Goal: Task Accomplishment & Management: Use online tool/utility

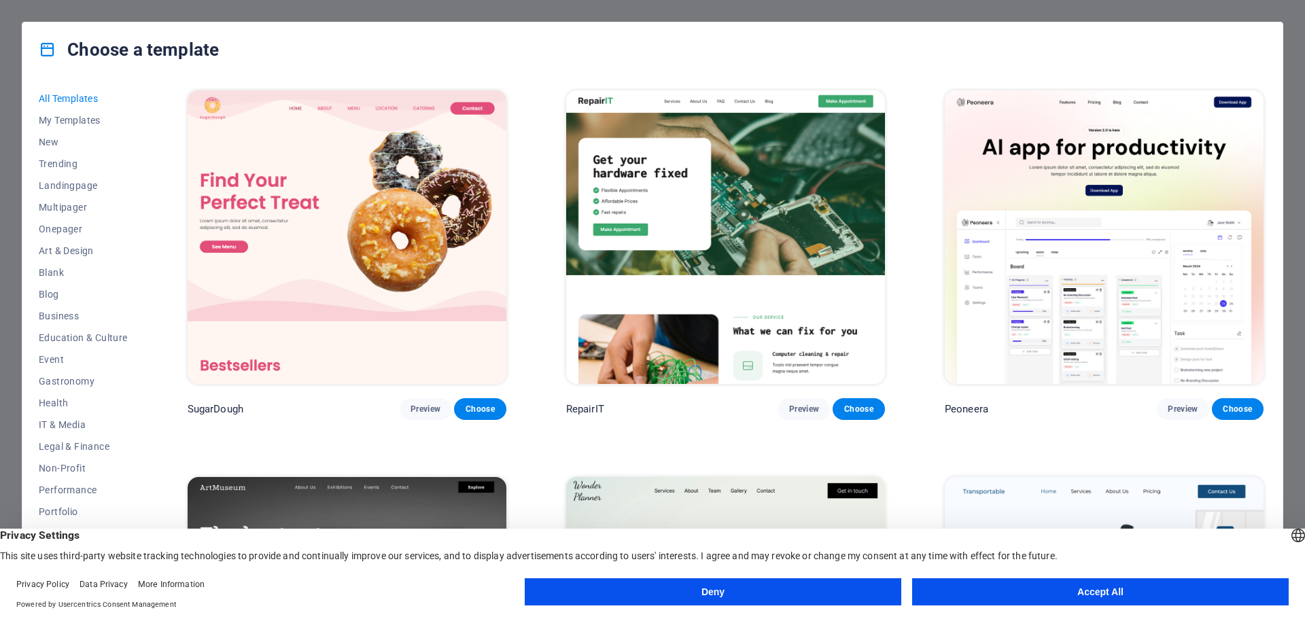
click at [989, 591] on button "Accept All" at bounding box center [1100, 592] width 377 height 27
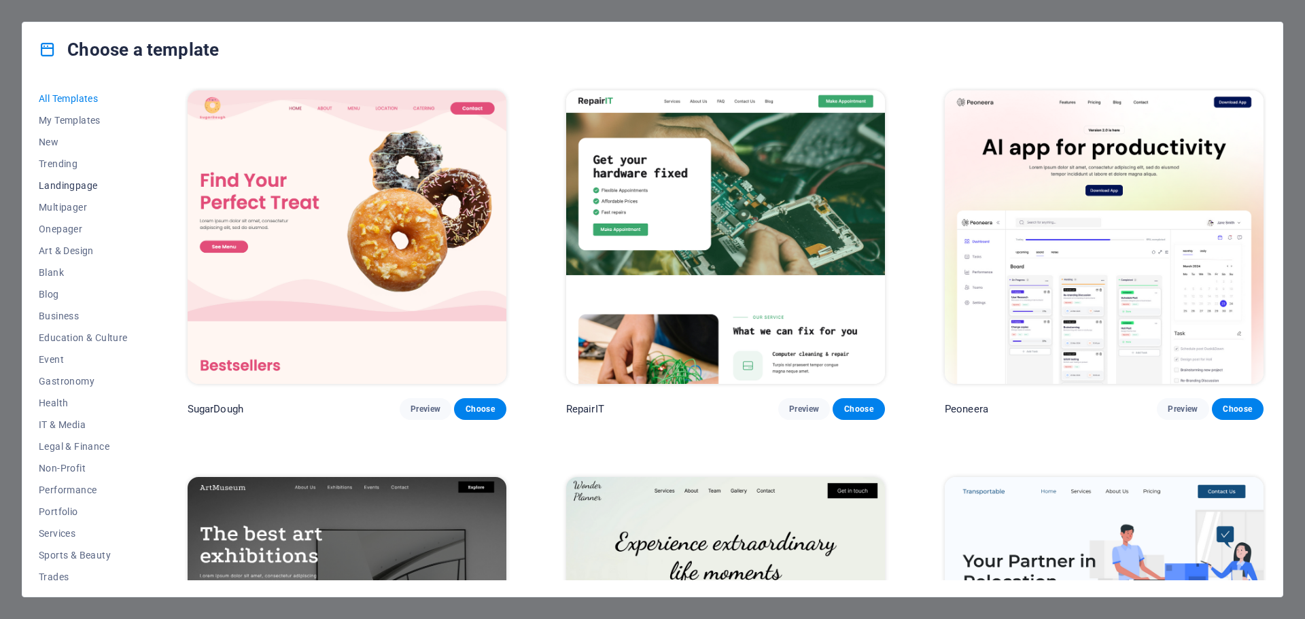
click at [71, 182] on span "Landingpage" at bounding box center [83, 185] width 89 height 11
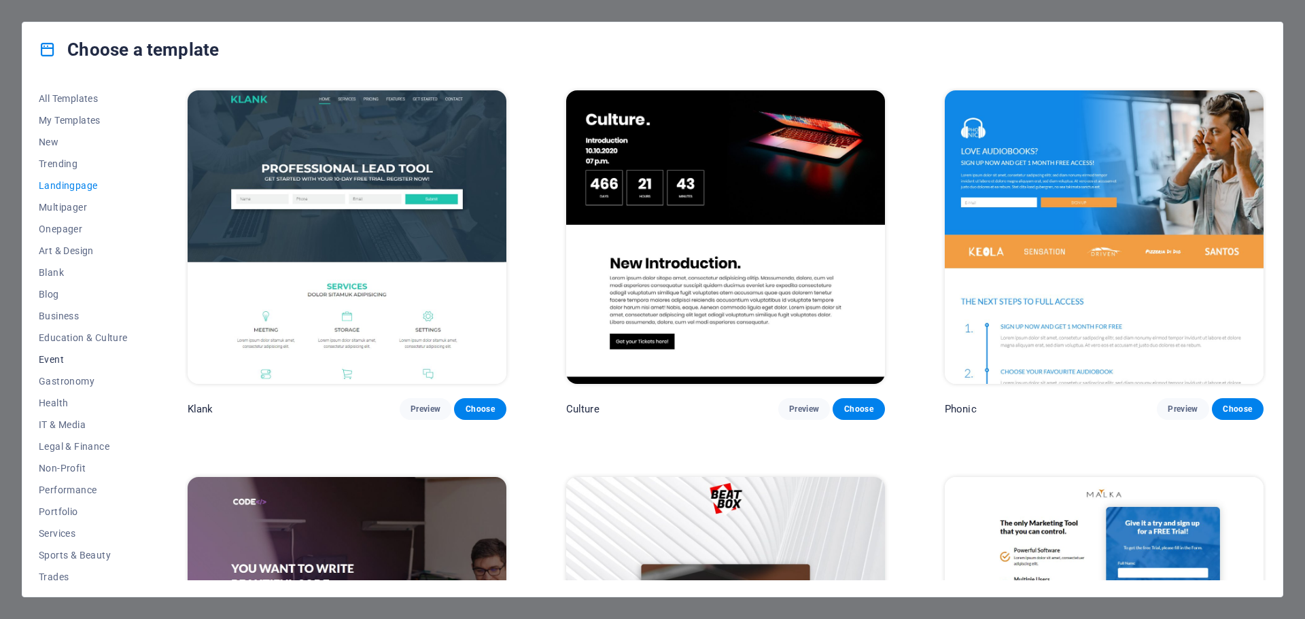
scroll to position [51, 0]
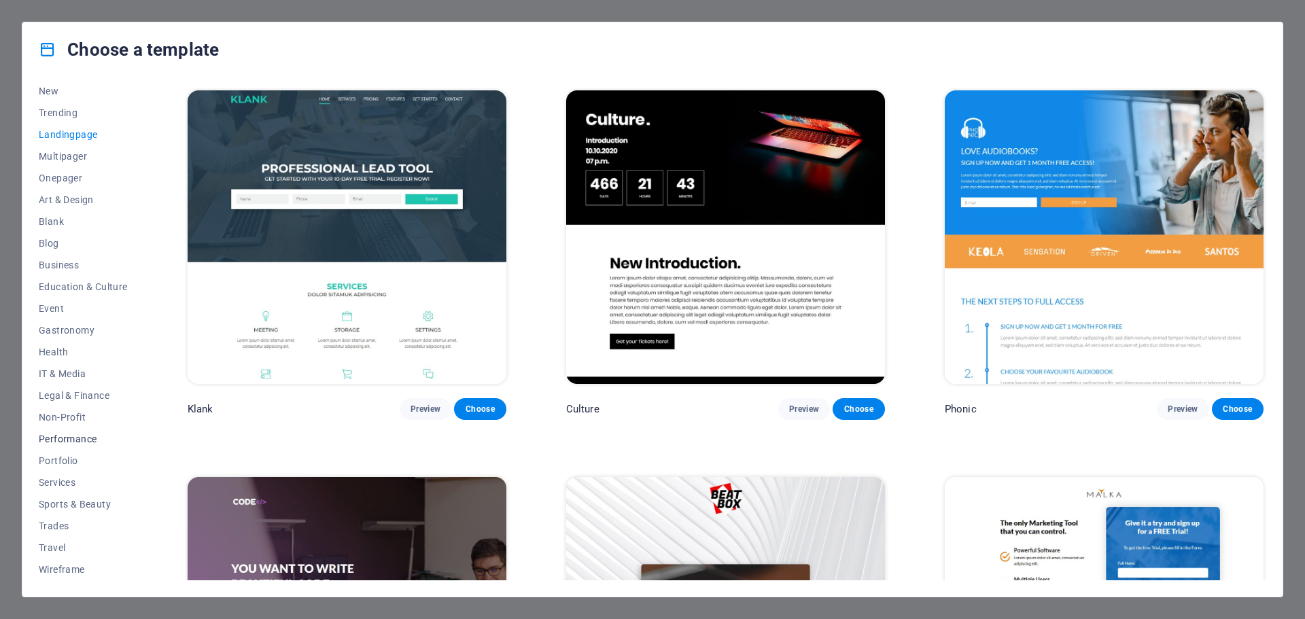
click at [90, 435] on span "Performance" at bounding box center [83, 439] width 89 height 11
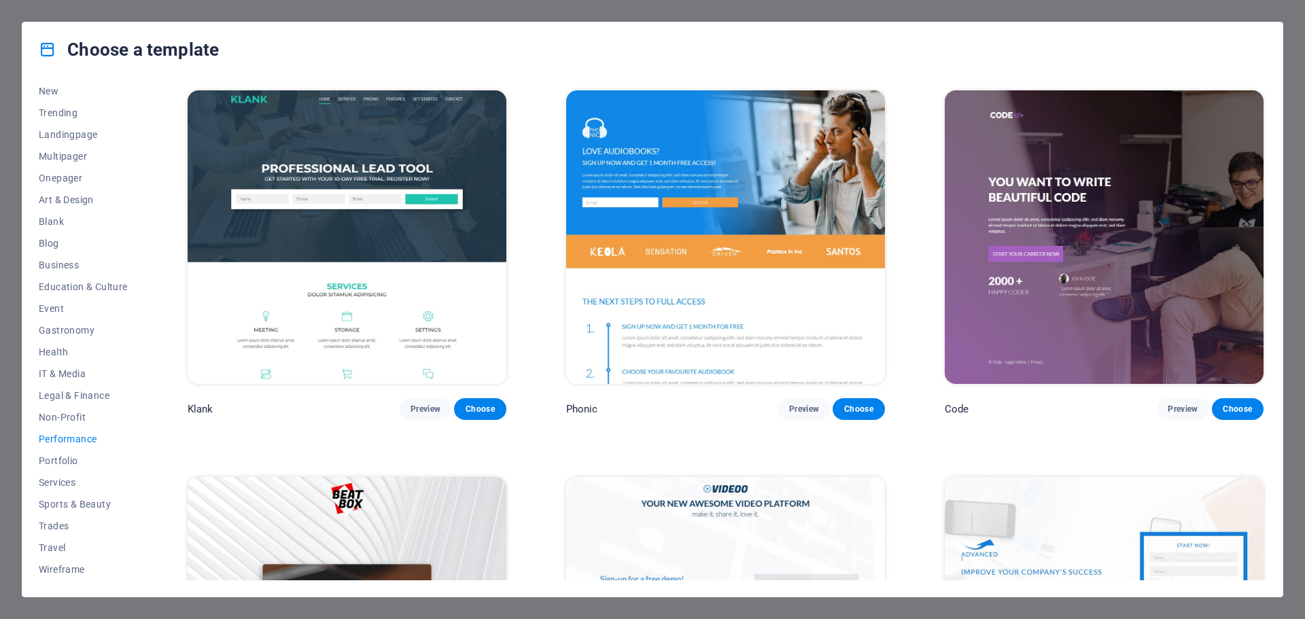
scroll to position [0, 0]
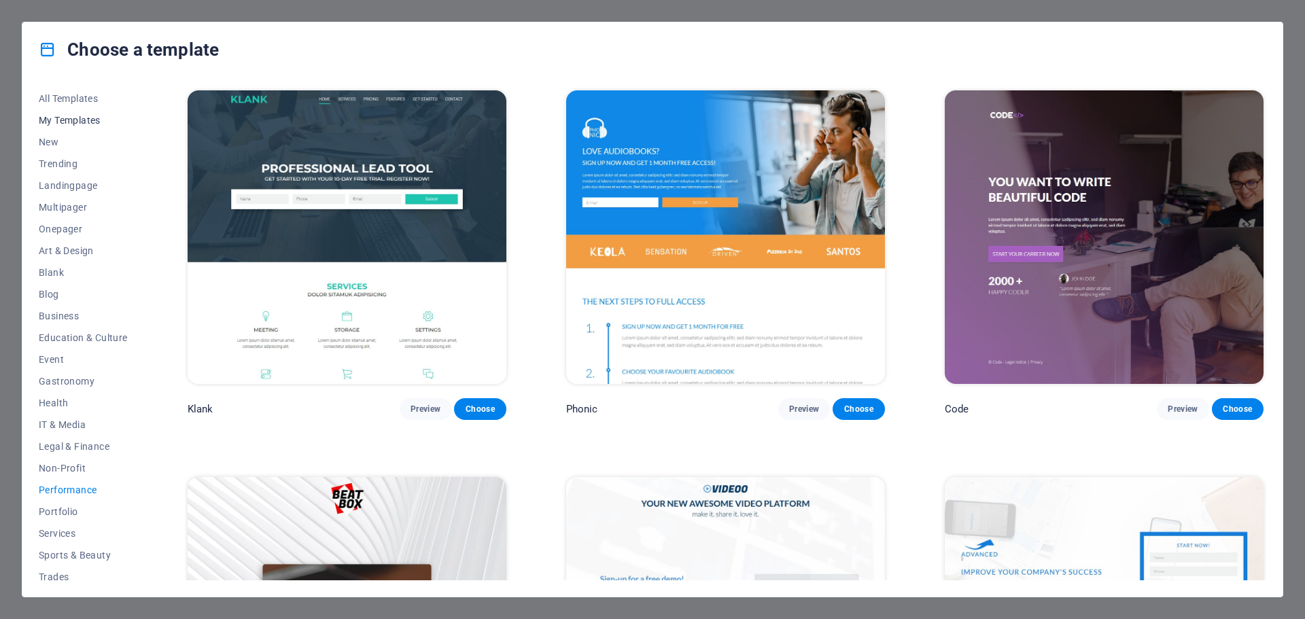
click at [81, 118] on span "My Templates" at bounding box center [83, 120] width 89 height 11
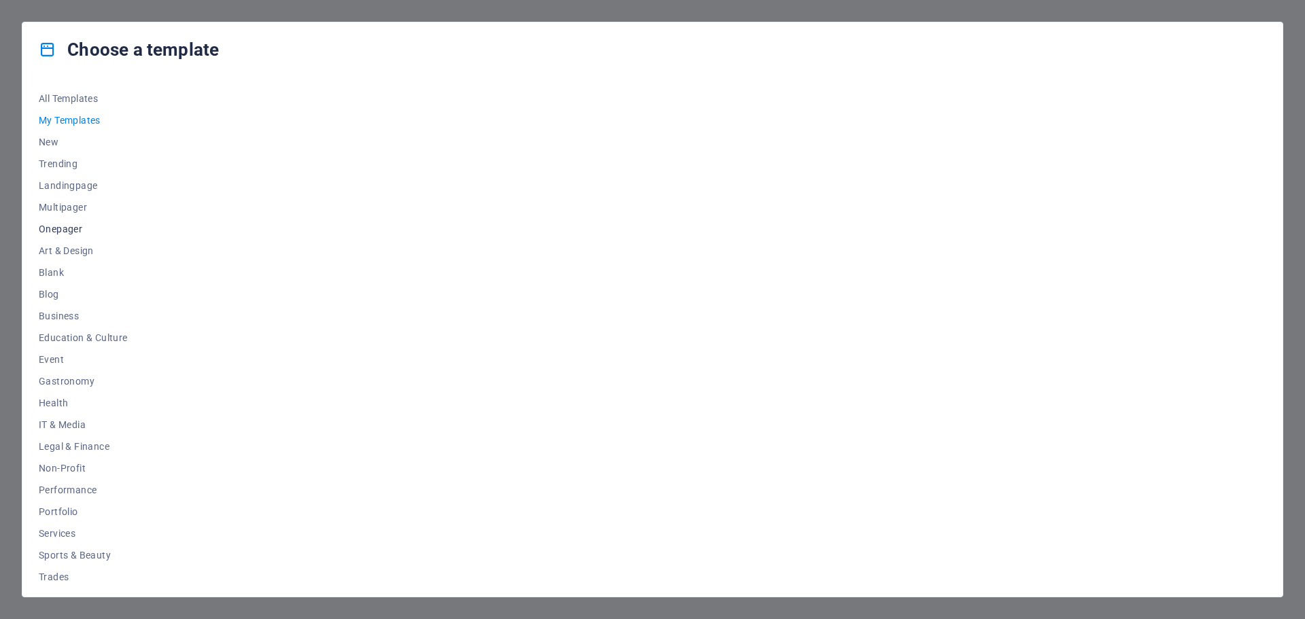
click at [69, 230] on span "Onepager" at bounding box center [83, 229] width 89 height 11
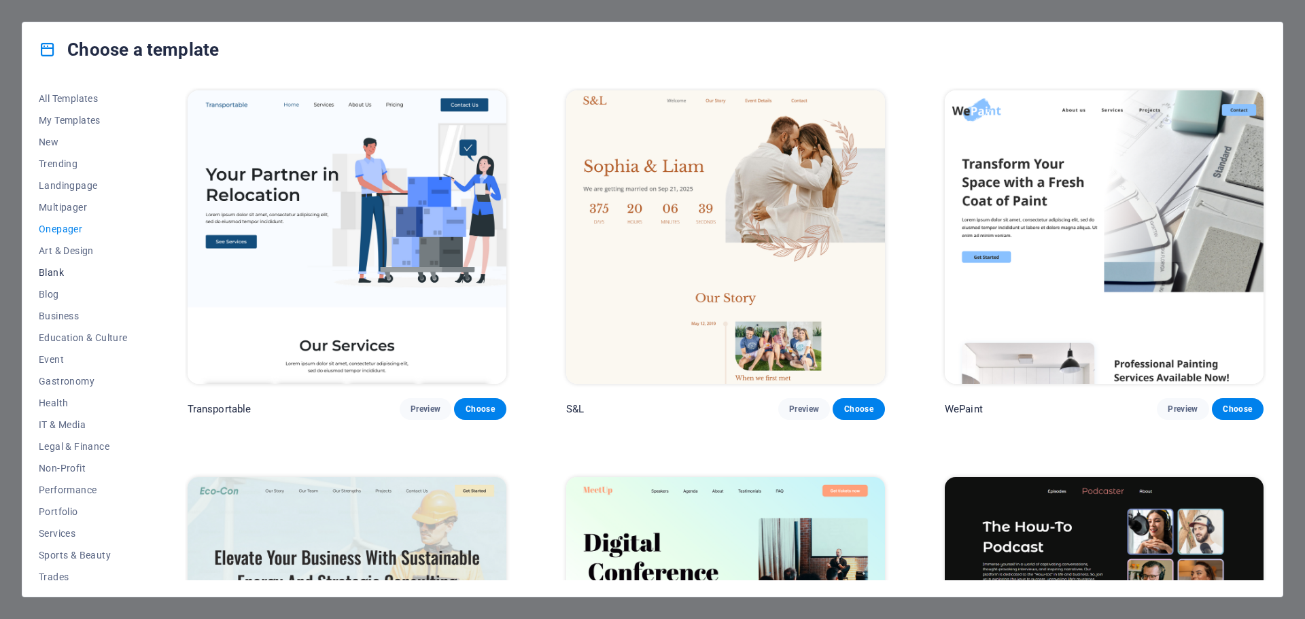
click at [50, 272] on span "Blank" at bounding box center [83, 272] width 89 height 11
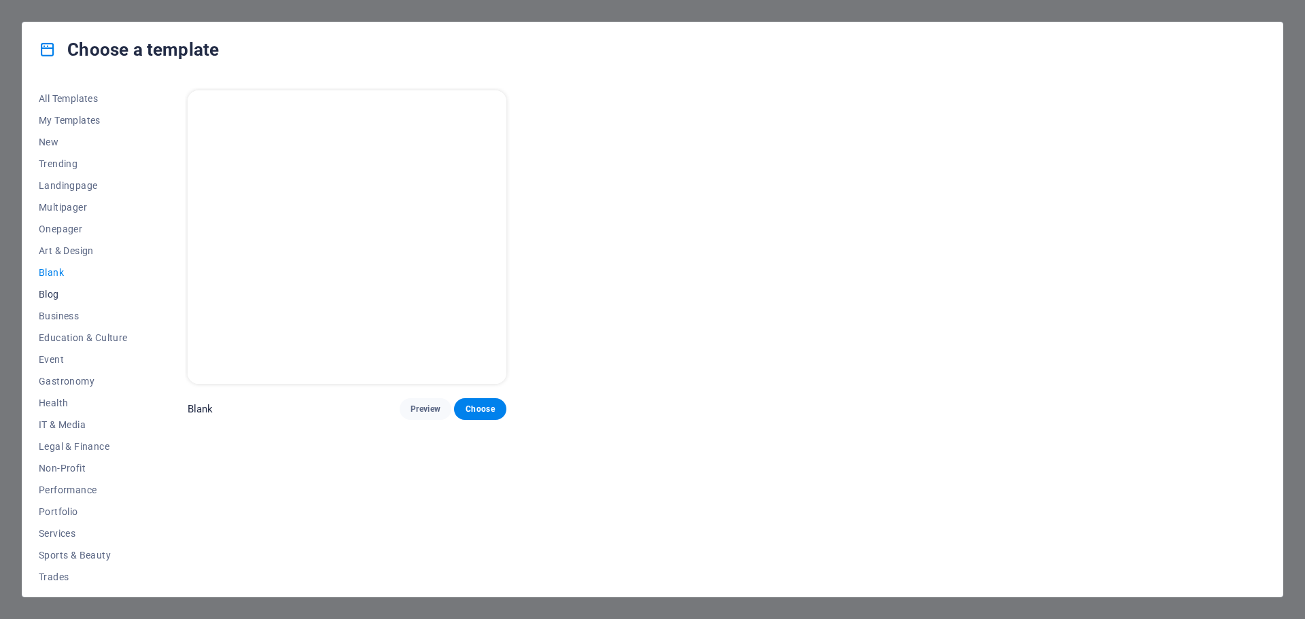
click at [56, 295] on span "Blog" at bounding box center [83, 294] width 89 height 11
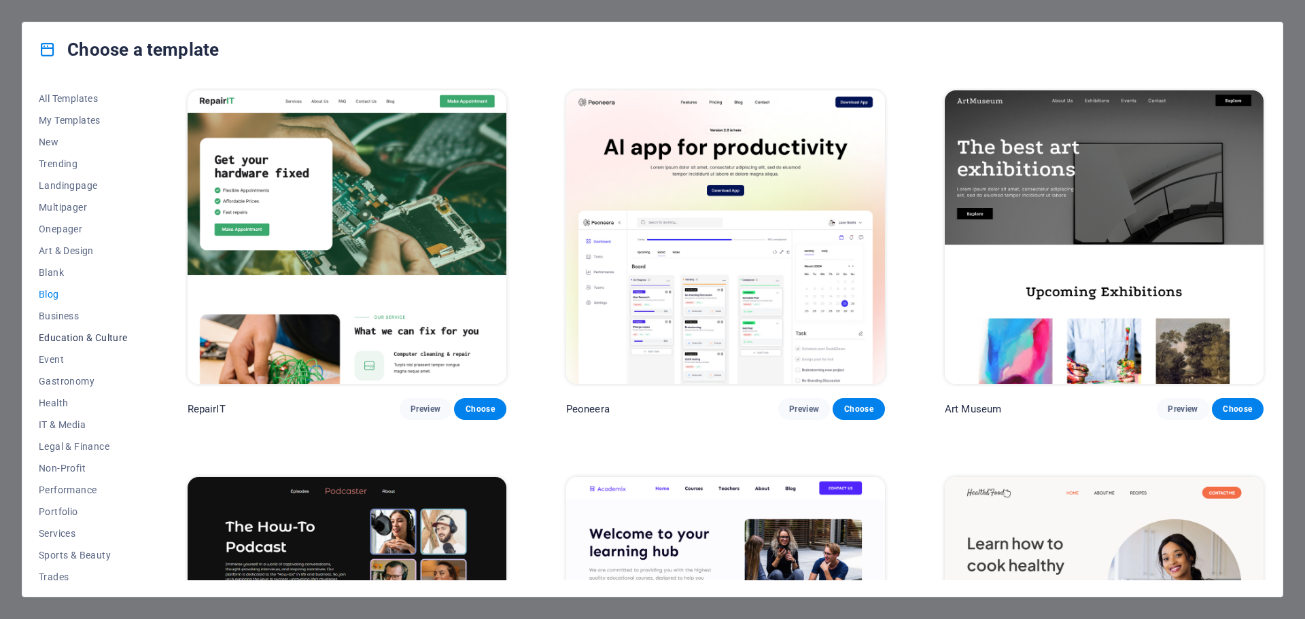
scroll to position [51, 0]
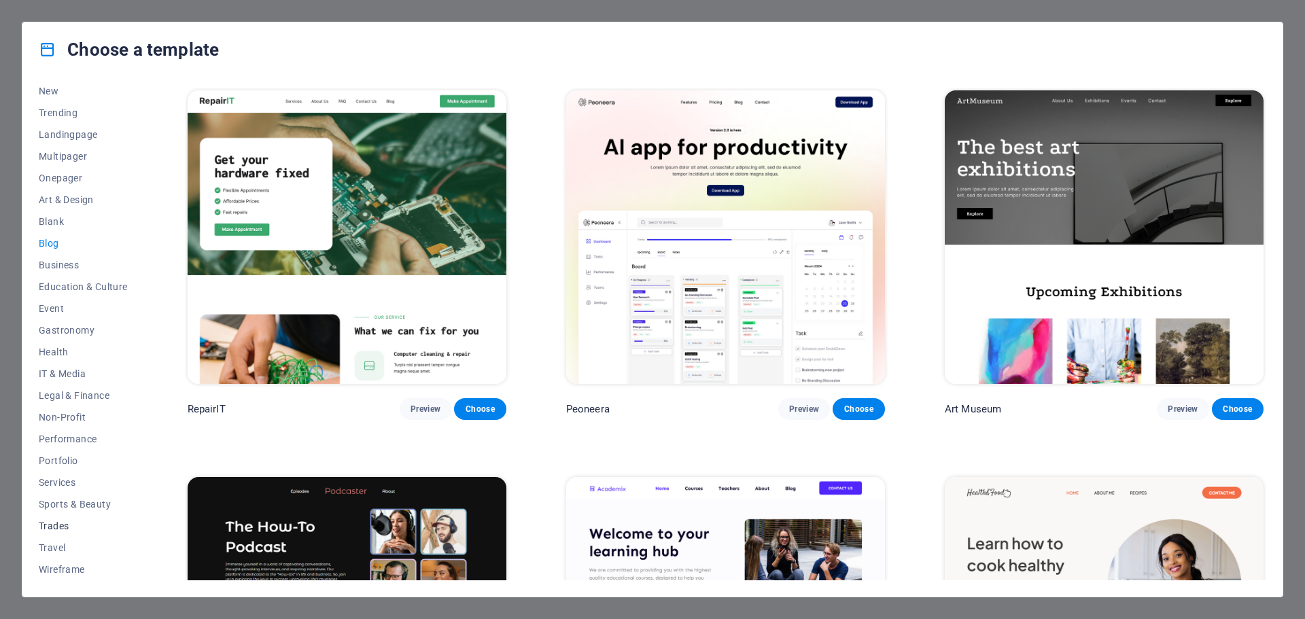
click at [68, 526] on span "Trades" at bounding box center [83, 526] width 89 height 11
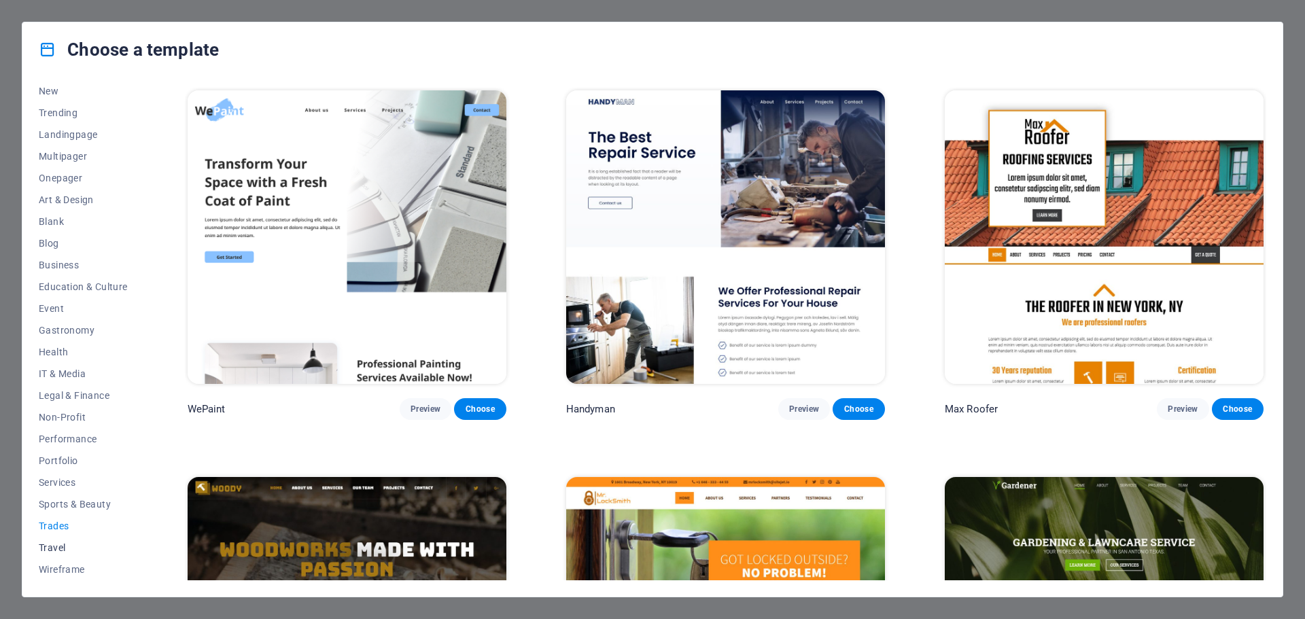
click at [62, 544] on span "Travel" at bounding box center [83, 548] width 89 height 11
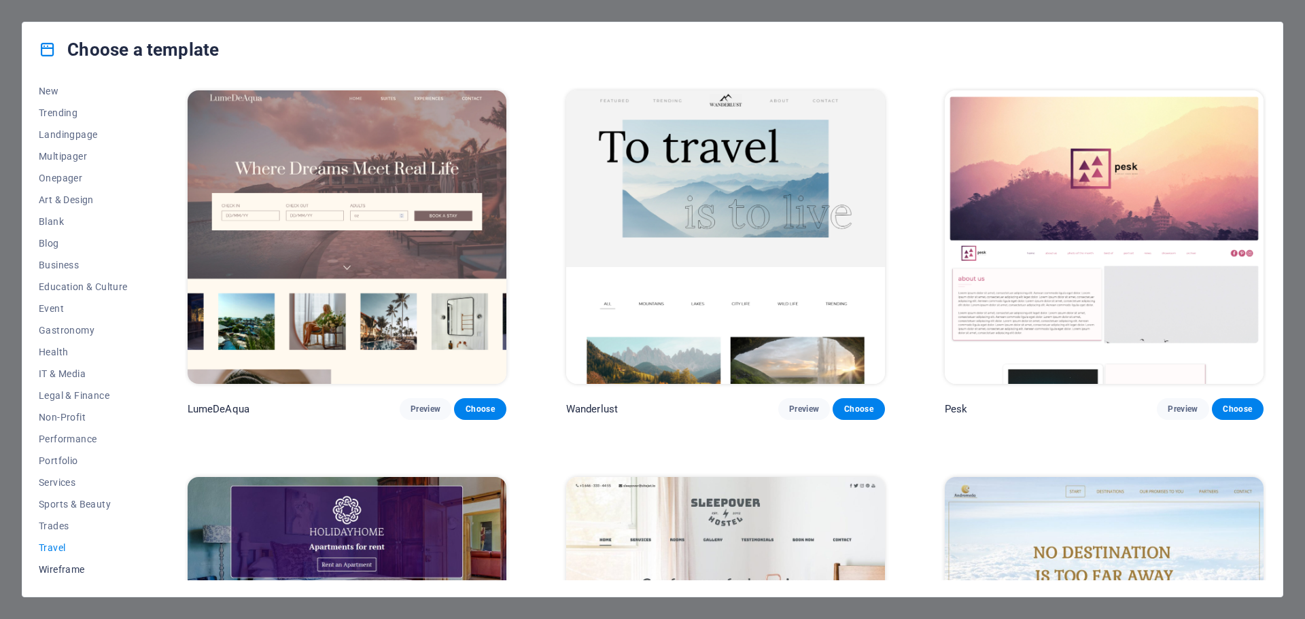
click at [63, 568] on span "Wireframe" at bounding box center [83, 569] width 89 height 11
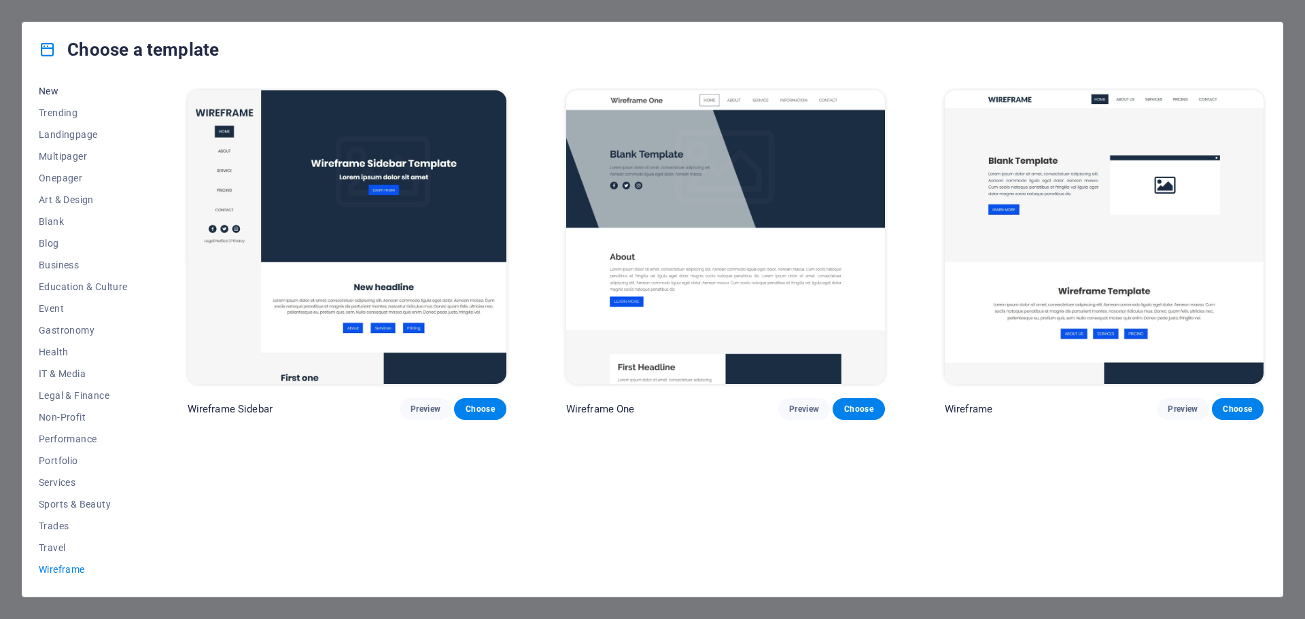
click at [59, 93] on span "New" at bounding box center [83, 91] width 89 height 11
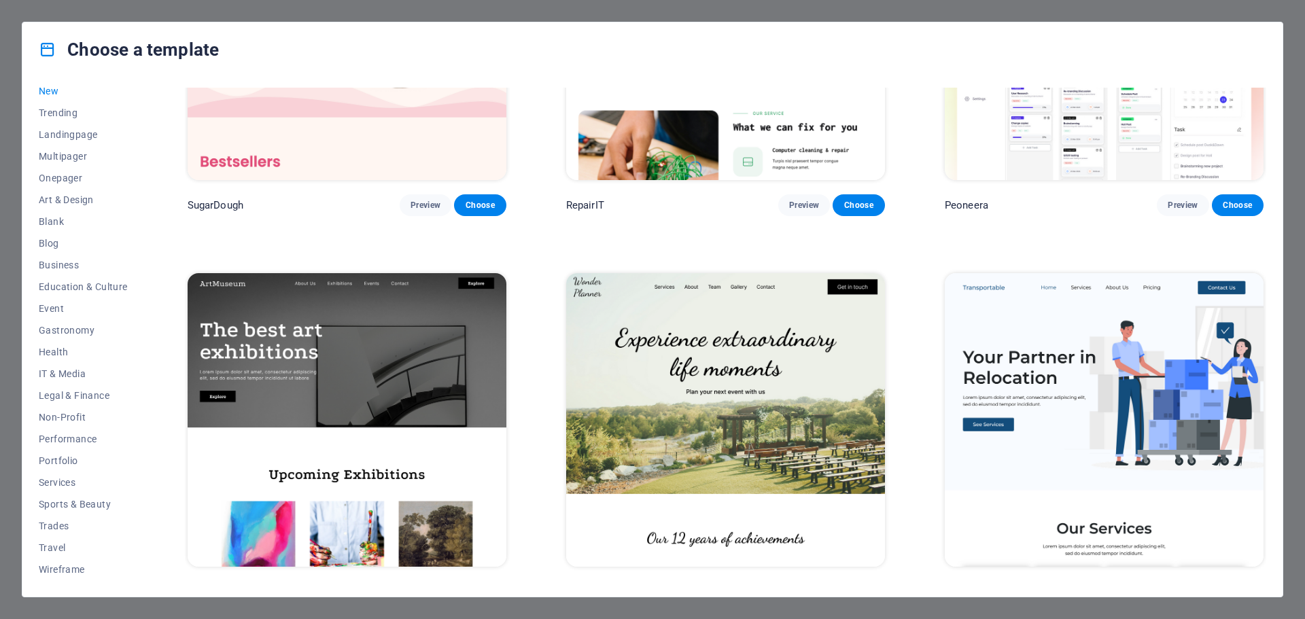
scroll to position [0, 0]
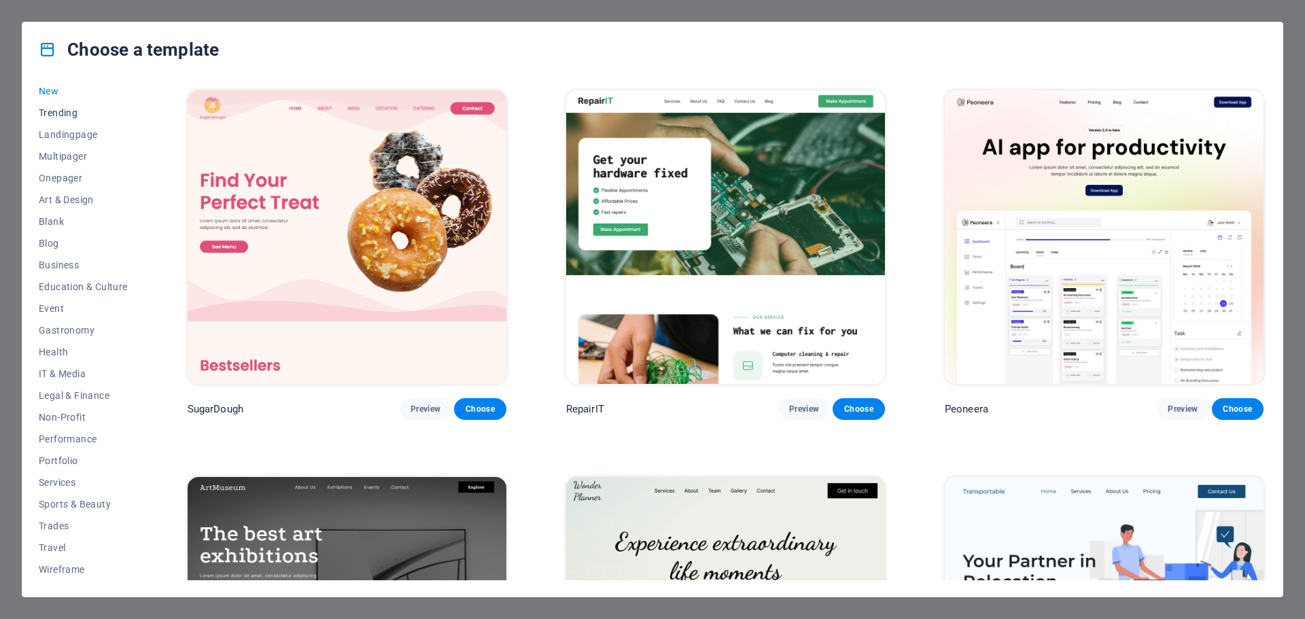
click at [67, 106] on button "Trending" at bounding box center [83, 113] width 89 height 22
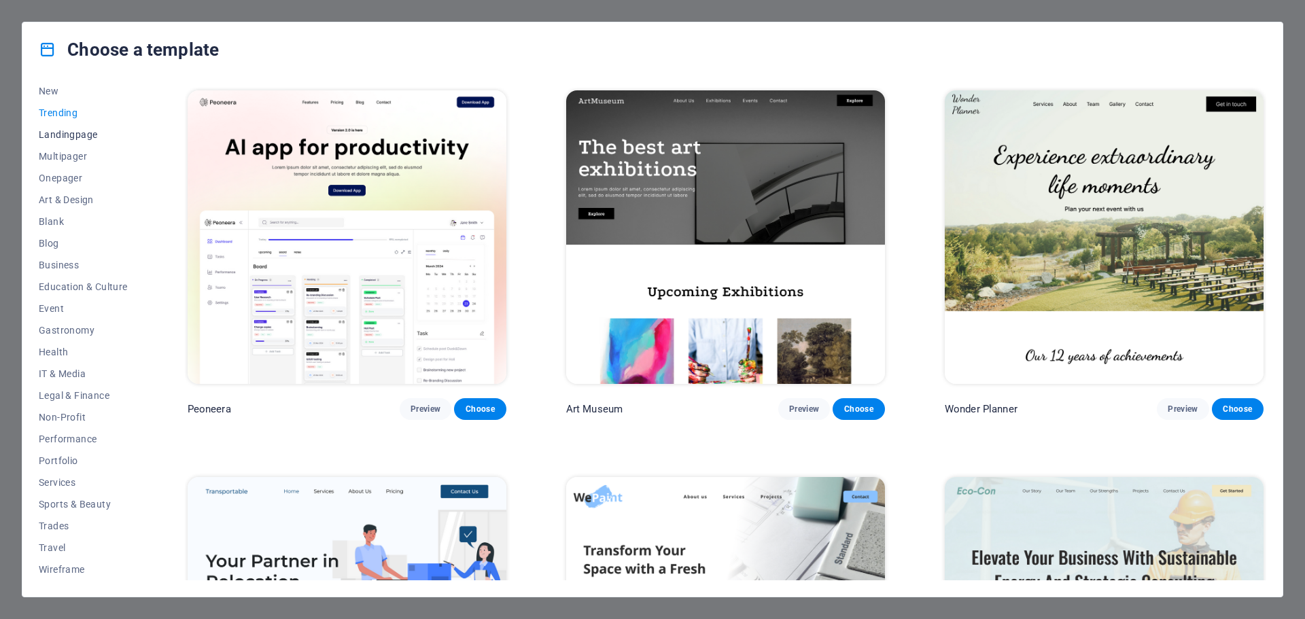
click at [76, 134] on span "Landingpage" at bounding box center [83, 134] width 89 height 11
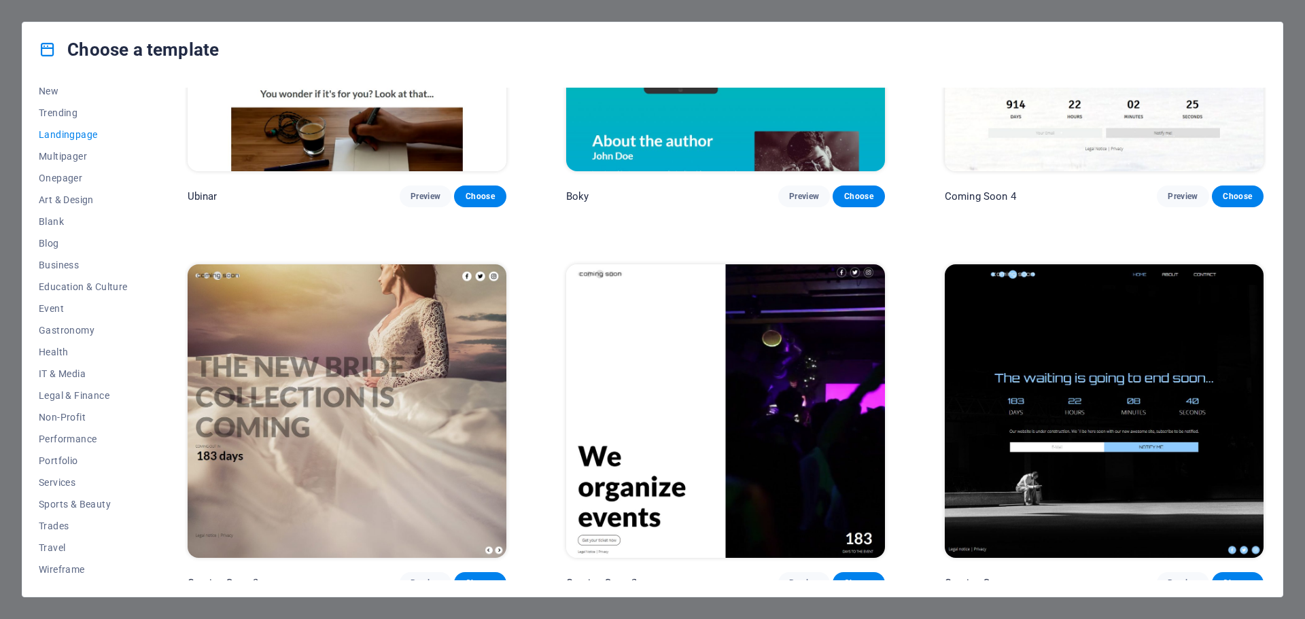
scroll to position [2718, 0]
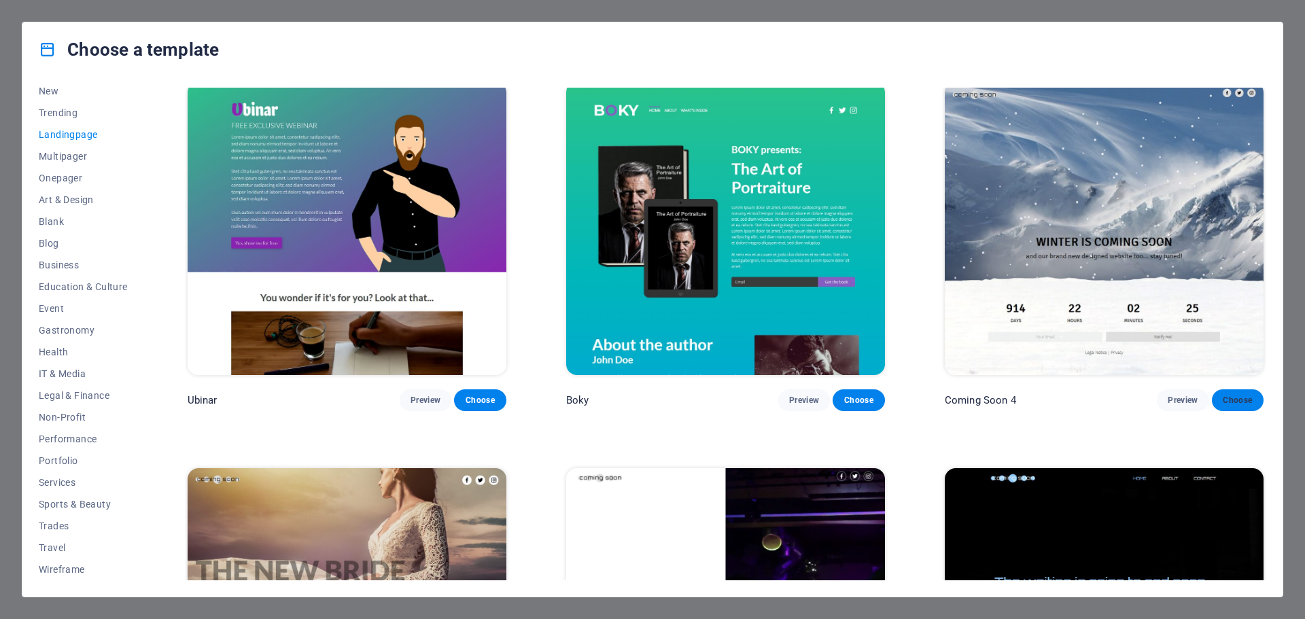
click at [1232, 395] on span "Choose" at bounding box center [1238, 400] width 30 height 11
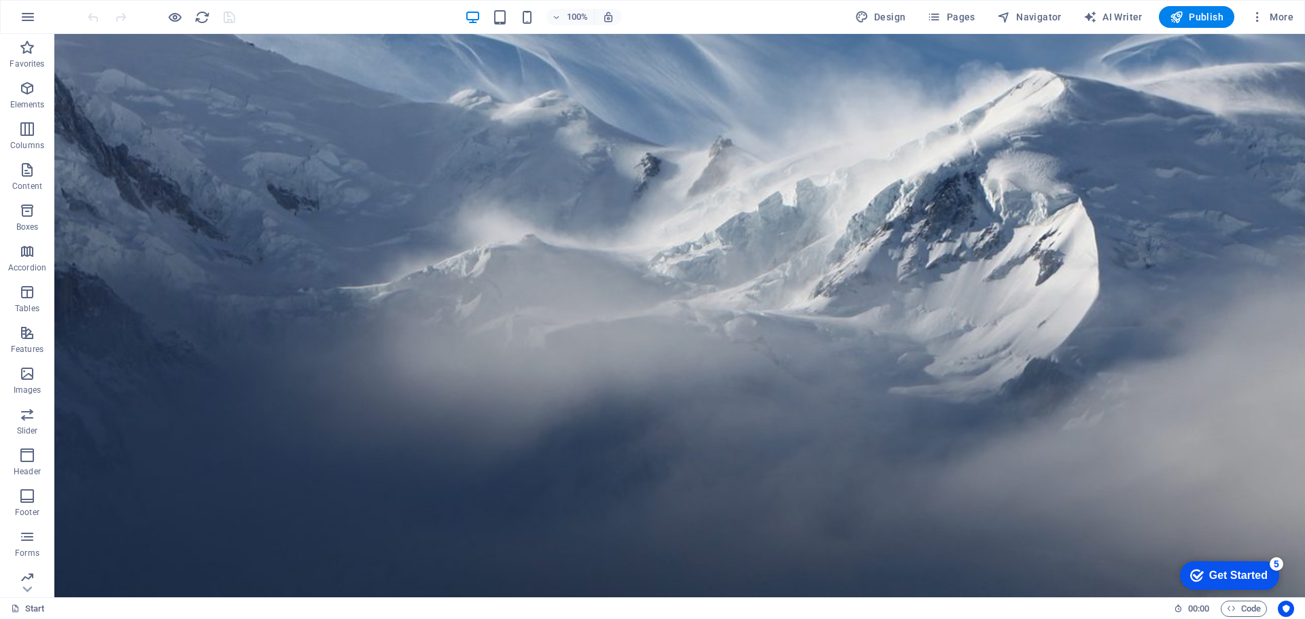
scroll to position [68, 0]
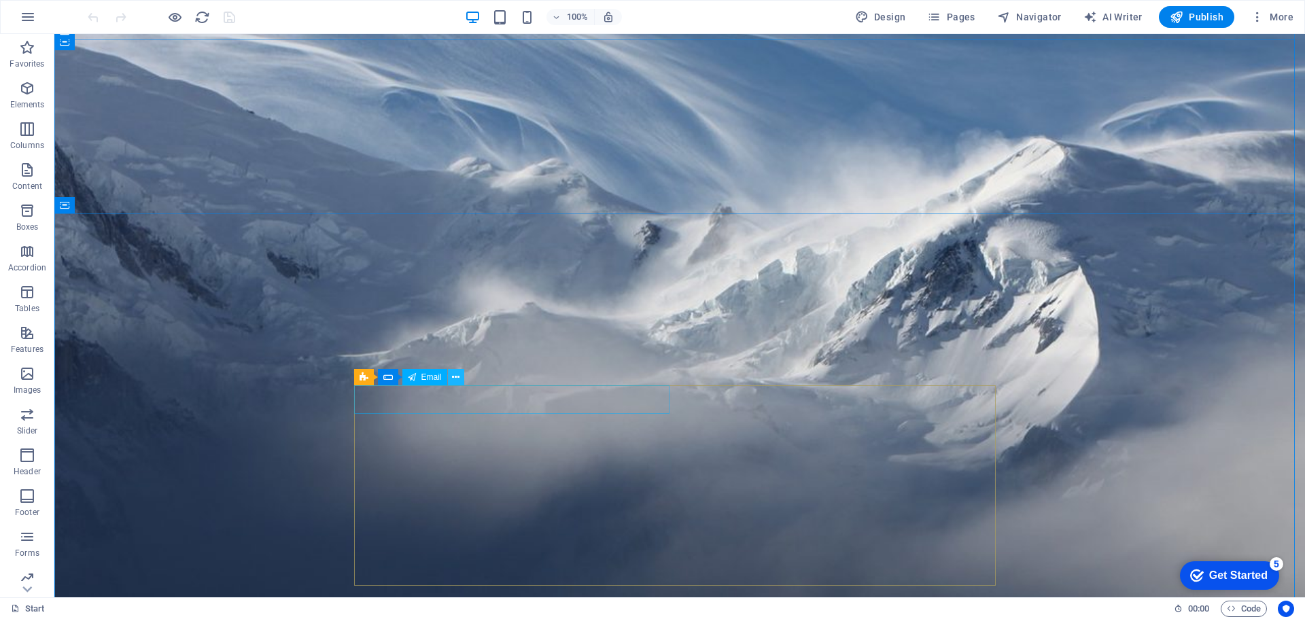
click at [460, 381] on icon at bounding box center [455, 378] width 7 height 14
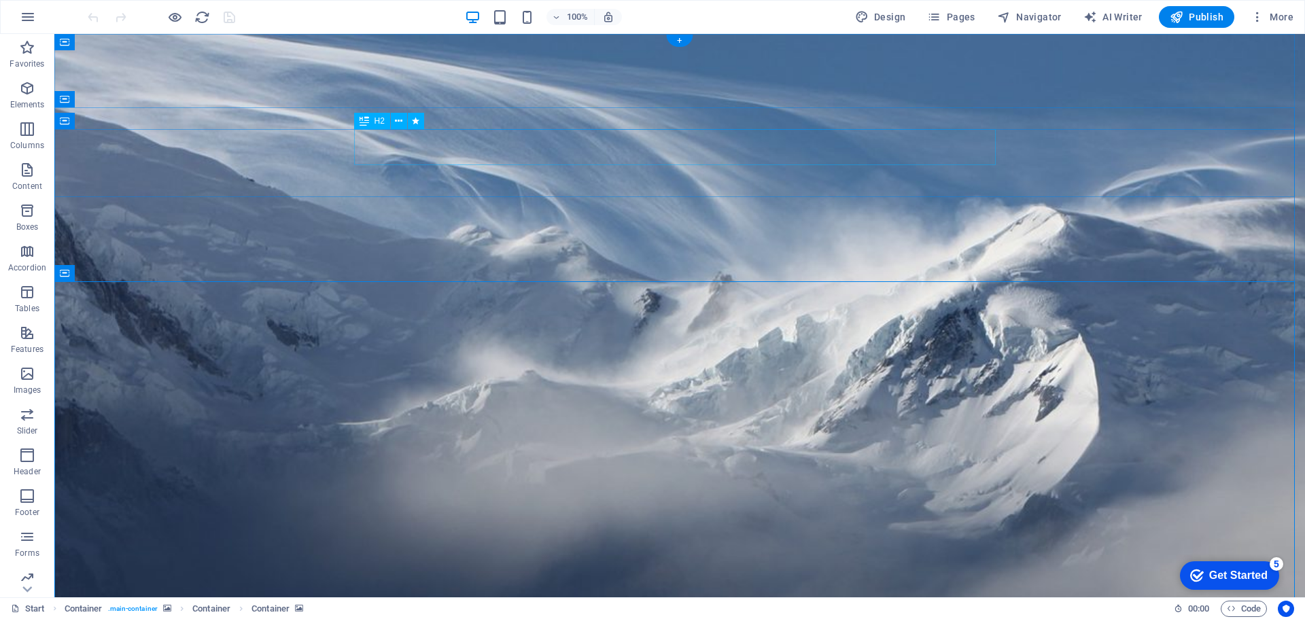
drag, startPoint x: 604, startPoint y: 150, endPoint x: 365, endPoint y: 150, distance: 239.3
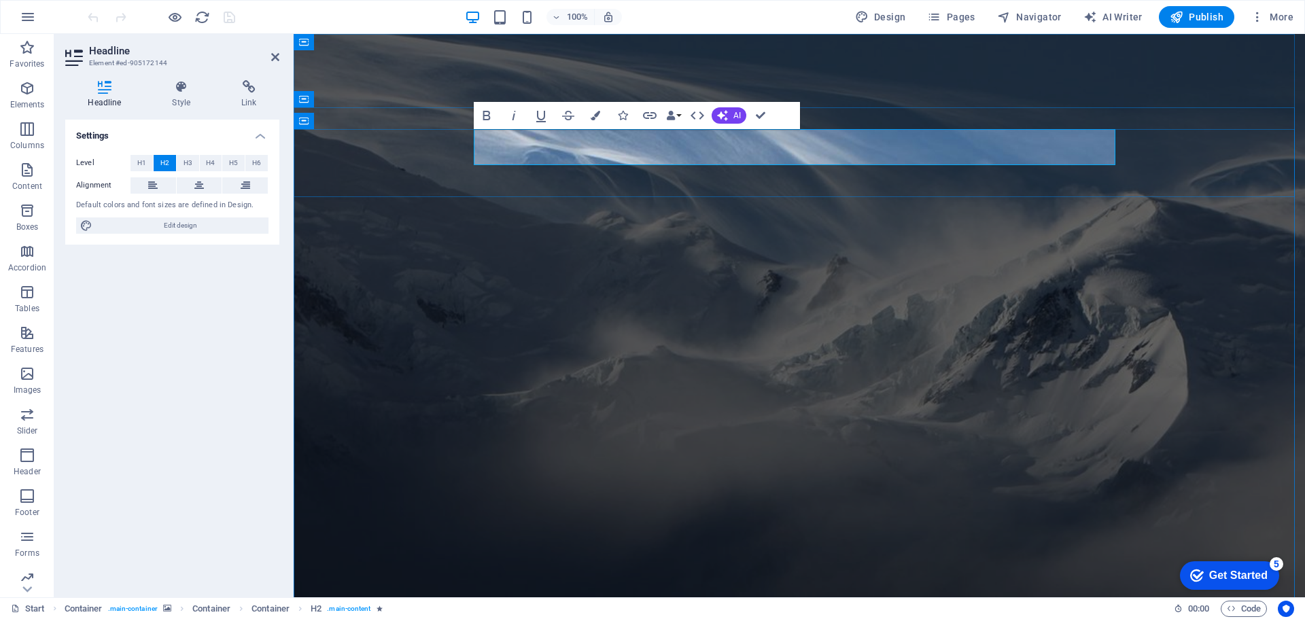
drag, startPoint x: 734, startPoint y: 145, endPoint x: 608, endPoint y: 150, distance: 125.8
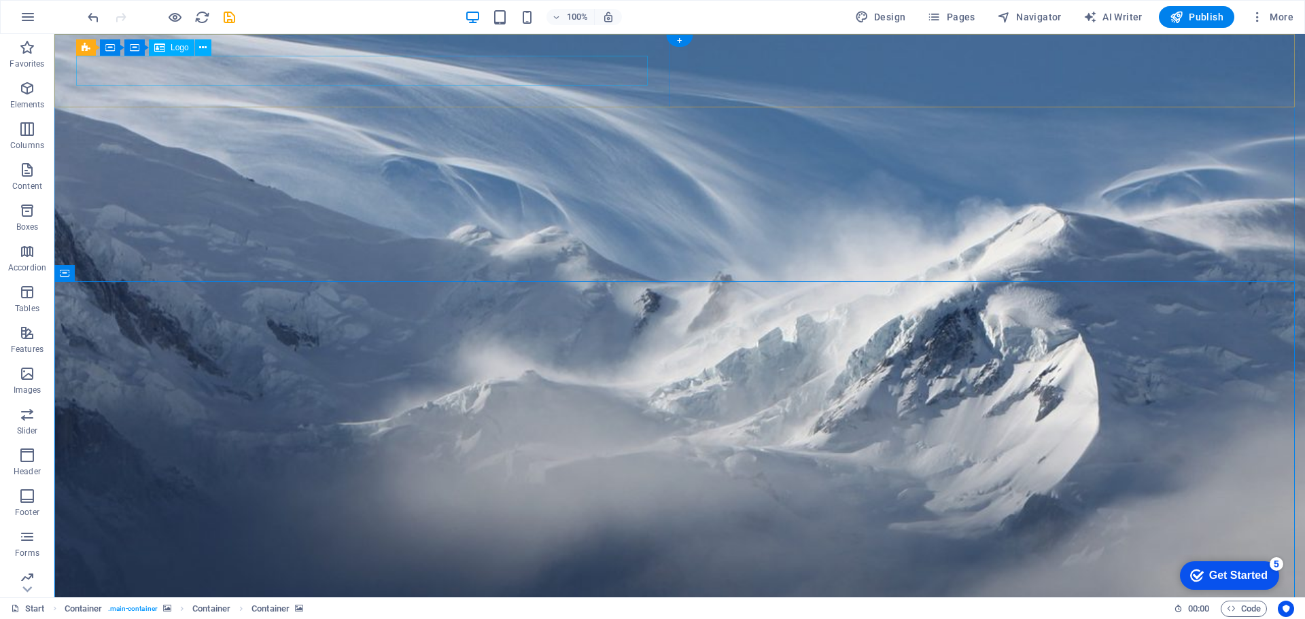
click at [199, 50] on icon at bounding box center [202, 48] width 7 height 14
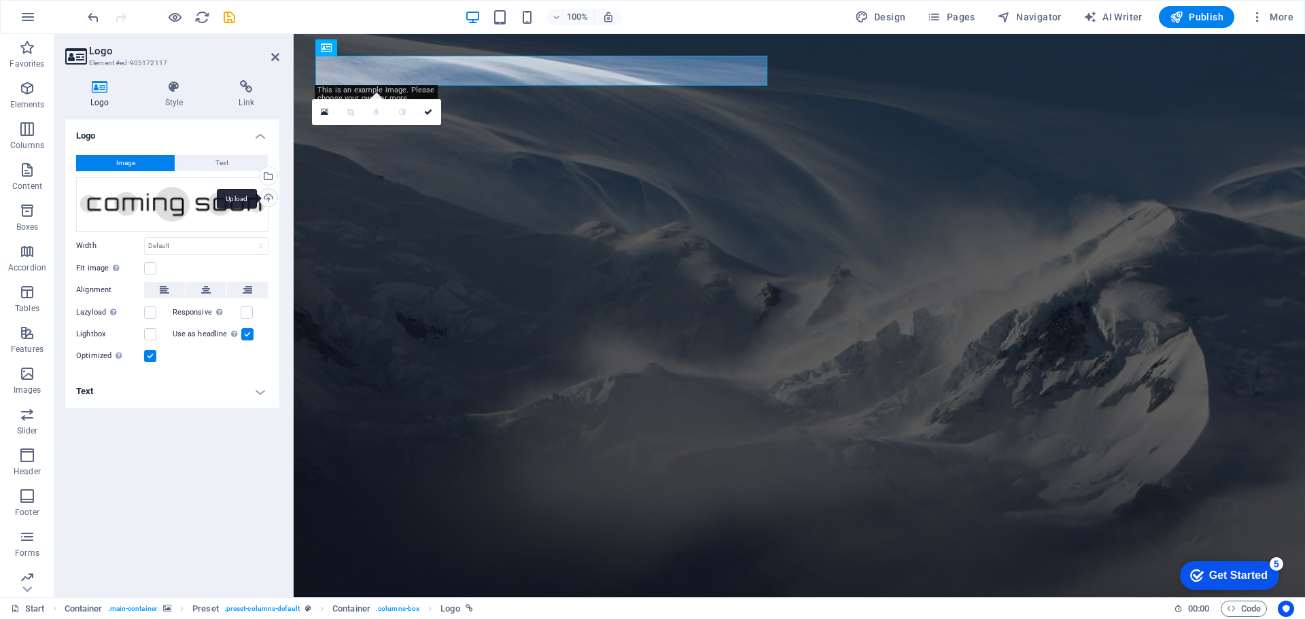
click at [267, 194] on div "Upload" at bounding box center [267, 199] width 20 height 20
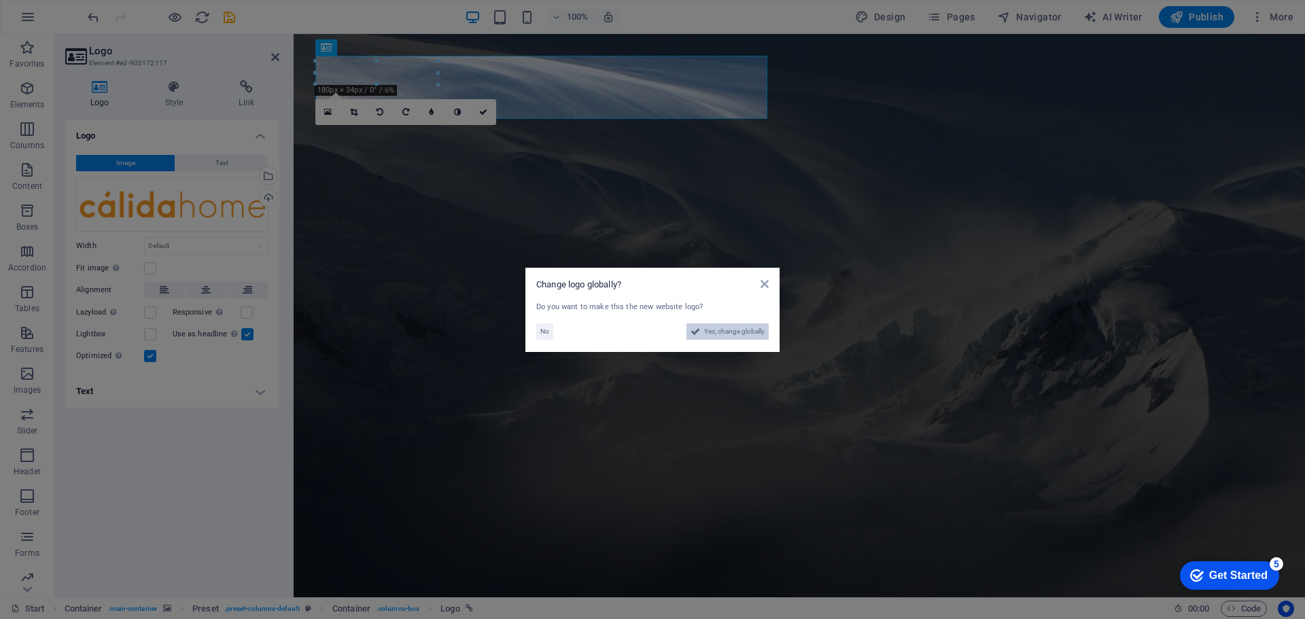
click at [742, 333] on span "Yes, change globally" at bounding box center [734, 332] width 61 height 16
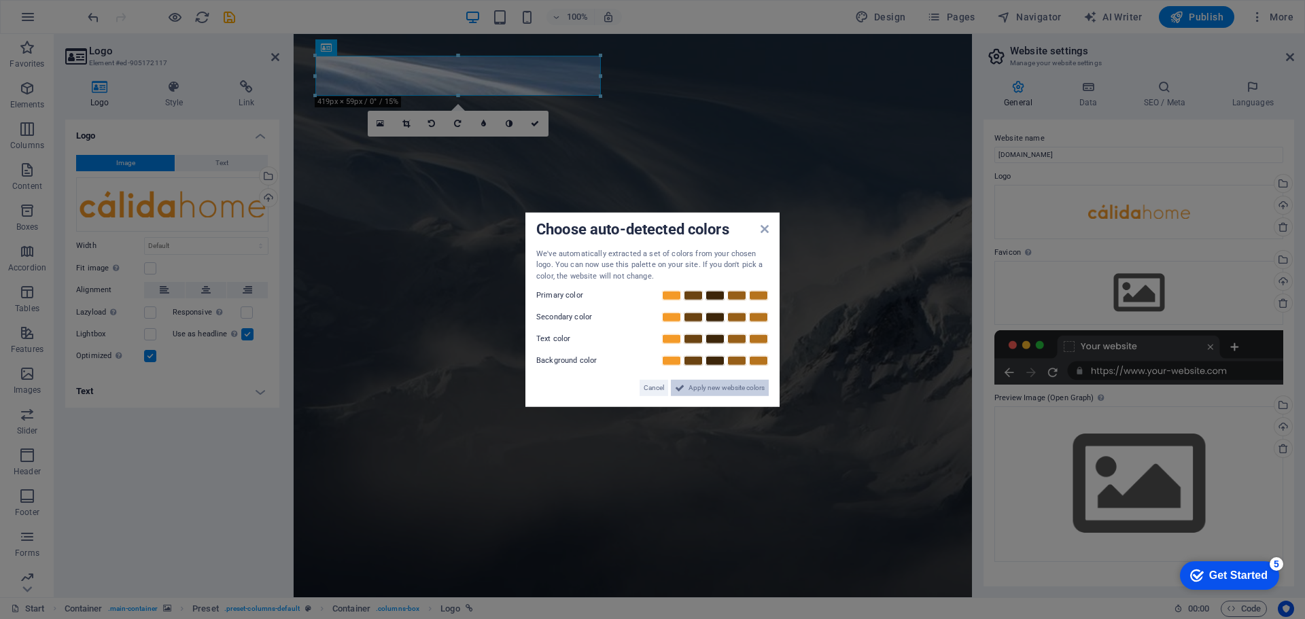
drag, startPoint x: 722, startPoint y: 388, endPoint x: 427, endPoint y: 358, distance: 296.6
click at [722, 388] on span "Apply new website colors" at bounding box center [727, 388] width 76 height 16
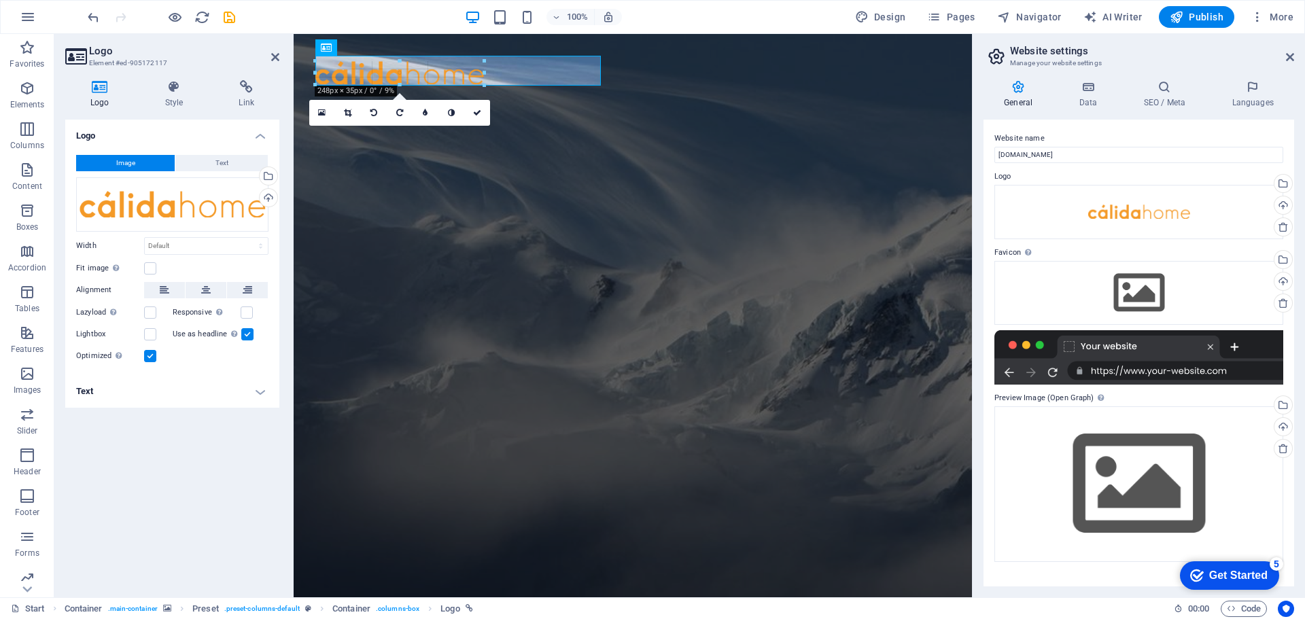
drag, startPoint x: 575, startPoint y: 66, endPoint x: 200, endPoint y: 46, distance: 375.8
type input "248"
select select "px"
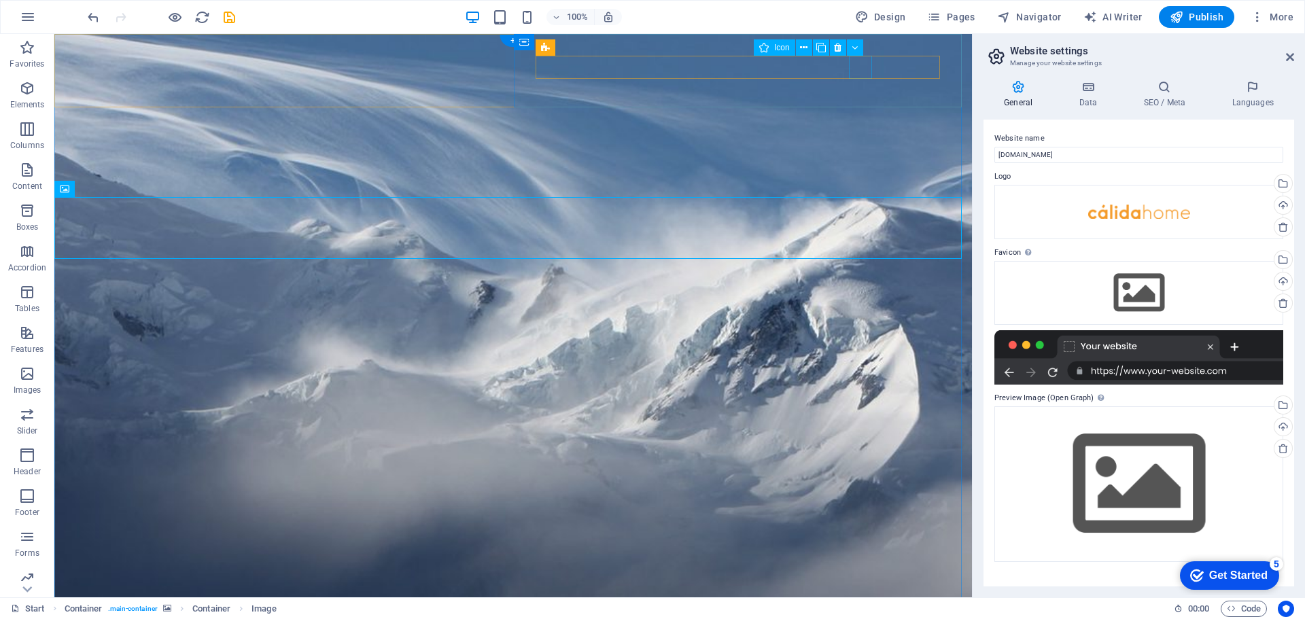
drag, startPoint x: 840, startPoint y: 48, endPoint x: 786, endPoint y: 15, distance: 63.2
click at [840, 48] on icon at bounding box center [837, 48] width 7 height 14
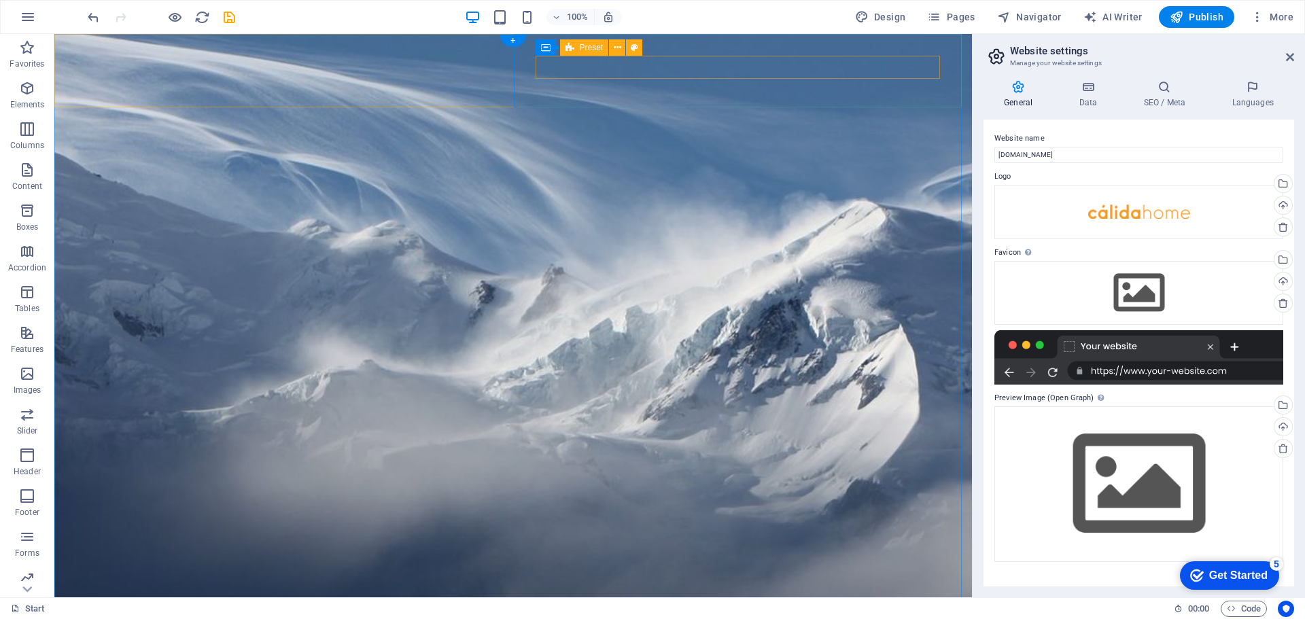
click at [618, 48] on icon at bounding box center [617, 48] width 7 height 14
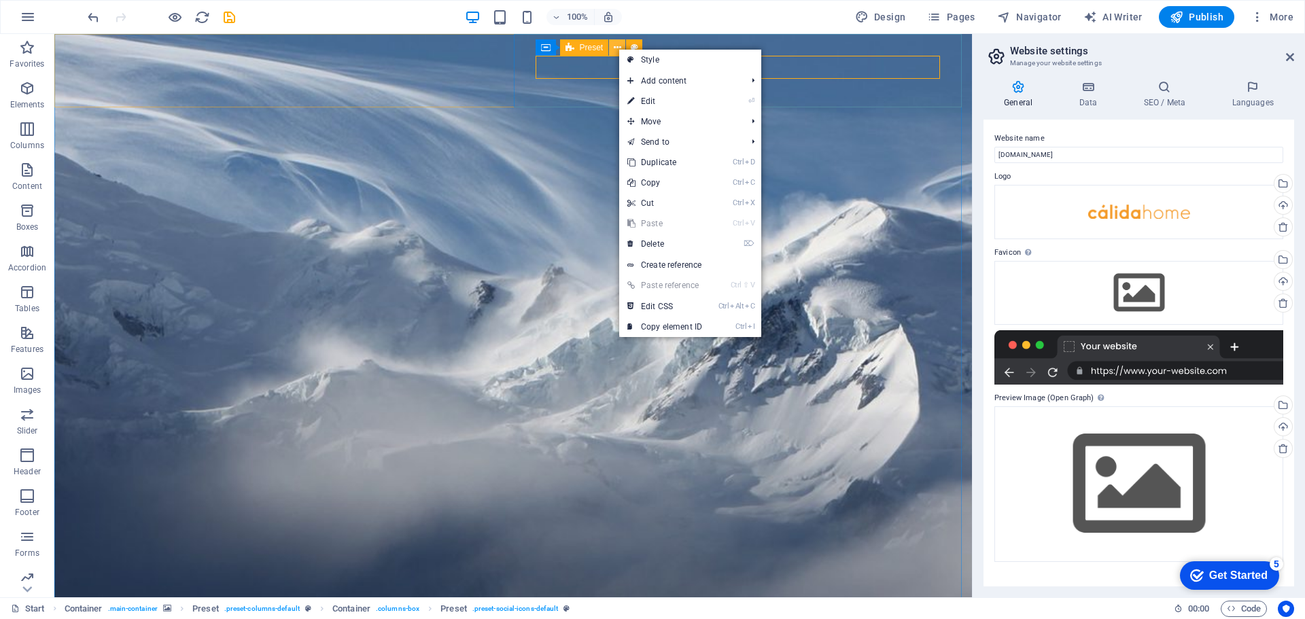
click at [618, 48] on icon at bounding box center [617, 48] width 7 height 14
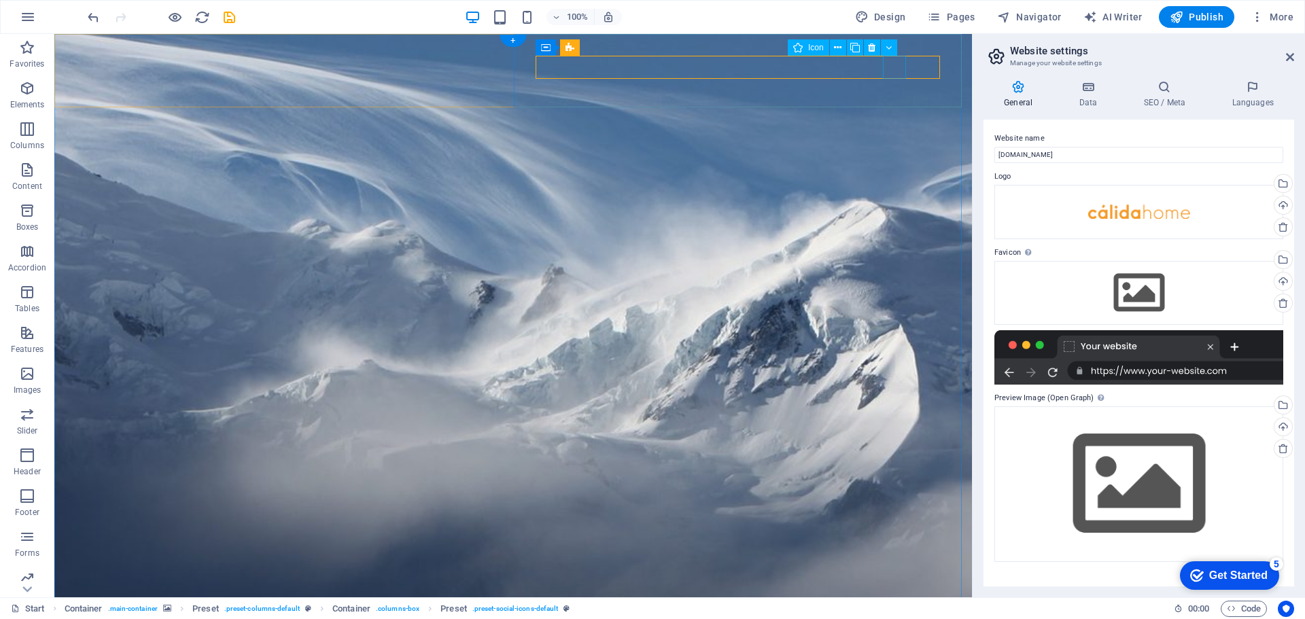
drag, startPoint x: 872, startPoint y: 45, endPoint x: 820, endPoint y: 14, distance: 60.0
click at [872, 45] on icon at bounding box center [871, 48] width 7 height 14
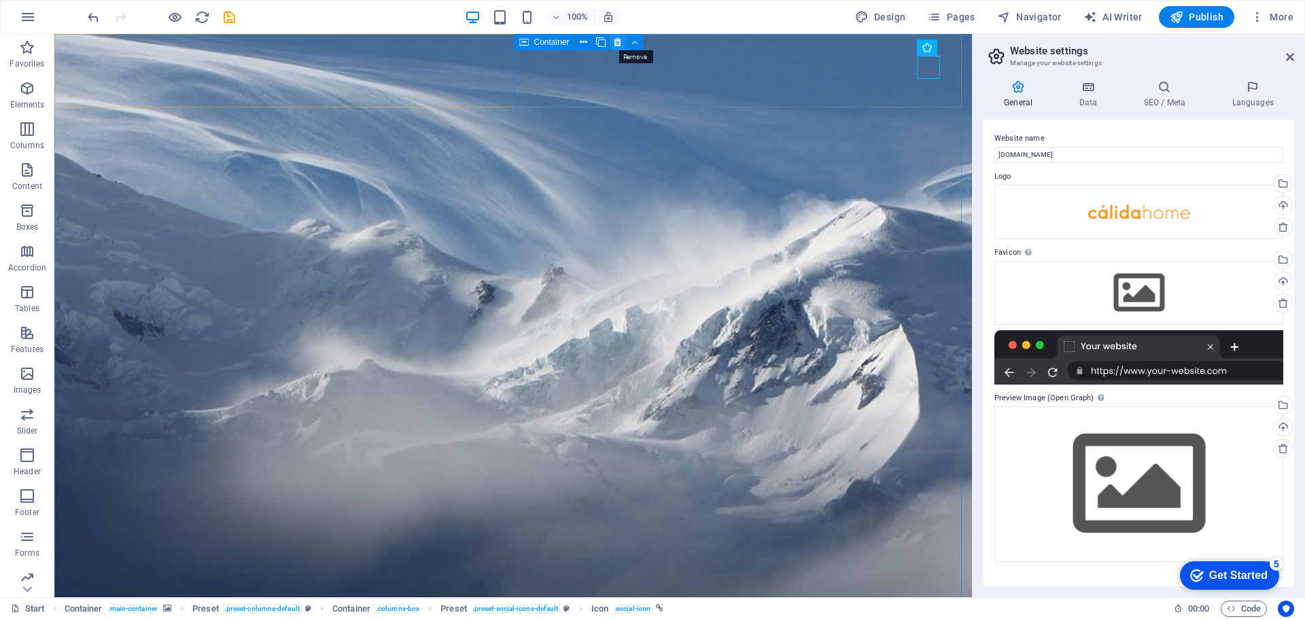
click at [621, 39] on icon at bounding box center [617, 42] width 7 height 14
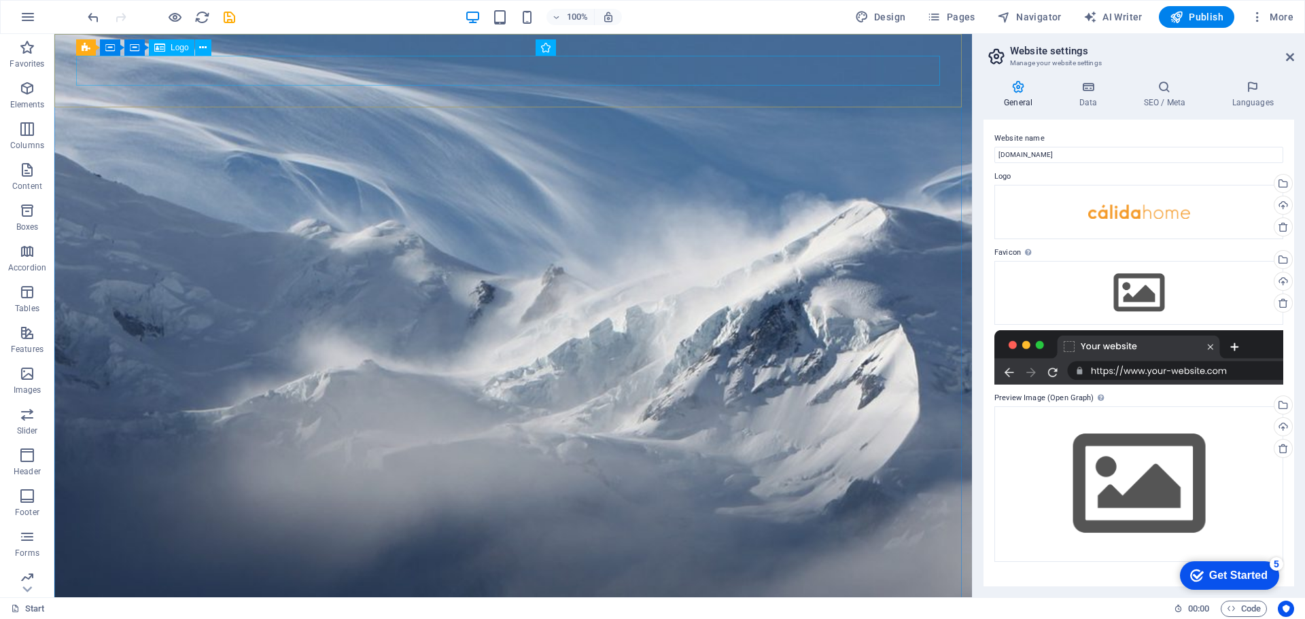
click at [168, 49] on div "Logo" at bounding box center [172, 47] width 46 height 16
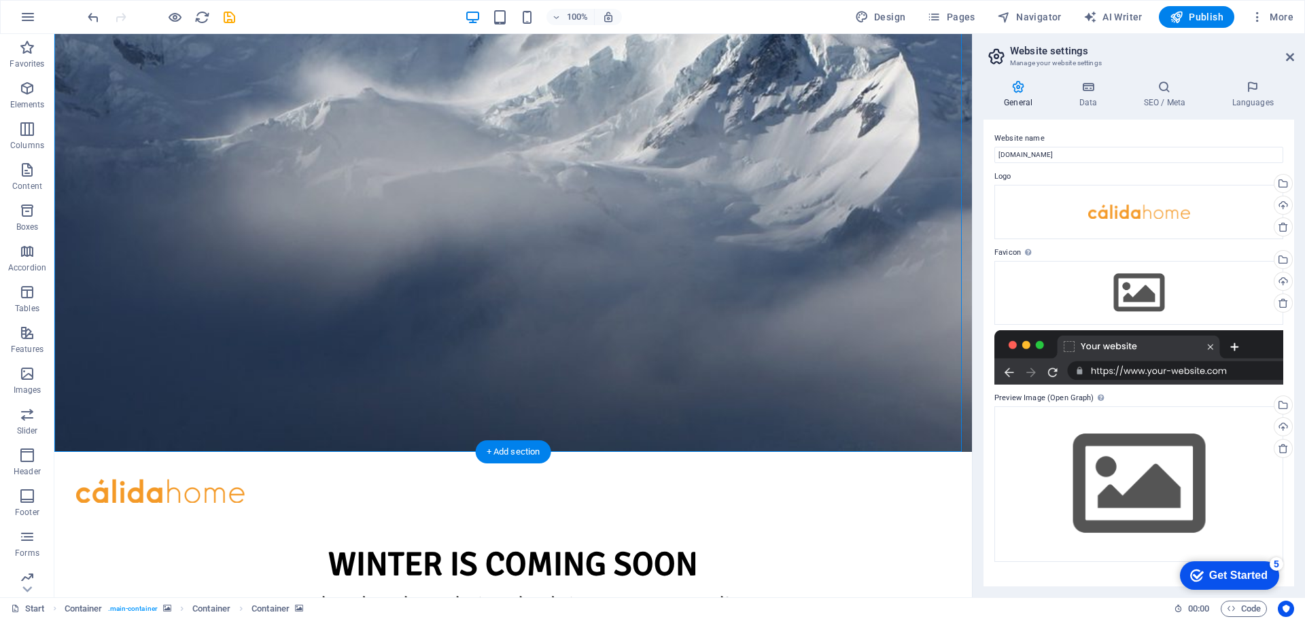
scroll to position [204, 0]
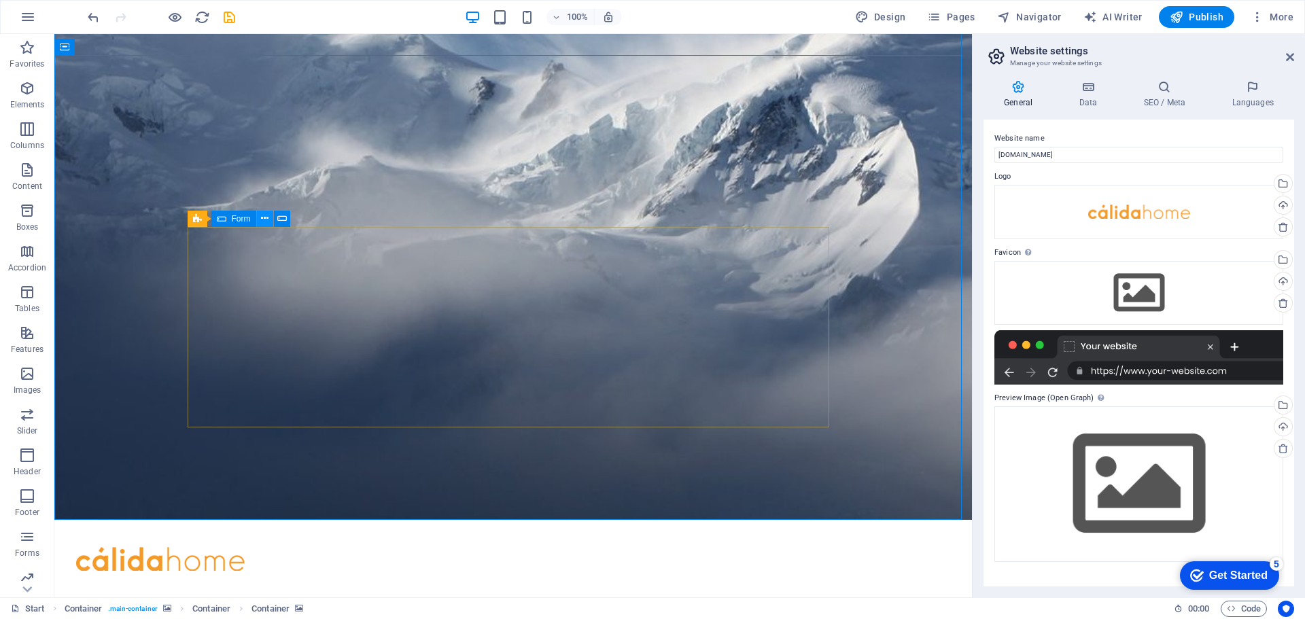
click at [266, 217] on icon at bounding box center [264, 218] width 7 height 14
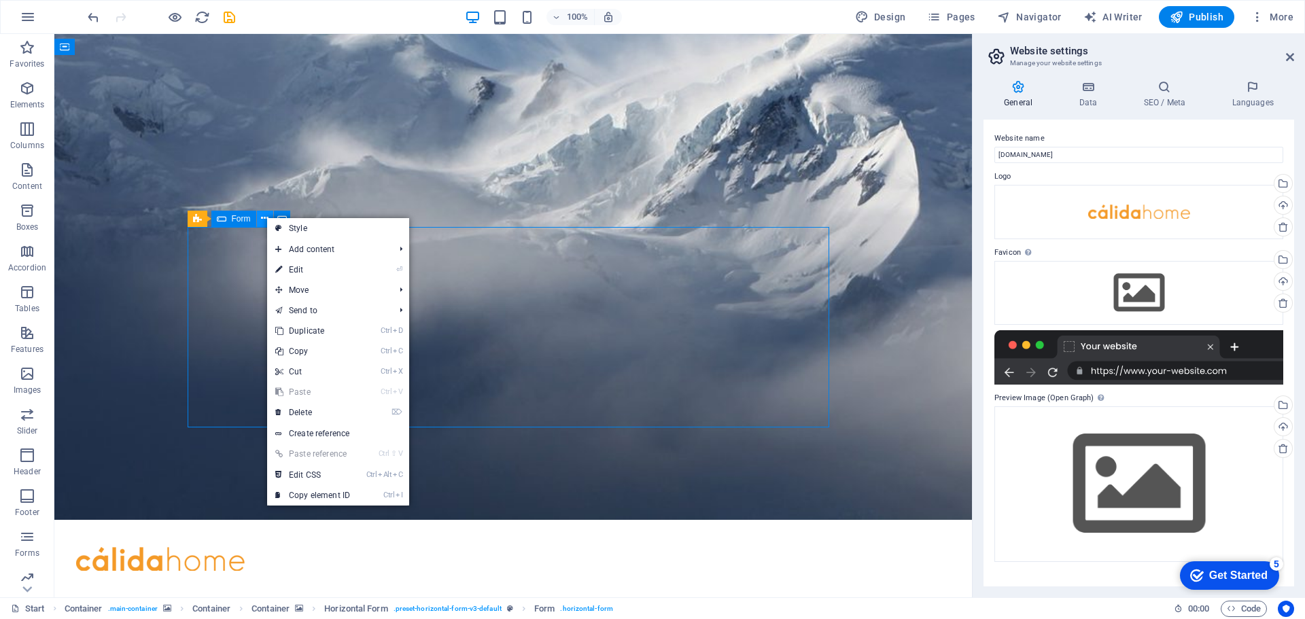
click at [267, 217] on icon at bounding box center [264, 218] width 7 height 14
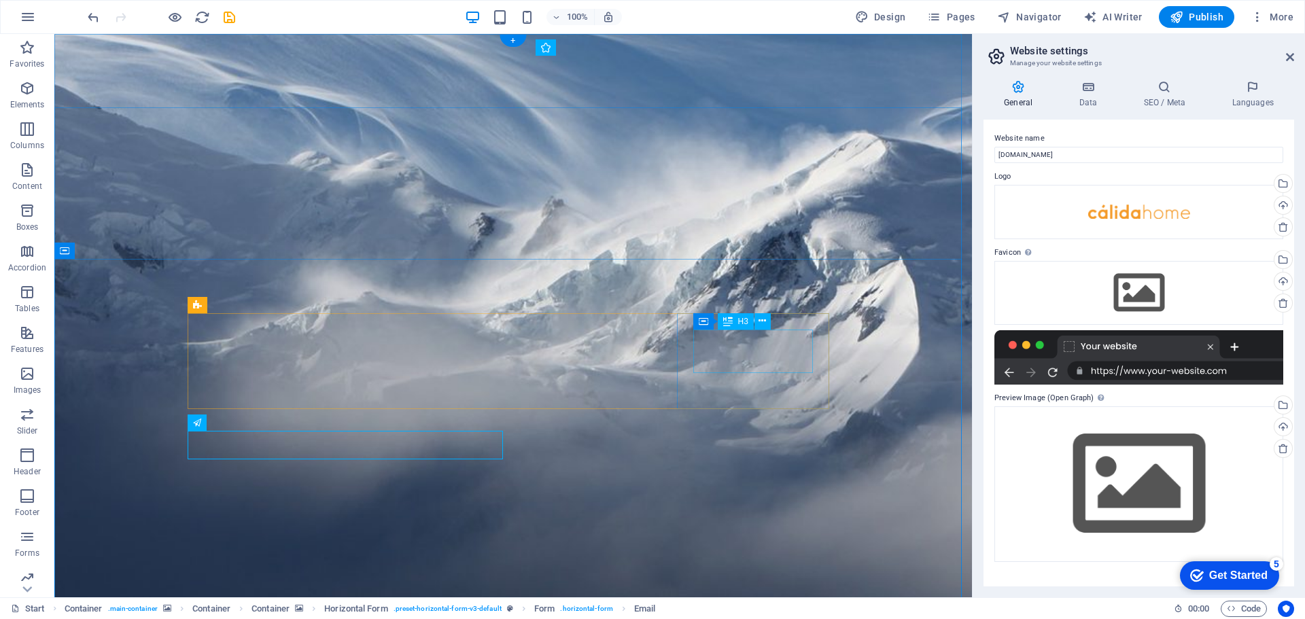
scroll to position [0, 0]
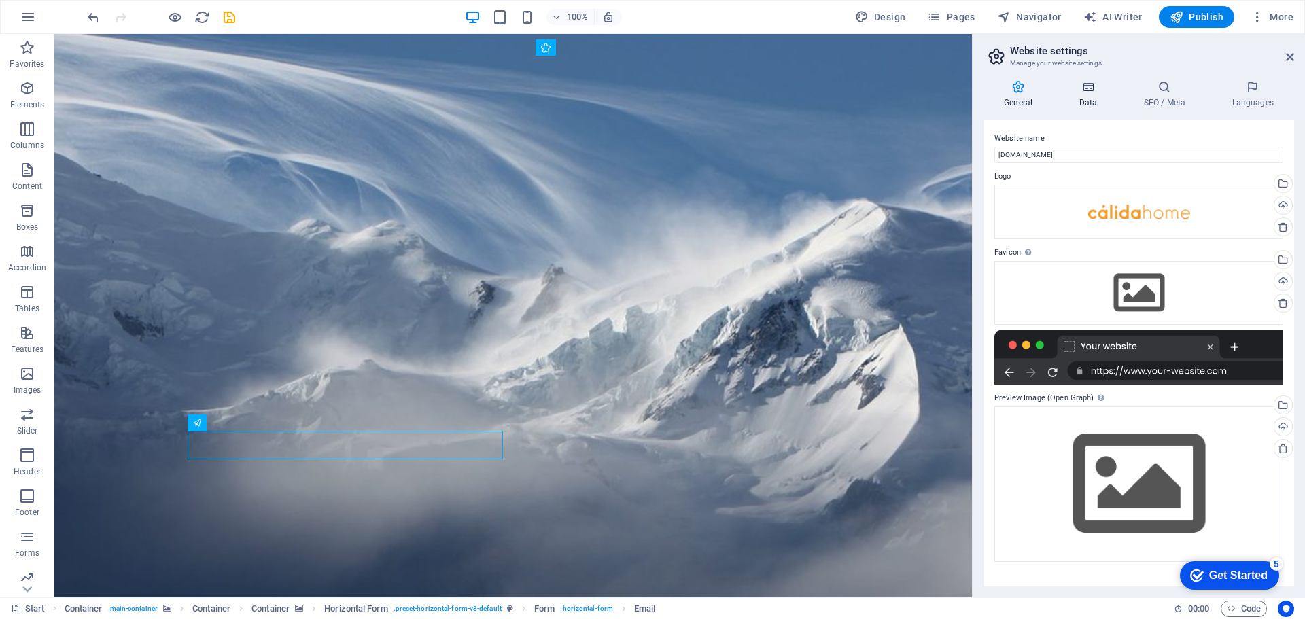
click at [1077, 93] on icon at bounding box center [1088, 87] width 59 height 14
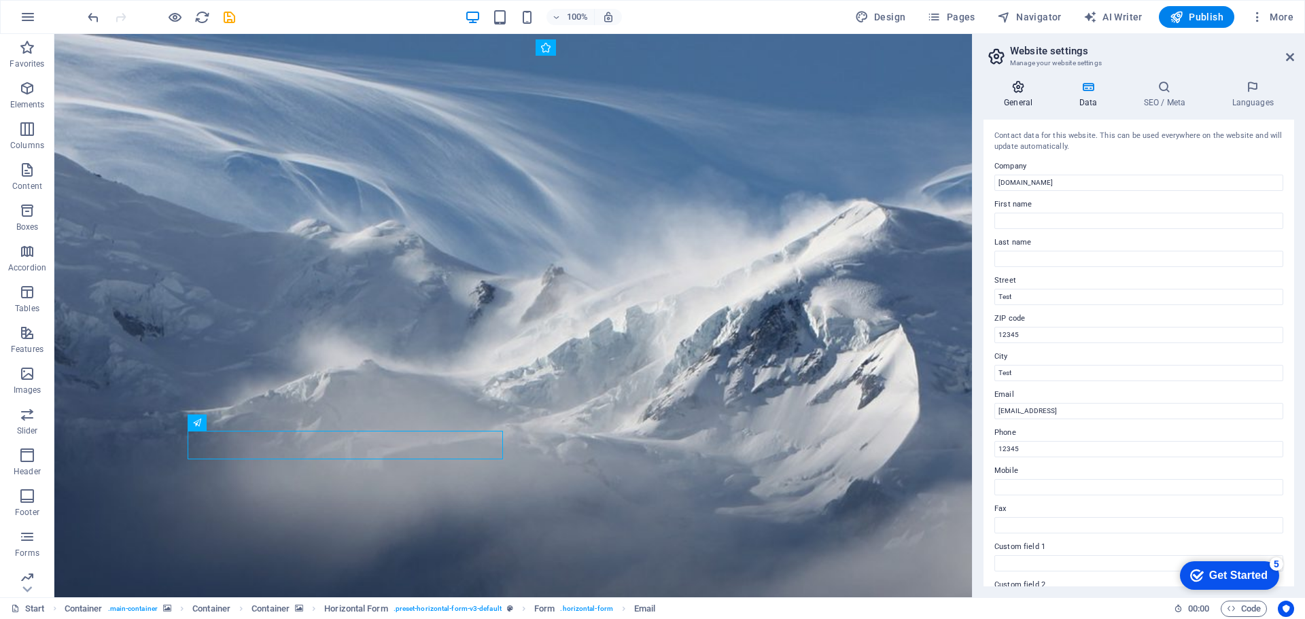
click at [1016, 93] on icon at bounding box center [1018, 87] width 69 height 14
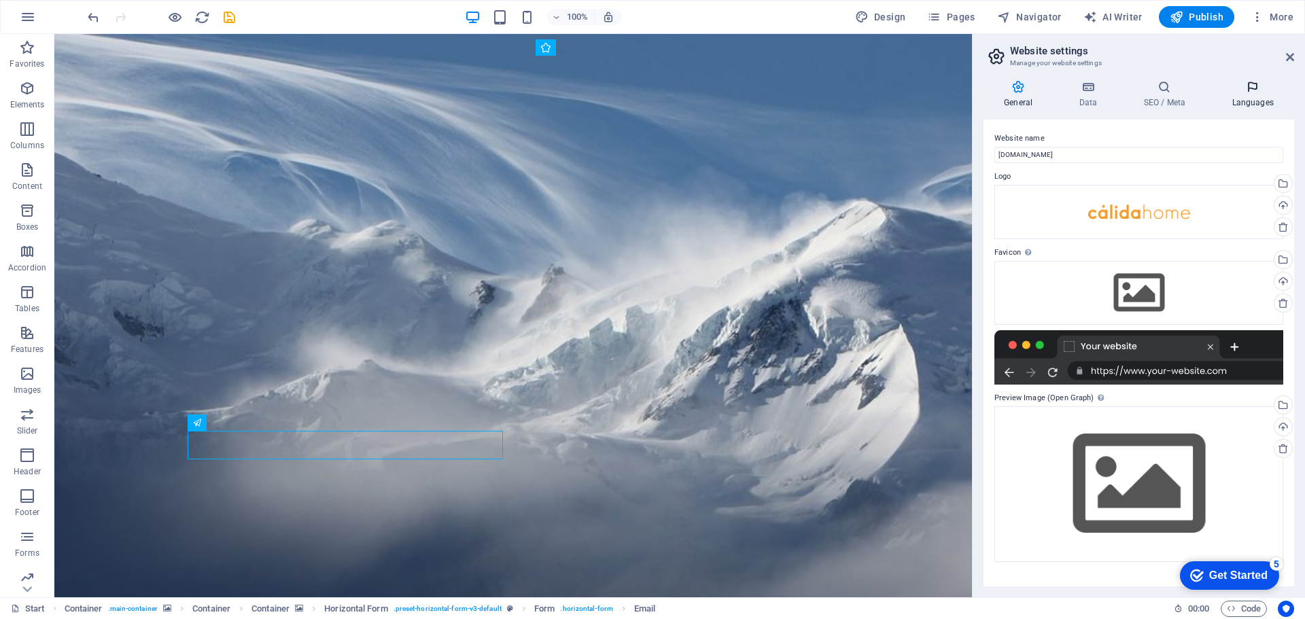
click at [1237, 90] on icon at bounding box center [1253, 87] width 83 height 14
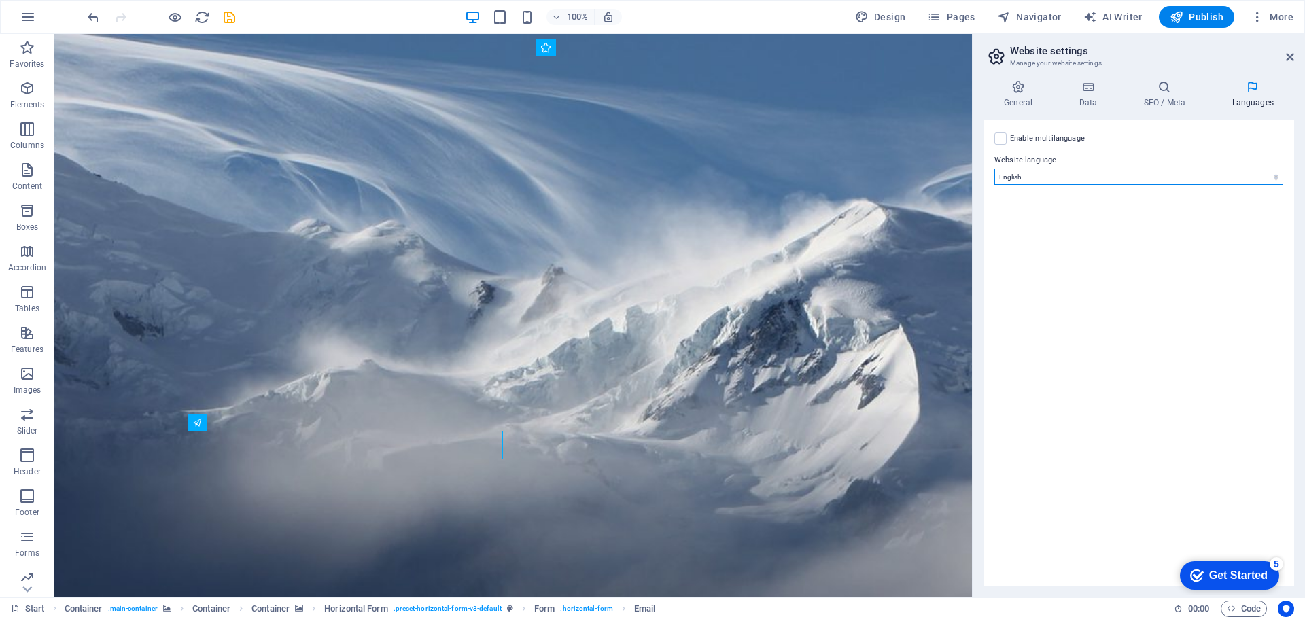
click at [1261, 173] on select "Abkhazian Afar Afrikaans Akan Albanian Amharic Arabic Aragonese Armenian Assame…" at bounding box center [1139, 177] width 289 height 16
select select "148"
click at [995, 169] on select "Abkhazian Afar Afrikaans Akan Albanian Amharic Arabic Aragonese Armenian Assame…" at bounding box center [1139, 177] width 289 height 16
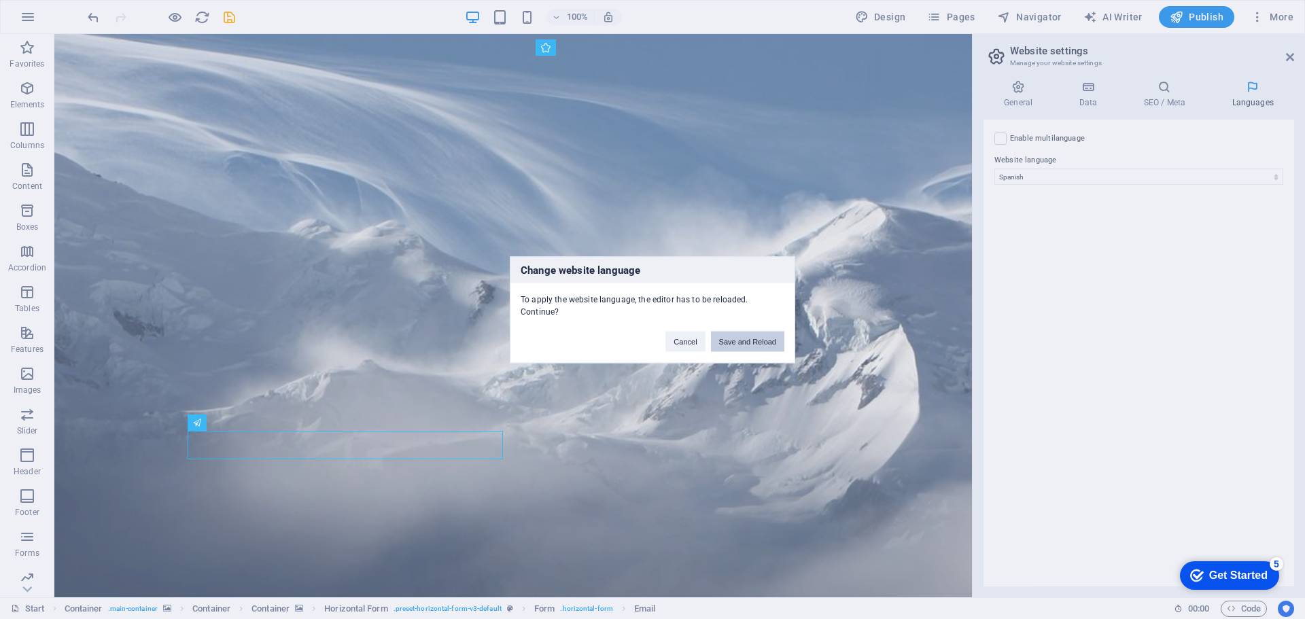
click at [766, 345] on button "Save and Reload" at bounding box center [747, 341] width 73 height 20
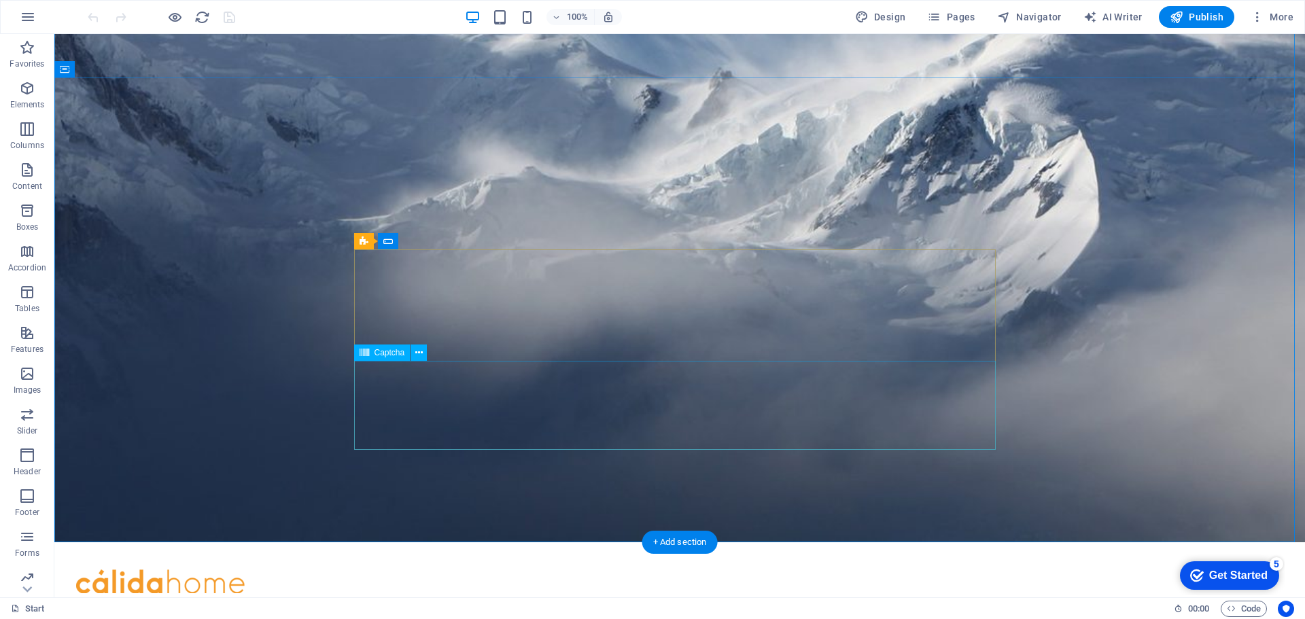
scroll to position [136, 0]
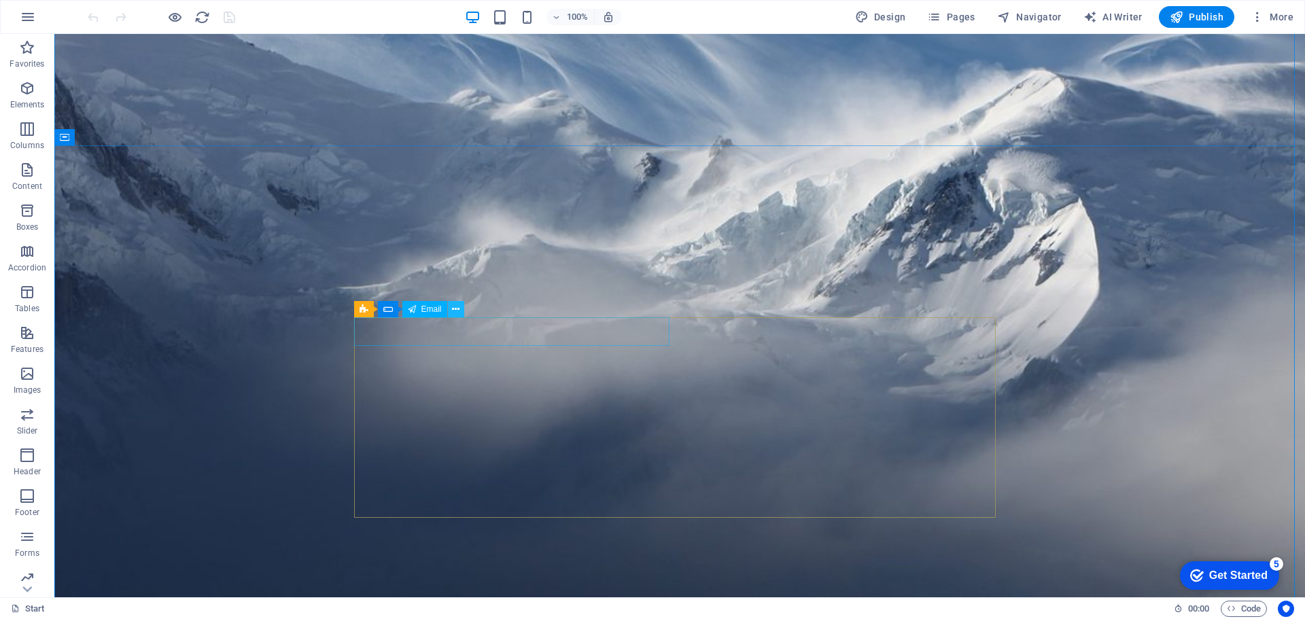
click at [451, 309] on button at bounding box center [456, 309] width 16 height 16
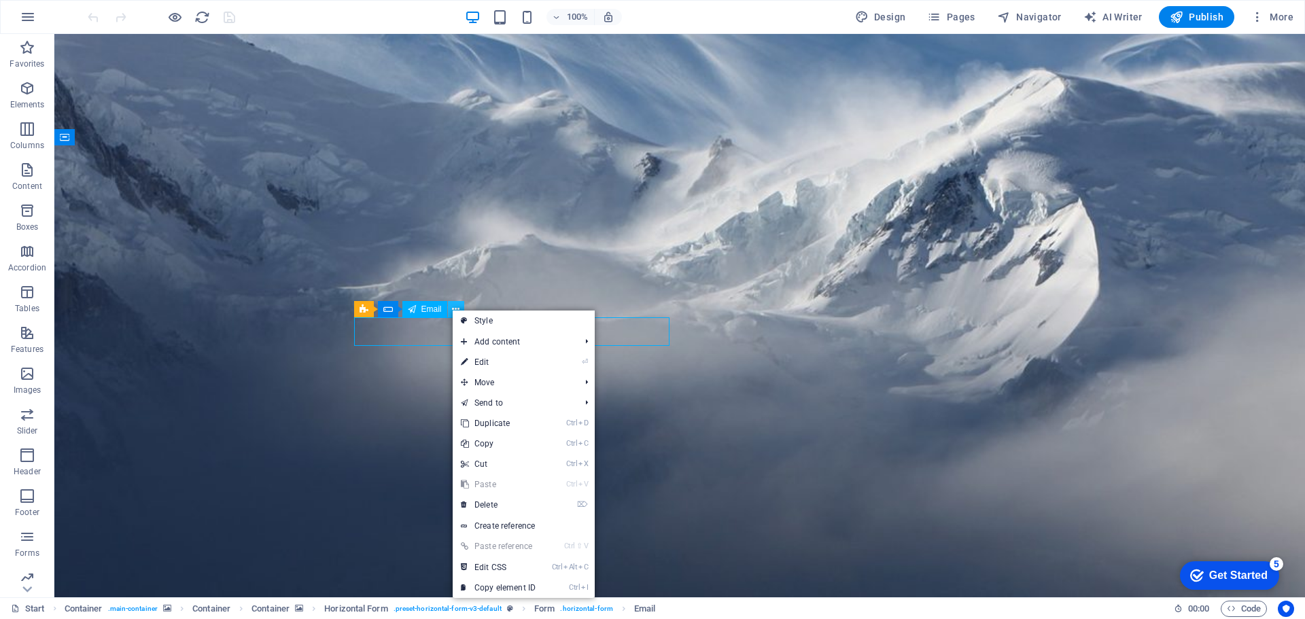
click at [451, 309] on button at bounding box center [456, 309] width 16 height 16
click at [366, 313] on icon at bounding box center [364, 309] width 9 height 16
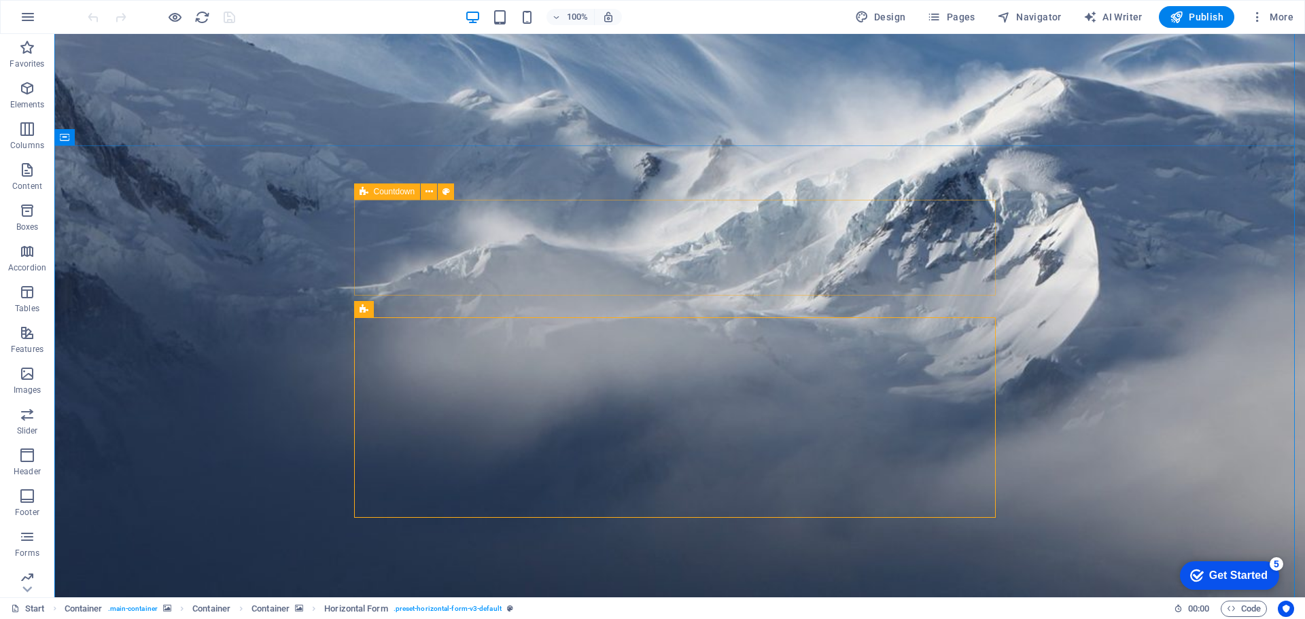
click at [375, 192] on span "Countdown" at bounding box center [394, 192] width 41 height 8
click at [430, 193] on icon at bounding box center [429, 192] width 7 height 14
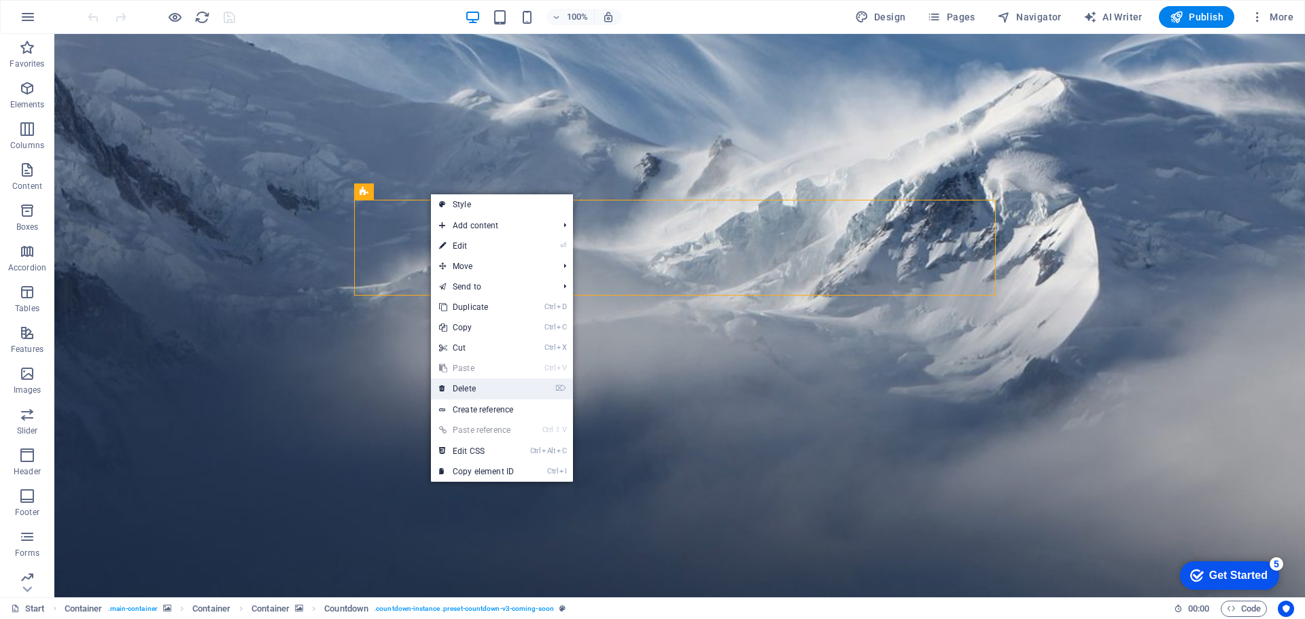
click at [486, 392] on link "⌦ Delete" at bounding box center [476, 389] width 91 height 20
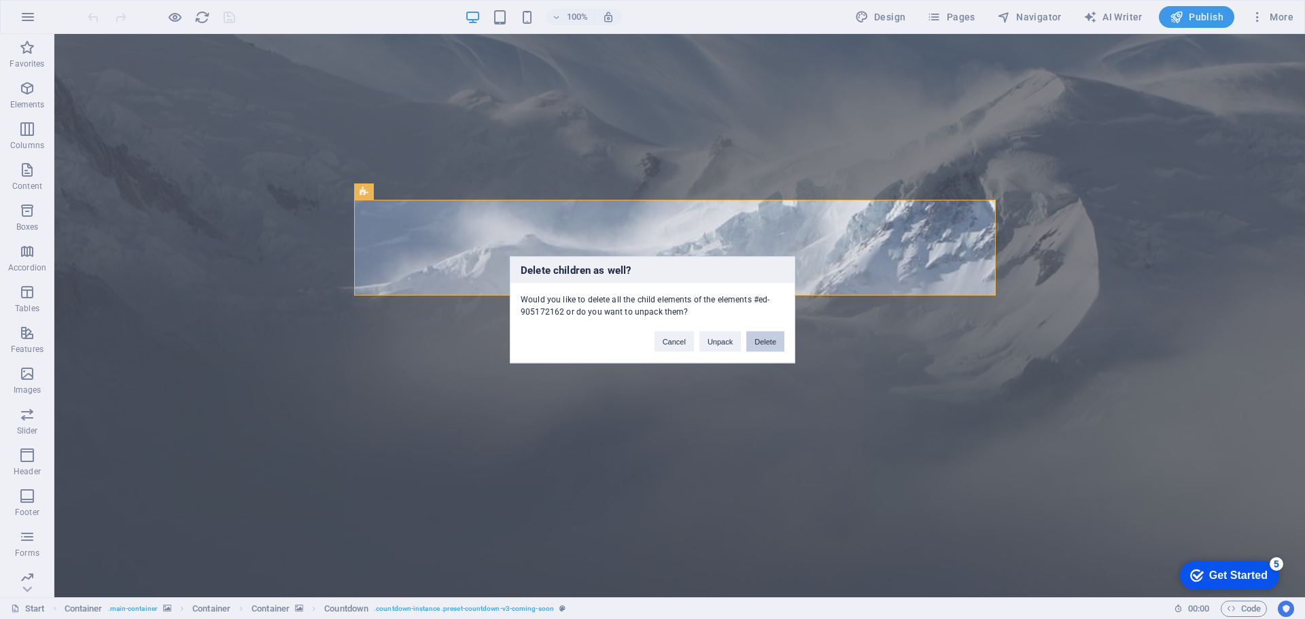
click at [765, 342] on button "Delete" at bounding box center [765, 341] width 38 height 20
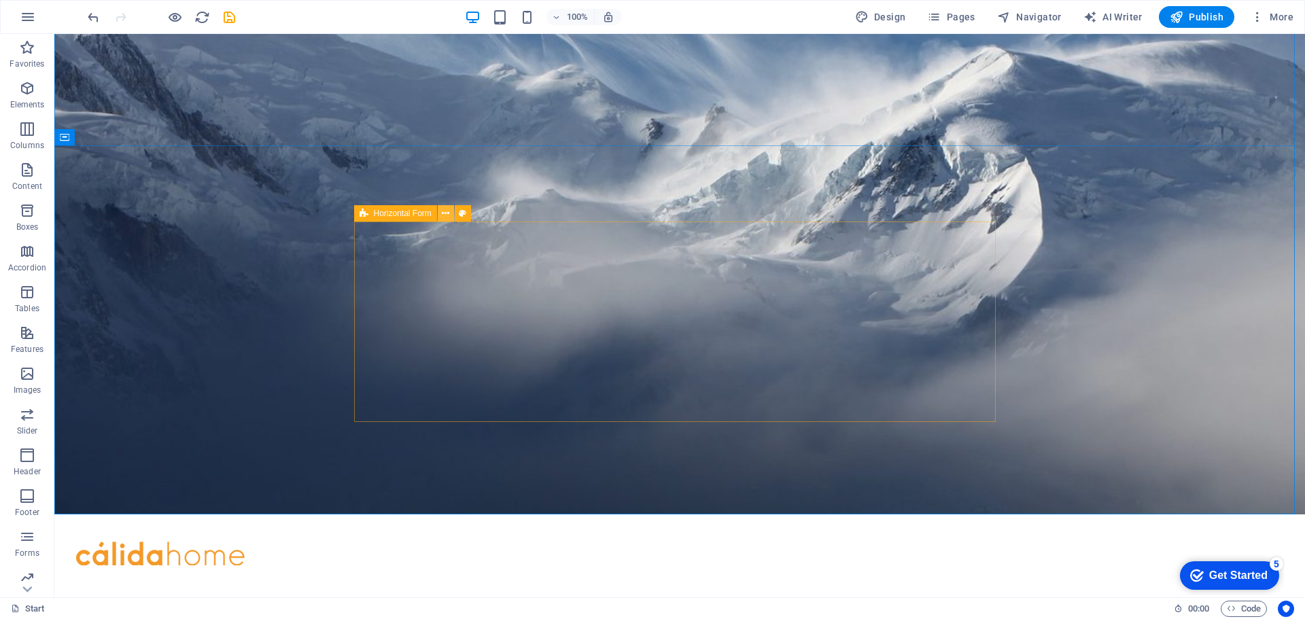
click at [444, 213] on icon at bounding box center [445, 214] width 7 height 14
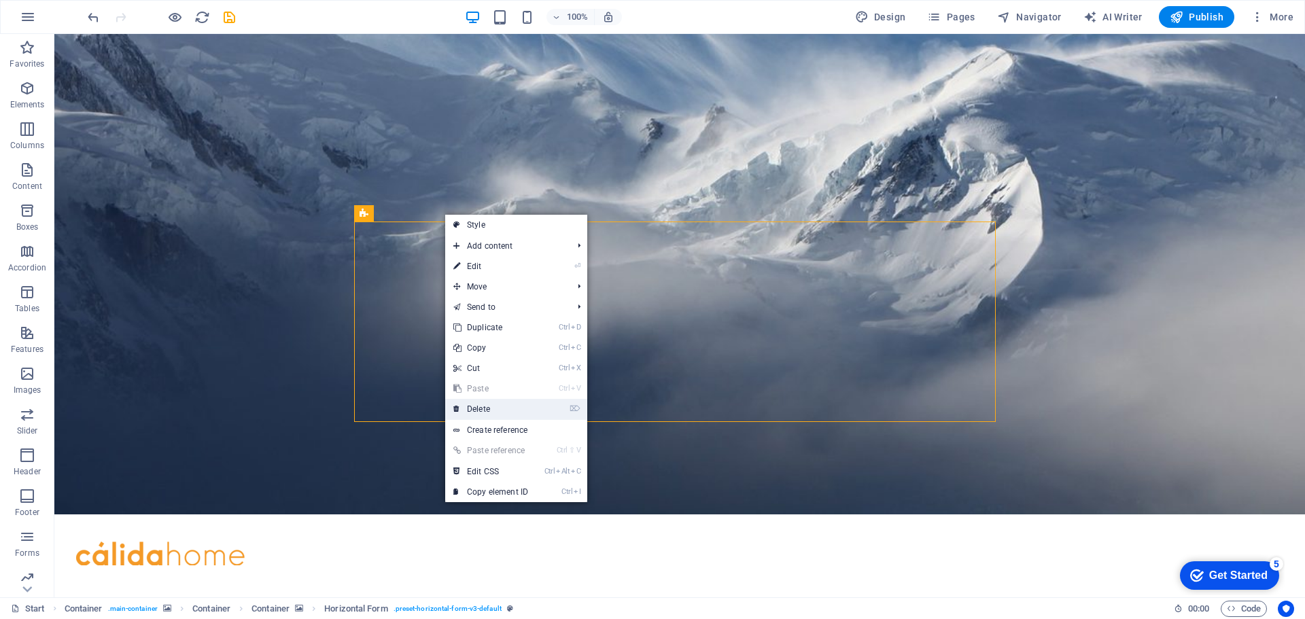
click at [498, 411] on link "⌦ Delete" at bounding box center [490, 409] width 91 height 20
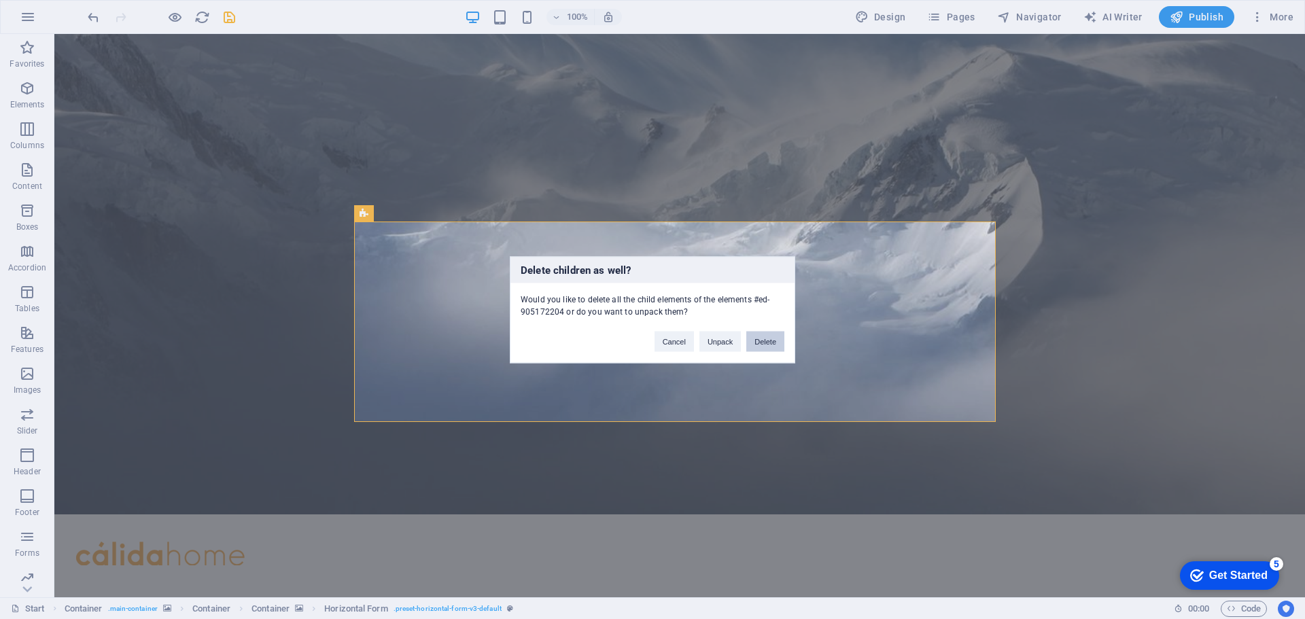
drag, startPoint x: 761, startPoint y: 341, endPoint x: 664, endPoint y: 320, distance: 99.5
click at [761, 341] on button "Delete" at bounding box center [765, 341] width 38 height 20
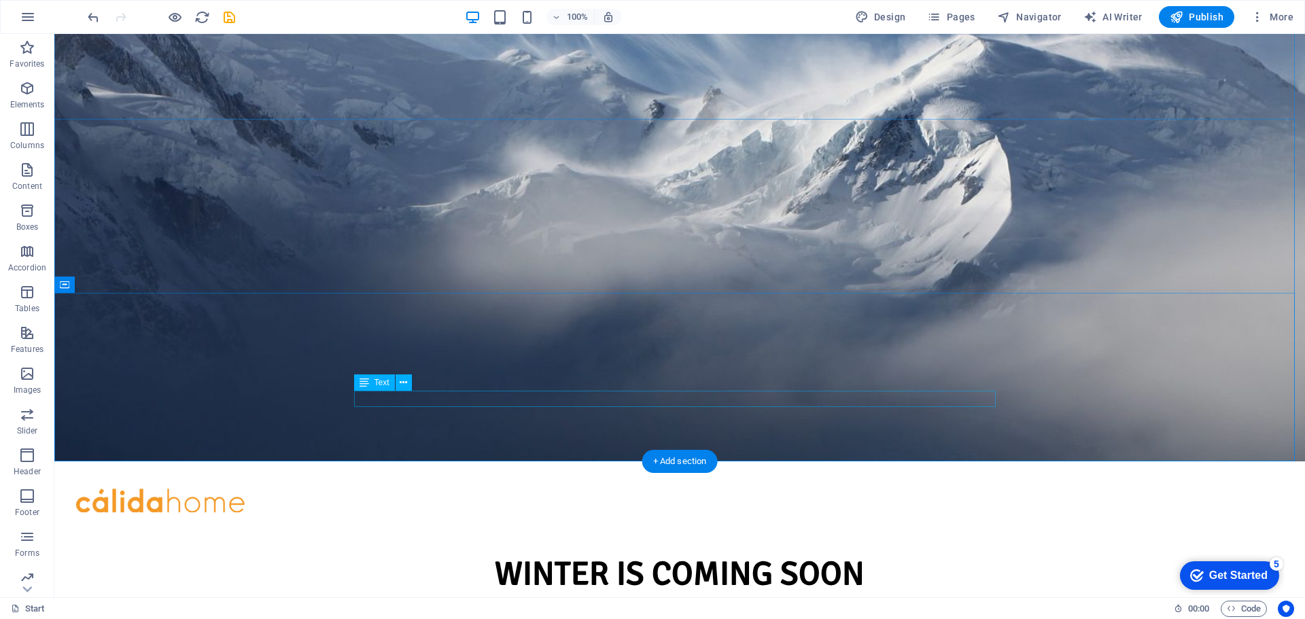
click at [414, 362] on icon at bounding box center [414, 361] width 7 height 14
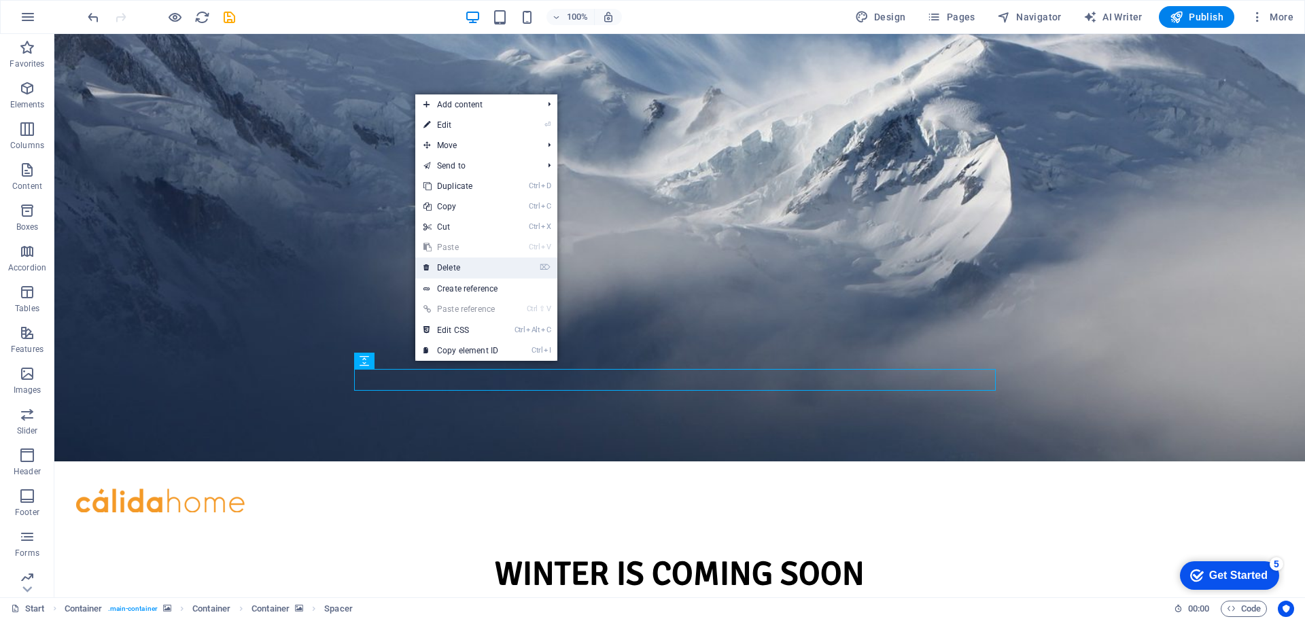
click at [452, 270] on link "⌦ Delete" at bounding box center [460, 268] width 91 height 20
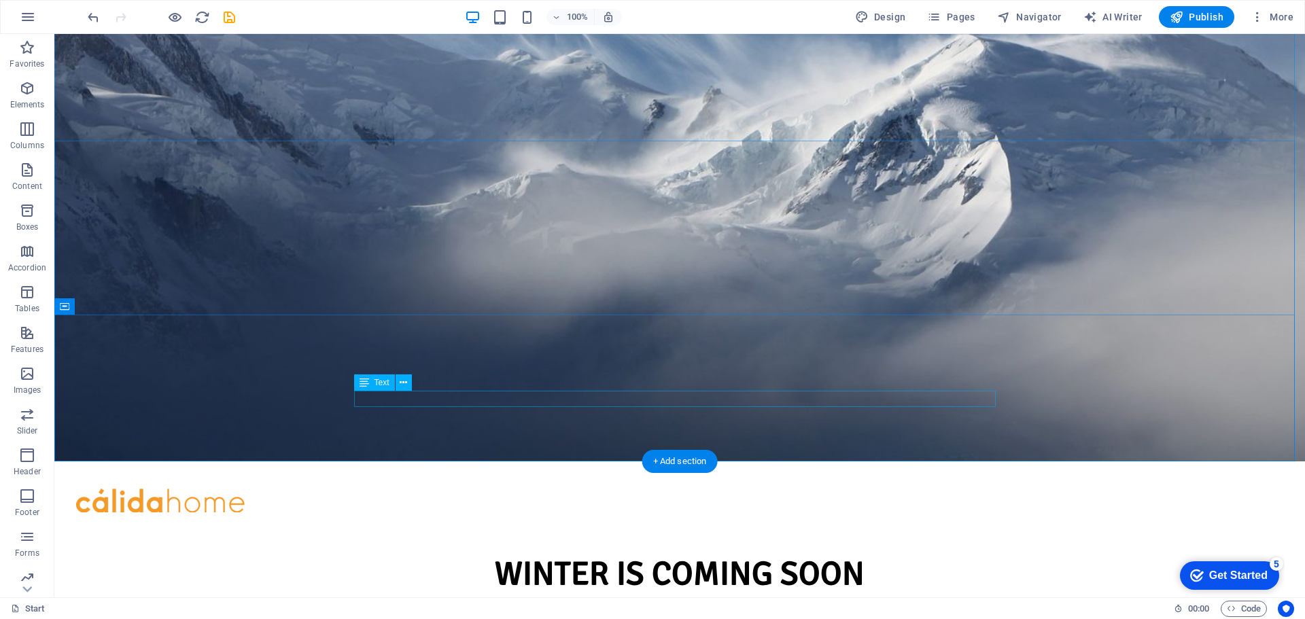
click at [412, 360] on icon at bounding box center [414, 361] width 7 height 14
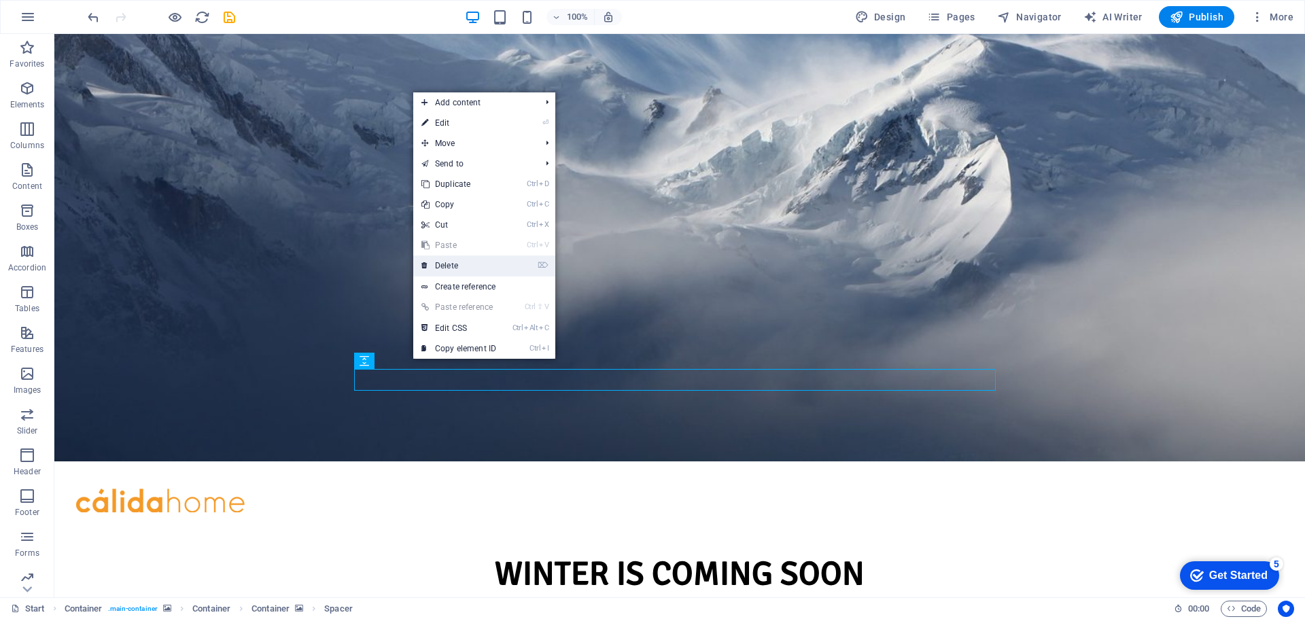
click at [449, 271] on link "⌦ Delete" at bounding box center [458, 266] width 91 height 20
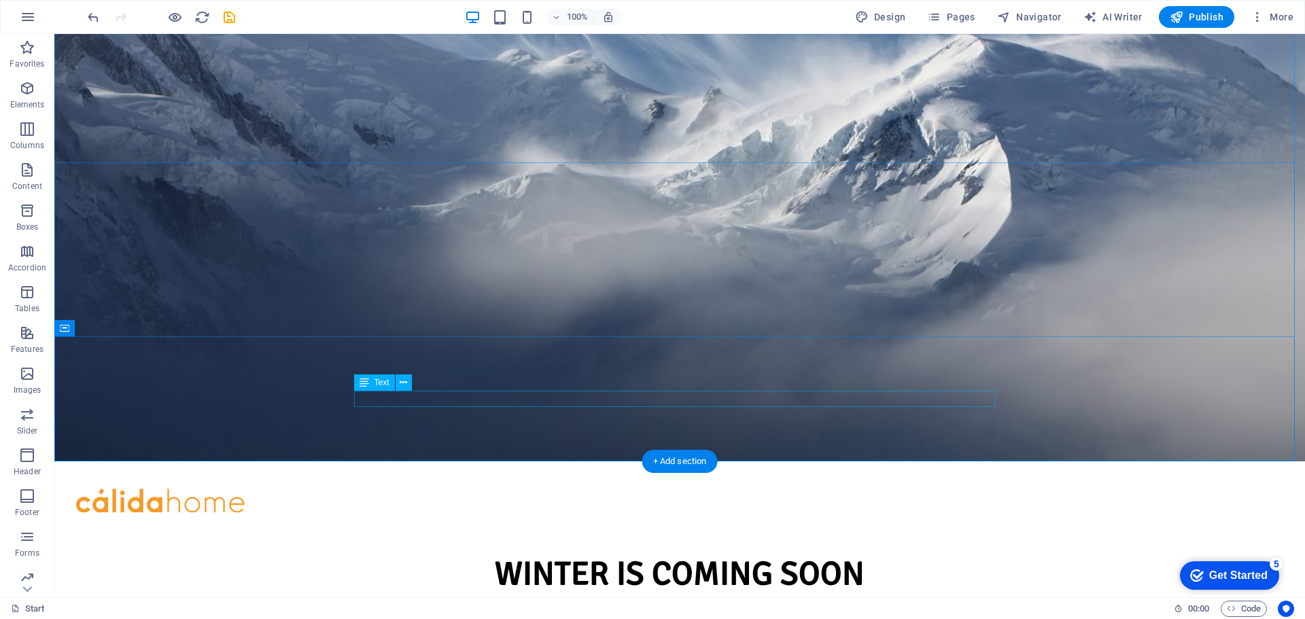
click at [402, 383] on icon at bounding box center [403, 383] width 7 height 14
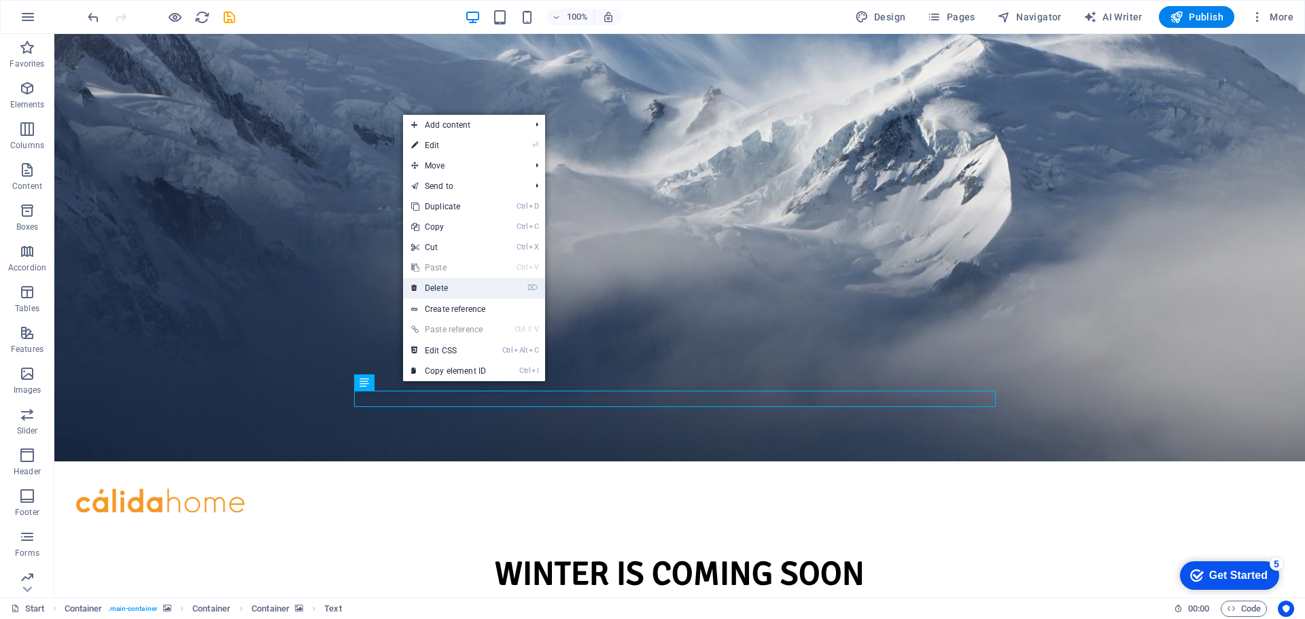
click at [437, 292] on link "⌦ Delete" at bounding box center [448, 288] width 91 height 20
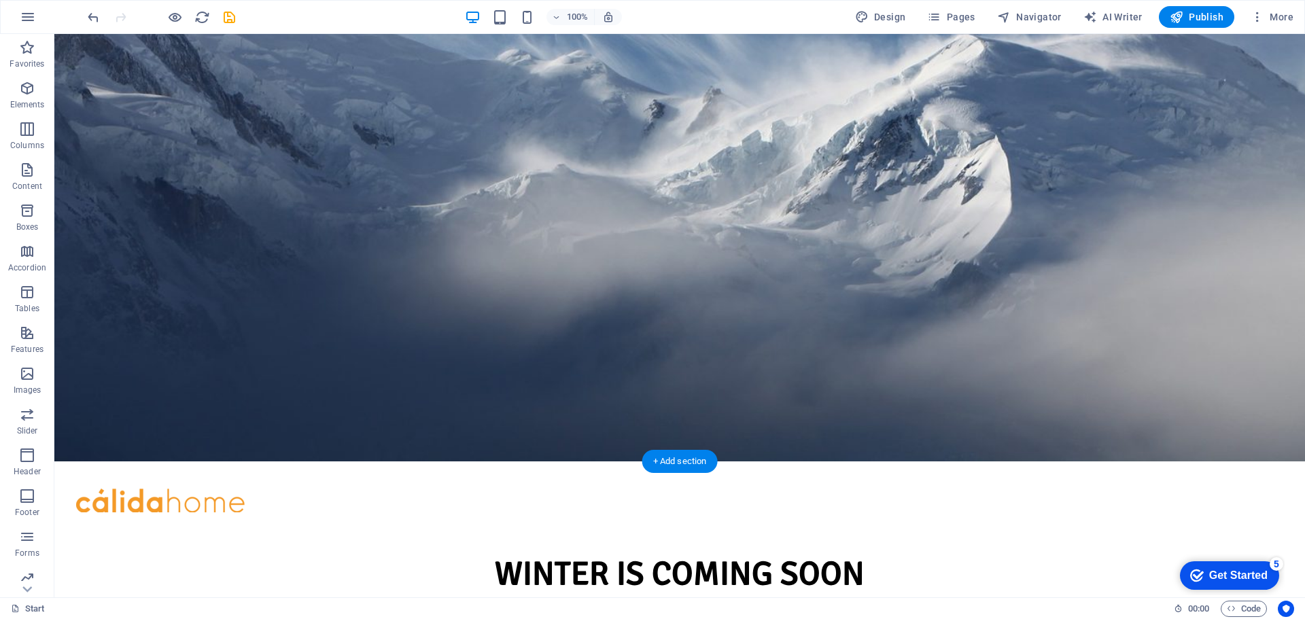
click at [1193, 20] on span "Publish" at bounding box center [1197, 17] width 54 height 14
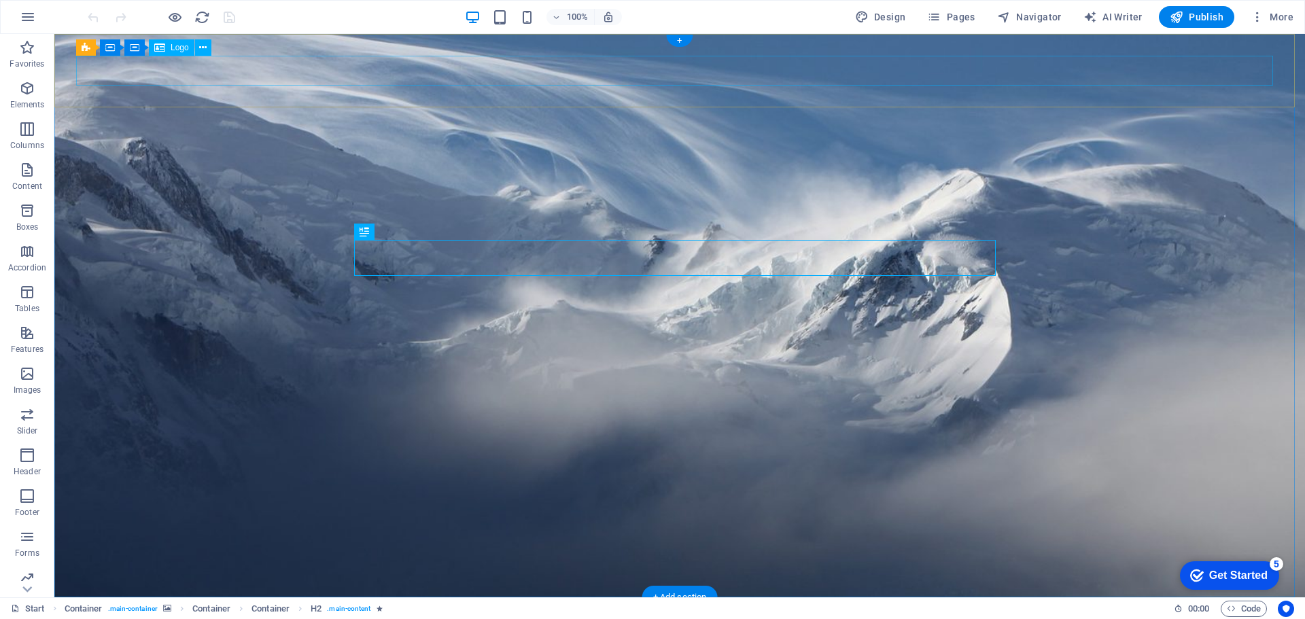
click at [178, 50] on span "Logo" at bounding box center [180, 48] width 18 height 8
click at [205, 48] on icon at bounding box center [202, 48] width 7 height 14
click at [179, 47] on span "Logo" at bounding box center [180, 48] width 18 height 8
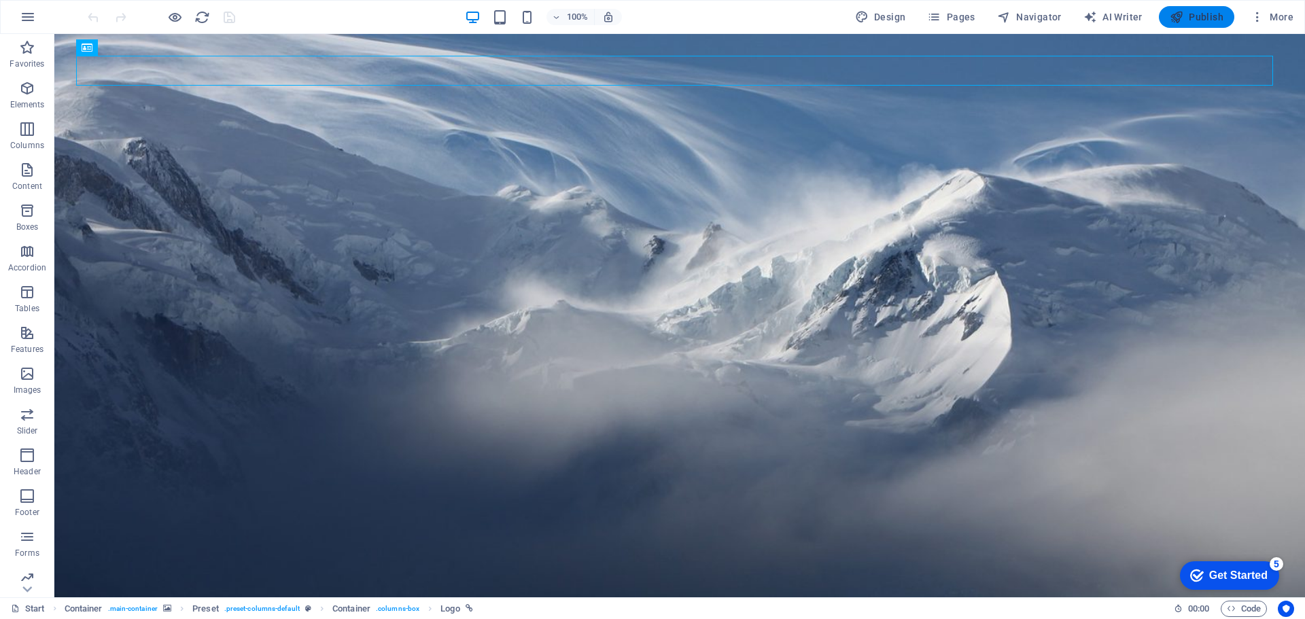
click at [1200, 19] on span "Publish" at bounding box center [1197, 17] width 54 height 14
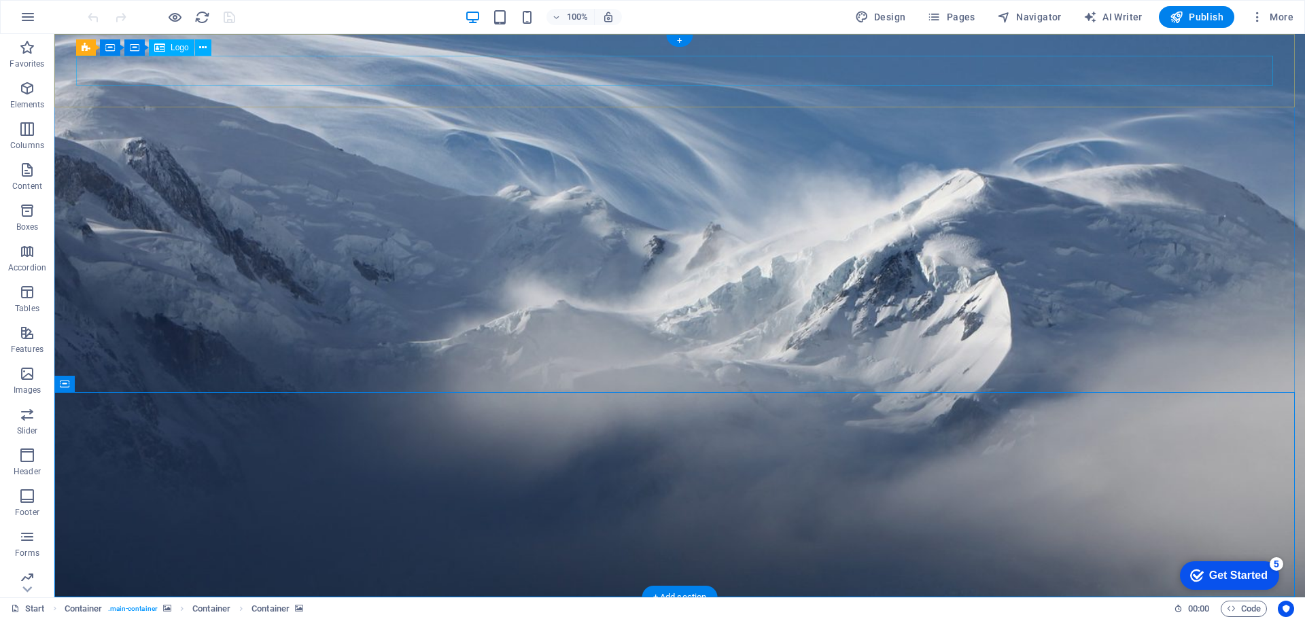
select select "px"
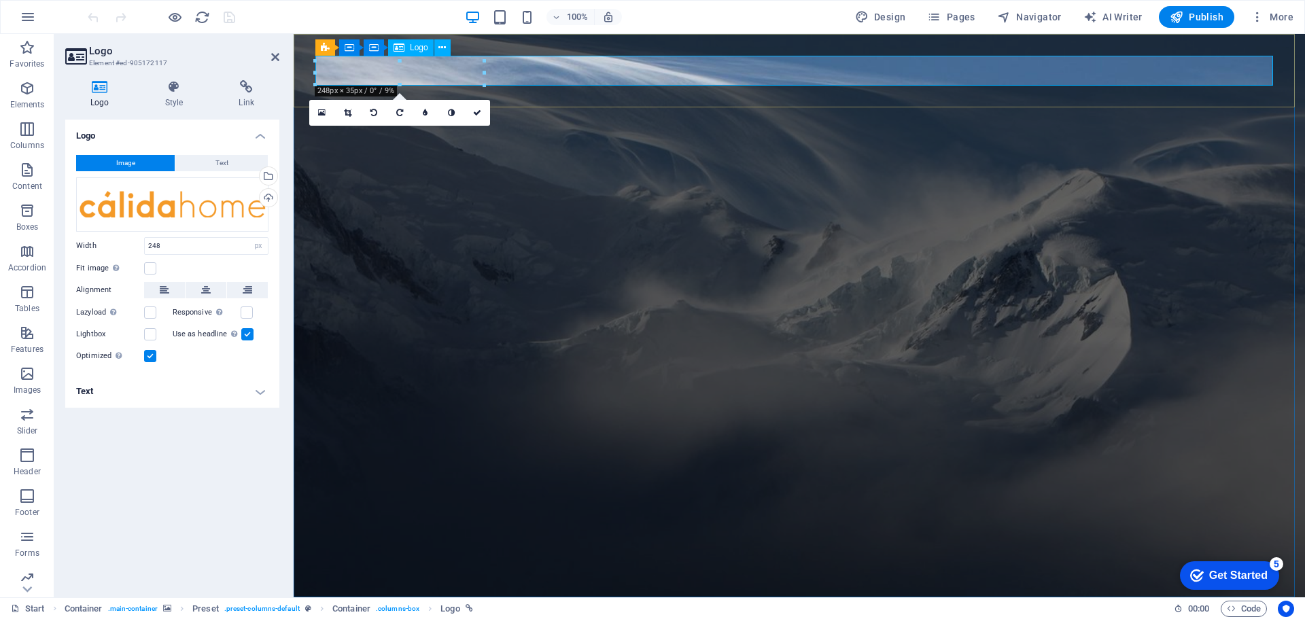
click at [576, 173] on figure at bounding box center [800, 316] width 1012 height 564
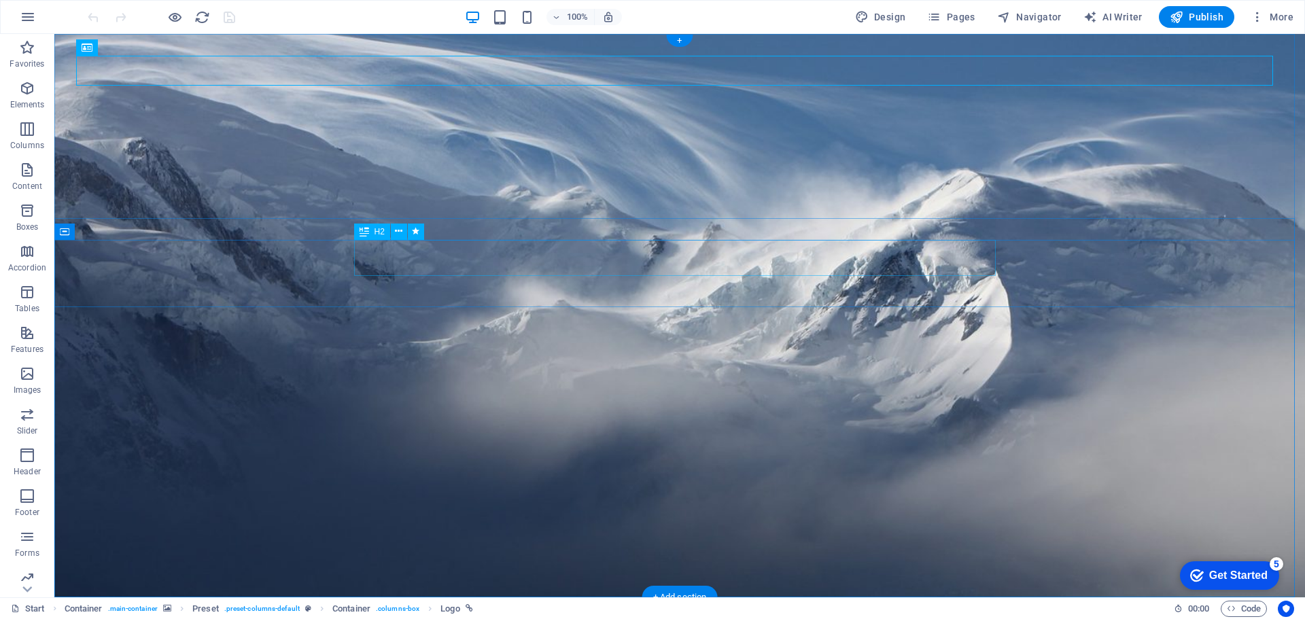
click at [27, 175] on icon "button" at bounding box center [27, 170] width 16 height 16
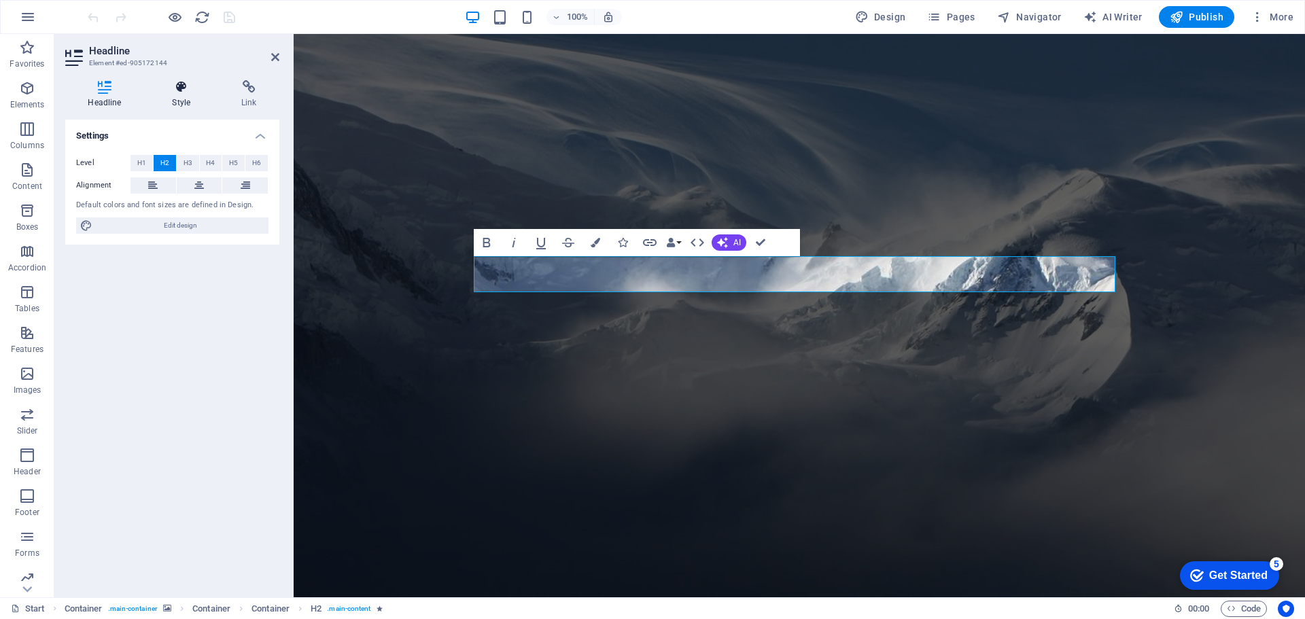
click at [185, 90] on icon at bounding box center [182, 87] width 64 height 14
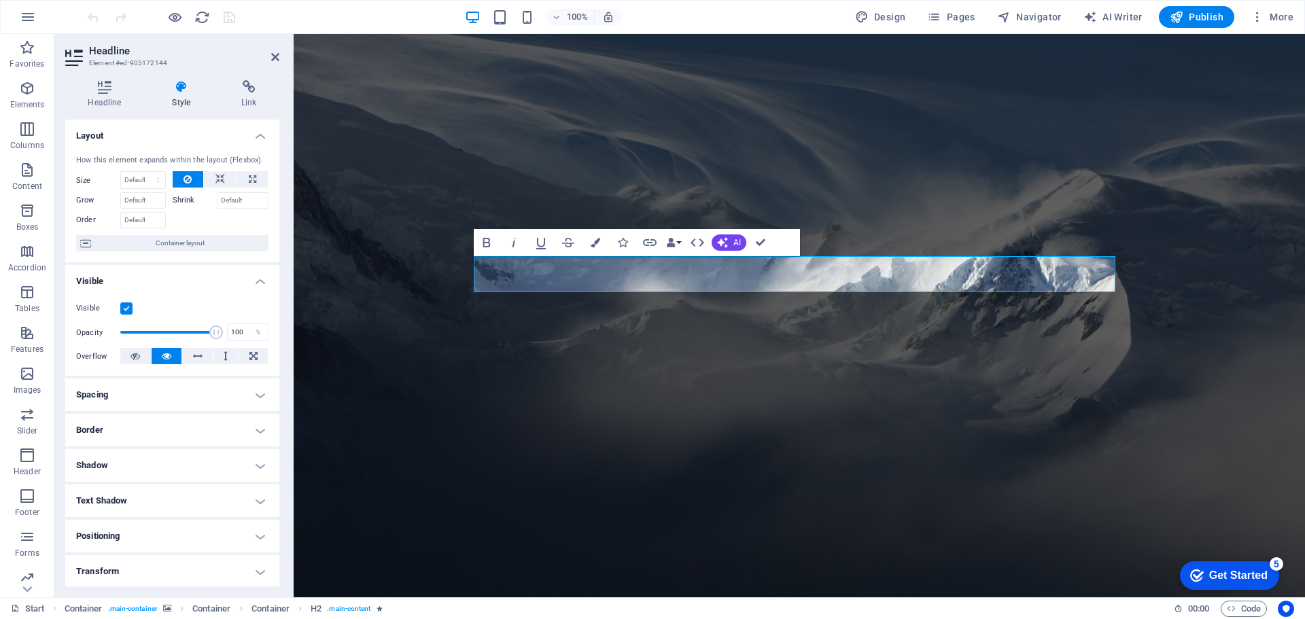
scroll to position [107, 0]
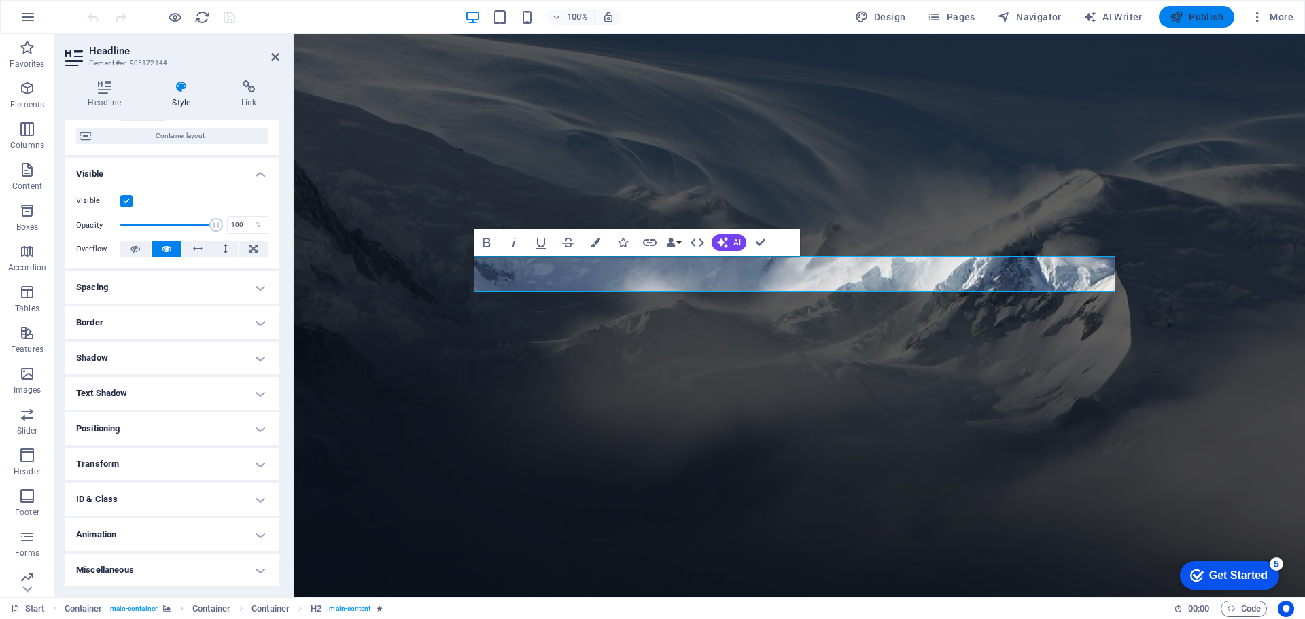
click at [1197, 22] on span "Publish" at bounding box center [1197, 17] width 54 height 14
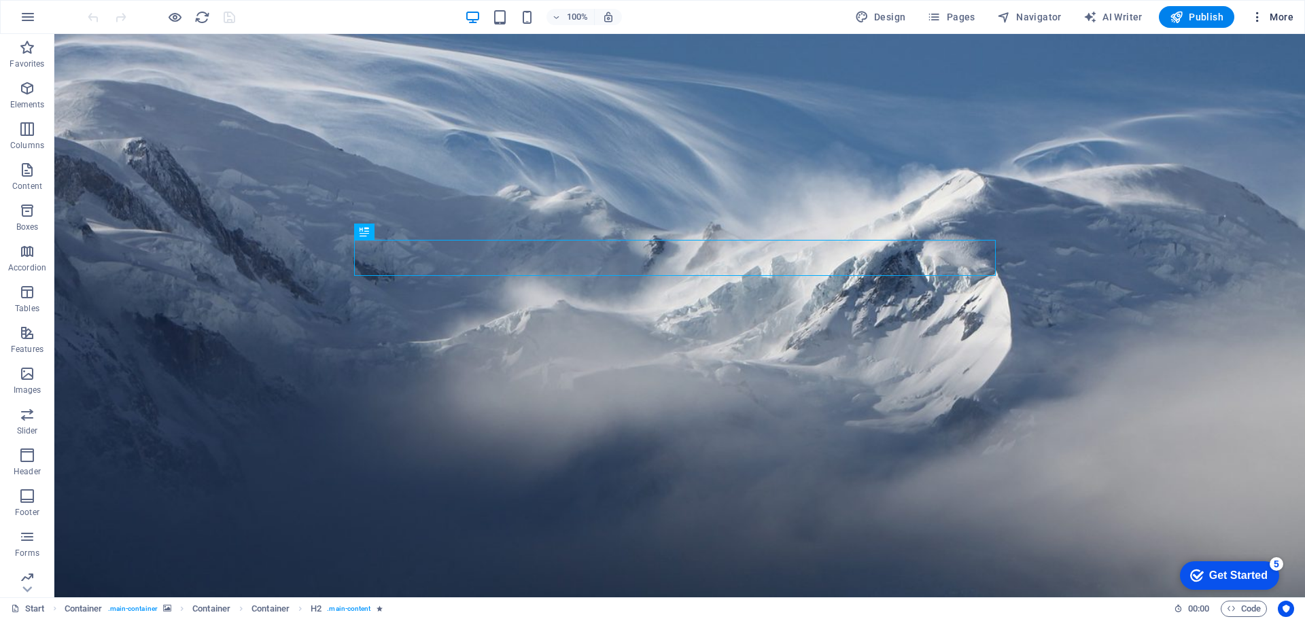
click at [1282, 20] on span "More" at bounding box center [1272, 17] width 43 height 14
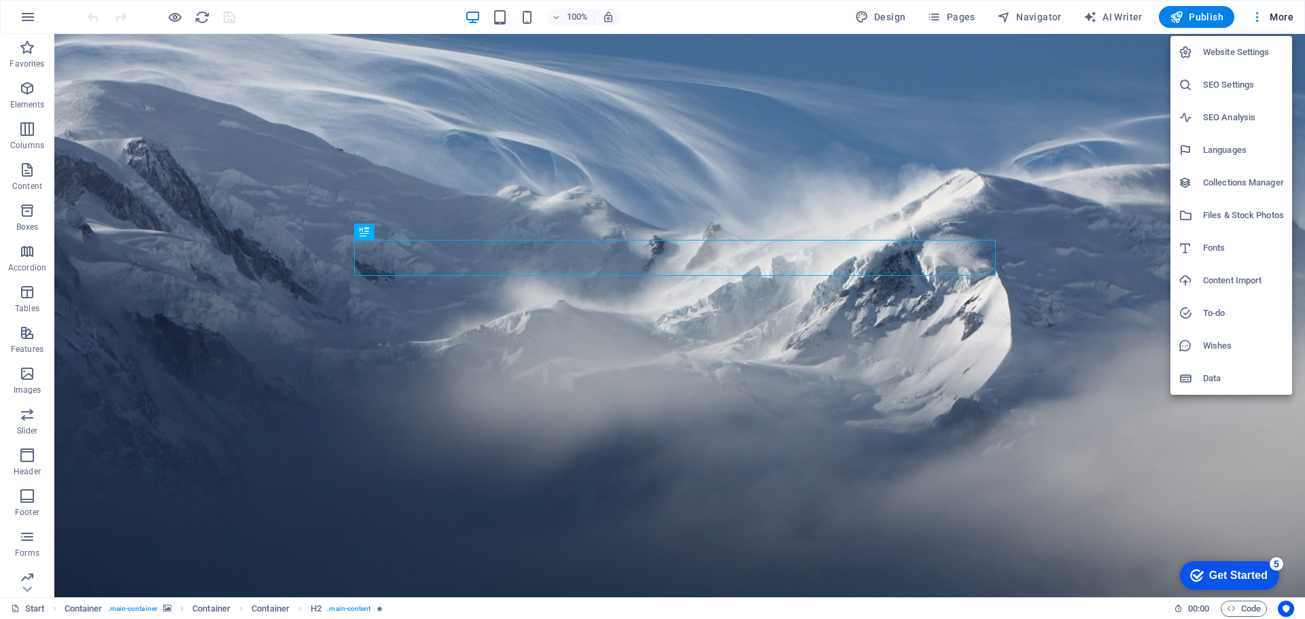
click at [1252, 47] on h6 "Website Settings" at bounding box center [1243, 52] width 81 height 16
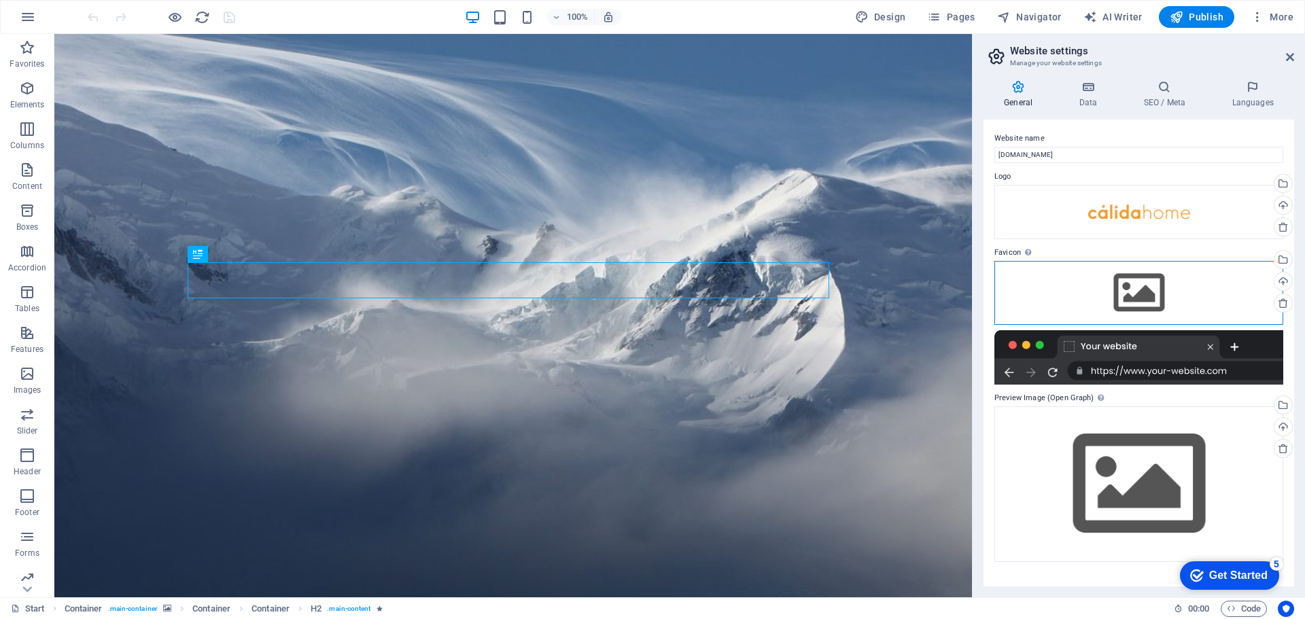
click at [1180, 293] on div "Drag files here, click to choose files or select files from Files or our free s…" at bounding box center [1139, 293] width 289 height 64
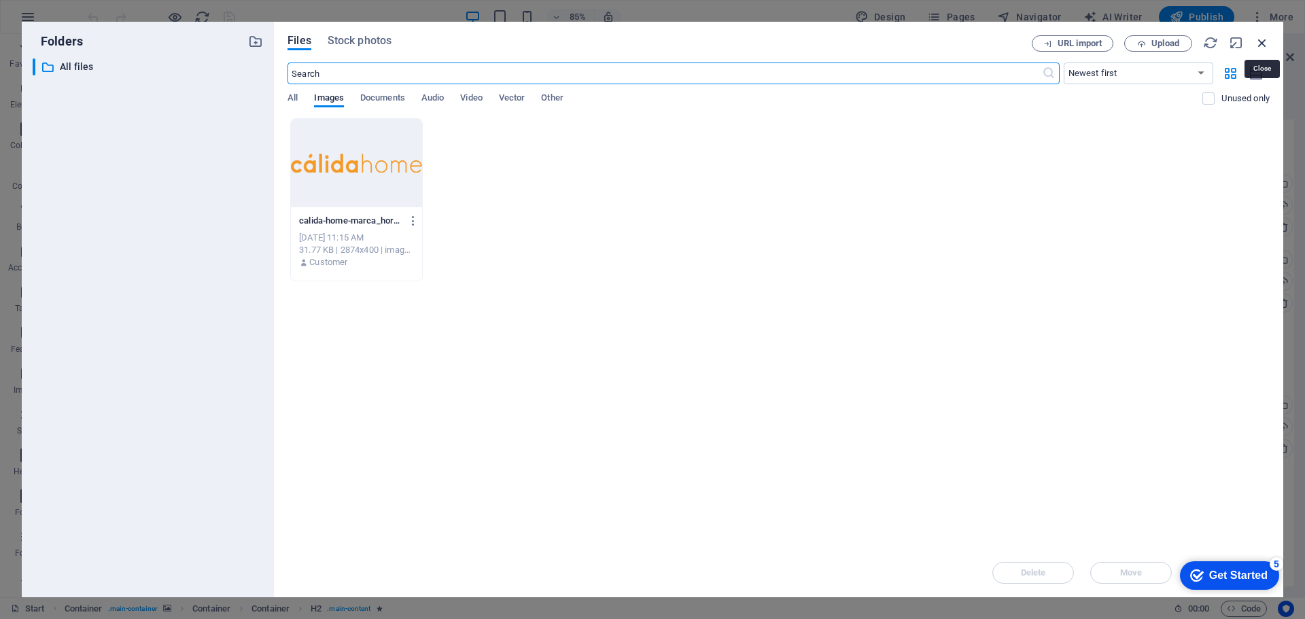
click at [1263, 42] on icon "button" at bounding box center [1262, 42] width 15 height 15
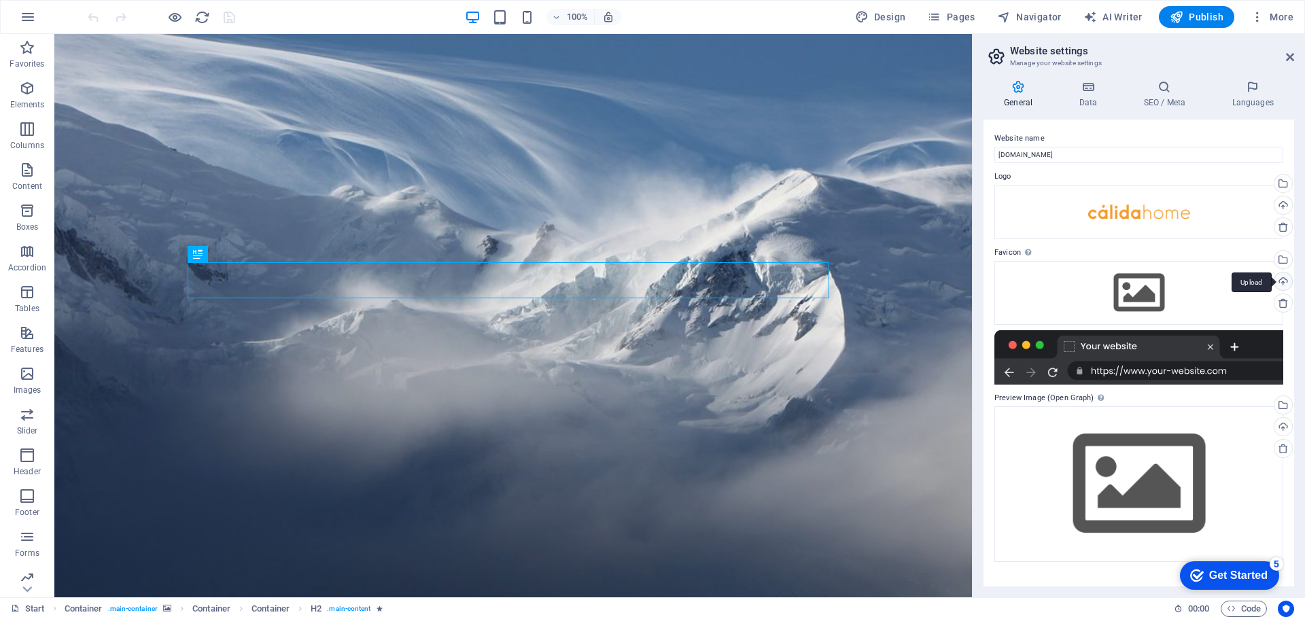
click at [1283, 284] on div "Upload" at bounding box center [1282, 283] width 20 height 20
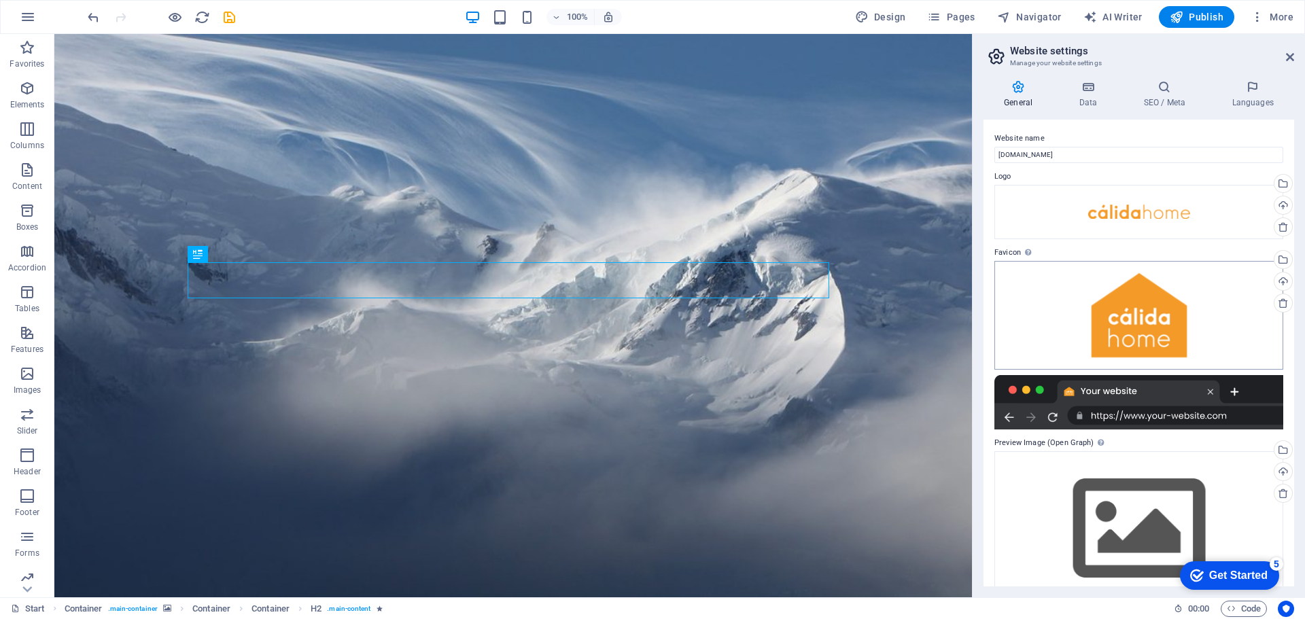
scroll to position [31, 0]
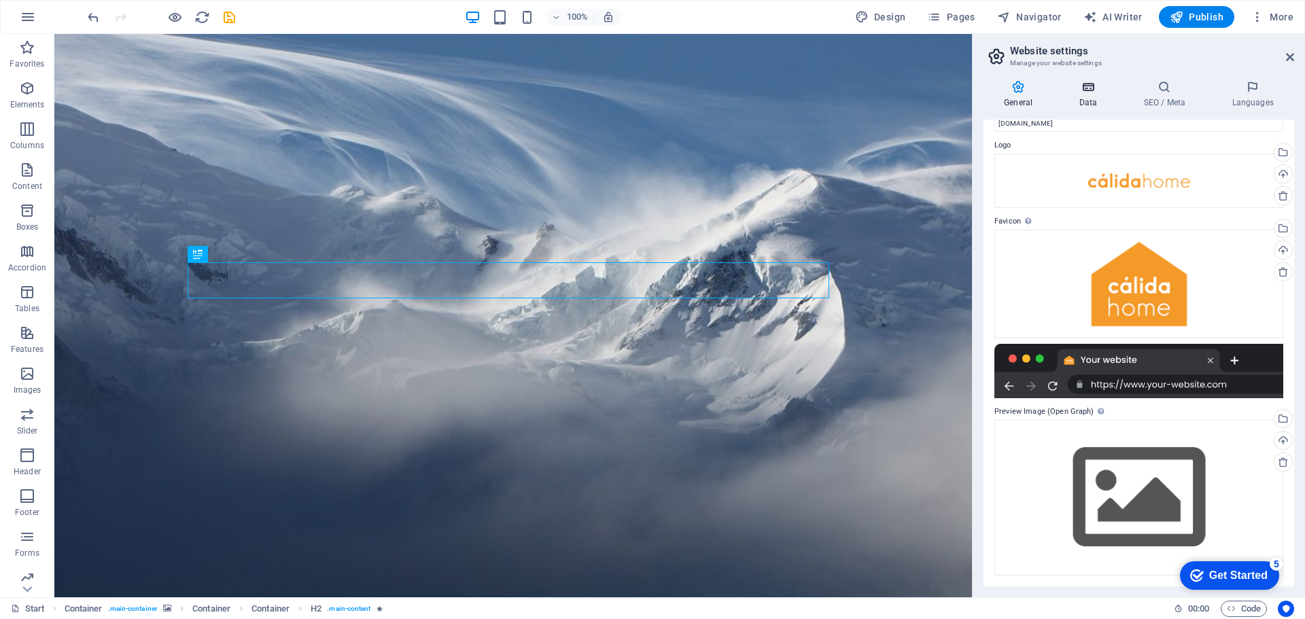
click at [1088, 99] on h4 "Data" at bounding box center [1091, 94] width 65 height 29
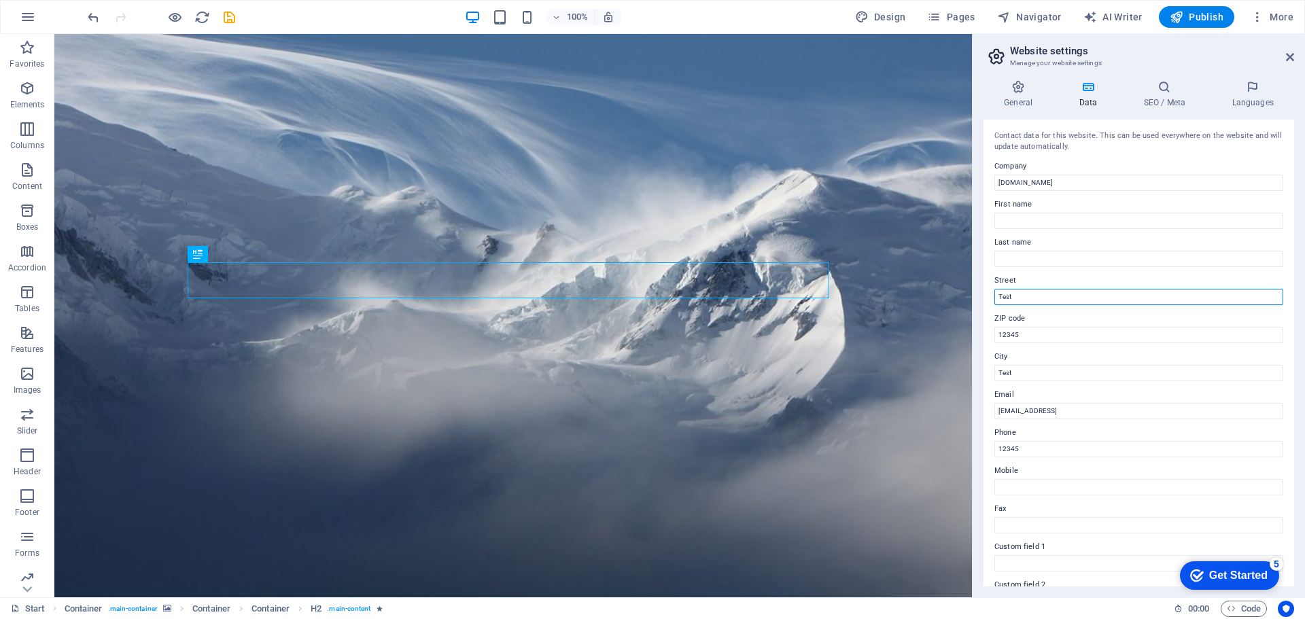
drag, startPoint x: 1040, startPoint y: 296, endPoint x: 976, endPoint y: 292, distance: 64.7
click at [976, 292] on div "General Data SEO / Meta Languages Website name calidahome.net Logo Drag files h…" at bounding box center [1139, 333] width 332 height 528
click at [999, 294] on input "FEEL THE HEAT" at bounding box center [1139, 297] width 289 height 16
drag, startPoint x: 1143, startPoint y: 333, endPoint x: 961, endPoint y: 299, distance: 185.3
click at [1045, 299] on input "FEEL THE HEAT" at bounding box center [1139, 297] width 289 height 16
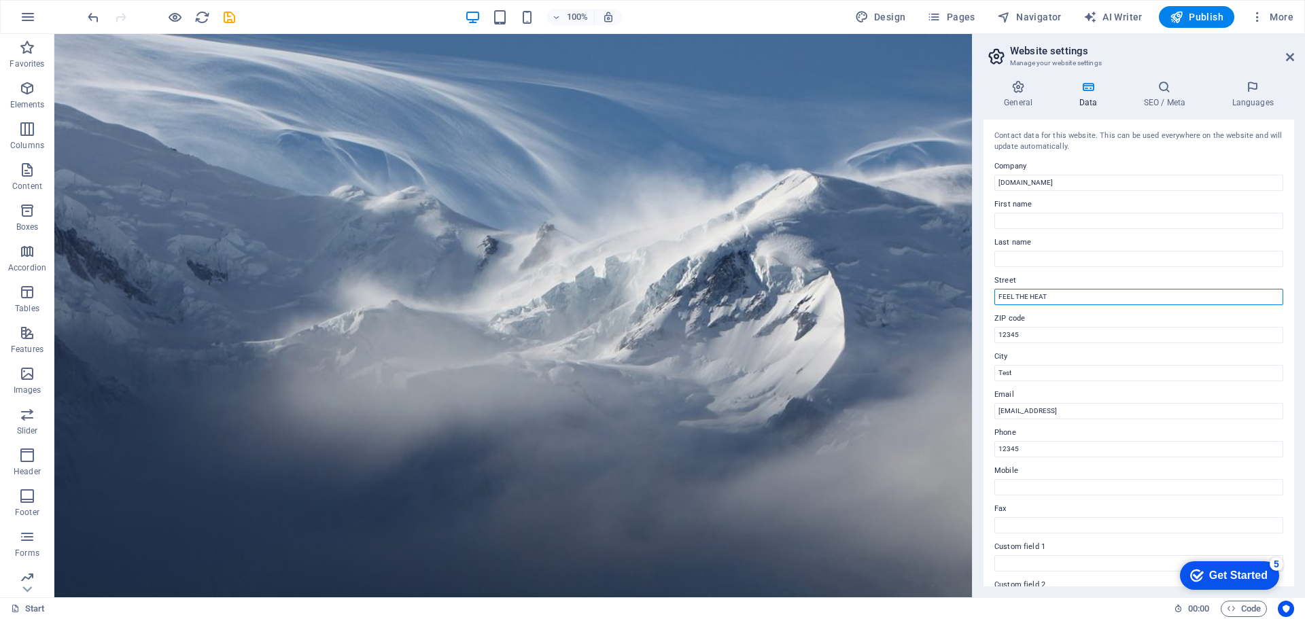
click at [1045, 299] on input "FEEL THE HEAT" at bounding box center [1139, 297] width 289 height 16
type input "FEEL THE HEAT"
drag, startPoint x: 1045, startPoint y: 299, endPoint x: 1001, endPoint y: 292, distance: 44.1
click at [989, 297] on div "Contact data for this website. This can be used everywhere on the website and w…" at bounding box center [1139, 353] width 311 height 467
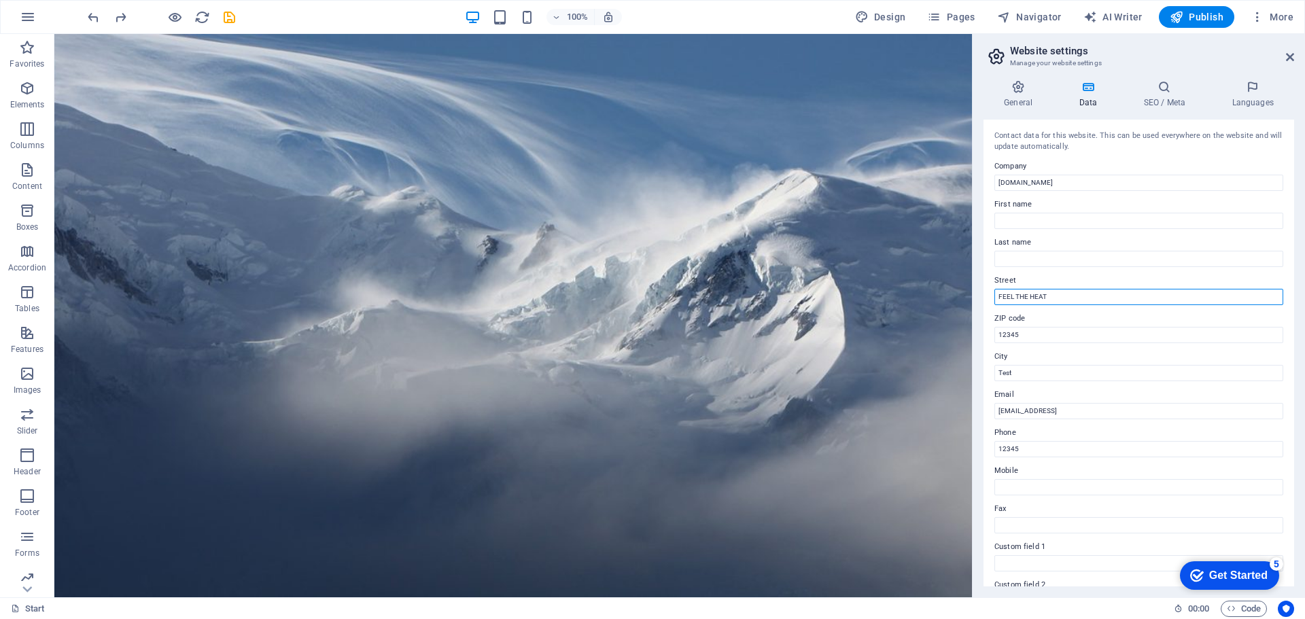
drag, startPoint x: 1118, startPoint y: 330, endPoint x: 965, endPoint y: 303, distance: 154.8
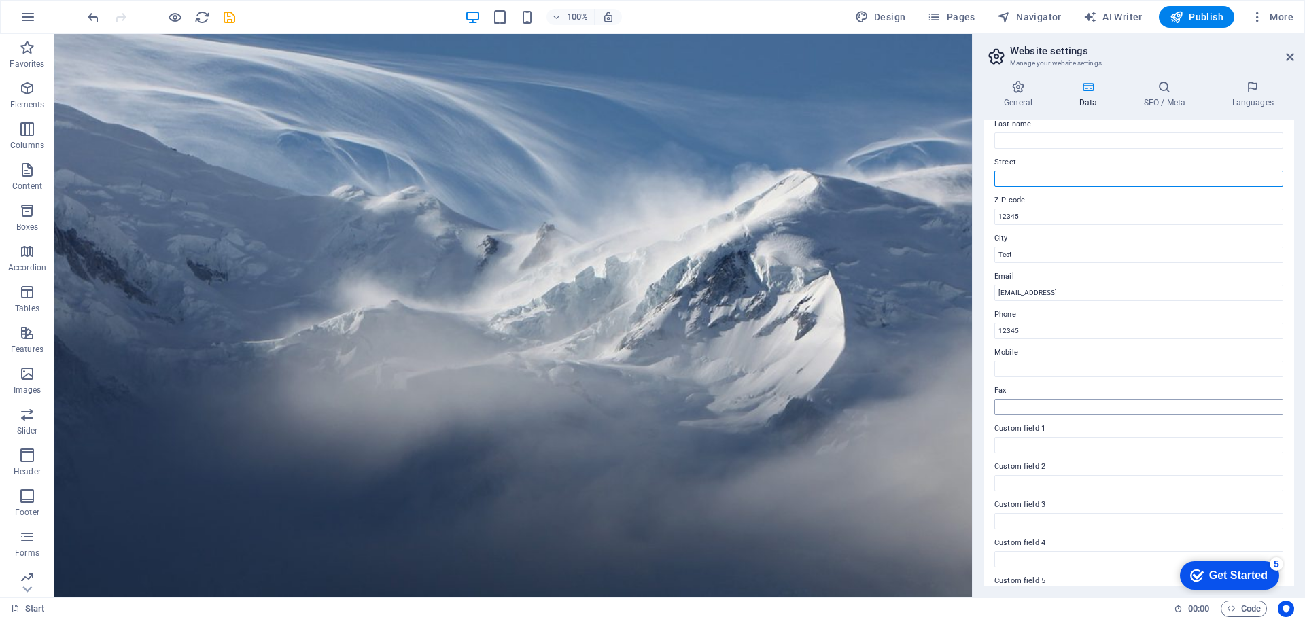
scroll to position [0, 0]
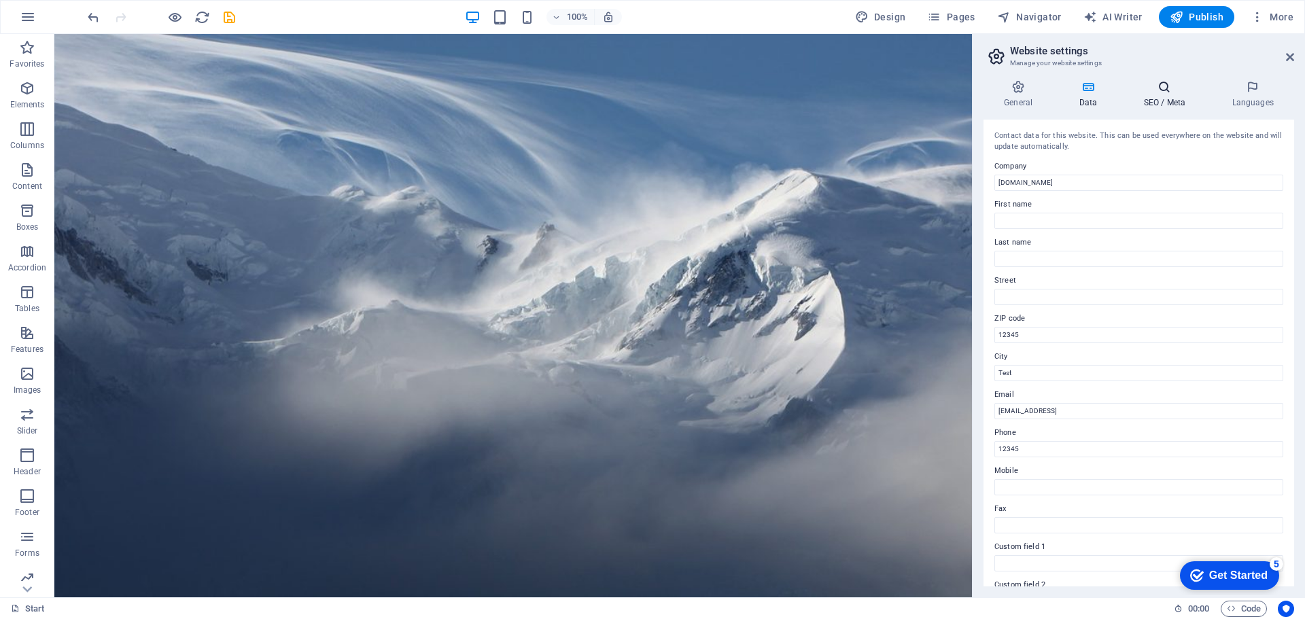
click at [1155, 101] on h4 "SEO / Meta" at bounding box center [1167, 94] width 88 height 29
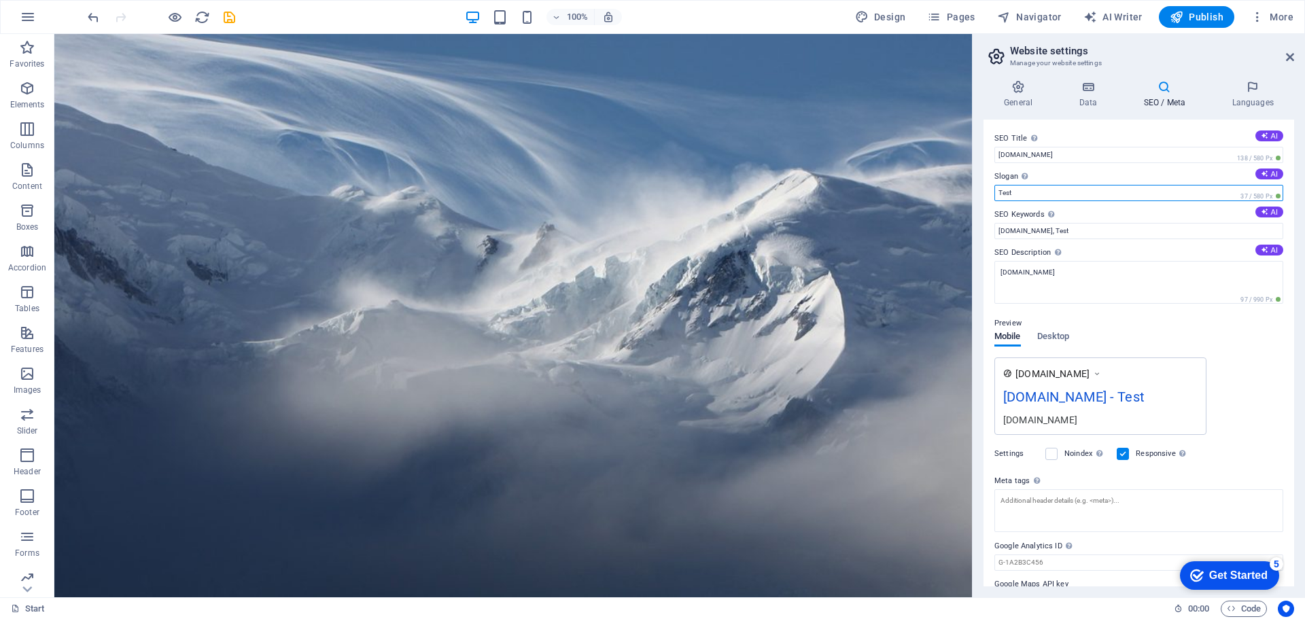
drag, startPoint x: 1052, startPoint y: 192, endPoint x: 983, endPoint y: 199, distance: 69.6
click at [983, 199] on div "General Data SEO / Meta Languages Website name calidahome.net Logo Drag files h…" at bounding box center [1139, 333] width 332 height 528
paste input "FEEL THE HEAT"
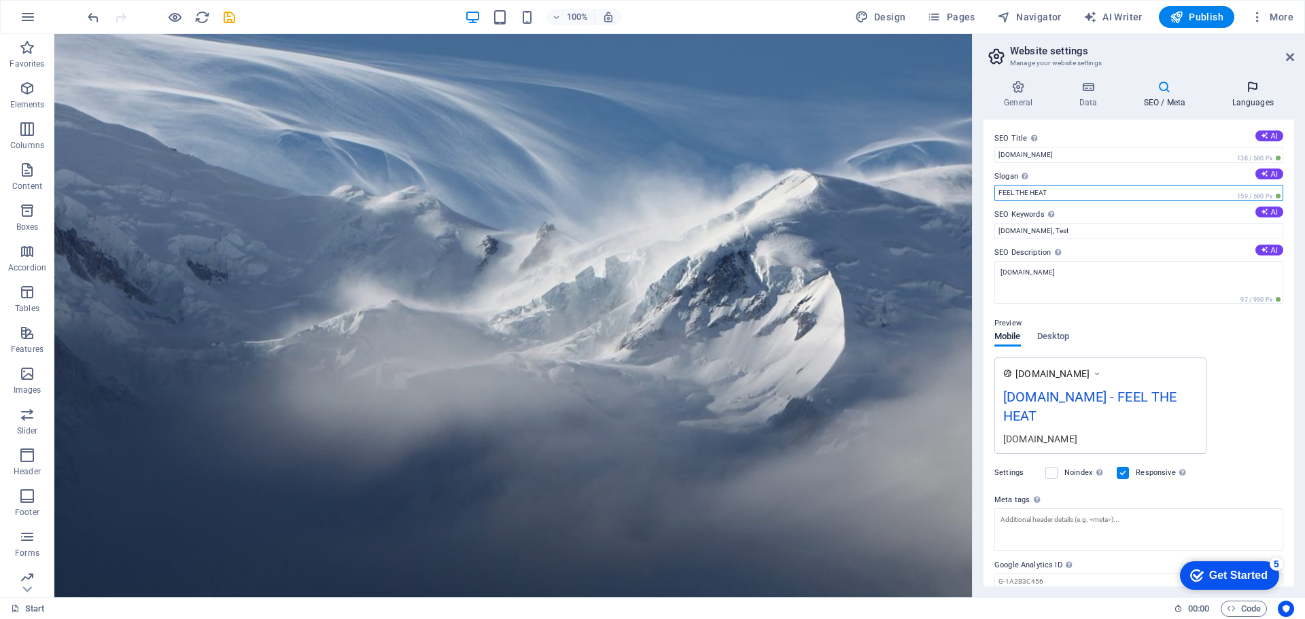
type input "FEEL THE HEAT"
click at [1253, 94] on h4 "Languages" at bounding box center [1253, 94] width 83 height 29
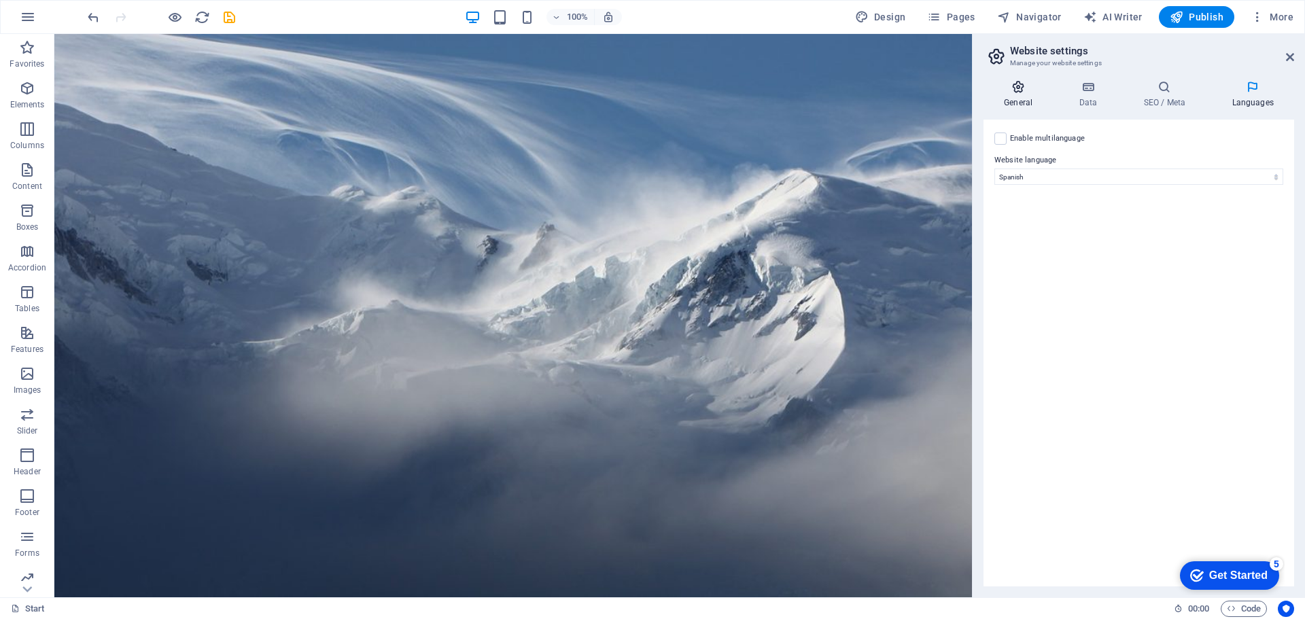
click at [1027, 94] on h4 "General" at bounding box center [1021, 94] width 75 height 29
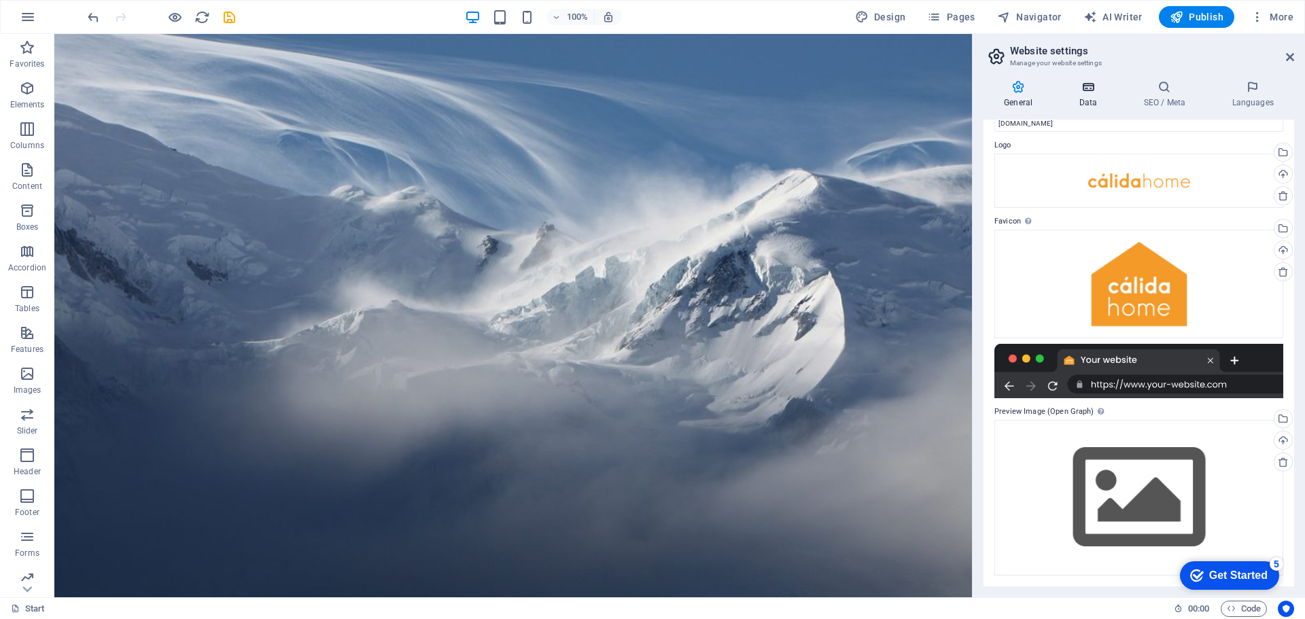
click at [1087, 94] on h4 "Data" at bounding box center [1091, 94] width 65 height 29
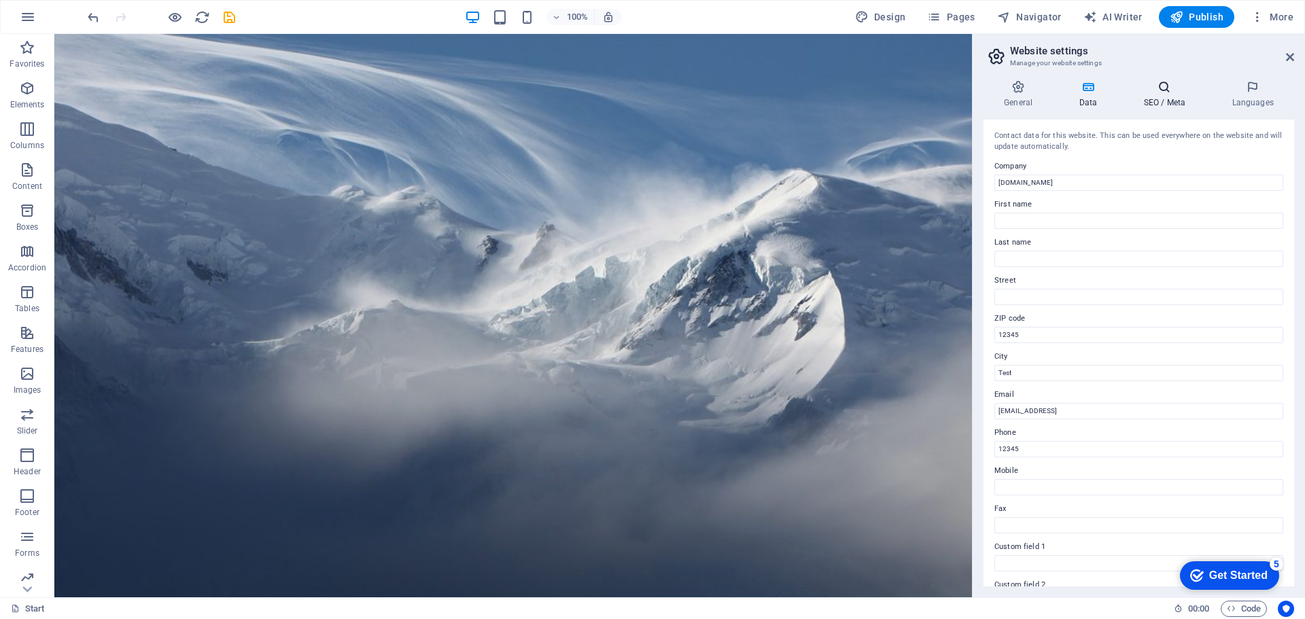
click at [1163, 92] on icon at bounding box center [1164, 87] width 83 height 14
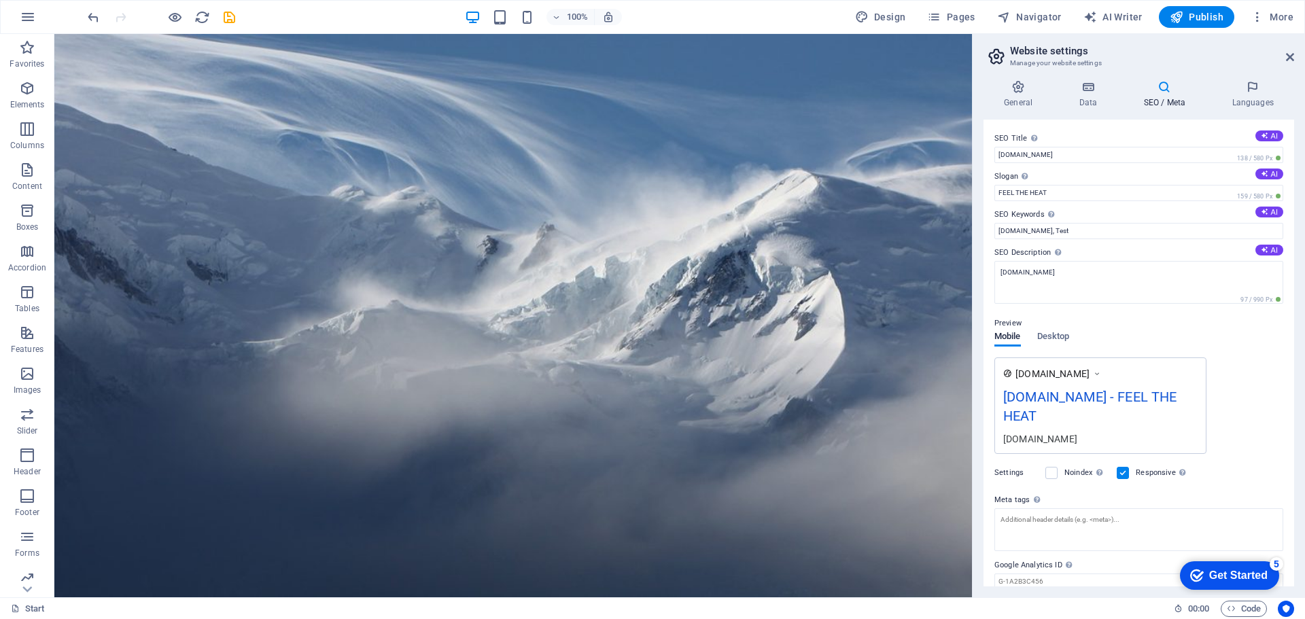
scroll to position [52, 0]
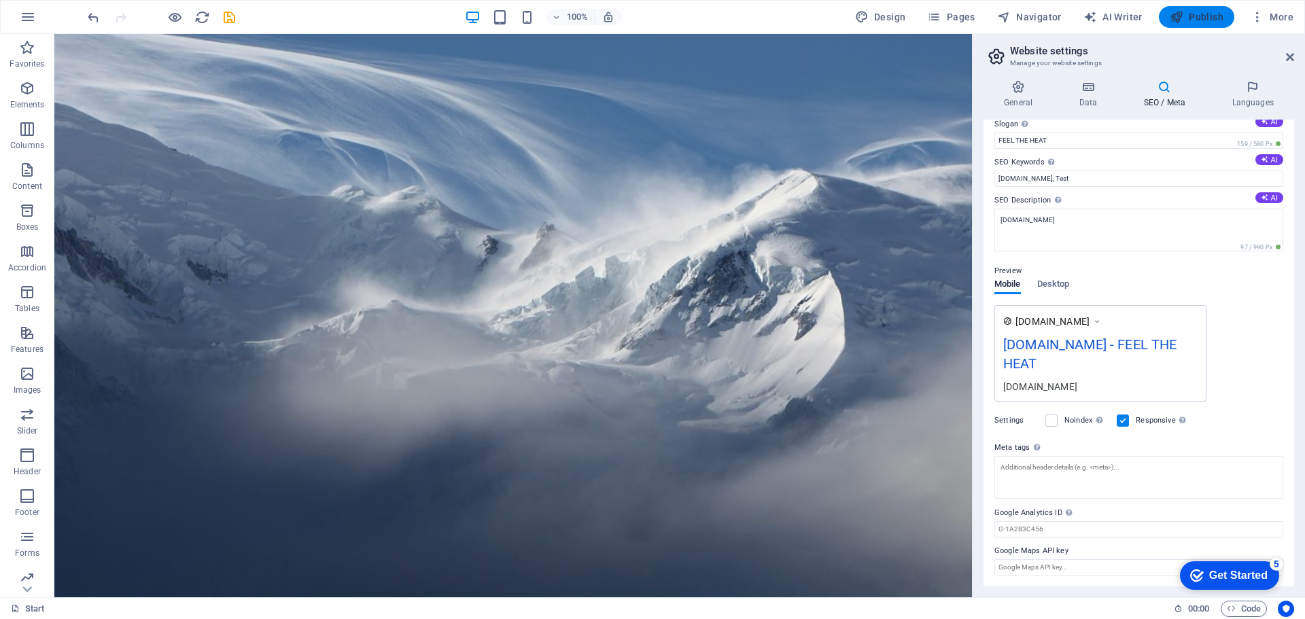
click at [1205, 20] on span "Publish" at bounding box center [1197, 17] width 54 height 14
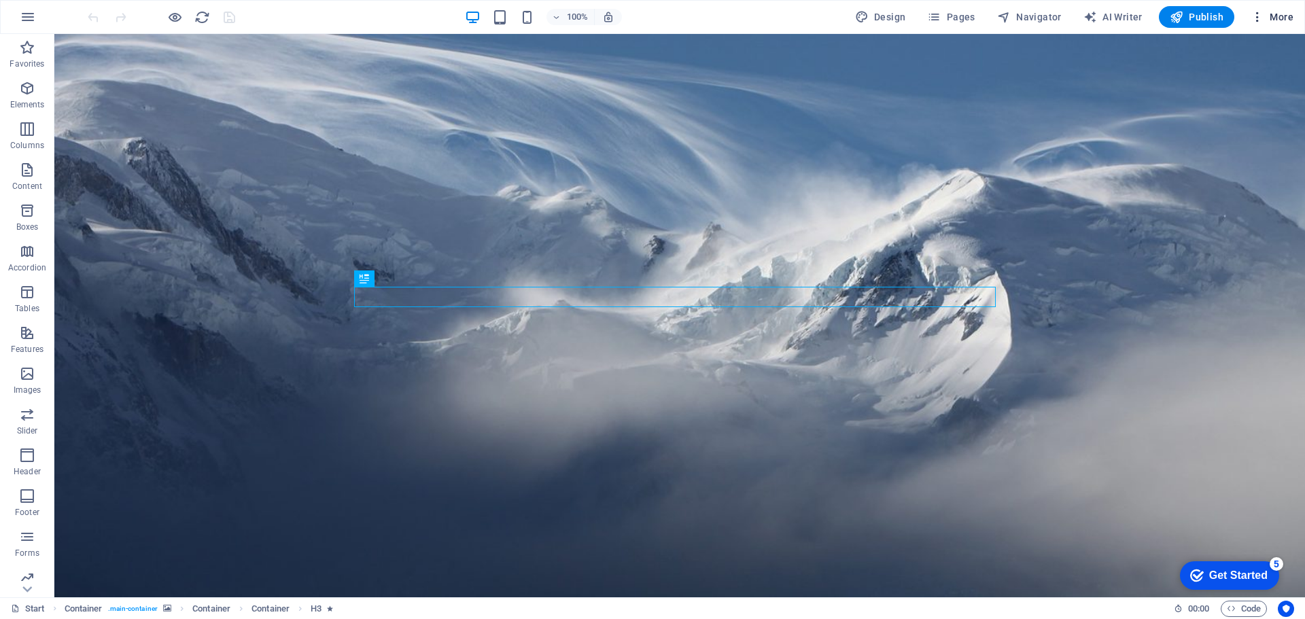
click at [1262, 22] on icon "button" at bounding box center [1258, 17] width 14 height 14
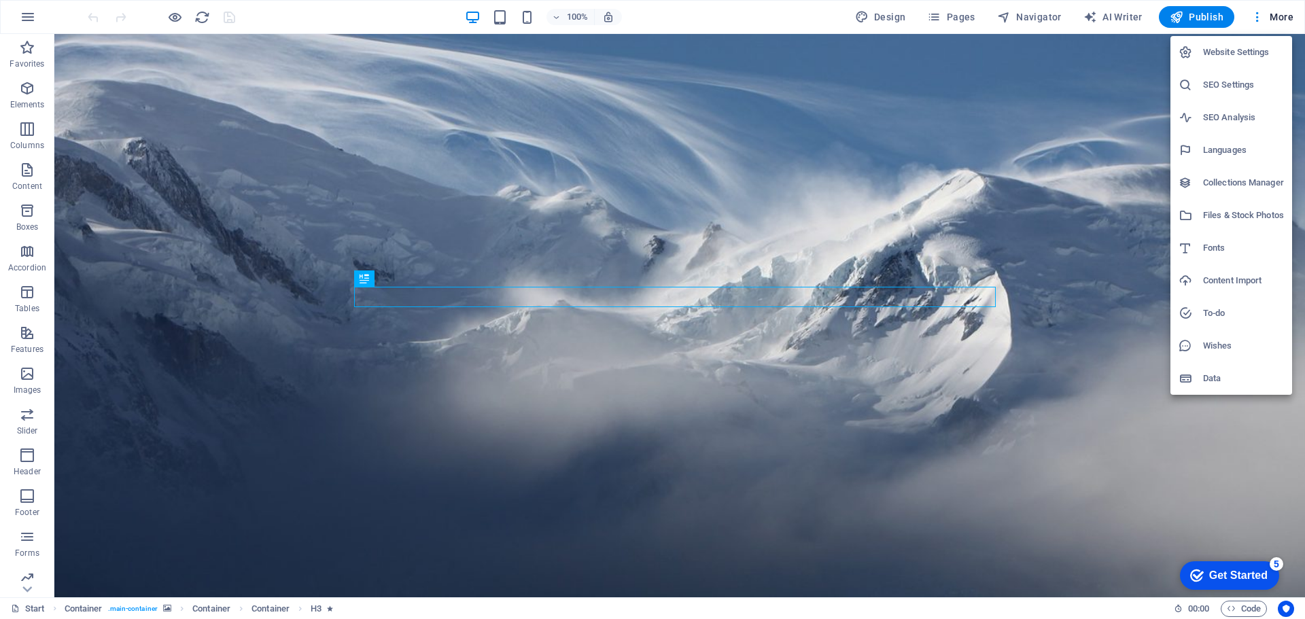
click at [1240, 83] on h6 "SEO Settings" at bounding box center [1243, 85] width 81 height 16
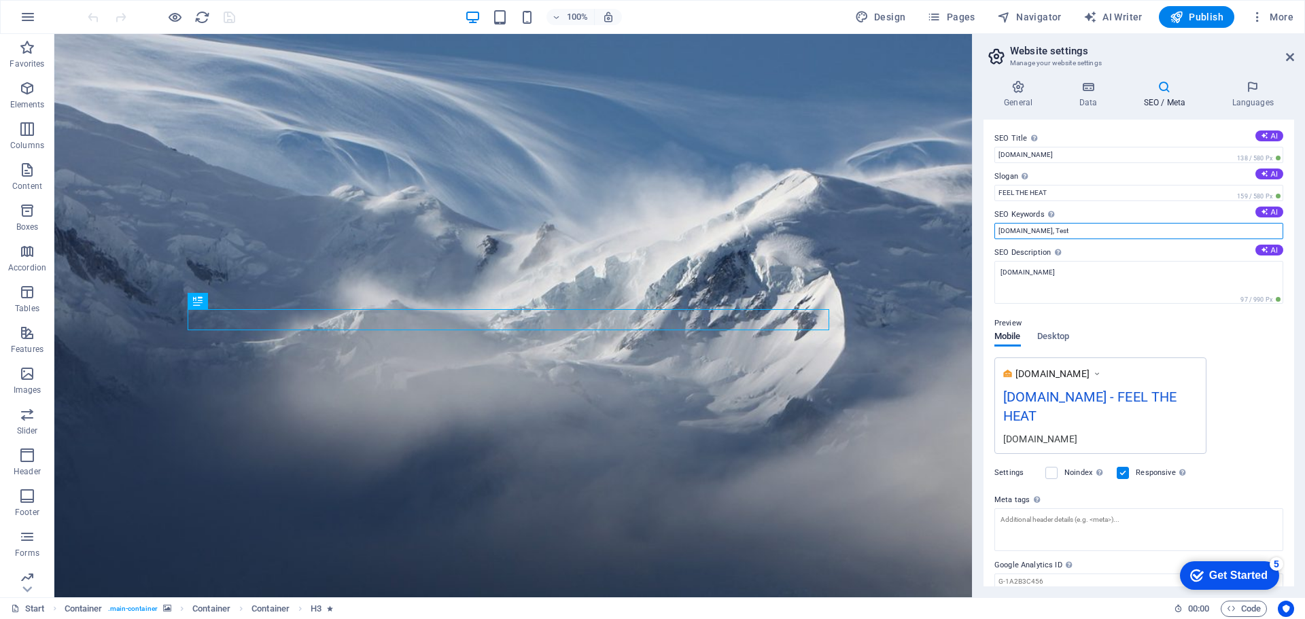
click at [1104, 229] on input "[DOMAIN_NAME], Test" at bounding box center [1139, 231] width 289 height 16
type input "[DOMAIN_NAME], cooming soon"
click at [1250, 387] on div "[DOMAIN_NAME] [DOMAIN_NAME] - FEEL THE HEAT [DOMAIN_NAME]" at bounding box center [1139, 406] width 289 height 97
click at [1082, 156] on input "[DOMAIN_NAME]" at bounding box center [1139, 155] width 289 height 16
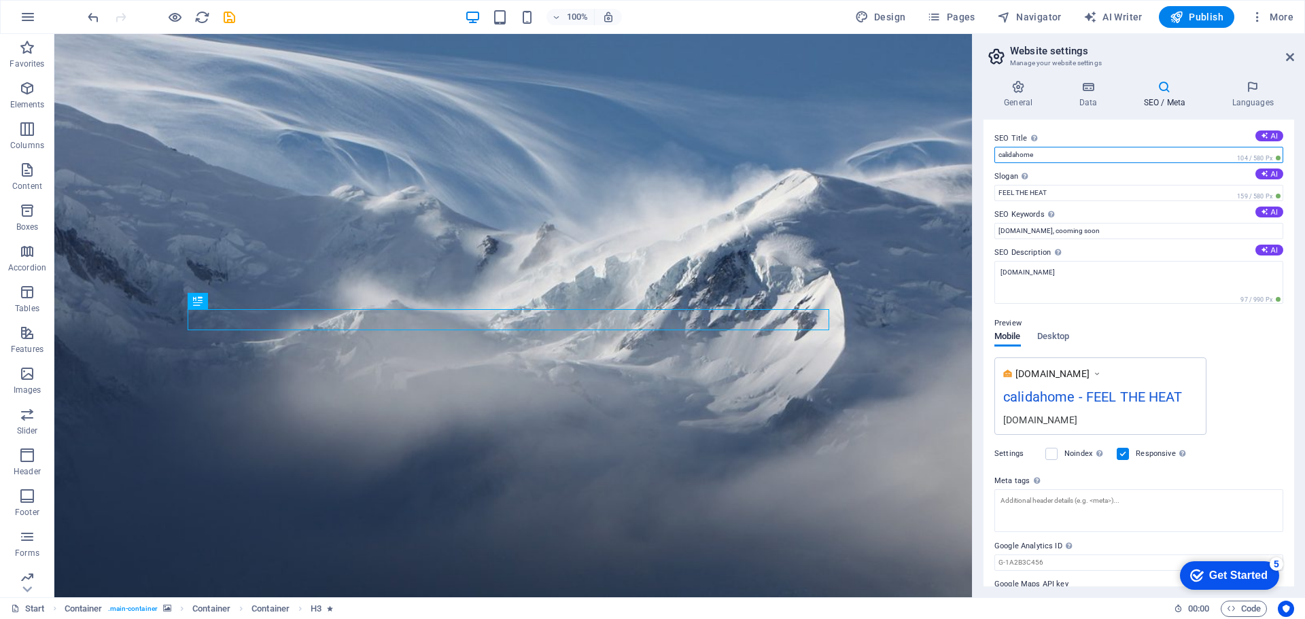
type input "calidahome"
click at [1263, 420] on div "[DOMAIN_NAME] calidahome - FEEL THE HEAT [DOMAIN_NAME]" at bounding box center [1139, 397] width 289 height 78
click at [1221, 576] on div "Get Started" at bounding box center [1238, 576] width 58 height 12
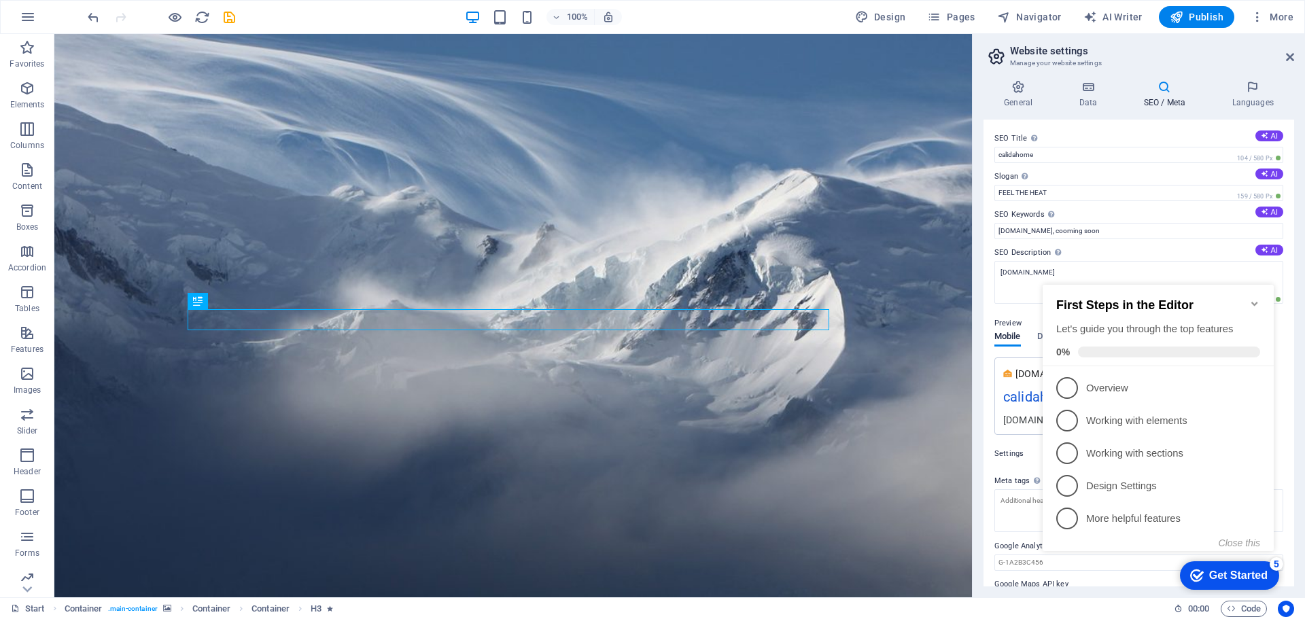
click at [1221, 576] on div "Get Started" at bounding box center [1238, 576] width 58 height 12
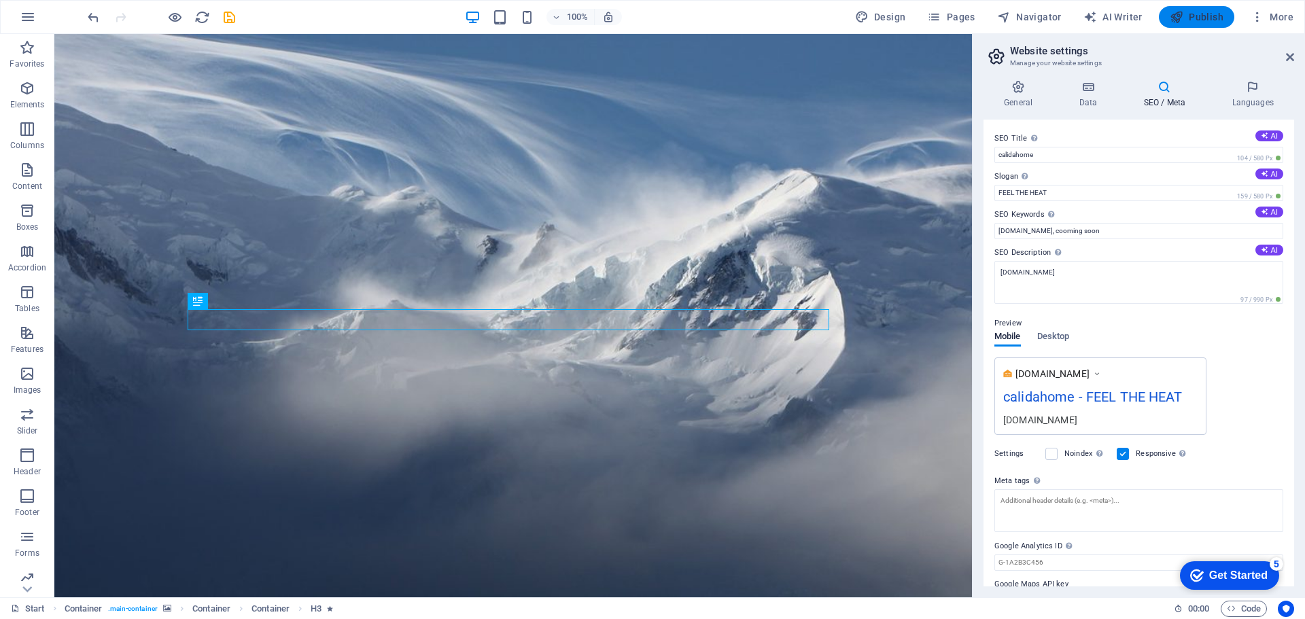
click at [1177, 16] on icon "button" at bounding box center [1177, 17] width 14 height 14
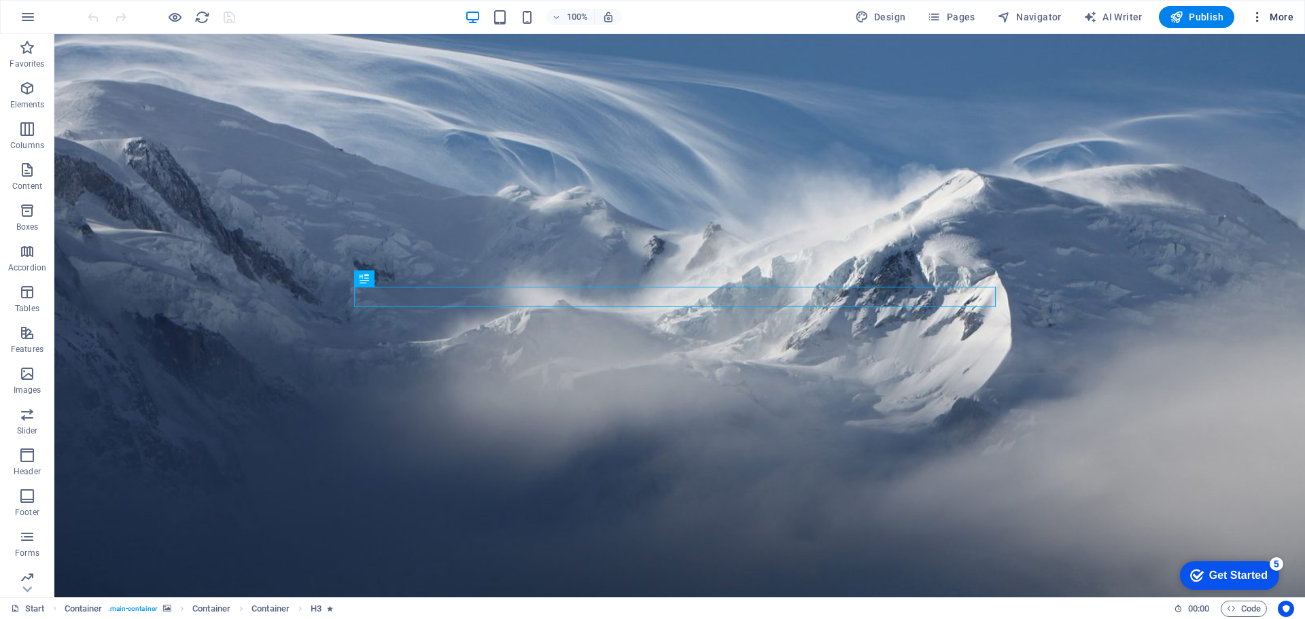
click at [1282, 16] on span "More" at bounding box center [1272, 17] width 43 height 14
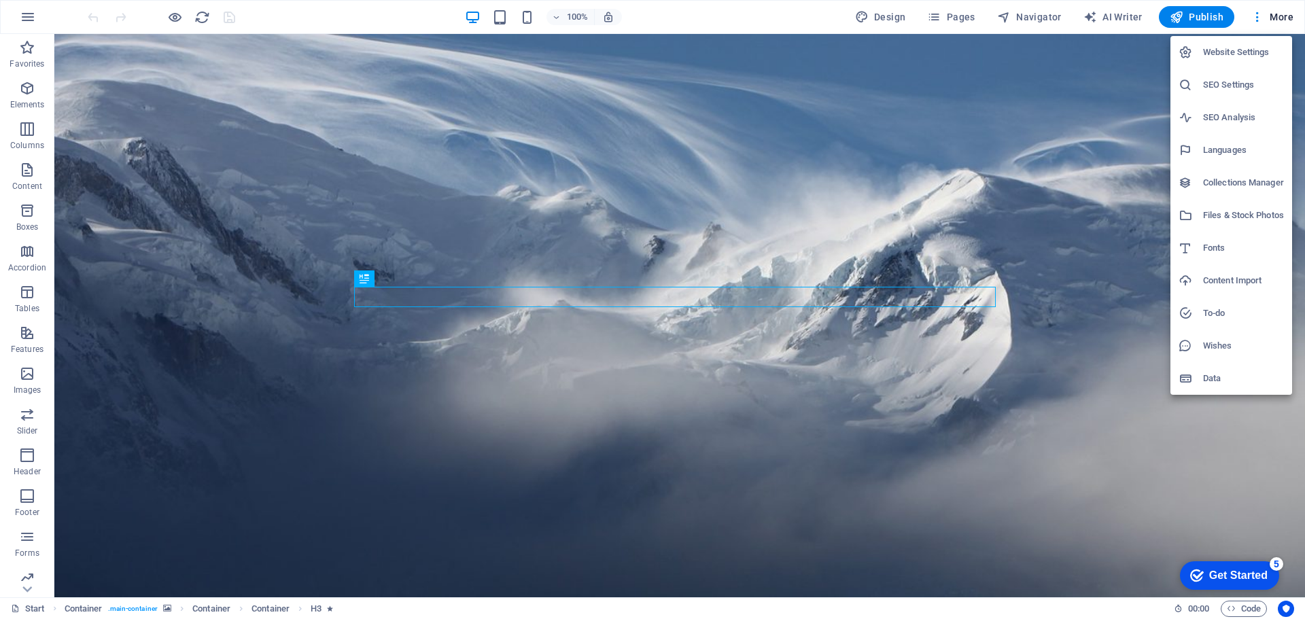
click at [1237, 83] on h6 "SEO Settings" at bounding box center [1243, 85] width 81 height 16
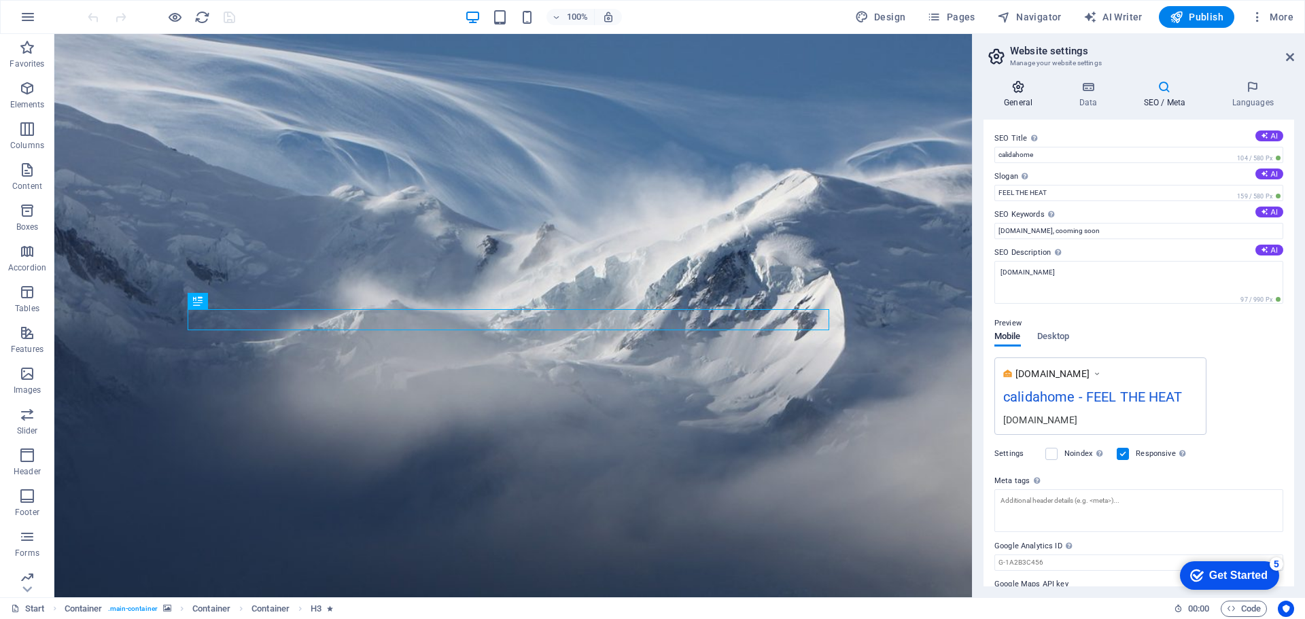
click at [1024, 99] on h4 "General" at bounding box center [1021, 94] width 75 height 29
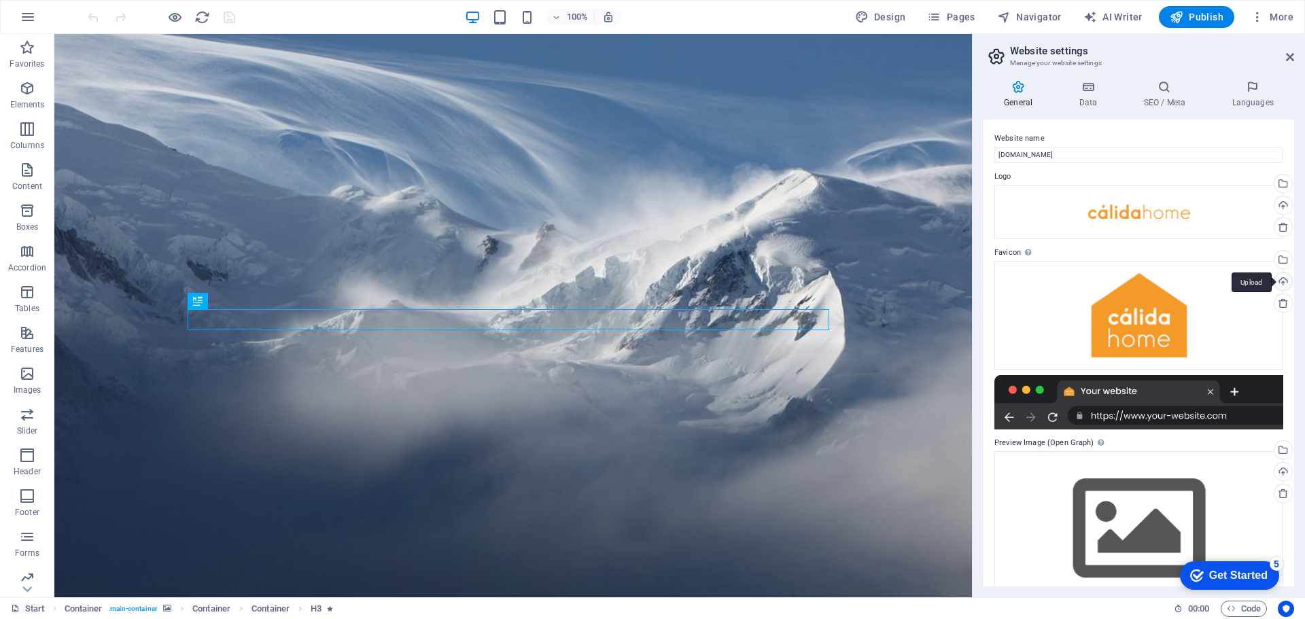
click at [1284, 279] on div "Upload" at bounding box center [1282, 283] width 20 height 20
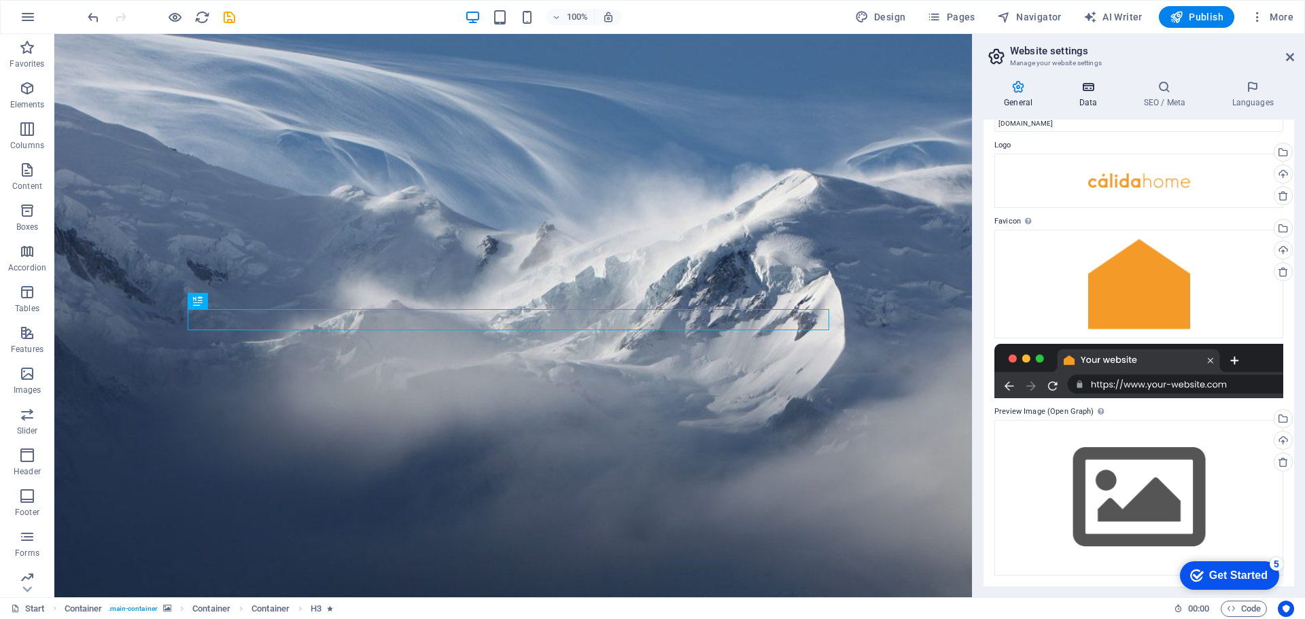
click at [1094, 95] on h4 "Data" at bounding box center [1091, 94] width 65 height 29
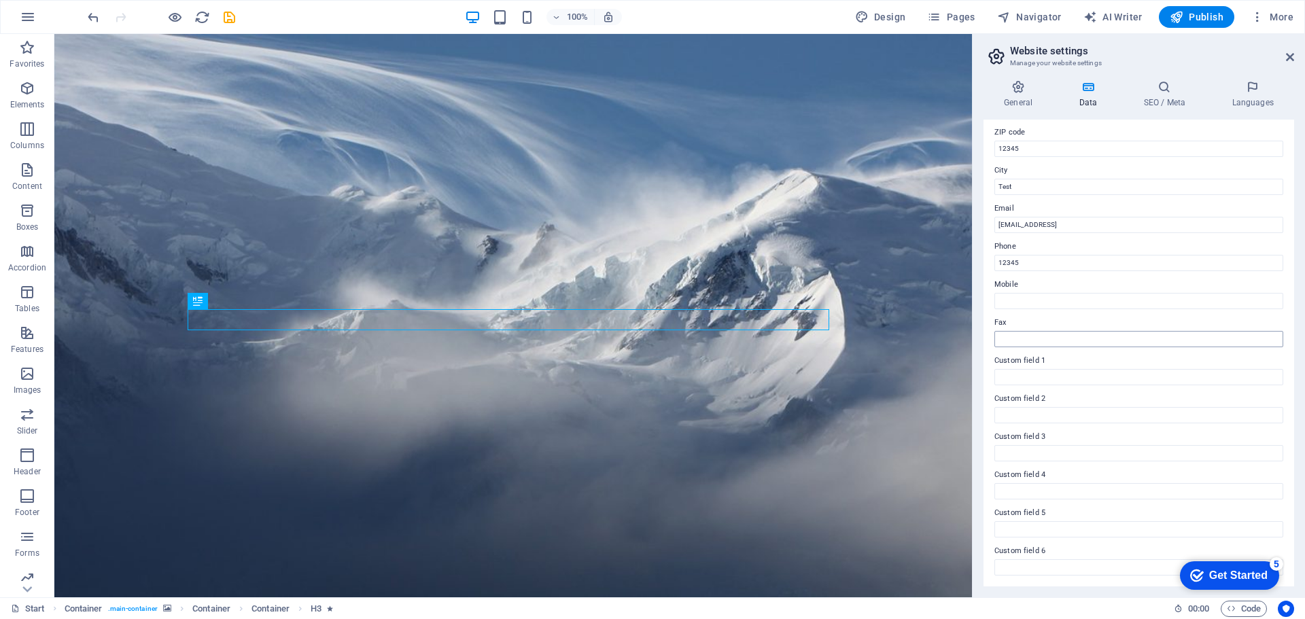
scroll to position [0, 0]
click at [1150, 90] on icon at bounding box center [1164, 87] width 83 height 14
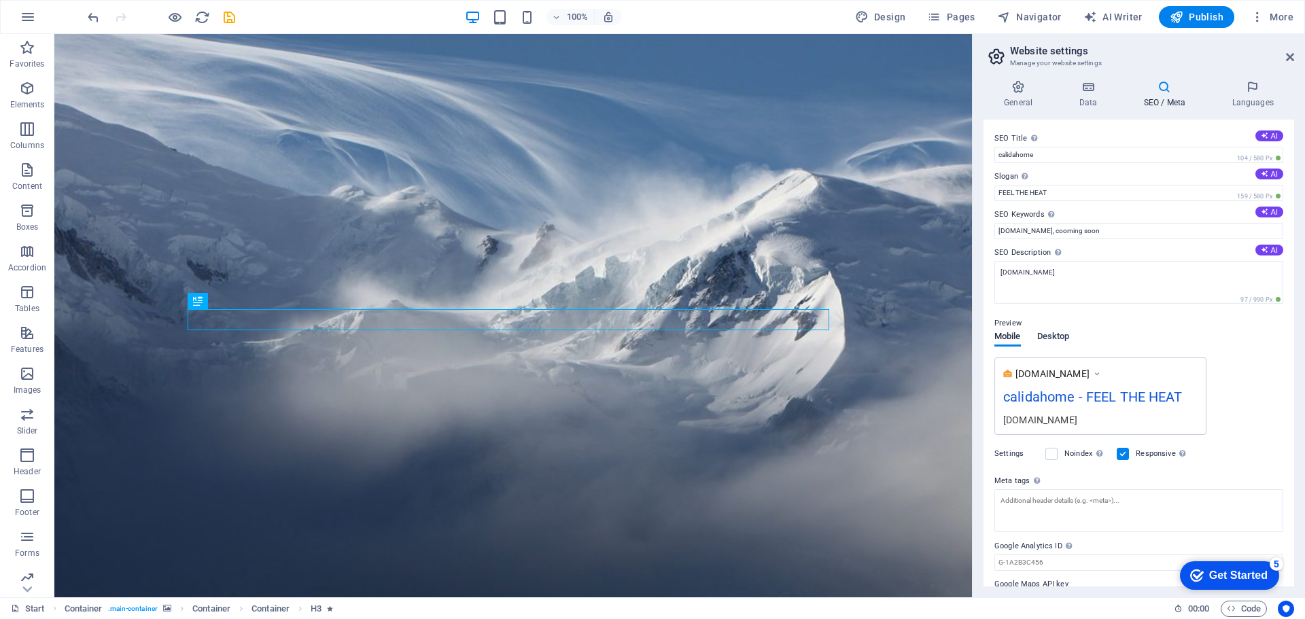
click at [1061, 341] on span "Desktop" at bounding box center [1053, 337] width 33 height 19
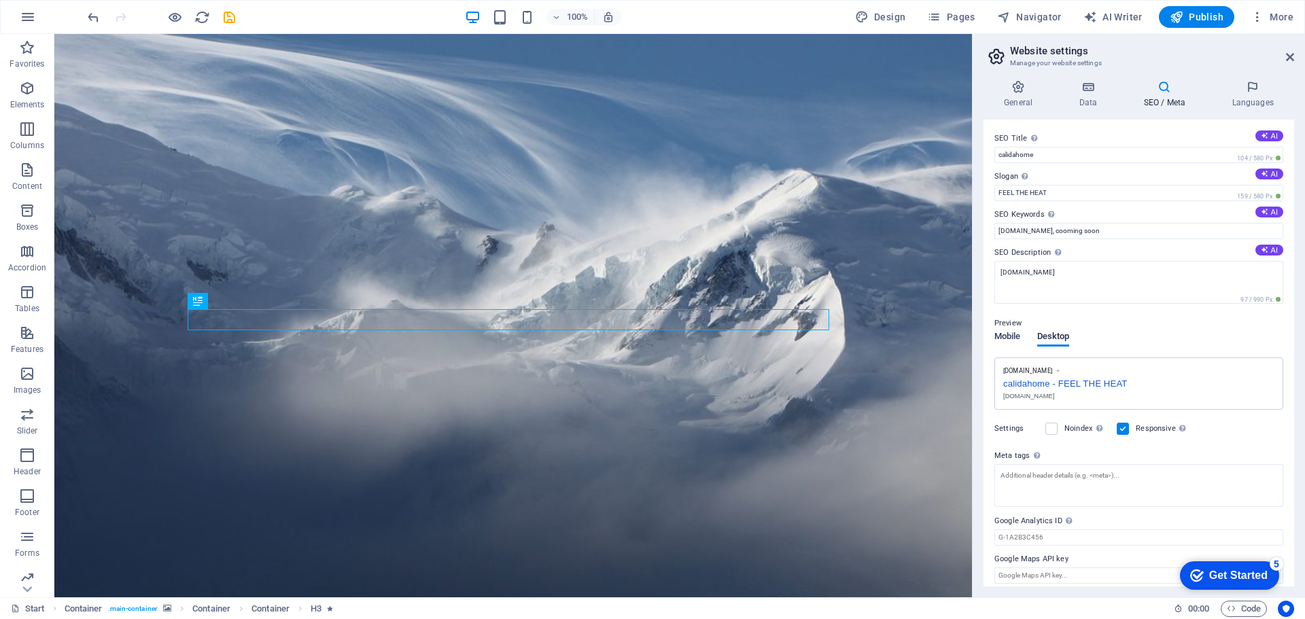
click at [1007, 340] on span "Mobile" at bounding box center [1008, 337] width 27 height 19
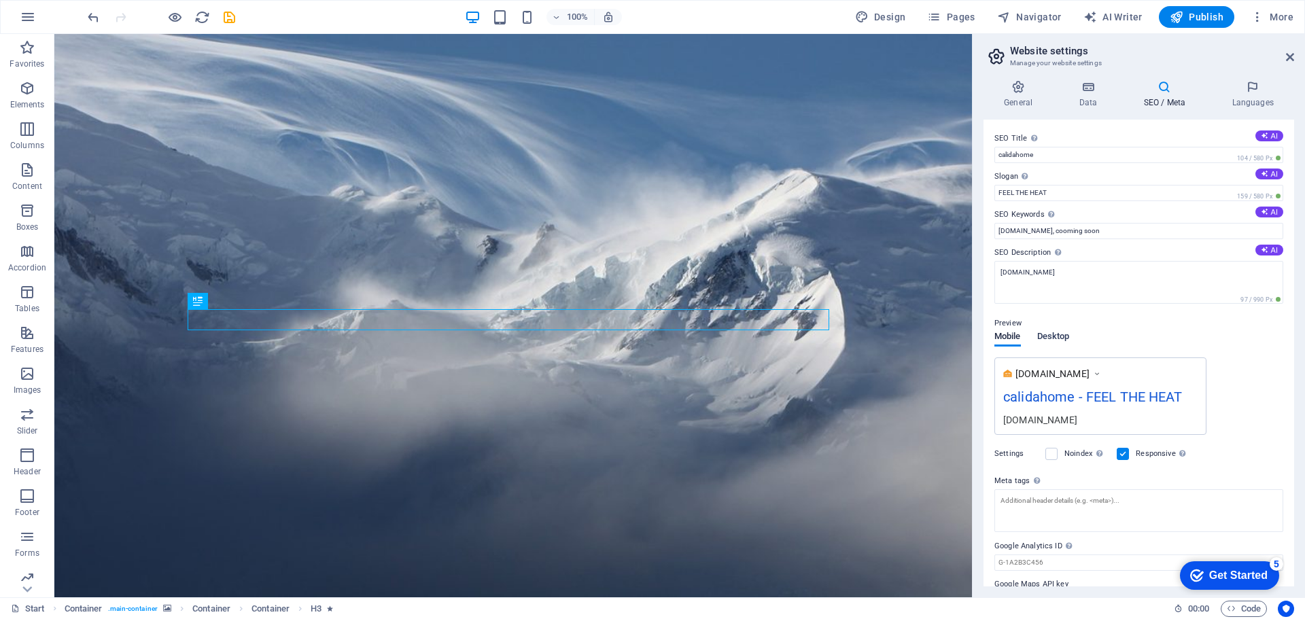
click at [1054, 332] on span "Desktop" at bounding box center [1053, 337] width 33 height 19
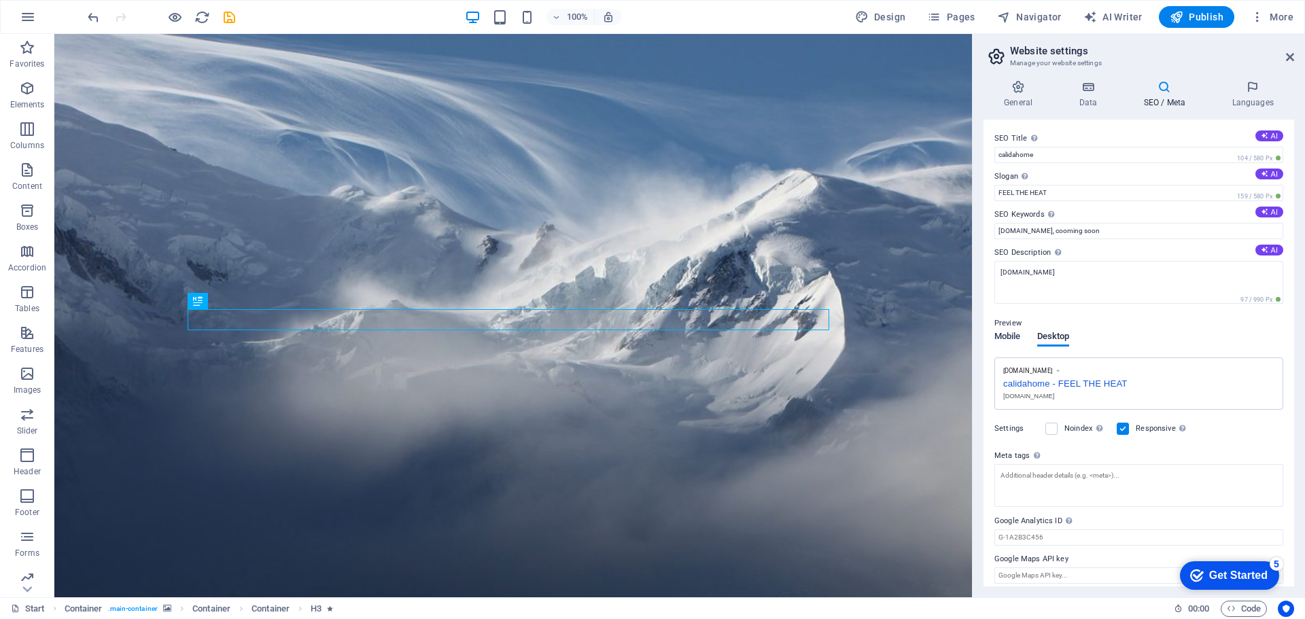
click at [1011, 337] on span "Mobile" at bounding box center [1008, 337] width 27 height 19
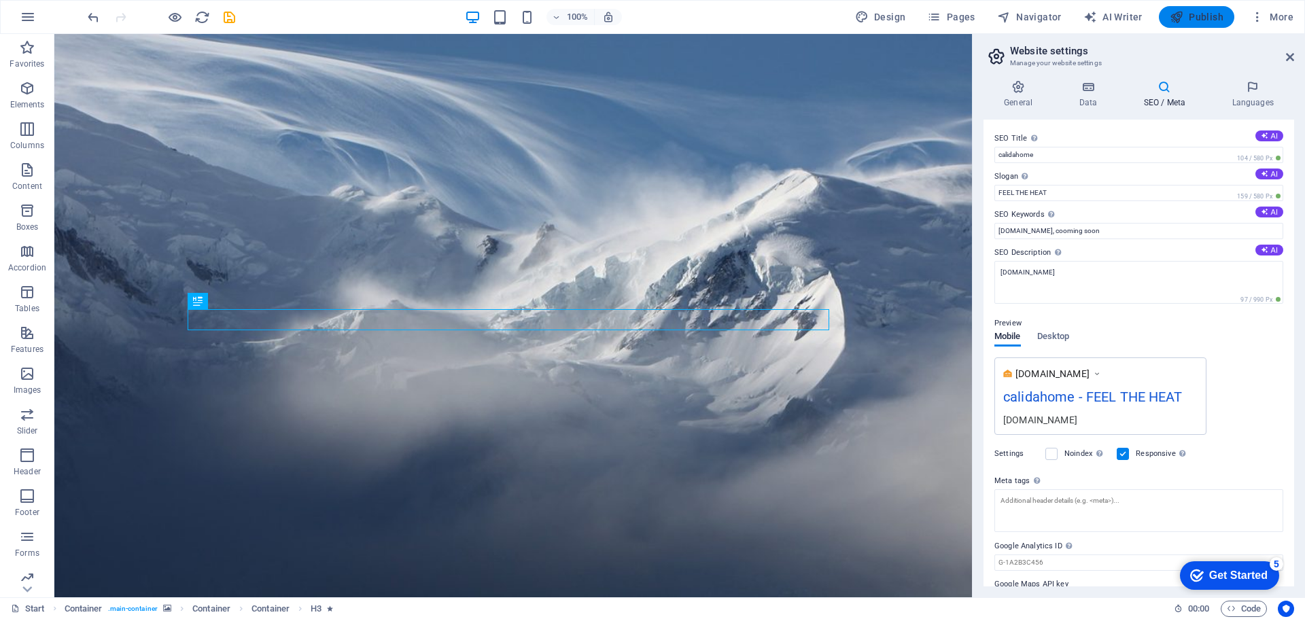
click at [1205, 14] on span "Publish" at bounding box center [1197, 17] width 54 height 14
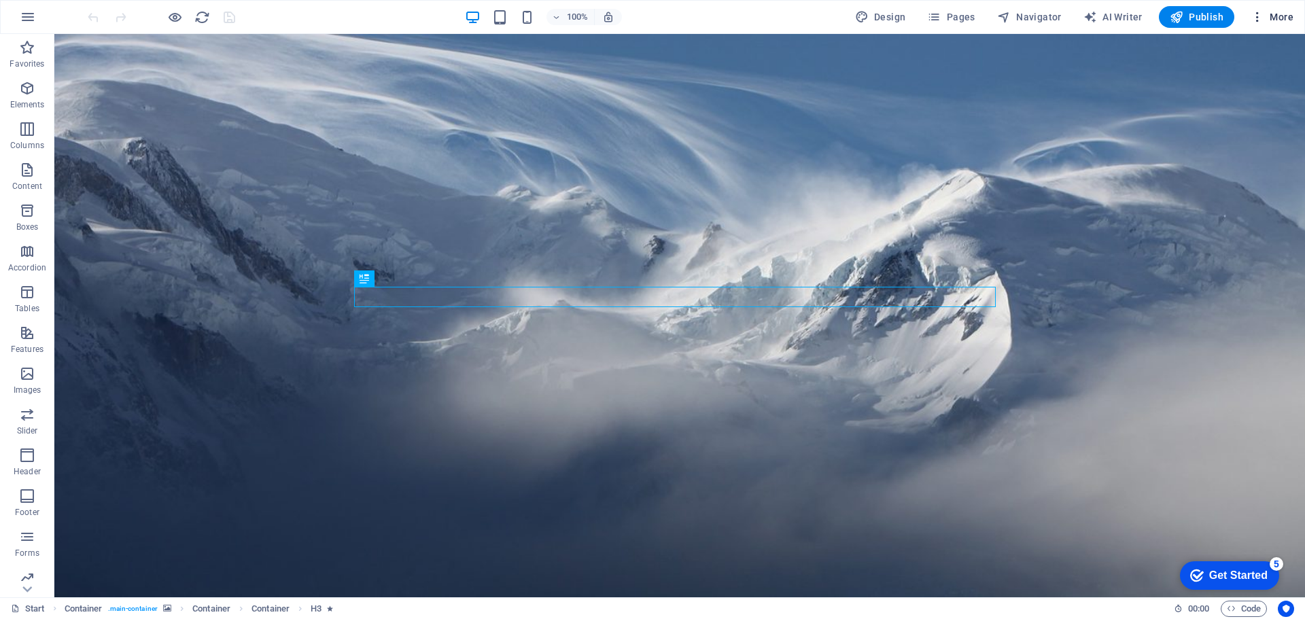
click at [1283, 20] on span "More" at bounding box center [1272, 17] width 43 height 14
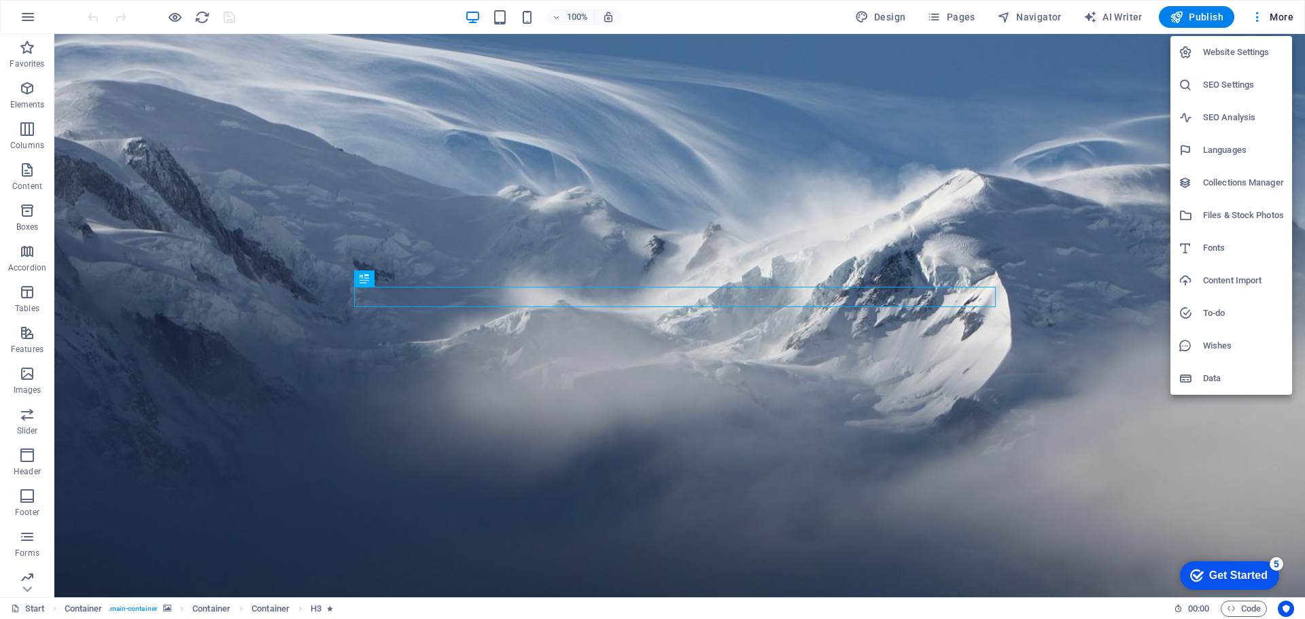
click at [1222, 51] on h6 "Website Settings" at bounding box center [1243, 52] width 81 height 16
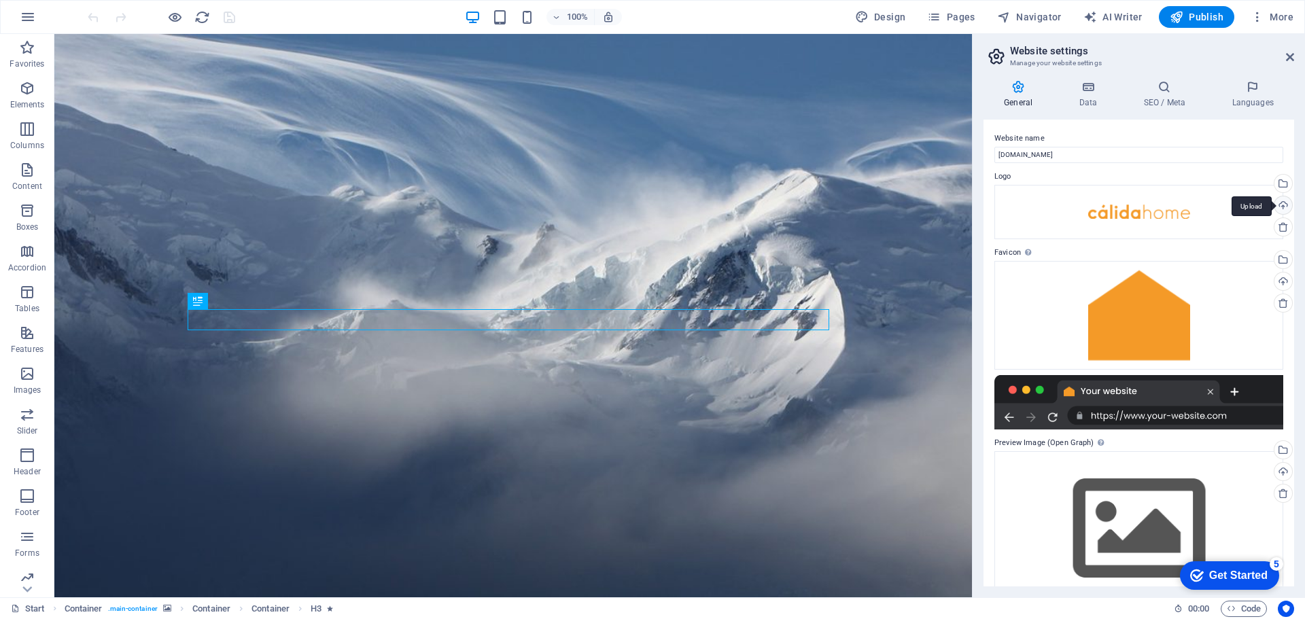
click at [1283, 203] on div "Upload" at bounding box center [1282, 206] width 20 height 20
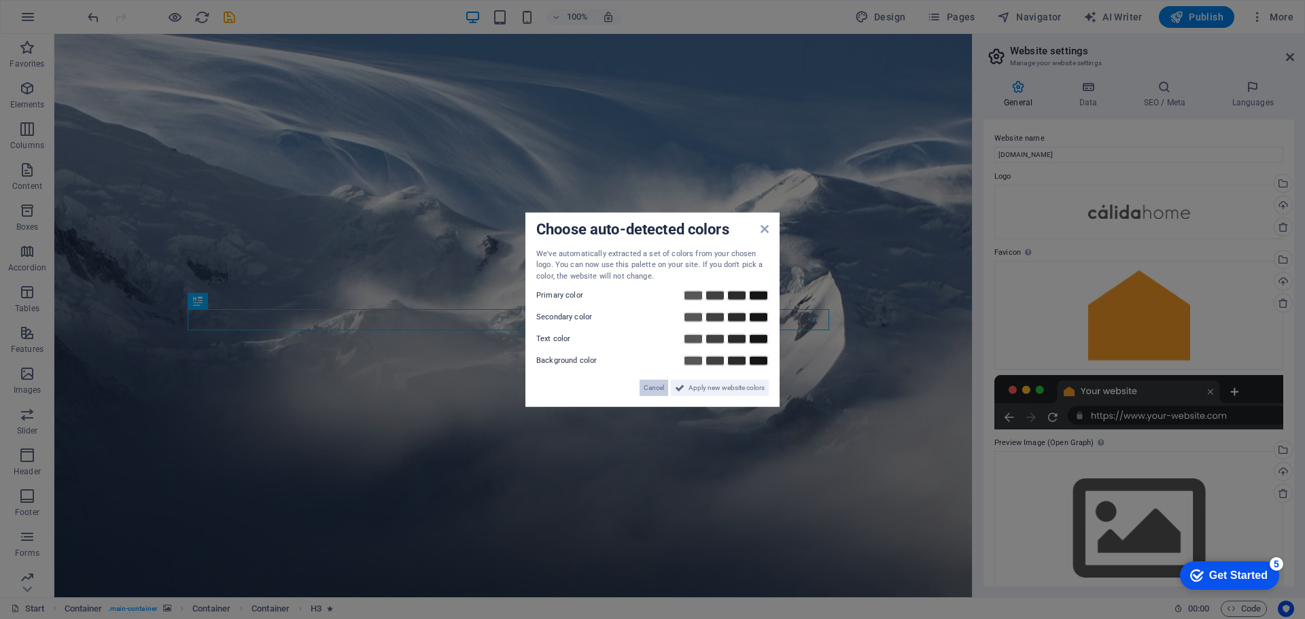
click at [640, 390] on button "Cancel" at bounding box center [654, 388] width 29 height 16
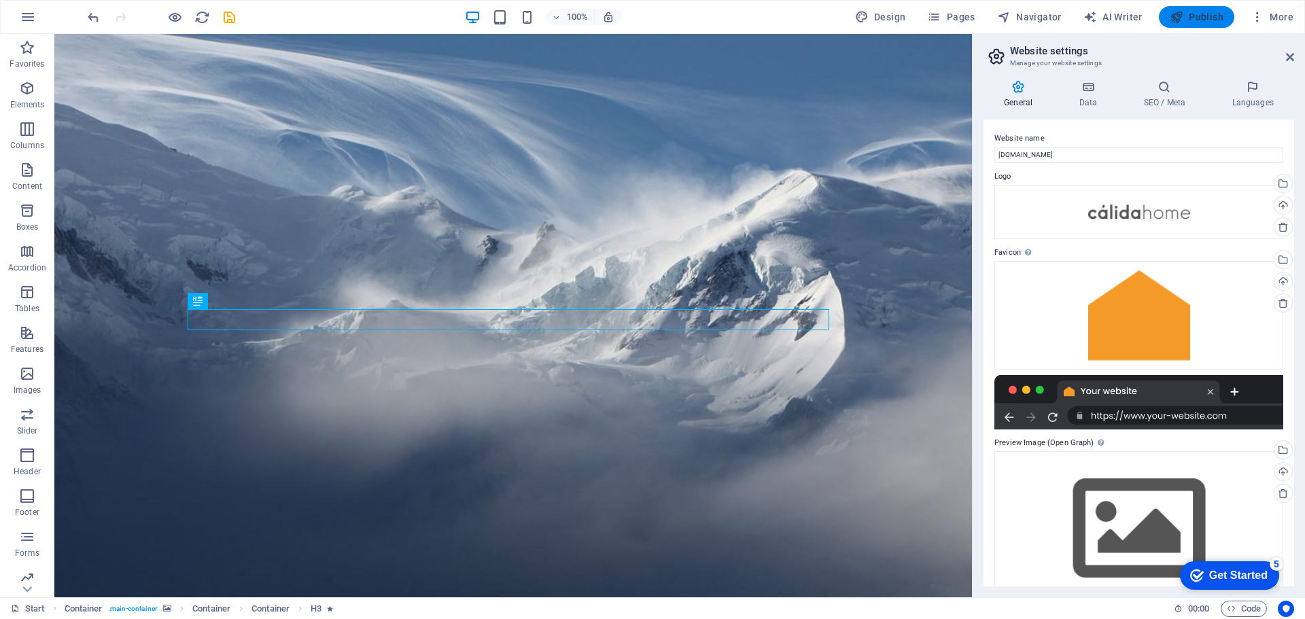
click at [1212, 19] on span "Publish" at bounding box center [1197, 17] width 54 height 14
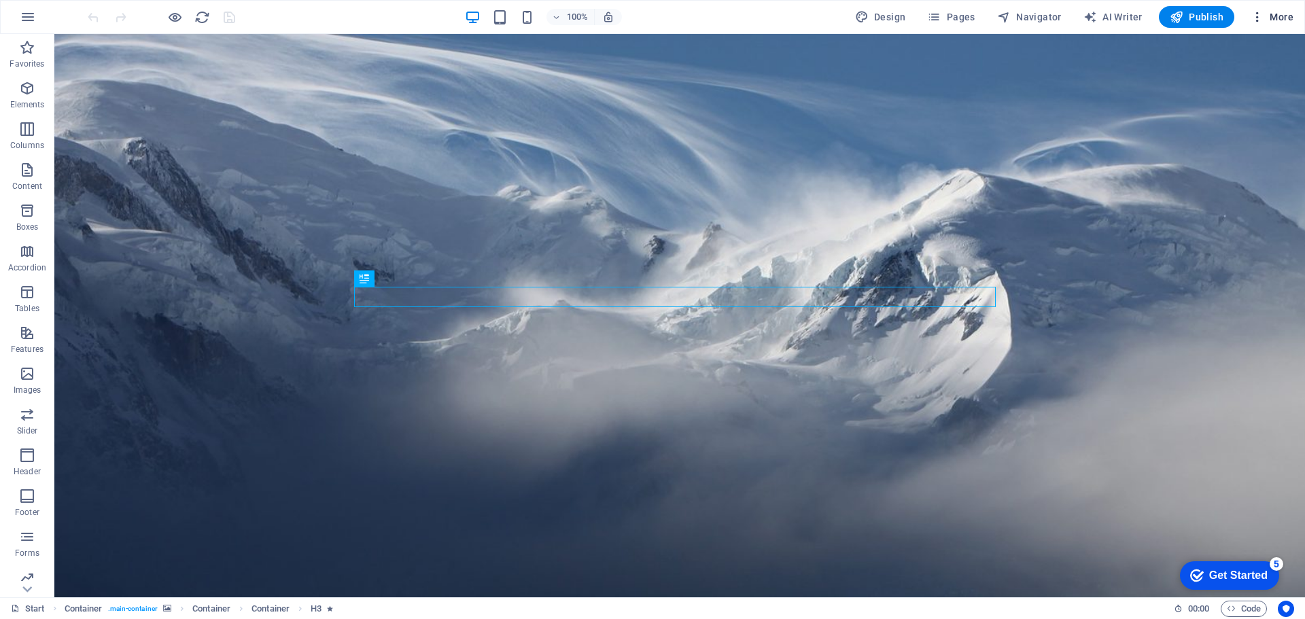
click at [1261, 16] on icon "button" at bounding box center [1258, 17] width 14 height 14
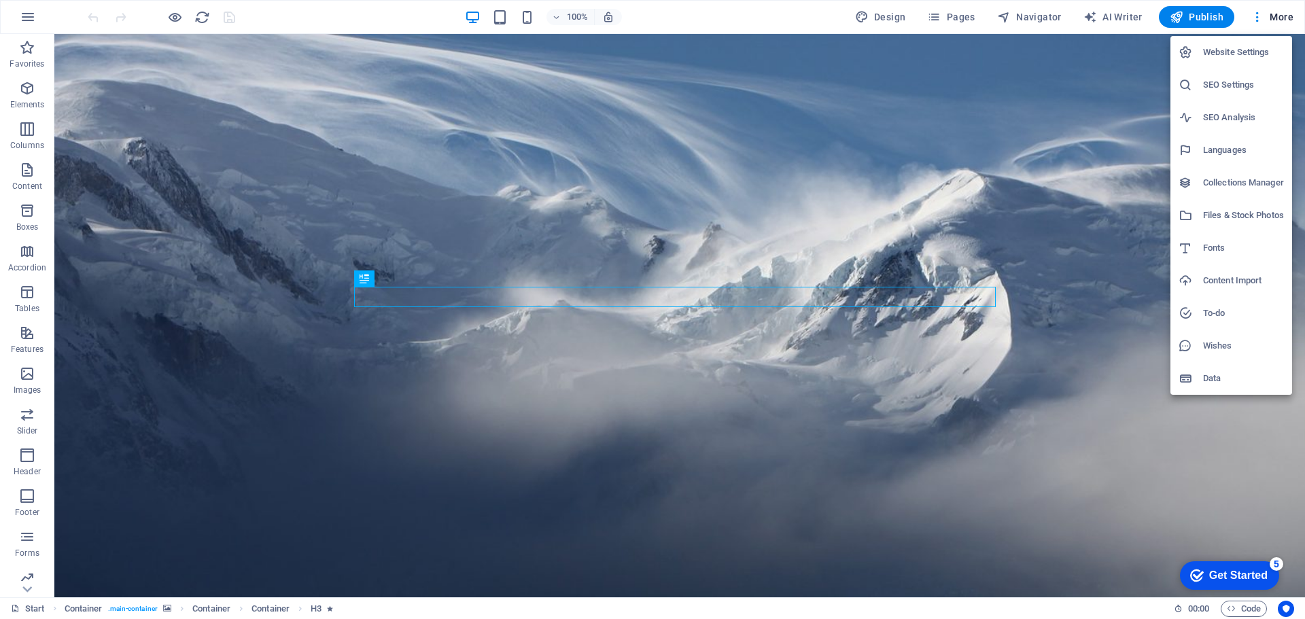
click at [1219, 54] on h6 "Website Settings" at bounding box center [1243, 52] width 81 height 16
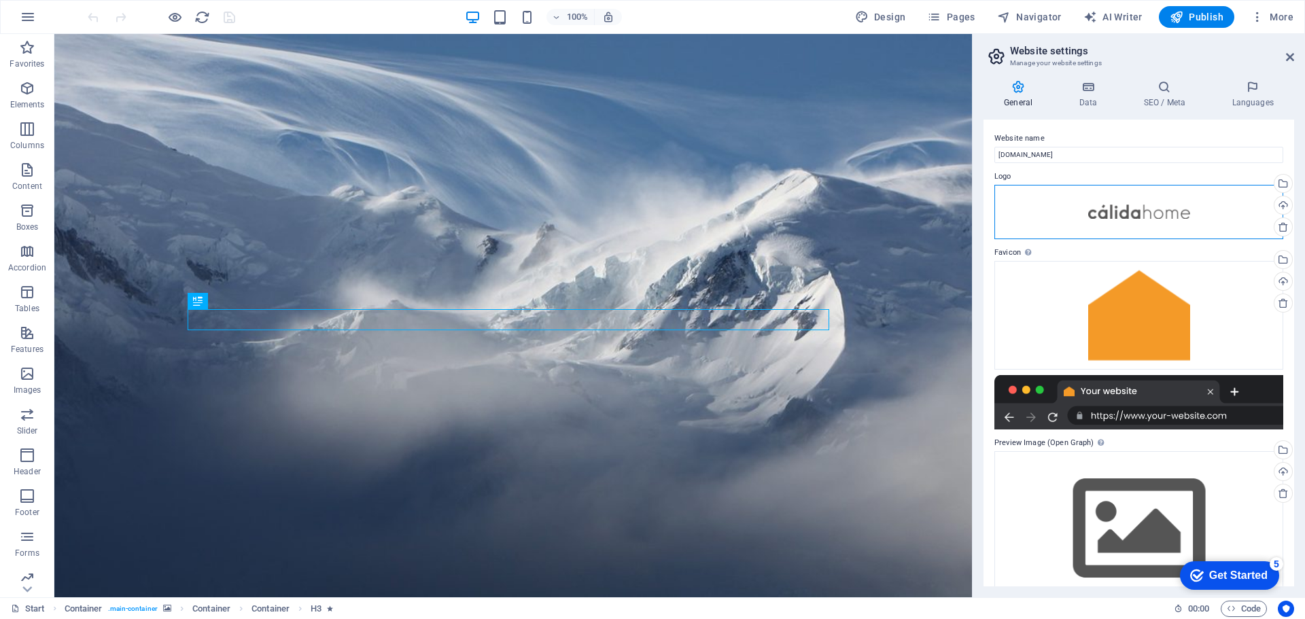
click at [1204, 207] on div "Drag files here, click to choose files or select files from Files or our free s…" at bounding box center [1139, 212] width 289 height 54
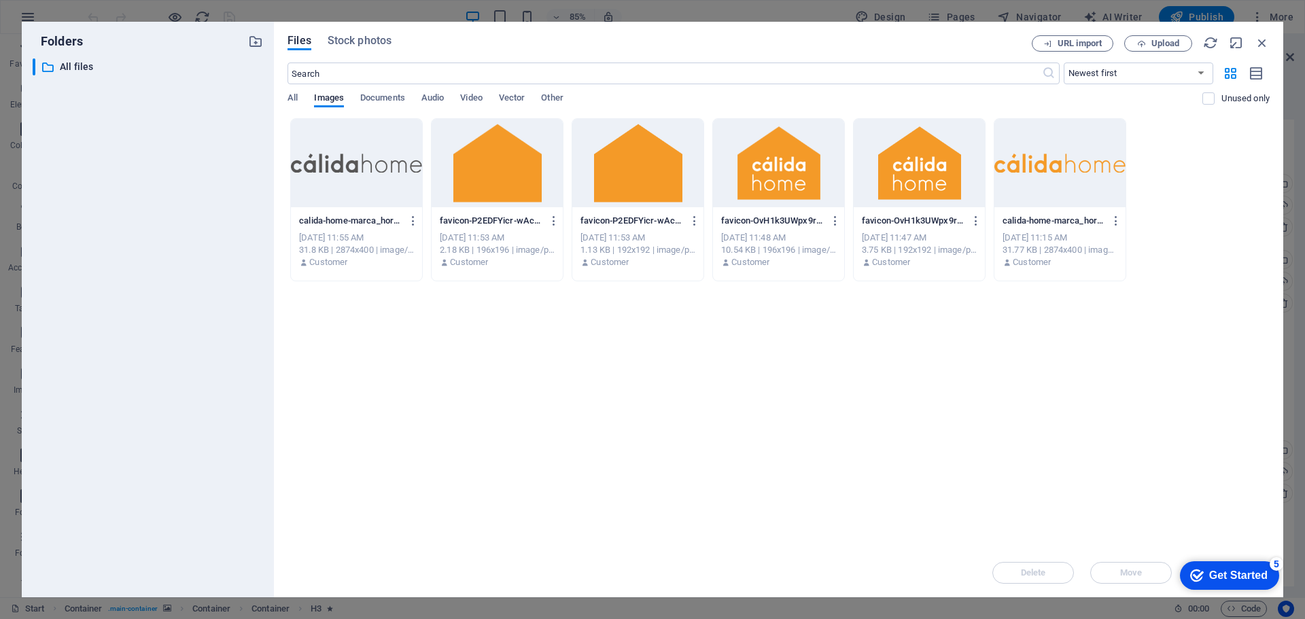
click at [1057, 167] on div at bounding box center [1060, 163] width 131 height 88
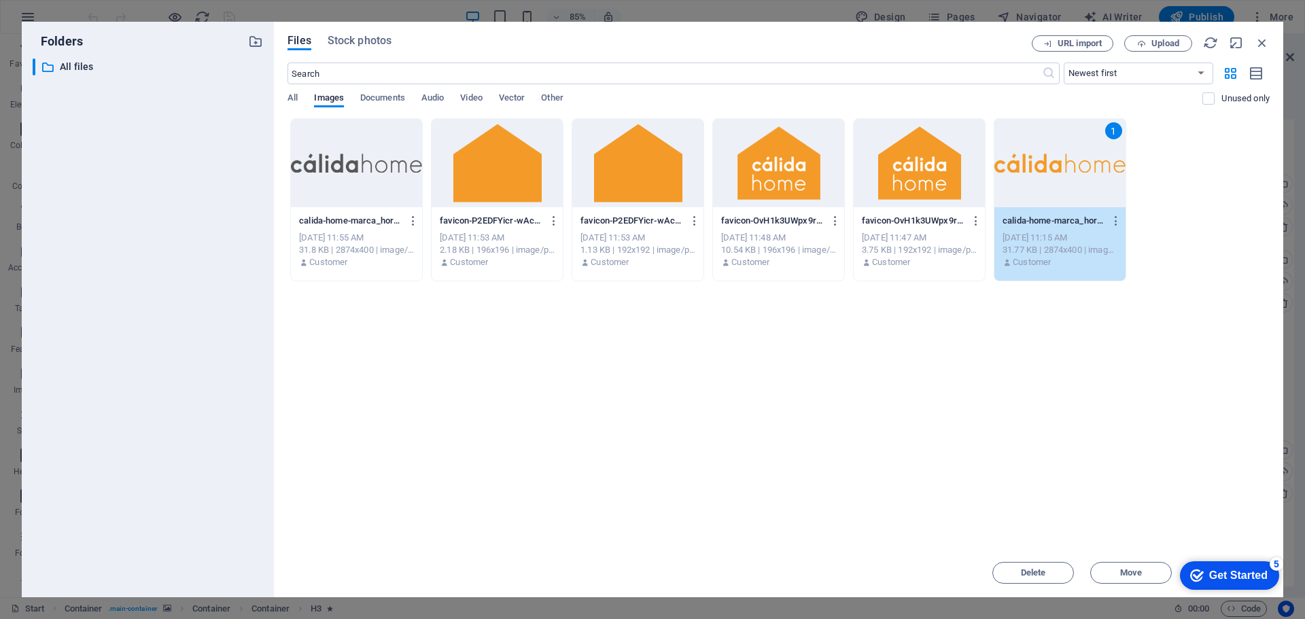
click at [1091, 173] on div "1" at bounding box center [1060, 163] width 131 height 88
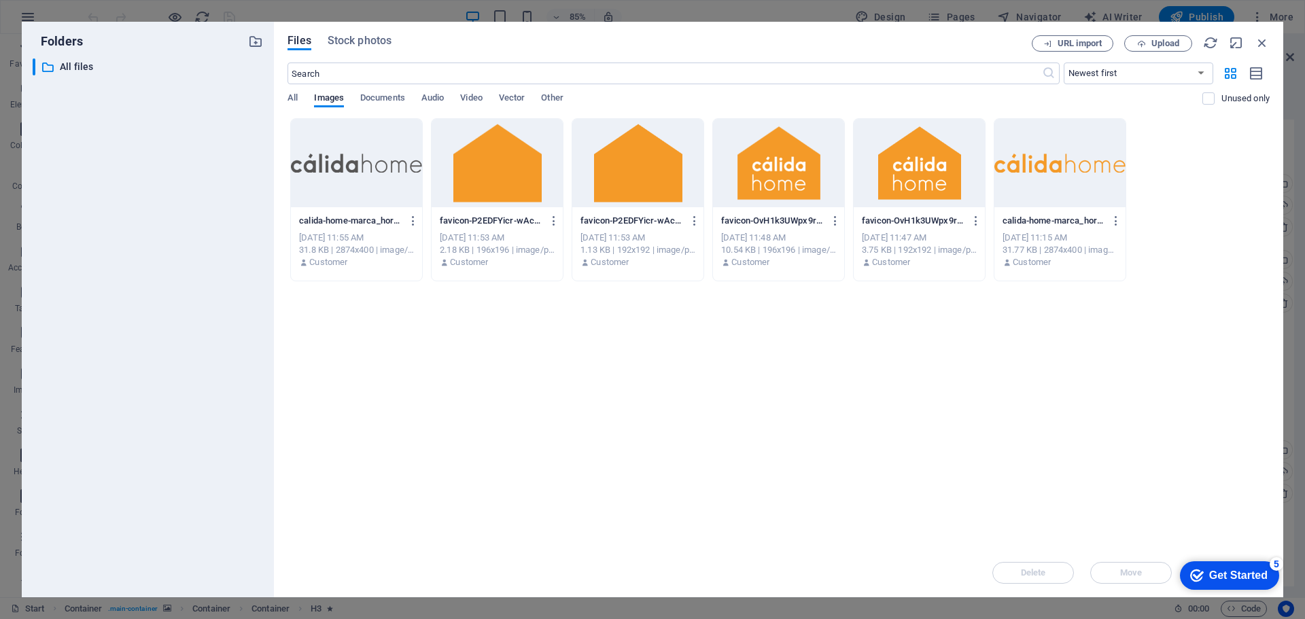
click at [1090, 173] on div at bounding box center [1060, 163] width 131 height 88
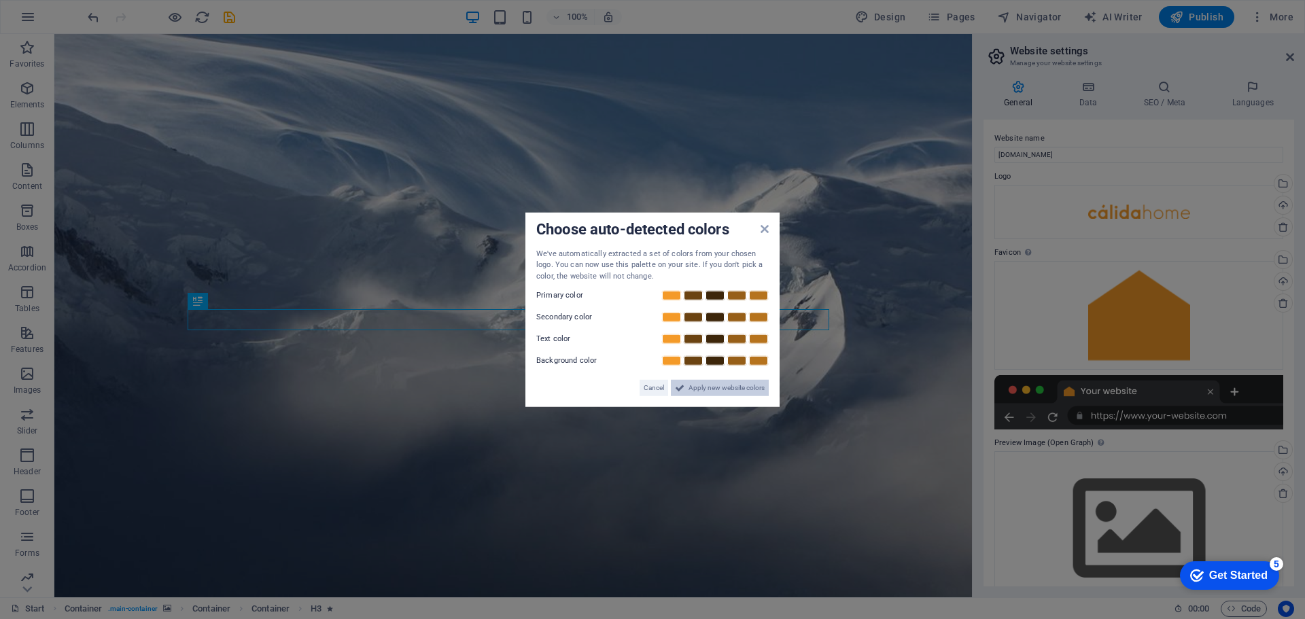
drag, startPoint x: 690, startPoint y: 388, endPoint x: 676, endPoint y: 360, distance: 31.3
click at [690, 388] on span "Apply new website colors" at bounding box center [727, 388] width 76 height 16
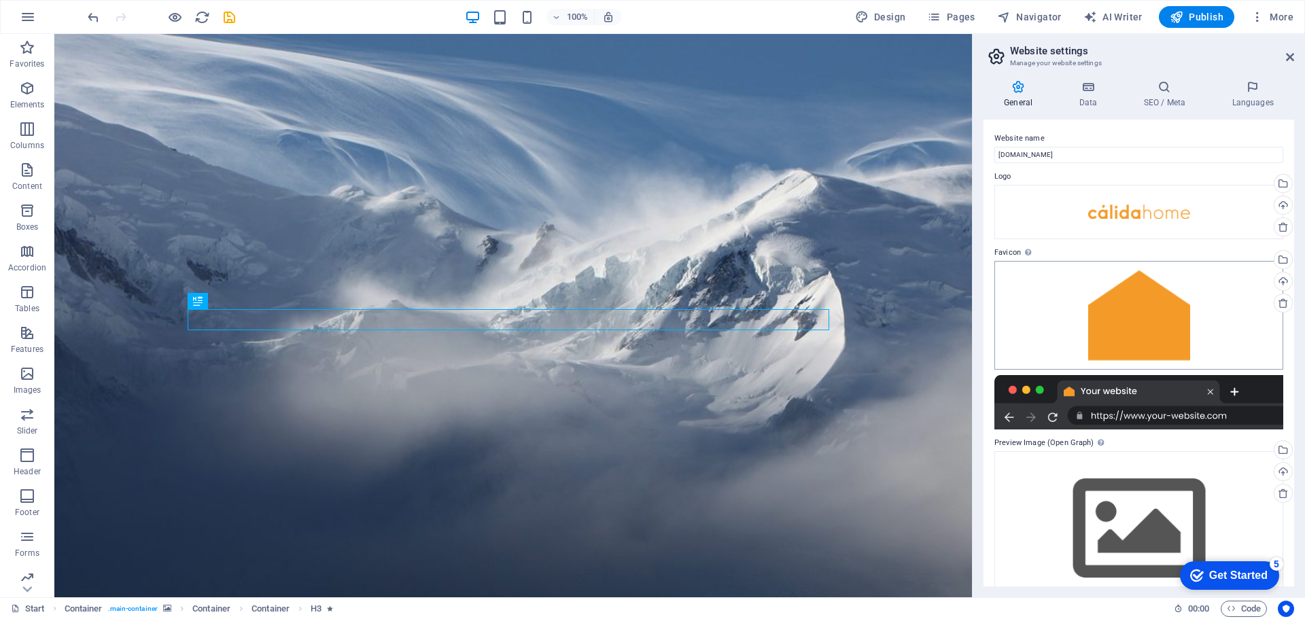
scroll to position [31, 0]
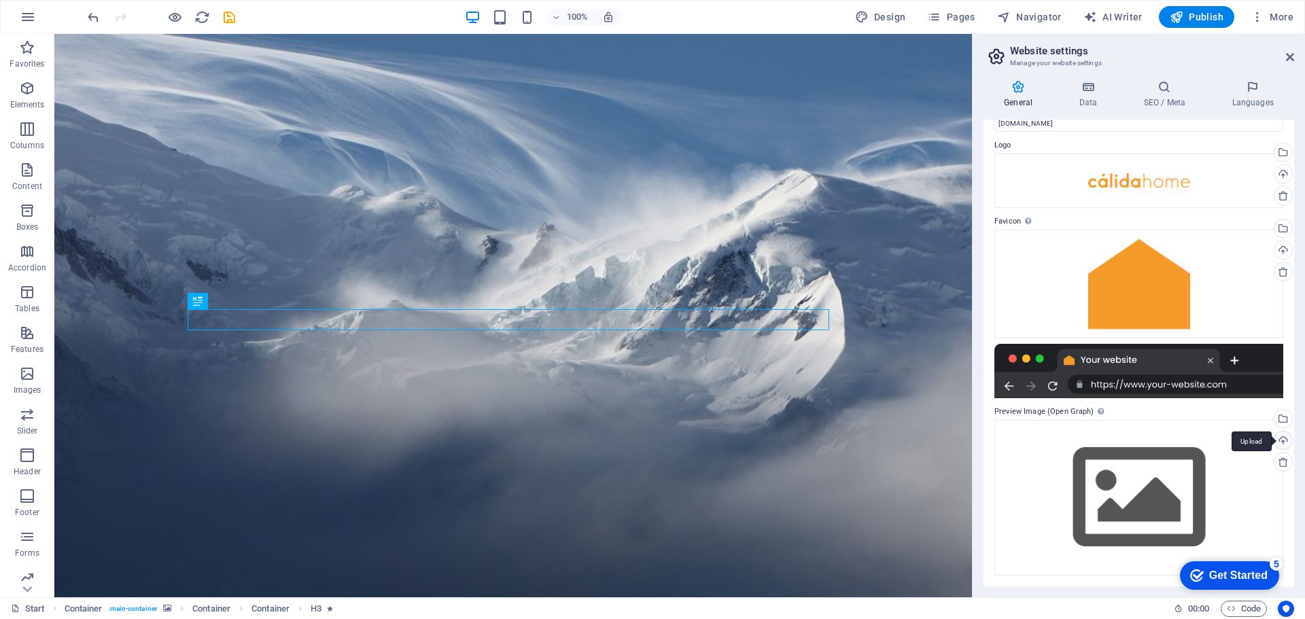
click at [1283, 444] on div "Upload" at bounding box center [1282, 442] width 20 height 20
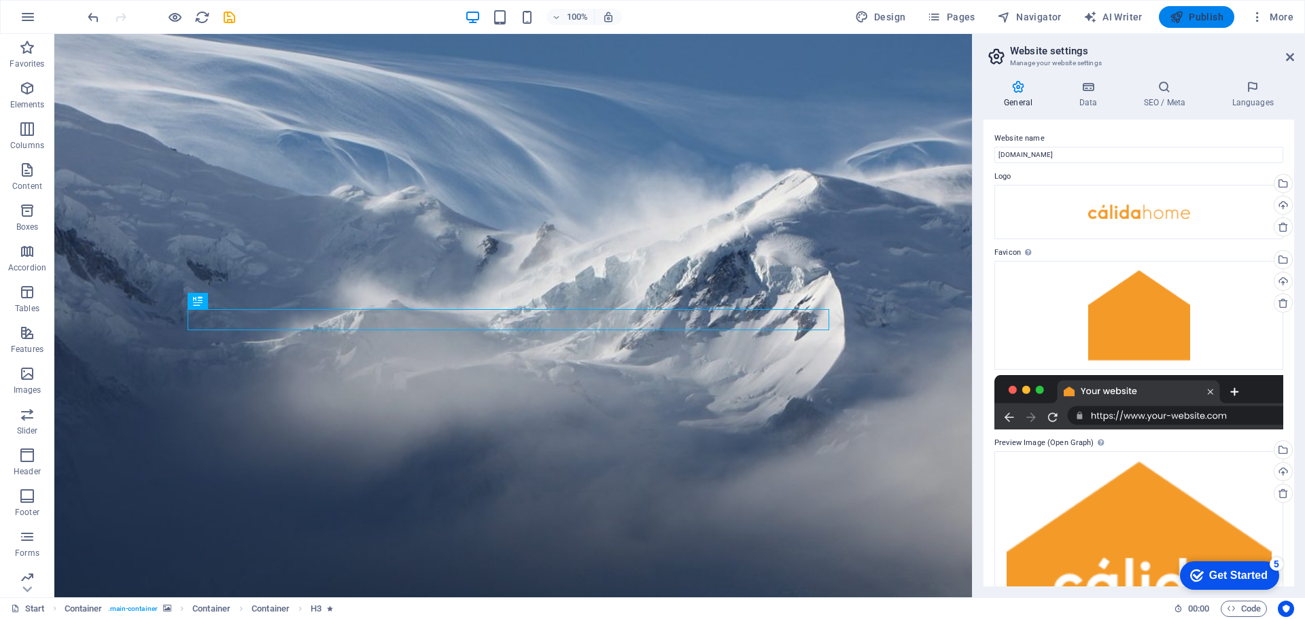
click at [1184, 12] on icon "button" at bounding box center [1177, 17] width 14 height 14
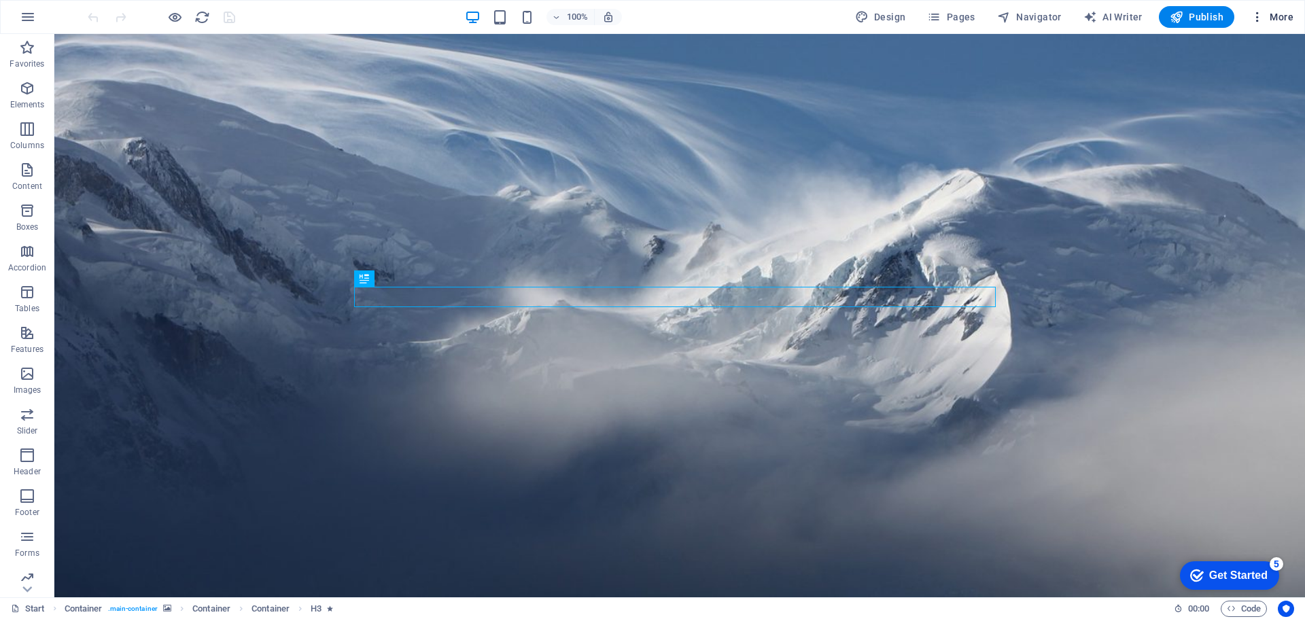
click at [1276, 9] on button "More" at bounding box center [1273, 17] width 54 height 22
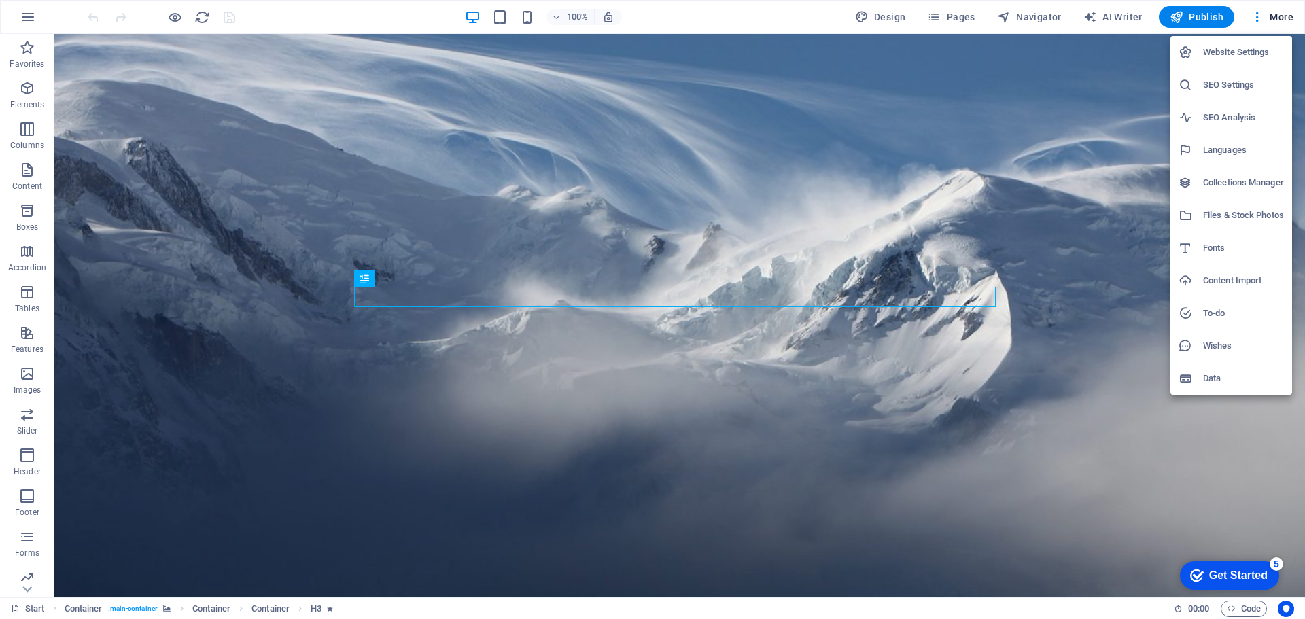
click at [1250, 55] on h6 "Website Settings" at bounding box center [1243, 52] width 81 height 16
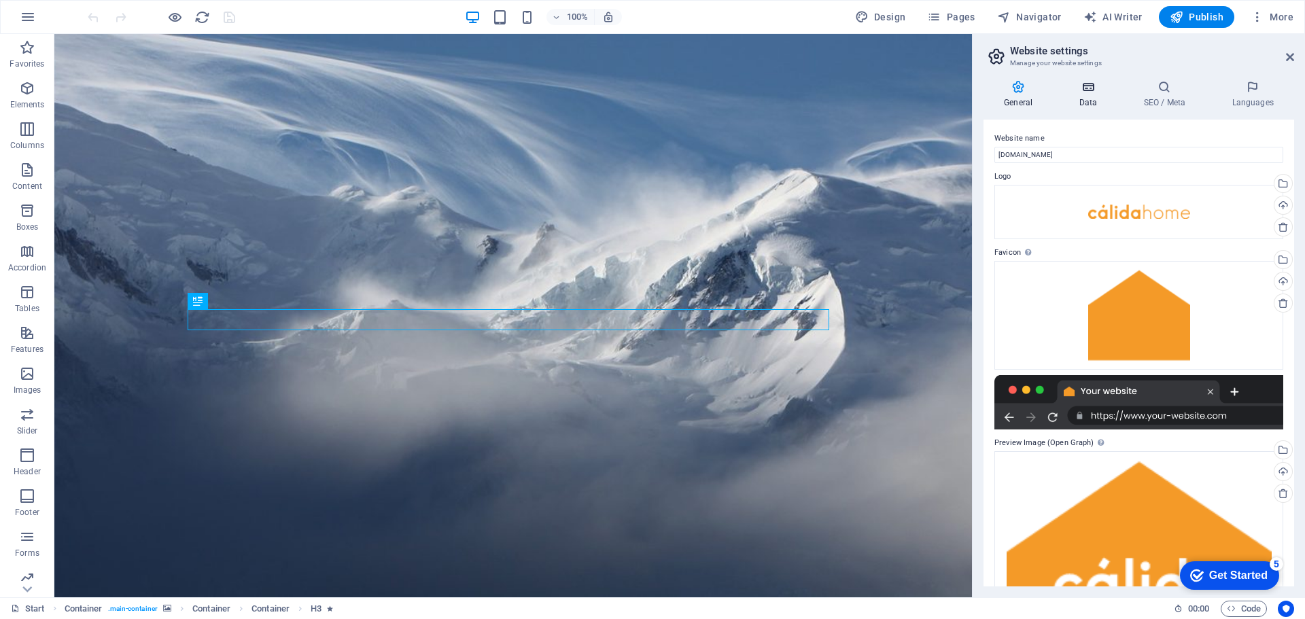
click at [1088, 100] on h4 "Data" at bounding box center [1091, 94] width 65 height 29
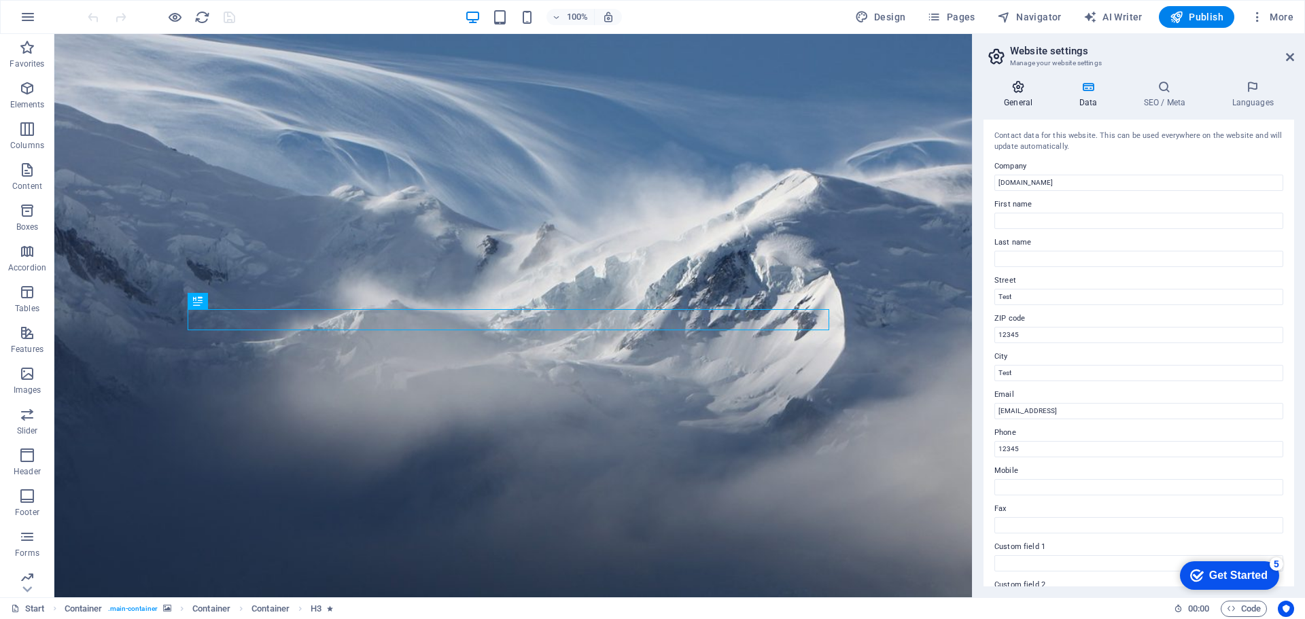
click at [1025, 96] on h4 "General" at bounding box center [1021, 94] width 75 height 29
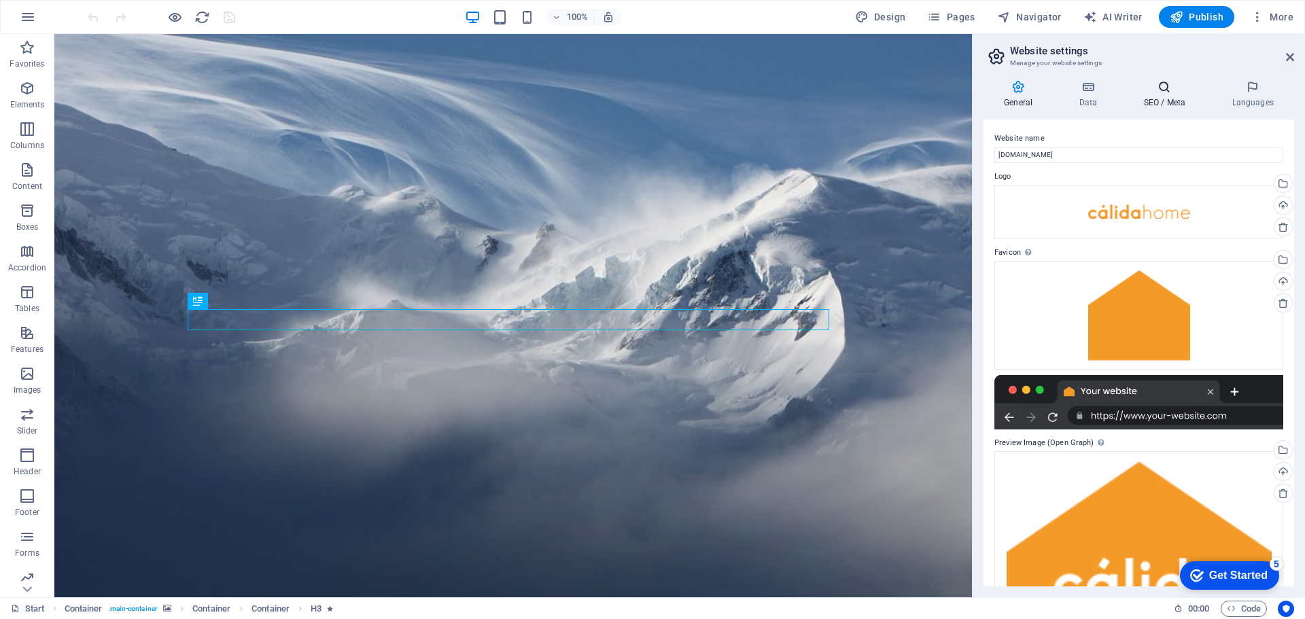
click at [1162, 95] on h4 "SEO / Meta" at bounding box center [1167, 94] width 88 height 29
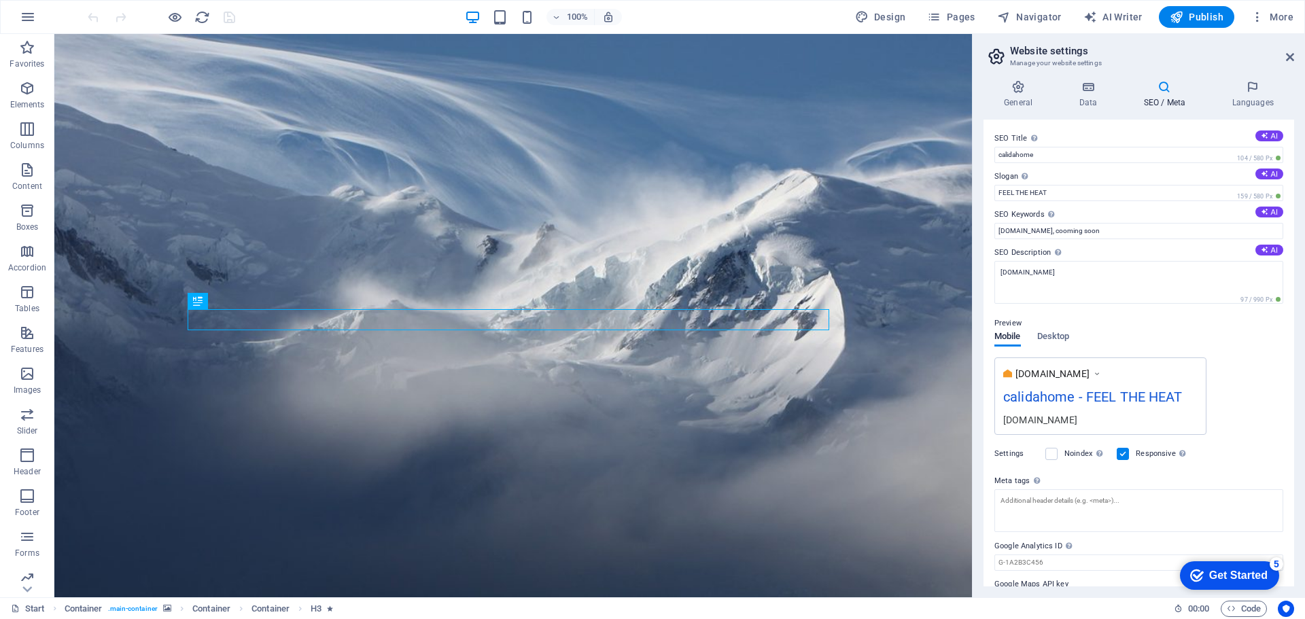
scroll to position [33, 0]
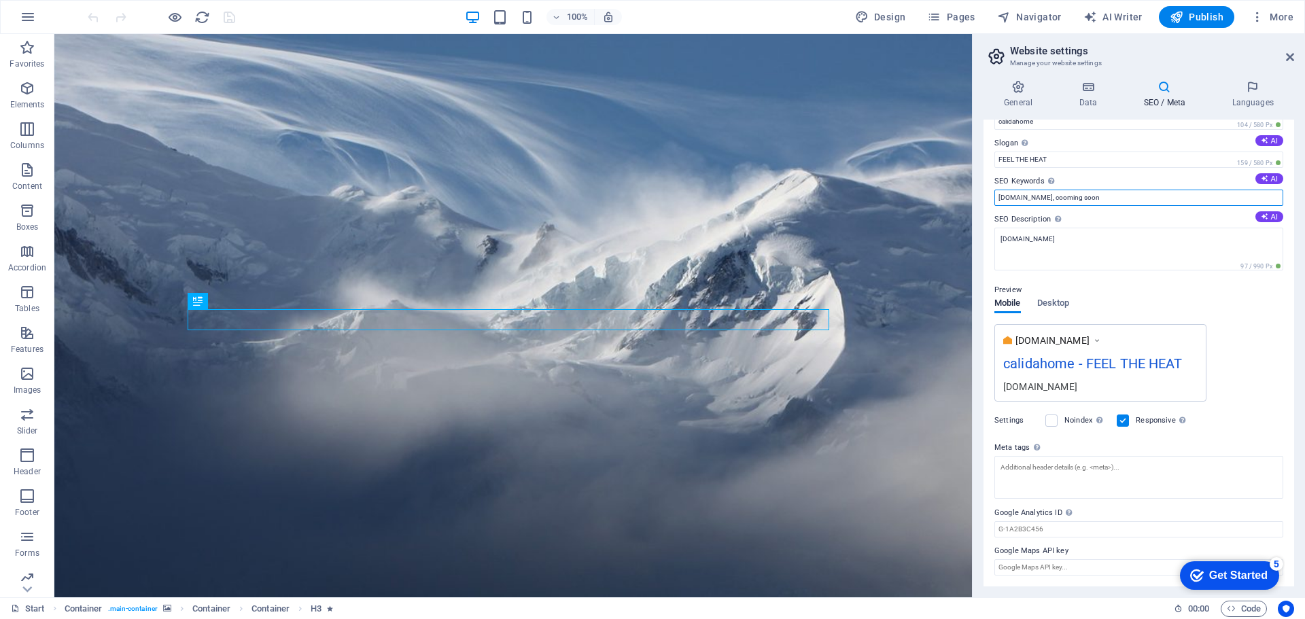
click at [1121, 201] on input "calidahome.net, cooming soon" at bounding box center [1139, 198] width 289 height 16
click at [1058, 198] on input "calidahome.net, cooming soon, electric heating," at bounding box center [1139, 198] width 289 height 16
click at [1158, 198] on input "calidahome.net, coming soon, electric heating," at bounding box center [1139, 198] width 289 height 16
click at [1160, 196] on input "calidahome.net, coming soon, electric heating, calefación electrica" at bounding box center [1139, 198] width 289 height 16
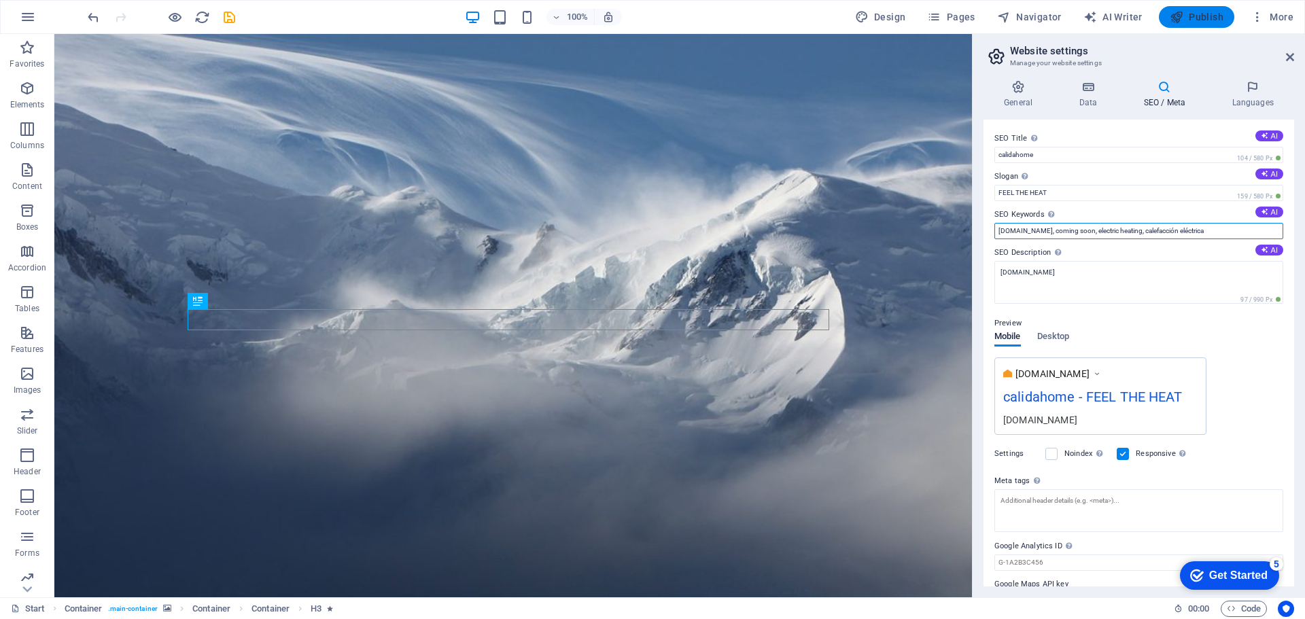
type input "calidahome.net, coming soon, electric heating, calefacción eléctrica"
click at [1188, 22] on span "Publish" at bounding box center [1197, 17] width 54 height 14
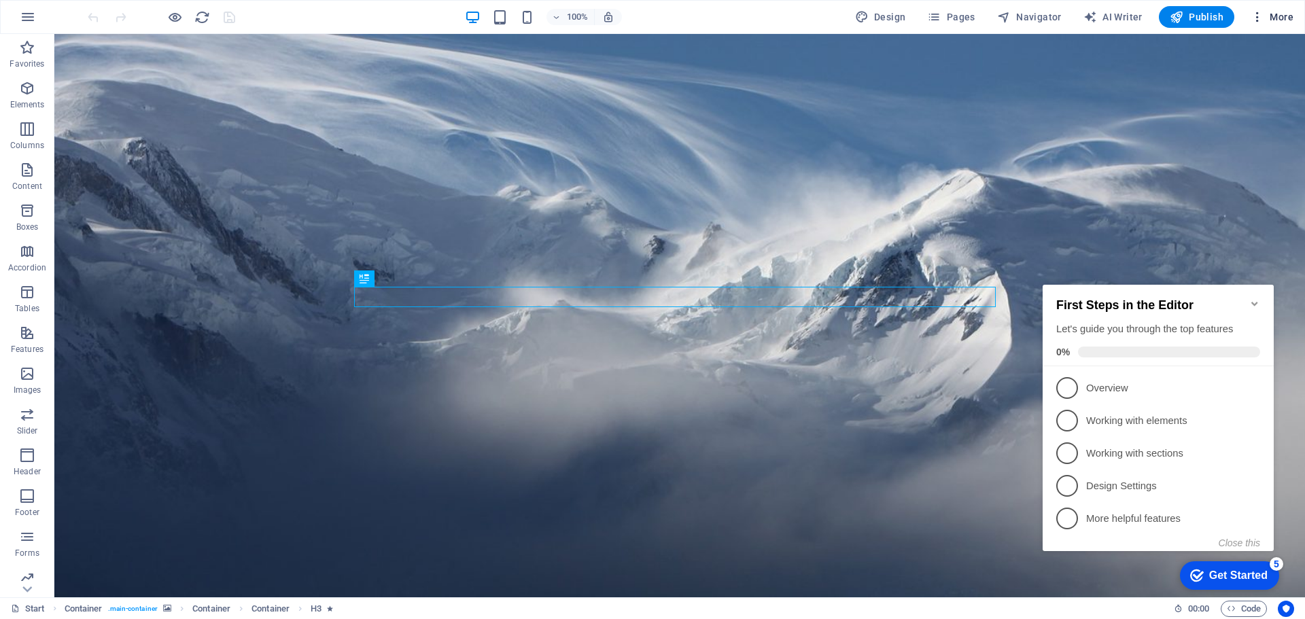
click at [1269, 14] on span "More" at bounding box center [1272, 17] width 43 height 14
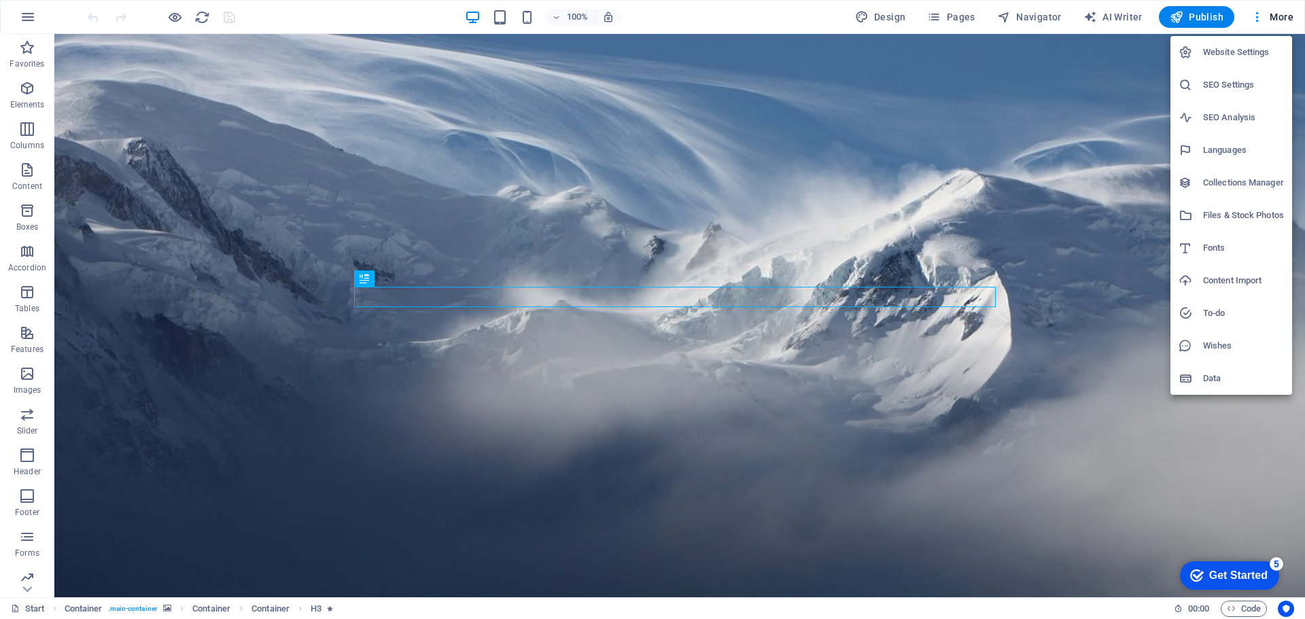
click at [1220, 86] on h6 "SEO Settings" at bounding box center [1243, 85] width 81 height 16
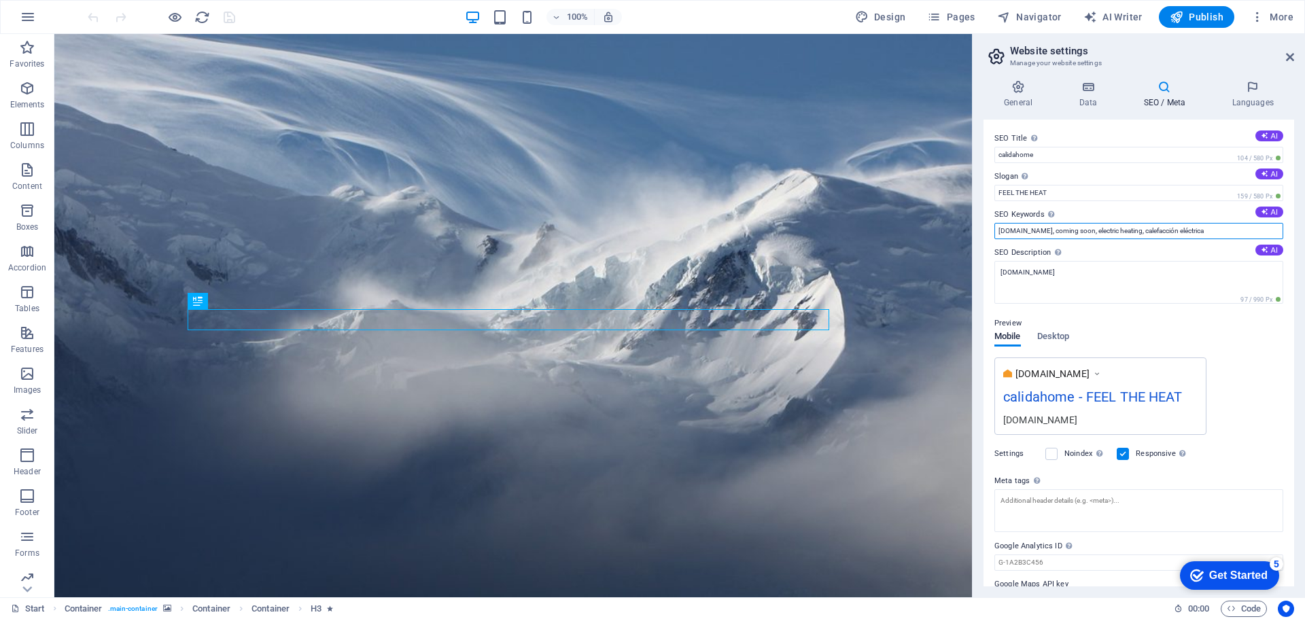
click at [1203, 230] on input "calidahome.net, coming soon, electric heating, calefacción eléctrica" at bounding box center [1139, 231] width 289 height 16
type input "[DOMAIN_NAME], coming soon, electric heating, calefacción eléctrica, [GEOGRAPHI…"
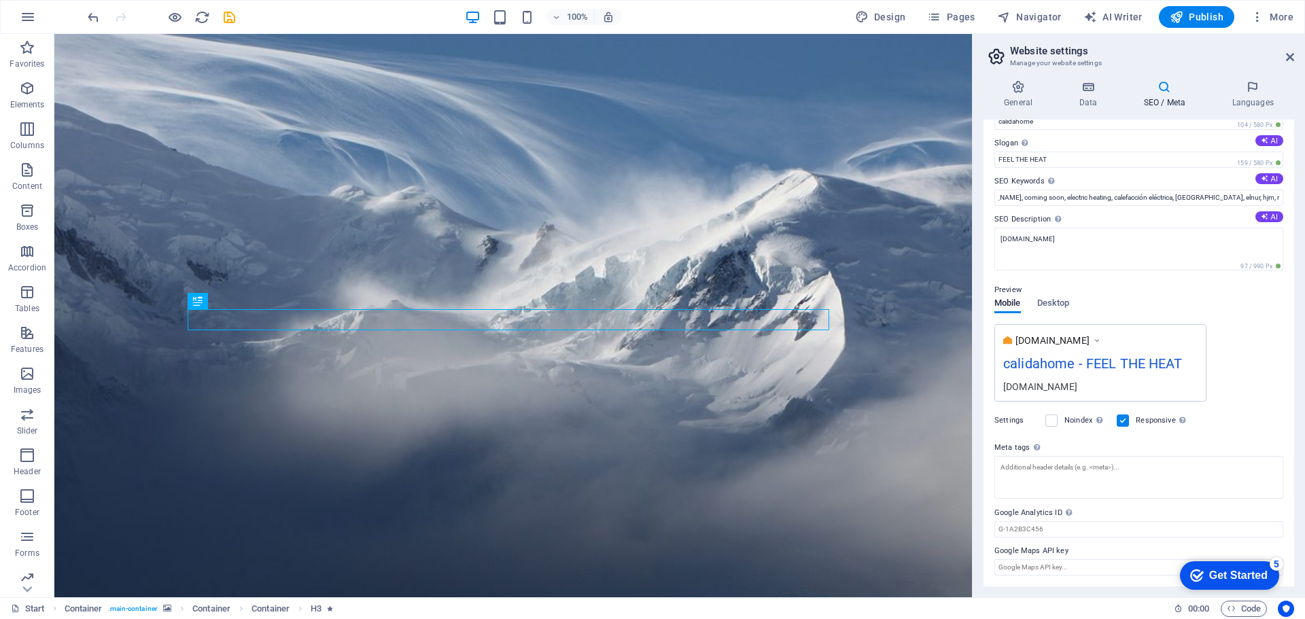
click at [1221, 576] on div "Get Started" at bounding box center [1238, 576] width 58 height 12
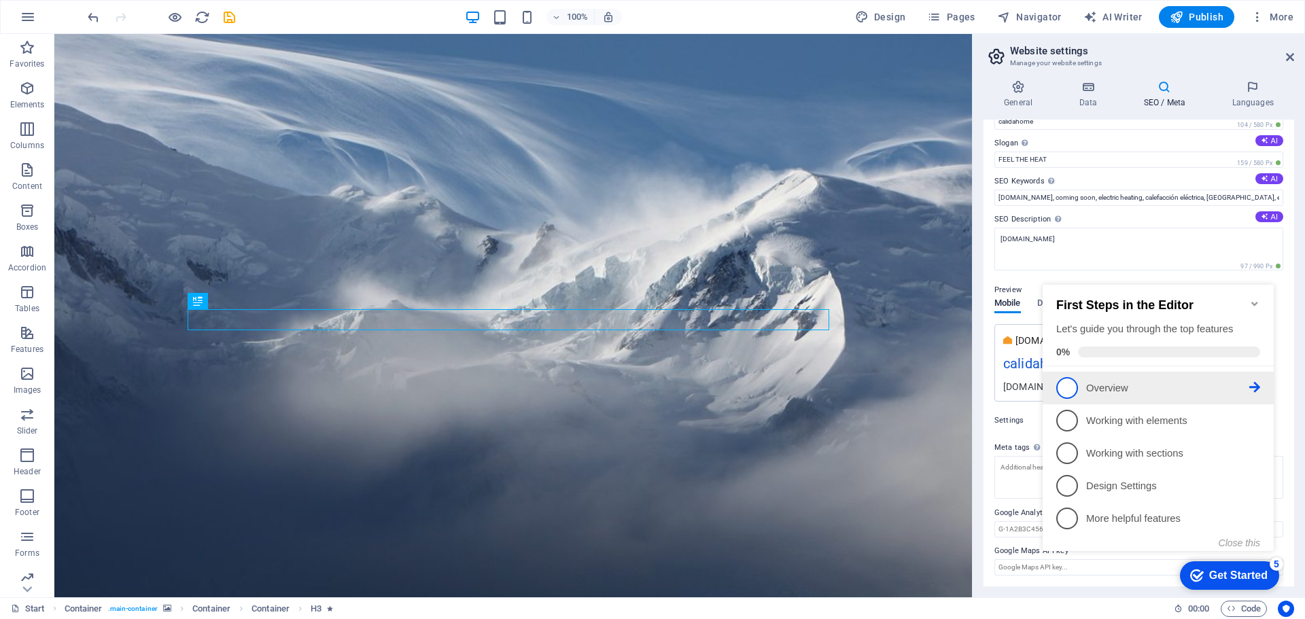
click at [1067, 381] on span "1" at bounding box center [1068, 388] width 22 height 22
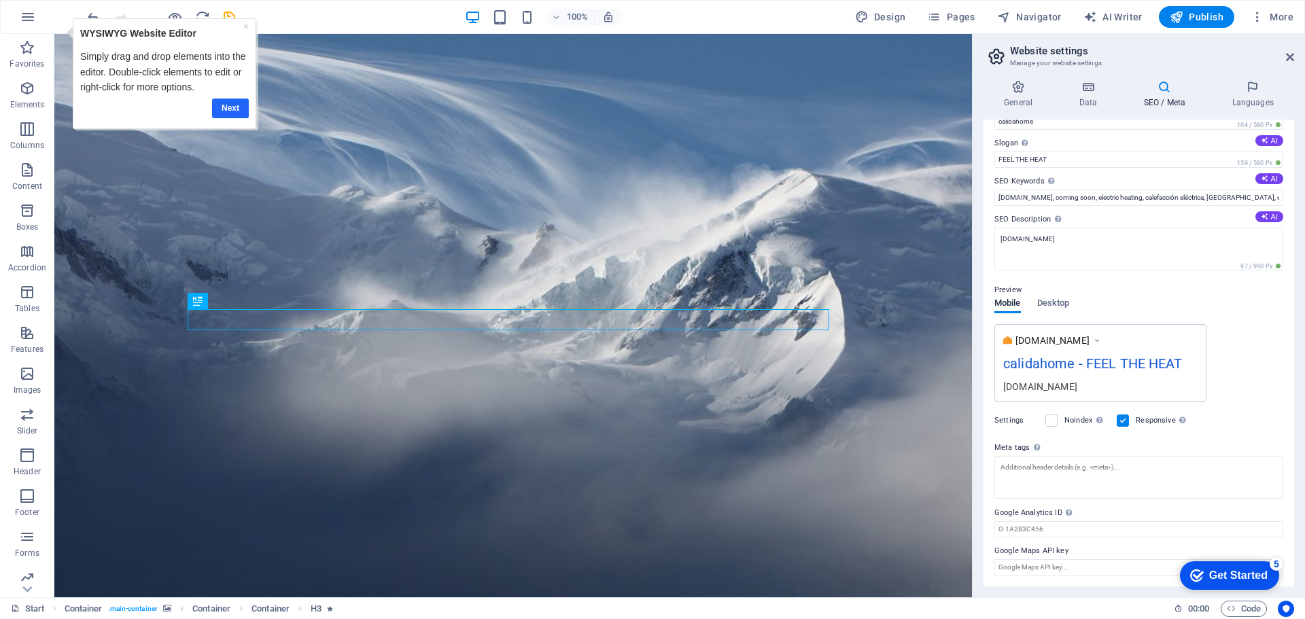
click at [223, 107] on link "Next" at bounding box center [230, 109] width 37 height 20
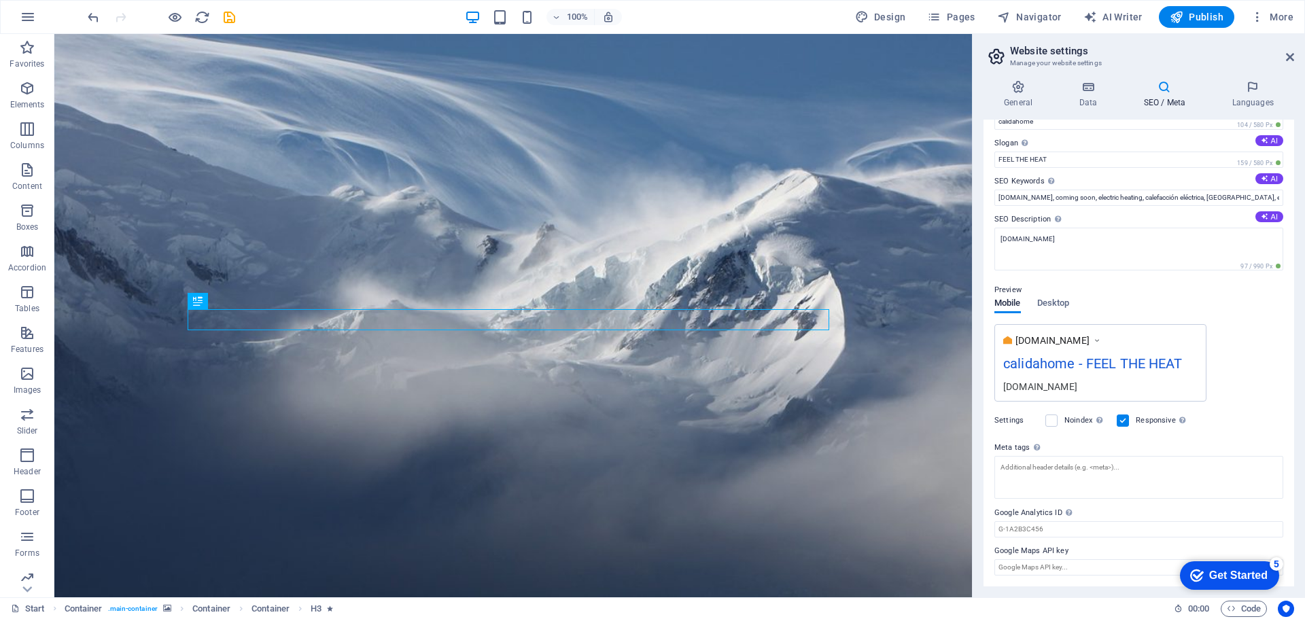
click at [1220, 570] on div "Get Started" at bounding box center [1238, 576] width 58 height 12
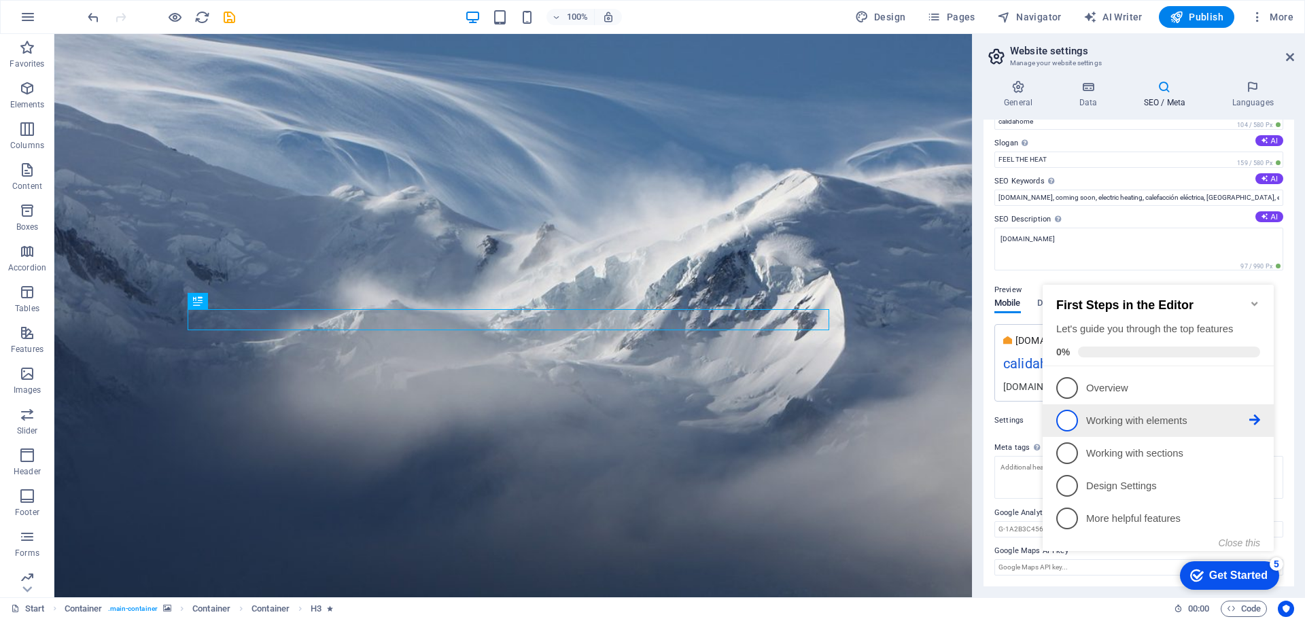
click at [1065, 422] on span "2" at bounding box center [1068, 421] width 22 height 22
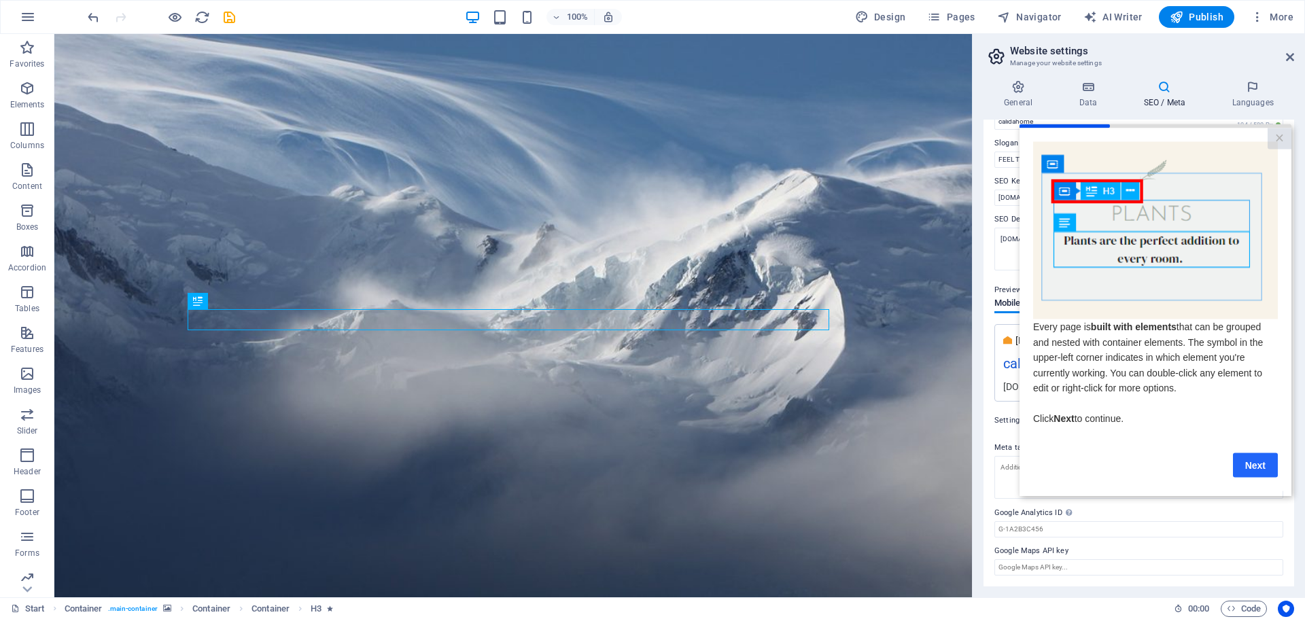
drag, startPoint x: 1258, startPoint y: 473, endPoint x: 2275, endPoint y: 596, distance: 1024.5
click at [1258, 472] on link "Next" at bounding box center [1255, 465] width 45 height 24
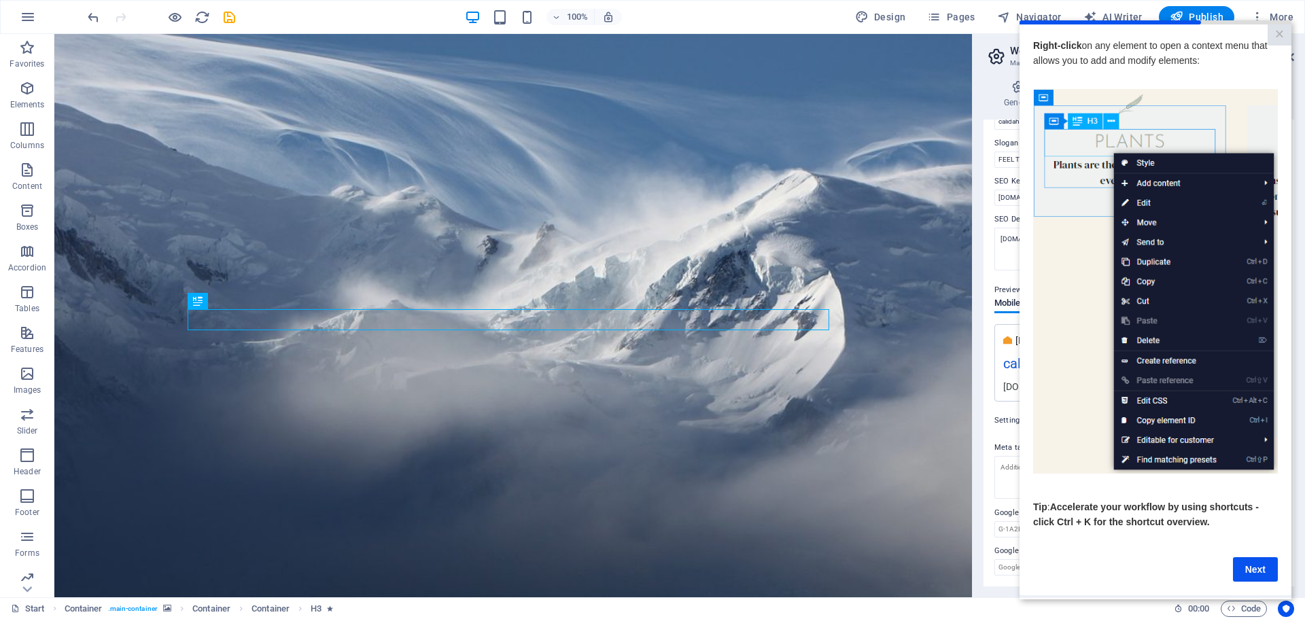
click at [1254, 570] on link "Next" at bounding box center [1255, 569] width 45 height 24
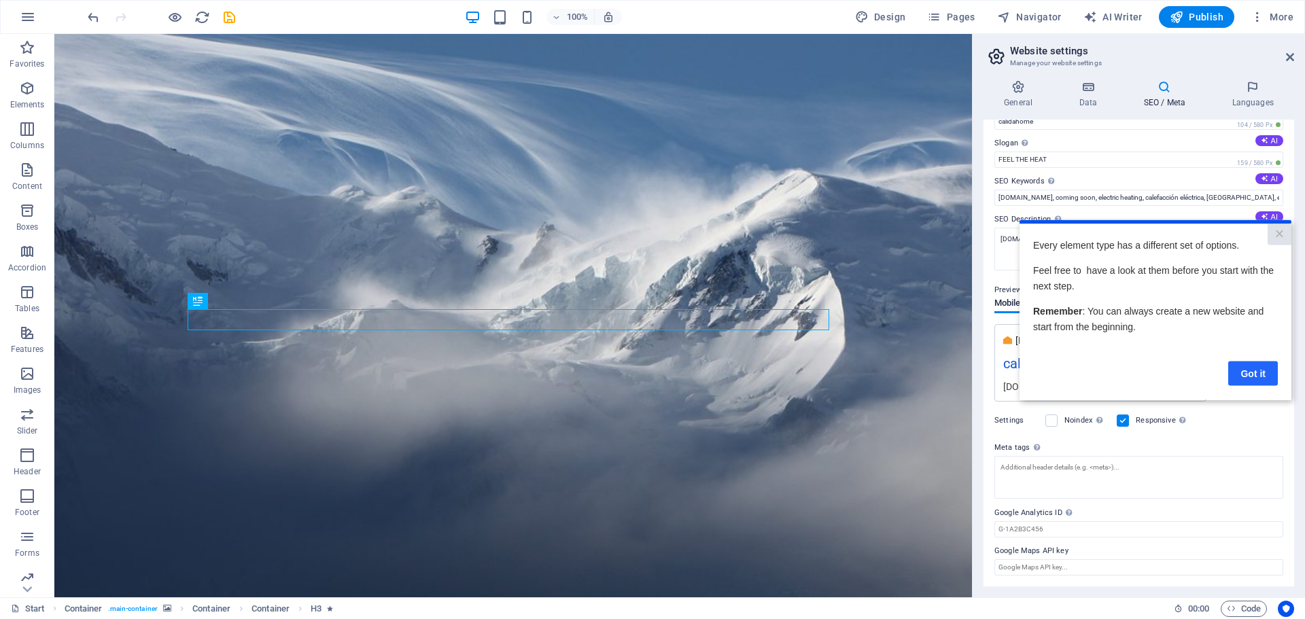
click at [1256, 375] on link "Got it" at bounding box center [1254, 373] width 50 height 24
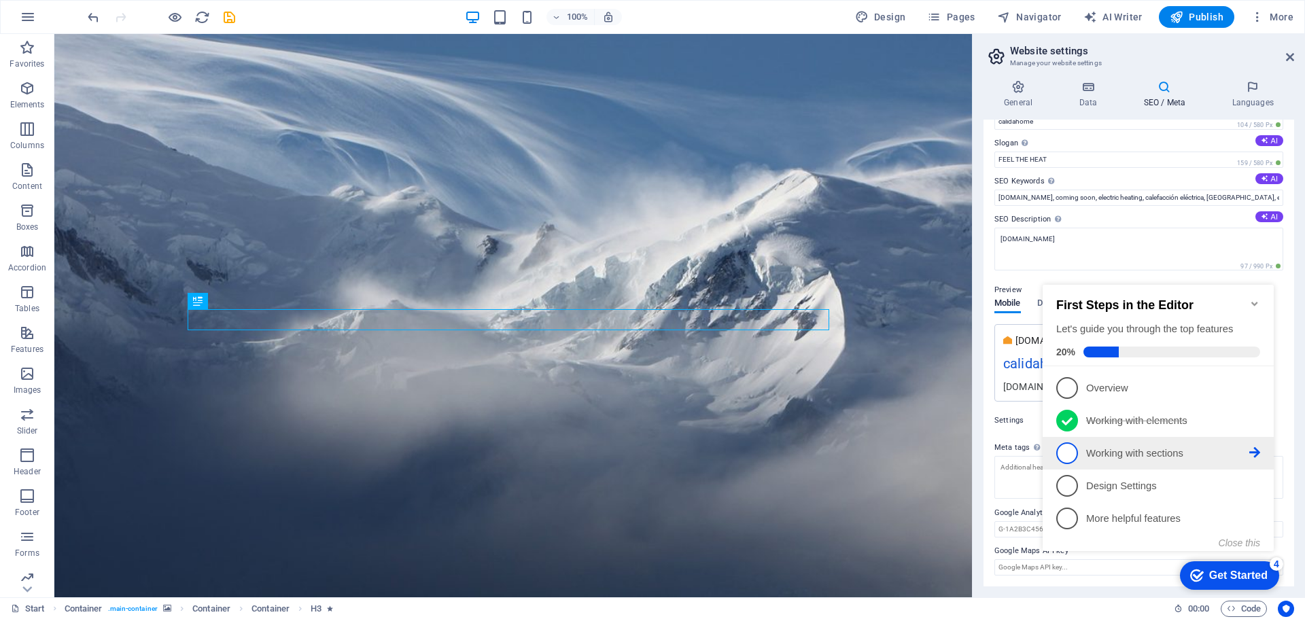
click at [1067, 451] on span "3" at bounding box center [1068, 454] width 22 height 22
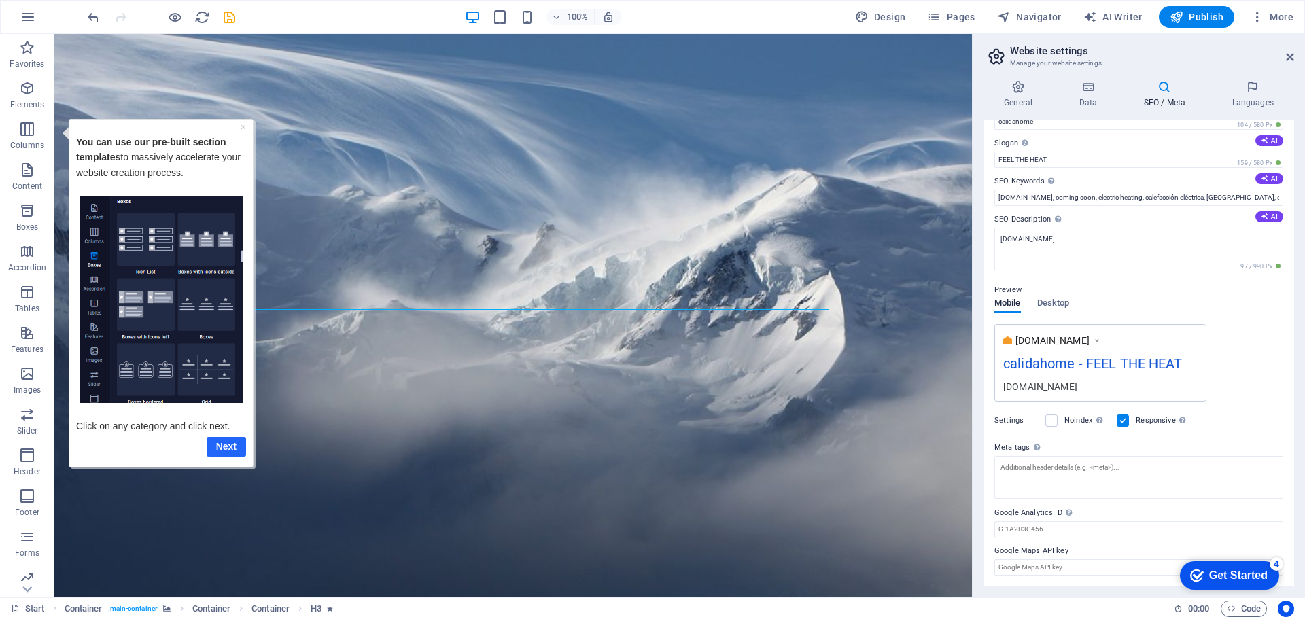
click at [222, 441] on link "Next" at bounding box center [226, 446] width 39 height 20
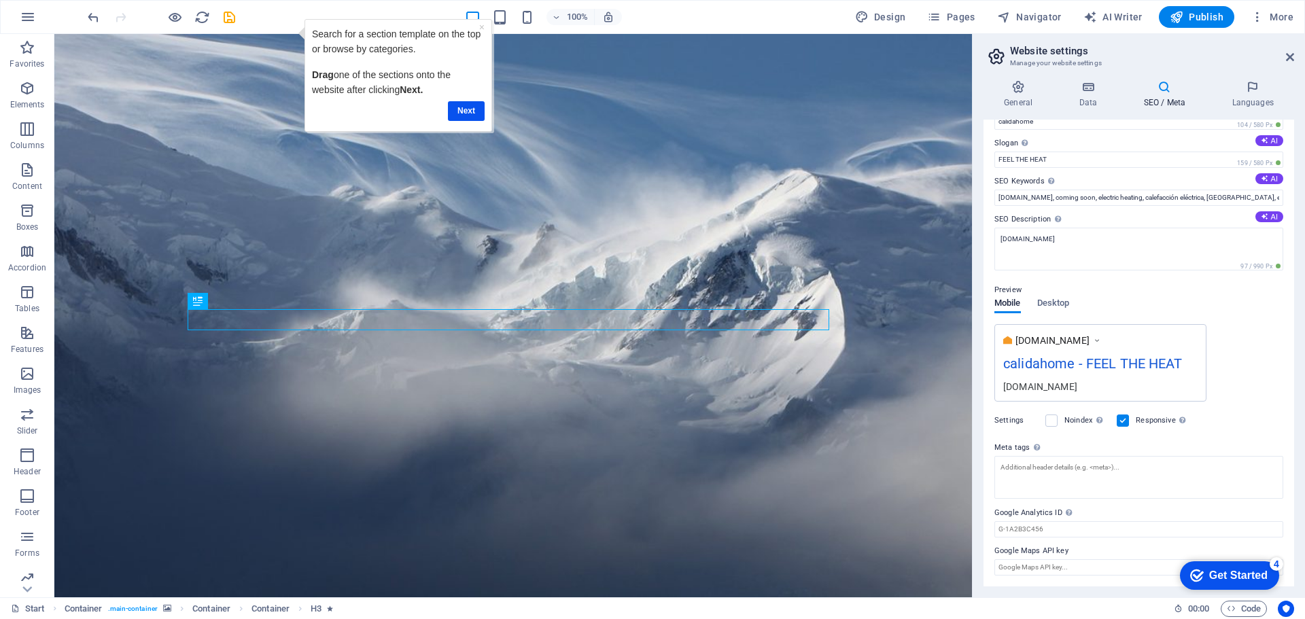
click at [1263, 577] on div "Get Started" at bounding box center [1238, 576] width 58 height 12
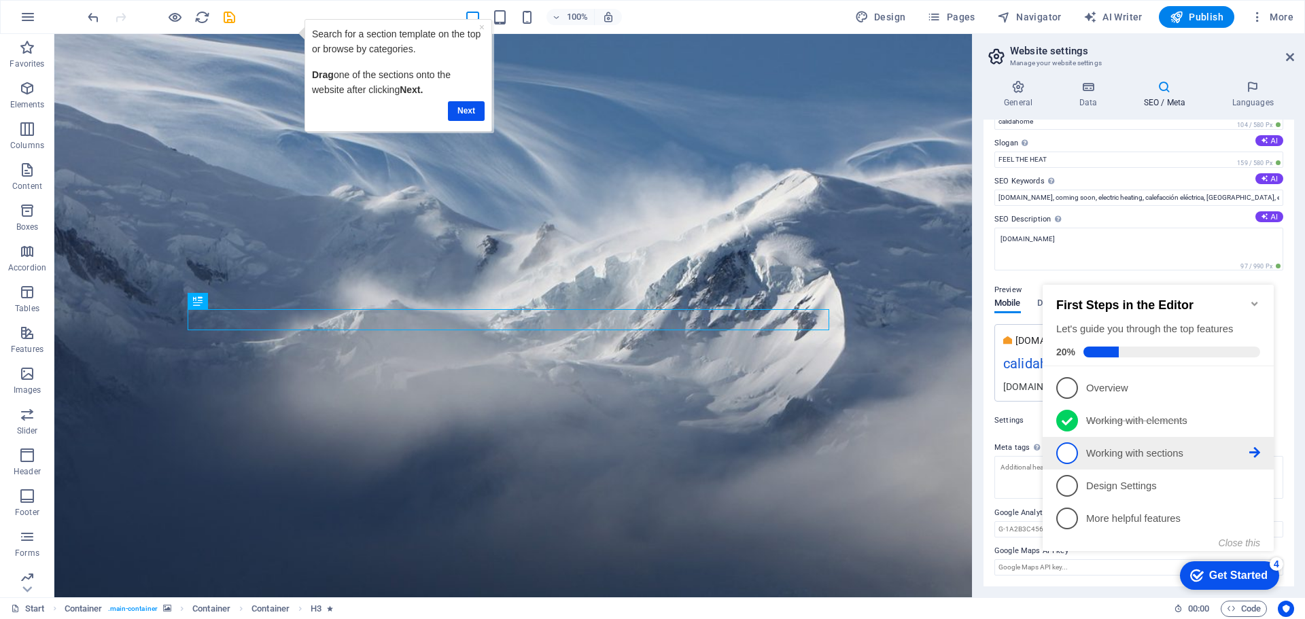
click at [1146, 449] on p "Working with sections - incomplete" at bounding box center [1167, 454] width 163 height 14
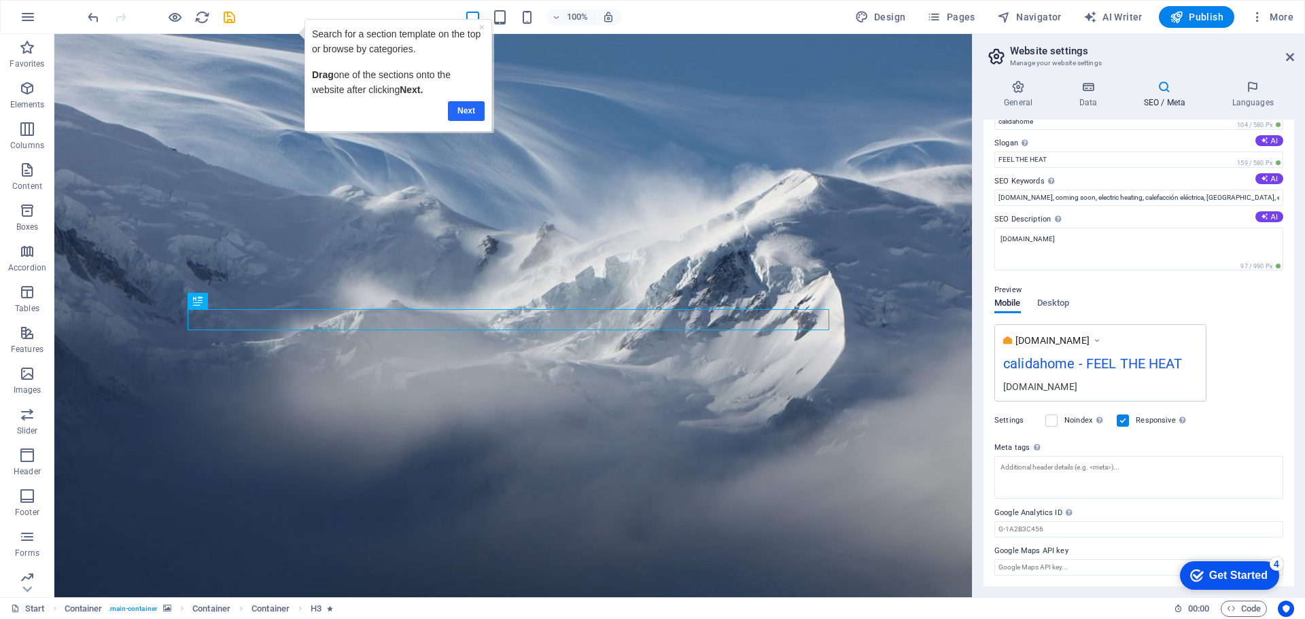
click at [466, 114] on link "Next" at bounding box center [466, 111] width 37 height 20
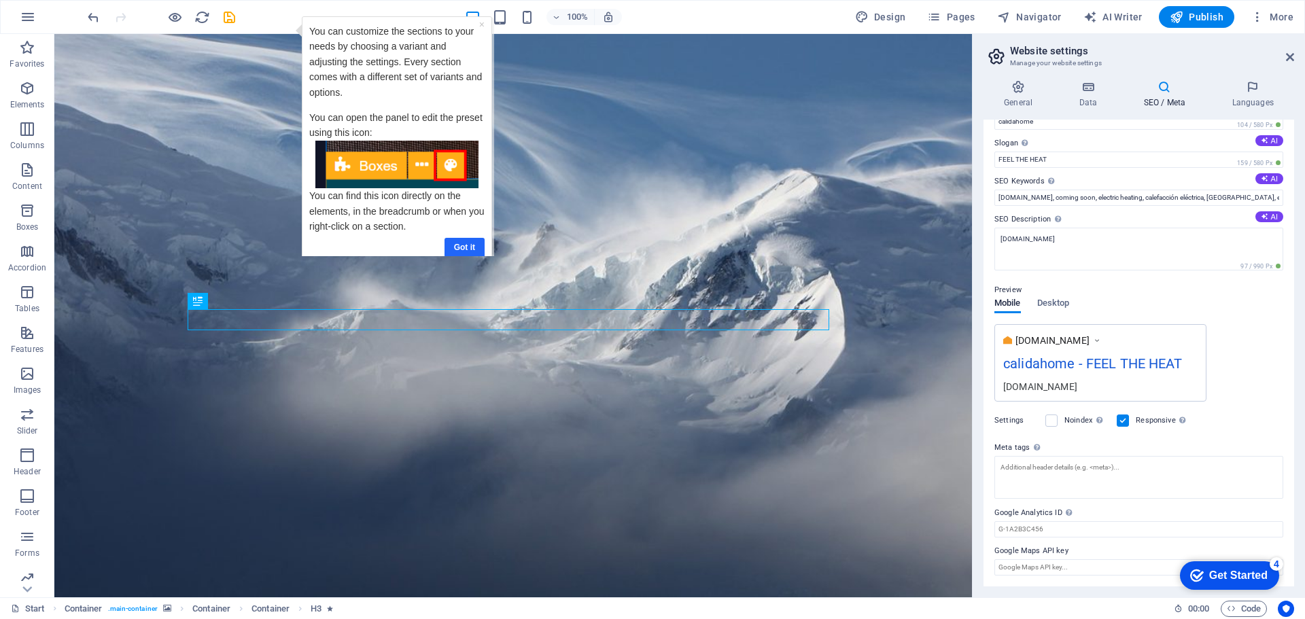
click at [467, 238] on link "Got it" at bounding box center [465, 248] width 40 height 20
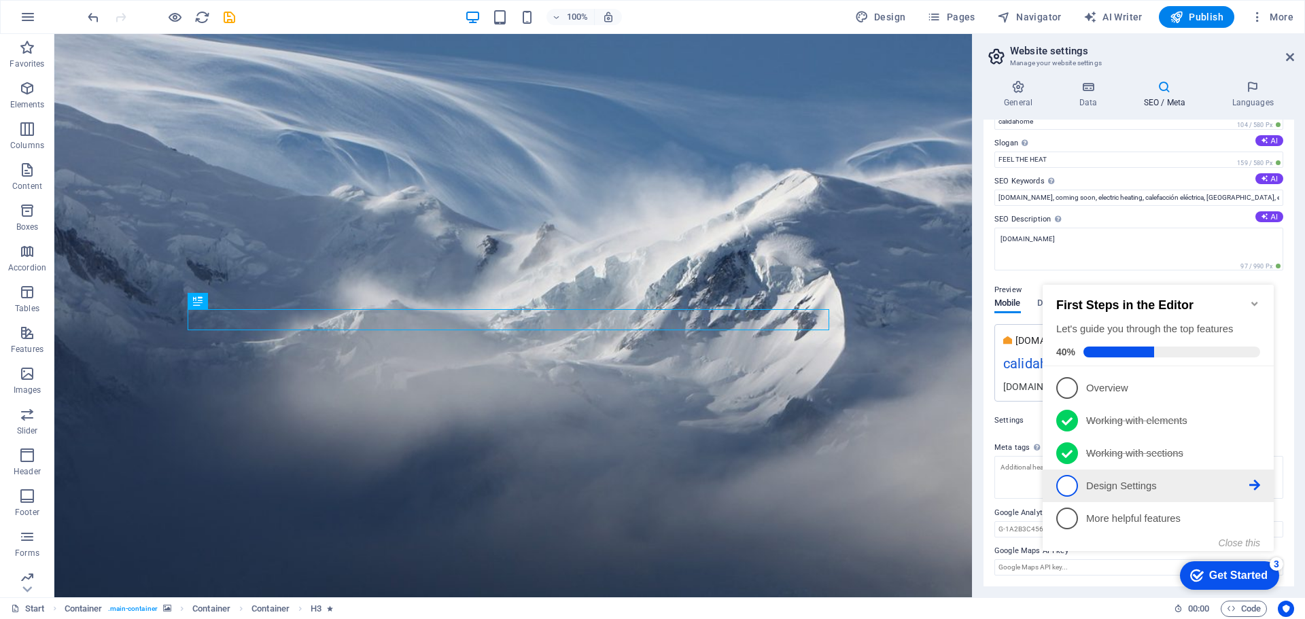
click at [1064, 484] on span "4" at bounding box center [1068, 486] width 22 height 22
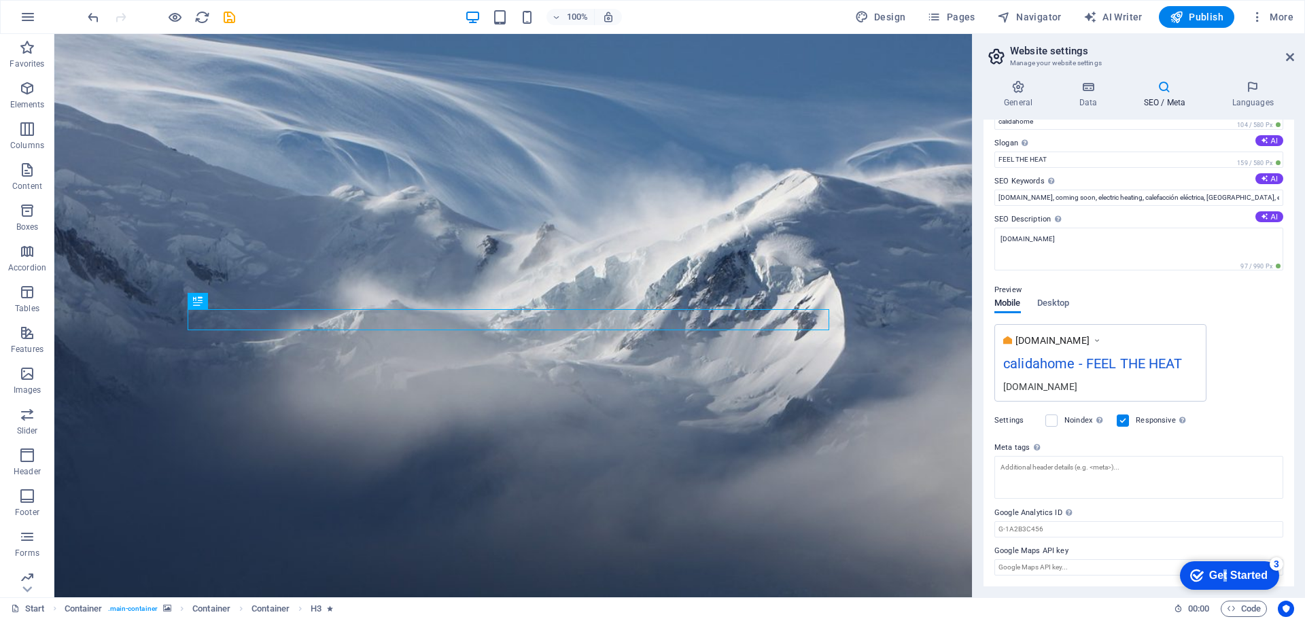
click at [1223, 575] on div "Get Started" at bounding box center [1238, 576] width 58 height 12
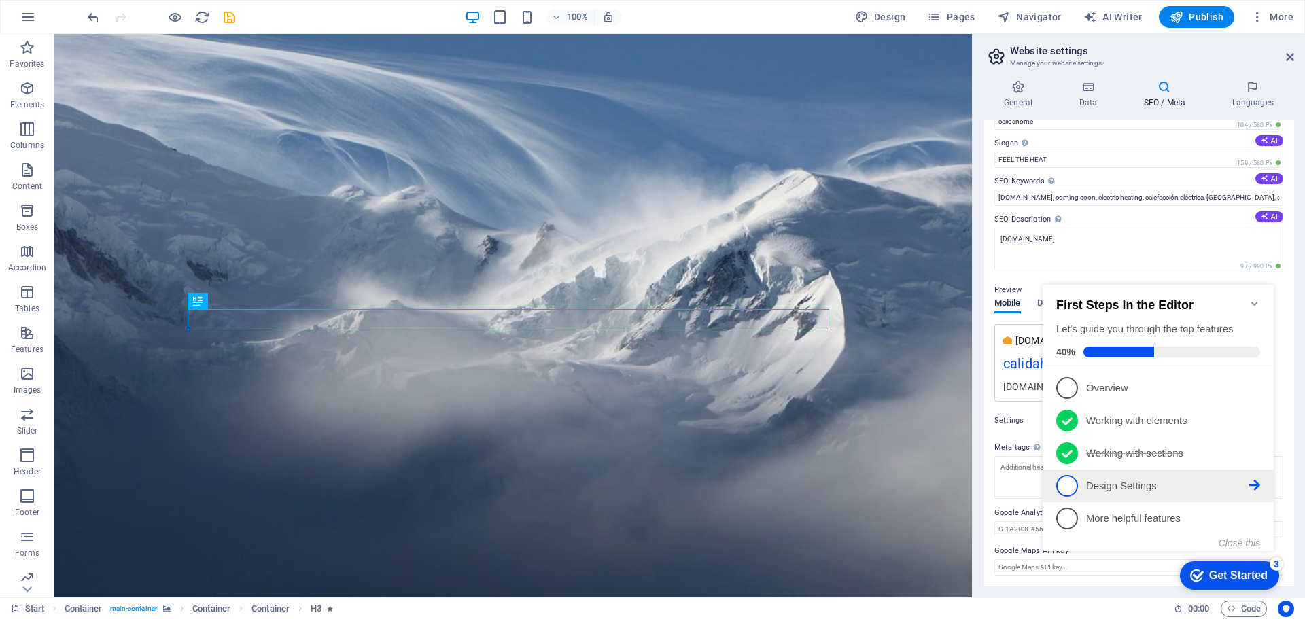
click at [1130, 485] on p "Design Settings - incomplete" at bounding box center [1167, 486] width 163 height 14
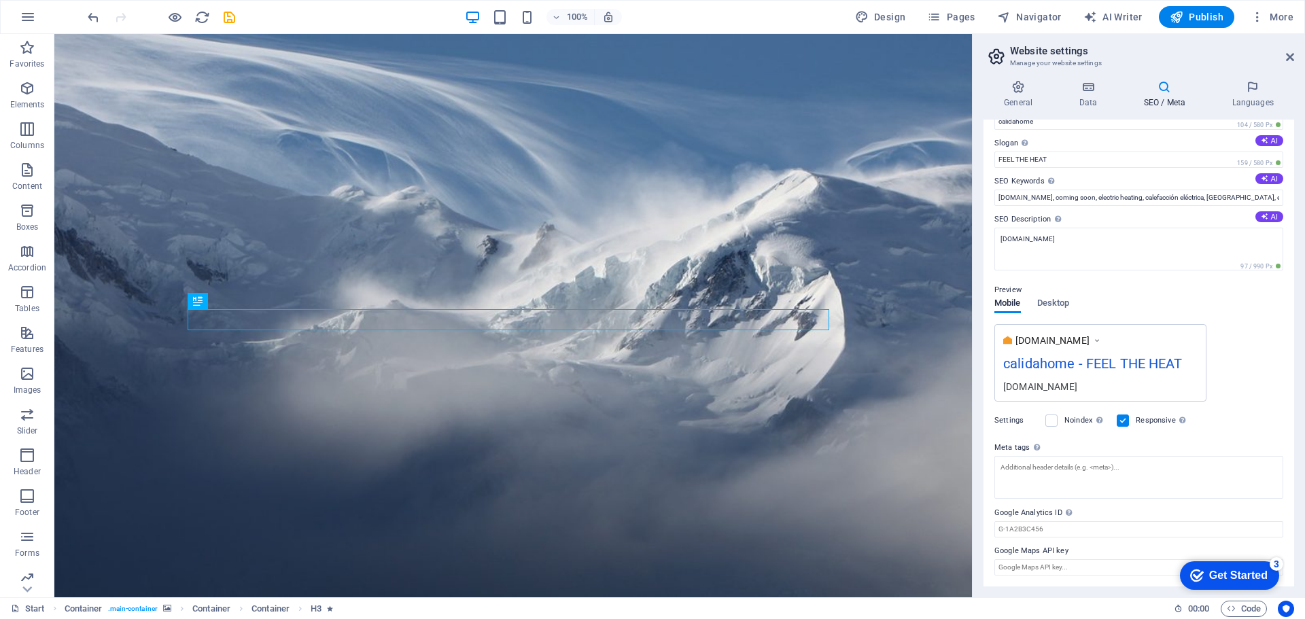
click at [1262, 575] on div "Get Started" at bounding box center [1238, 576] width 58 height 12
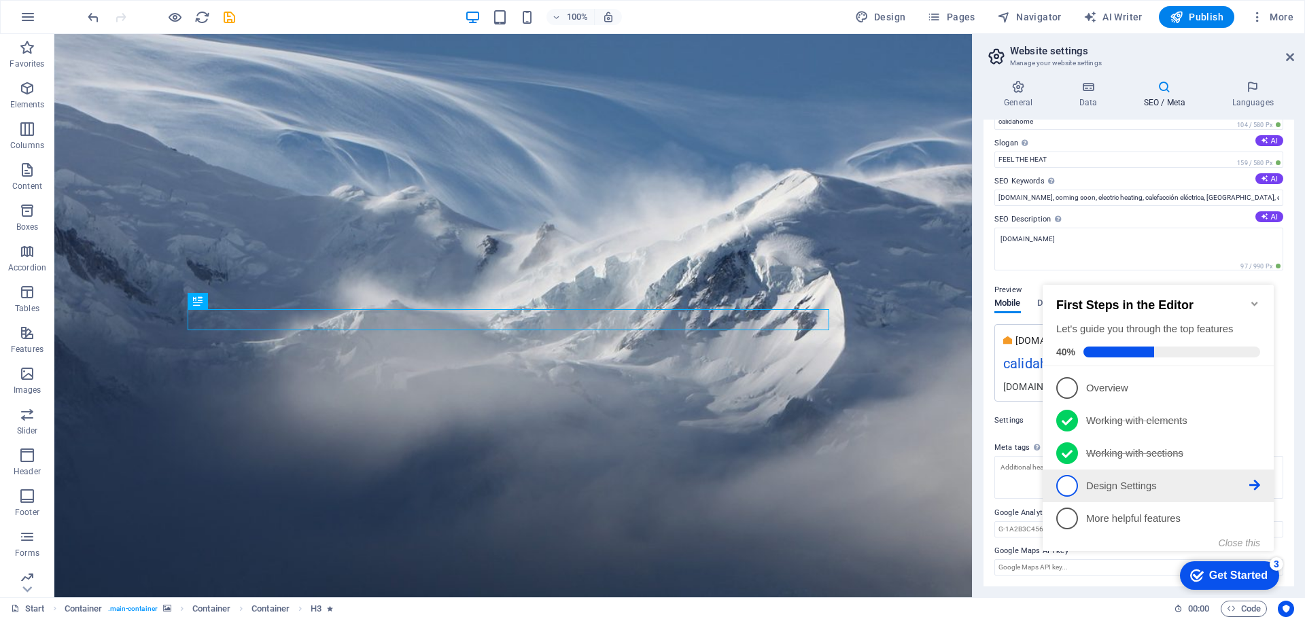
click at [1252, 489] on link "4 Design Settings - incomplete" at bounding box center [1159, 486] width 204 height 22
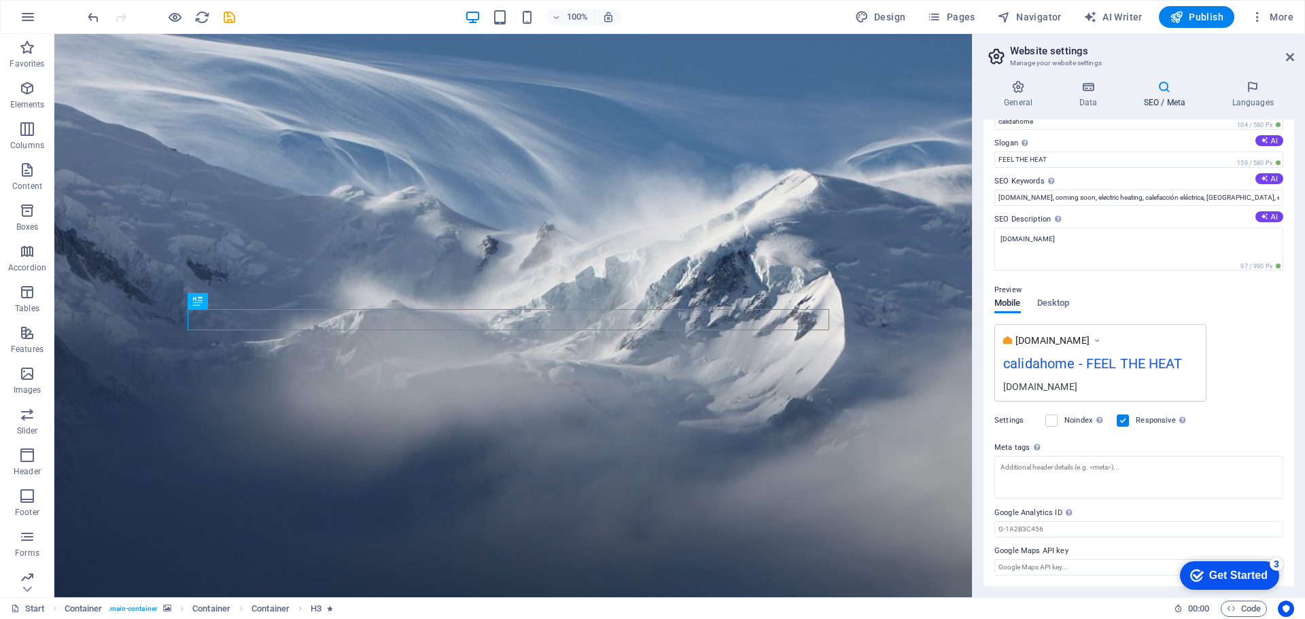
click at [1243, 570] on div "Get Started" at bounding box center [1238, 576] width 58 height 12
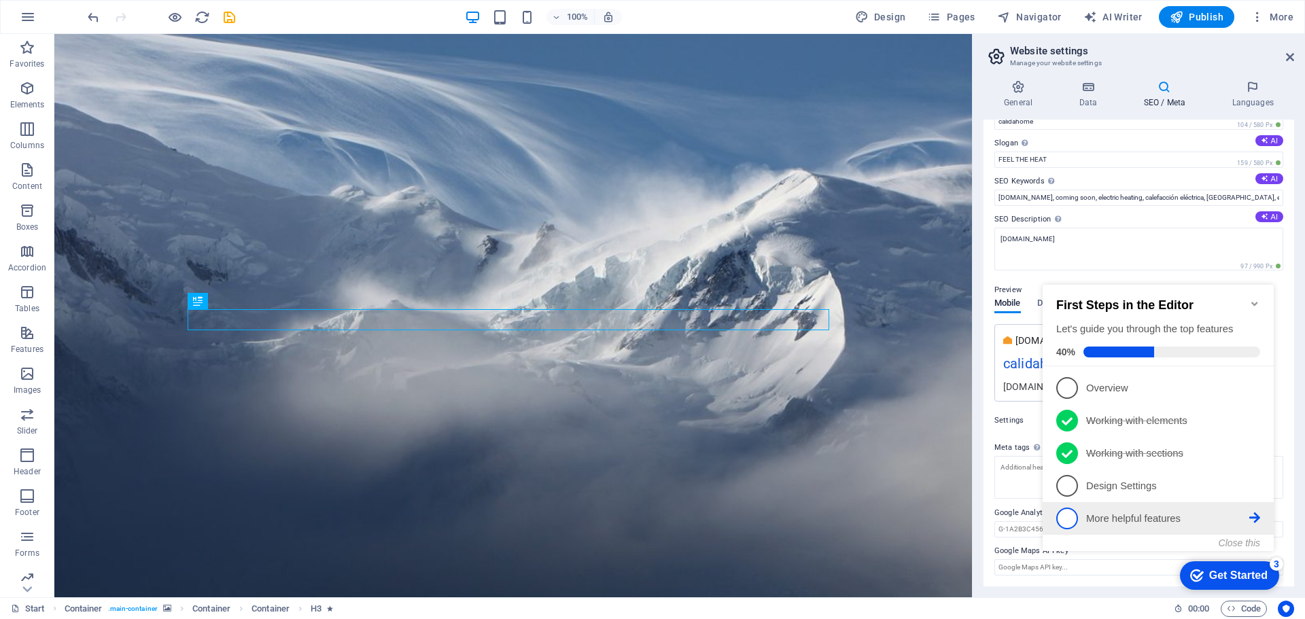
click at [1175, 517] on p "More helpful features - incomplete" at bounding box center [1167, 519] width 163 height 14
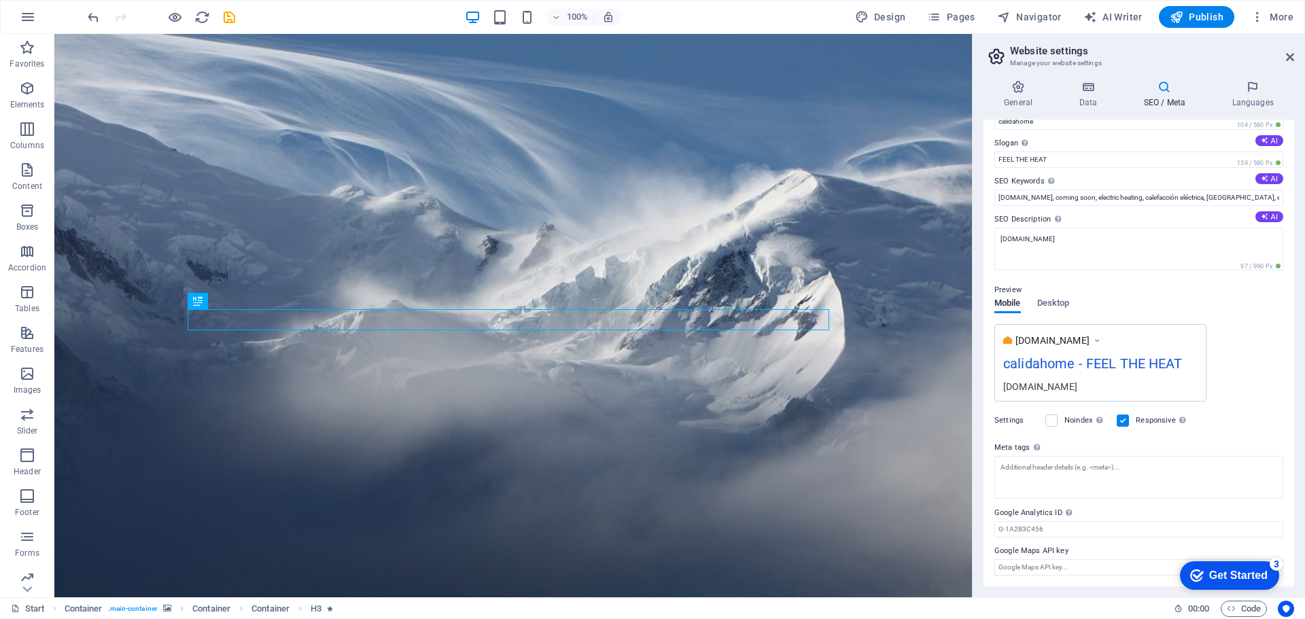
click at [1212, 577] on div "Get Started" at bounding box center [1238, 576] width 58 height 12
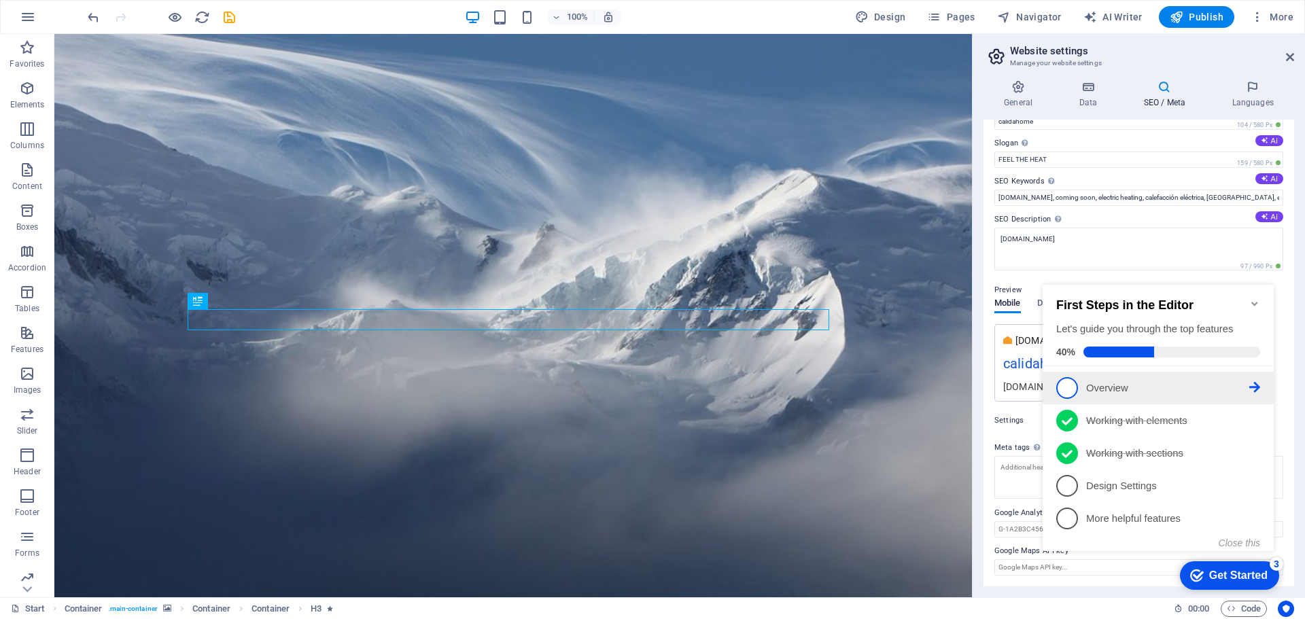
click at [1070, 384] on span "1" at bounding box center [1068, 388] width 22 height 22
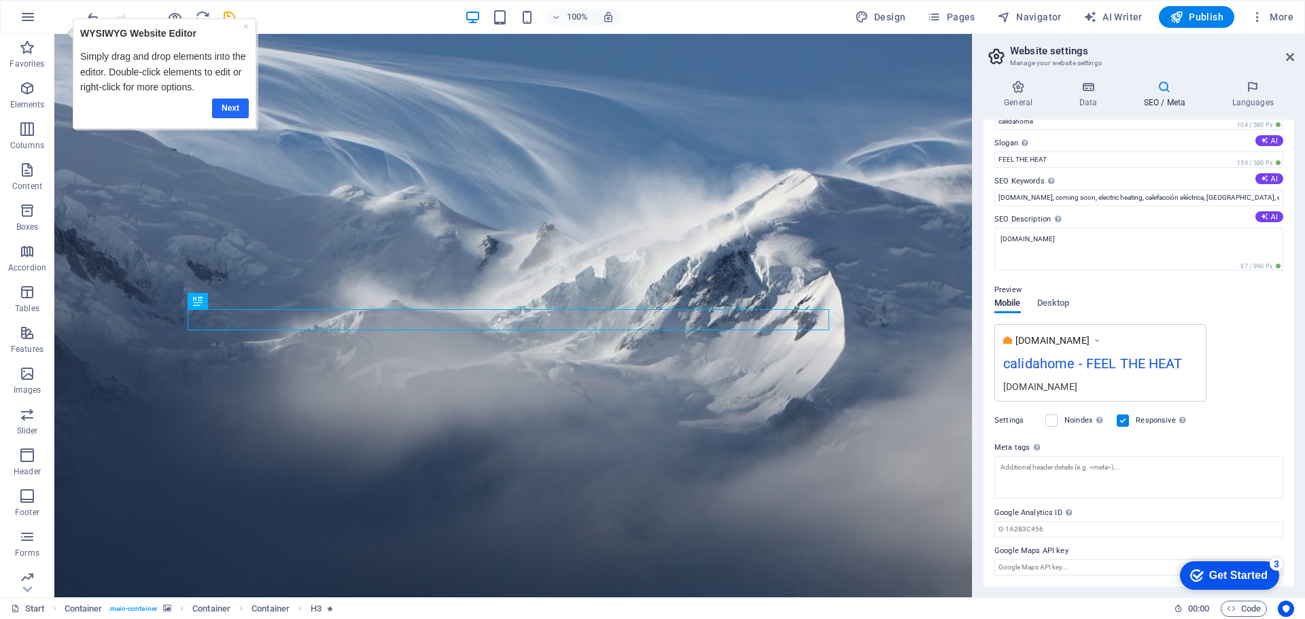
click at [226, 108] on link "Next" at bounding box center [230, 109] width 37 height 20
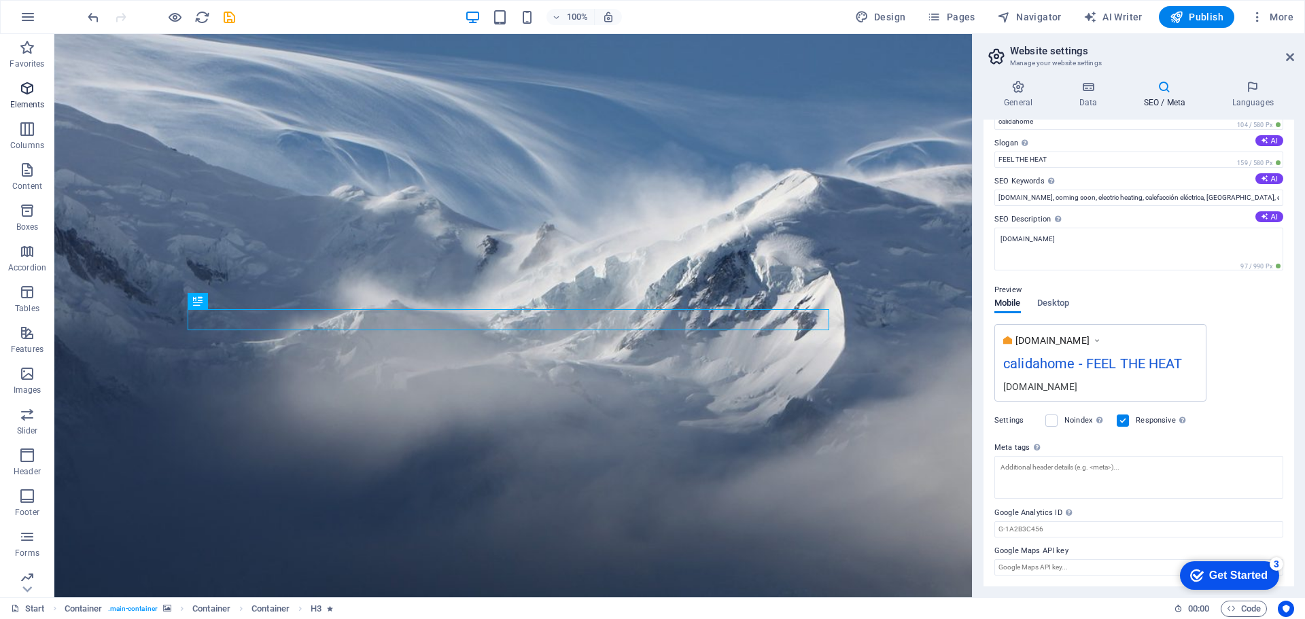
click at [31, 98] on span "Elements" at bounding box center [27, 96] width 54 height 33
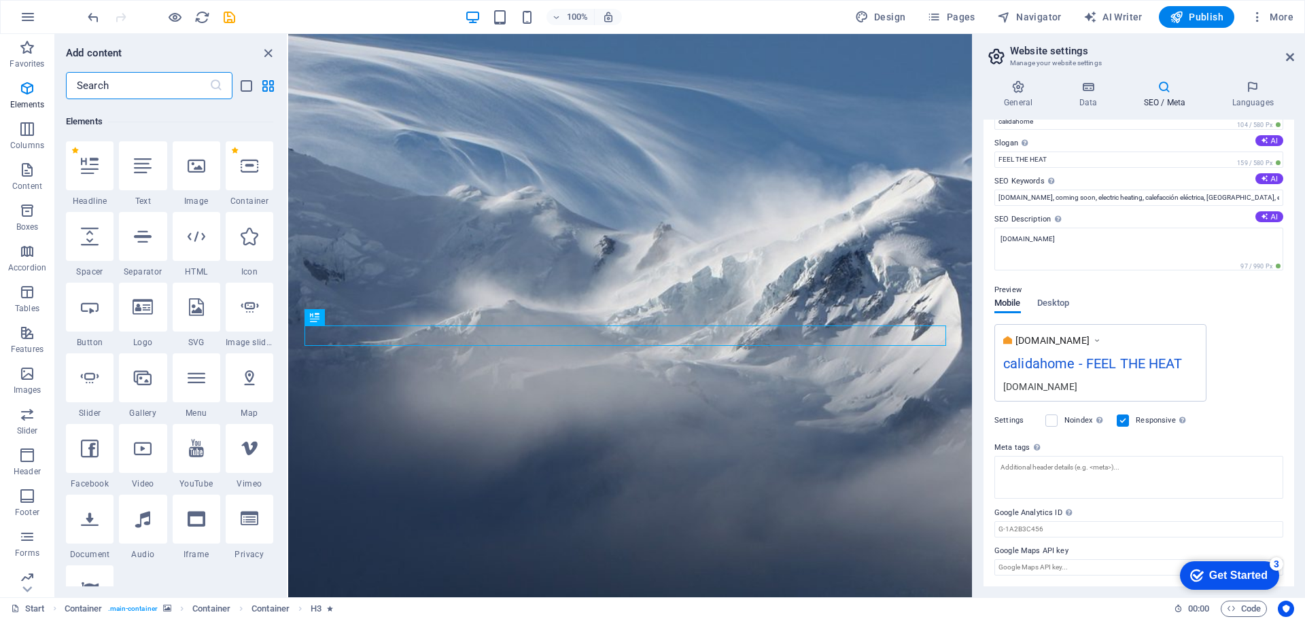
scroll to position [145, 0]
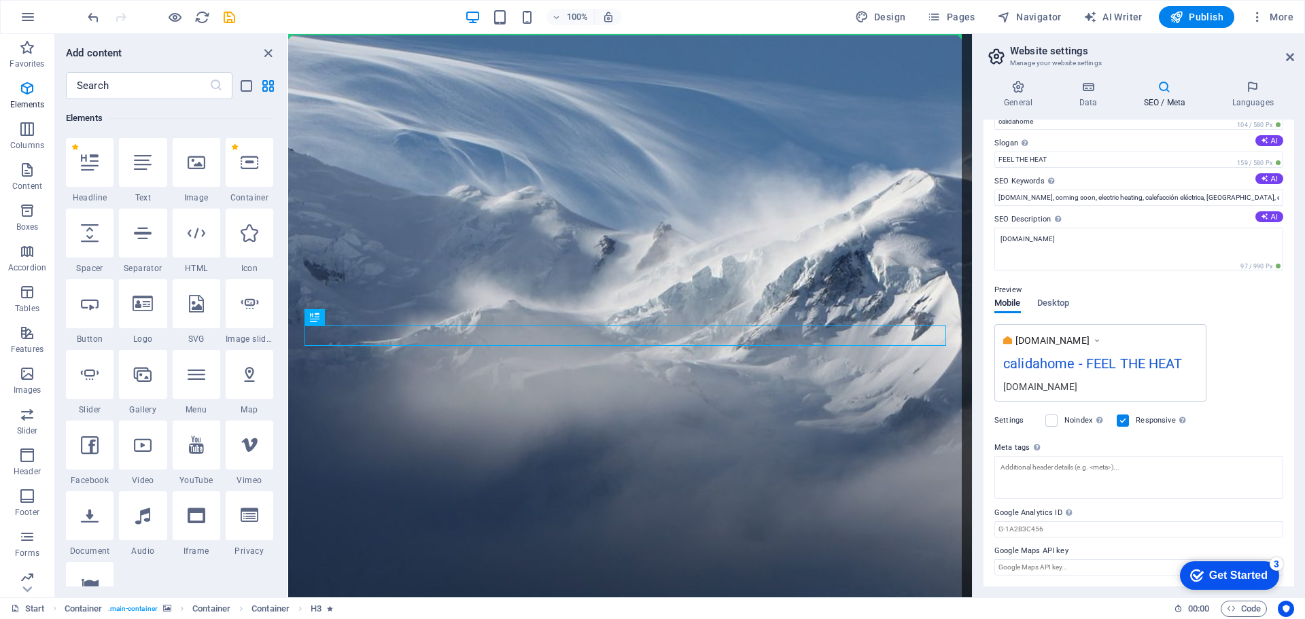
select select "xMidYMid"
select select "px"
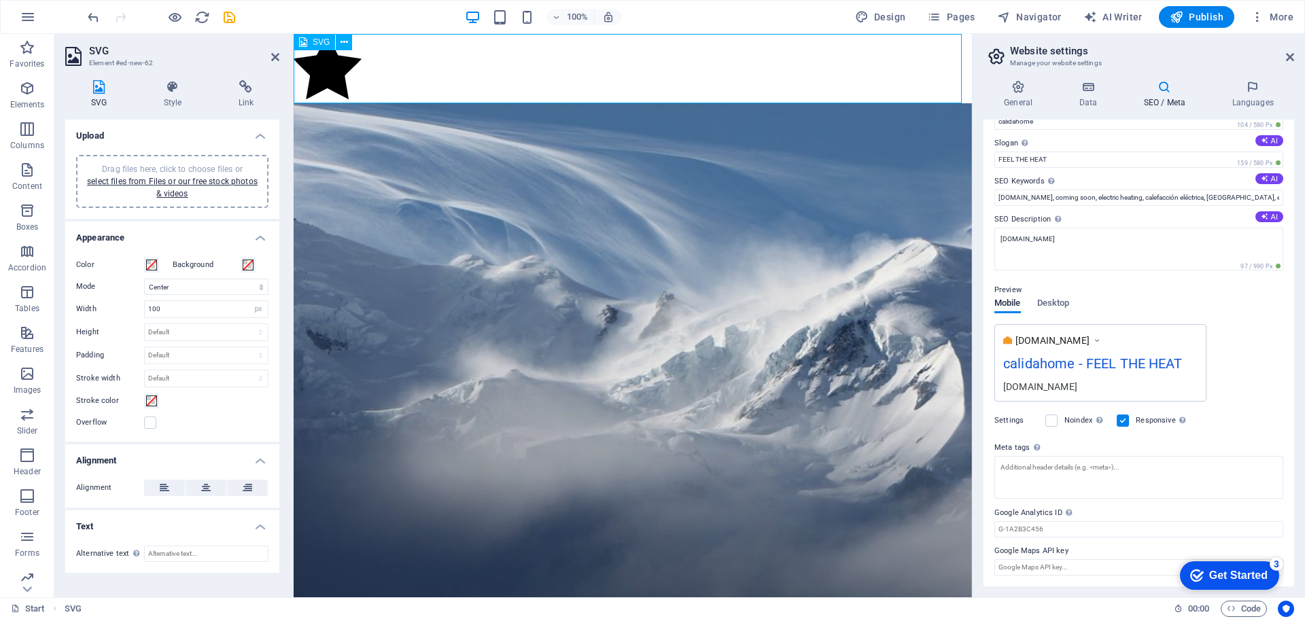
click at [324, 74] on figure at bounding box center [633, 68] width 679 height 69
click at [330, 70] on figure at bounding box center [633, 68] width 679 height 69
drag, startPoint x: 330, startPoint y: 70, endPoint x: 341, endPoint y: 156, distance: 86.9
click at [322, 67] on figure at bounding box center [633, 68] width 679 height 69
click at [342, 42] on icon at bounding box center [344, 42] width 7 height 14
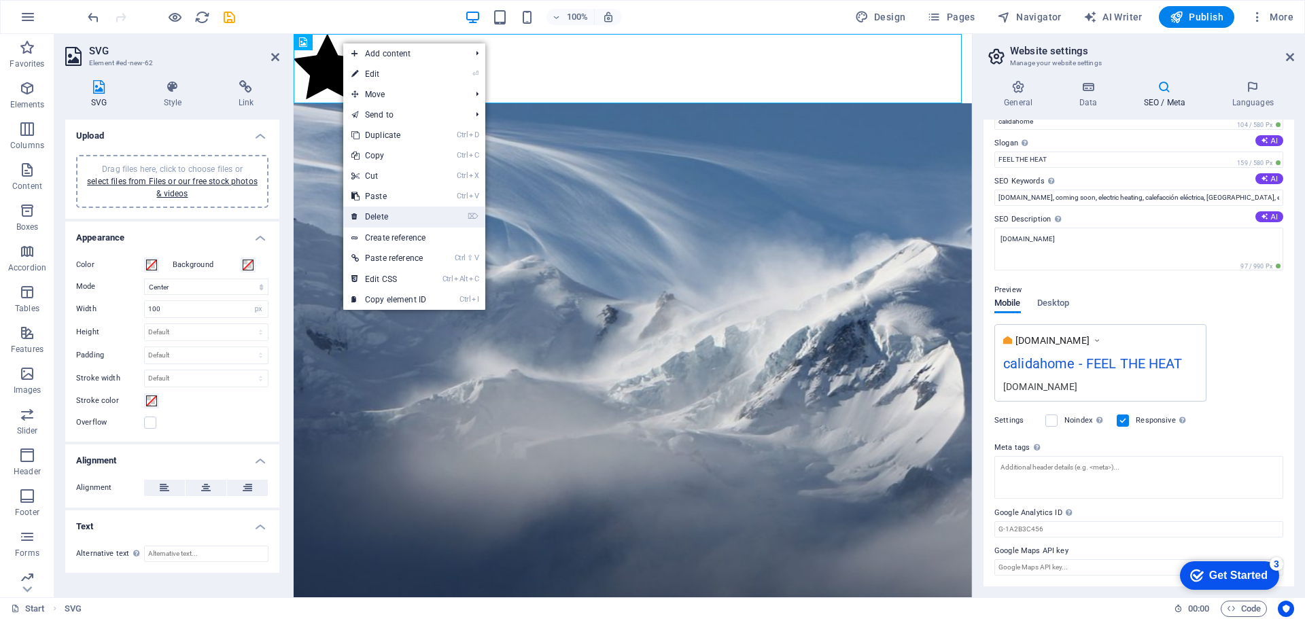
click at [375, 213] on link "⌦ Delete" at bounding box center [388, 217] width 91 height 20
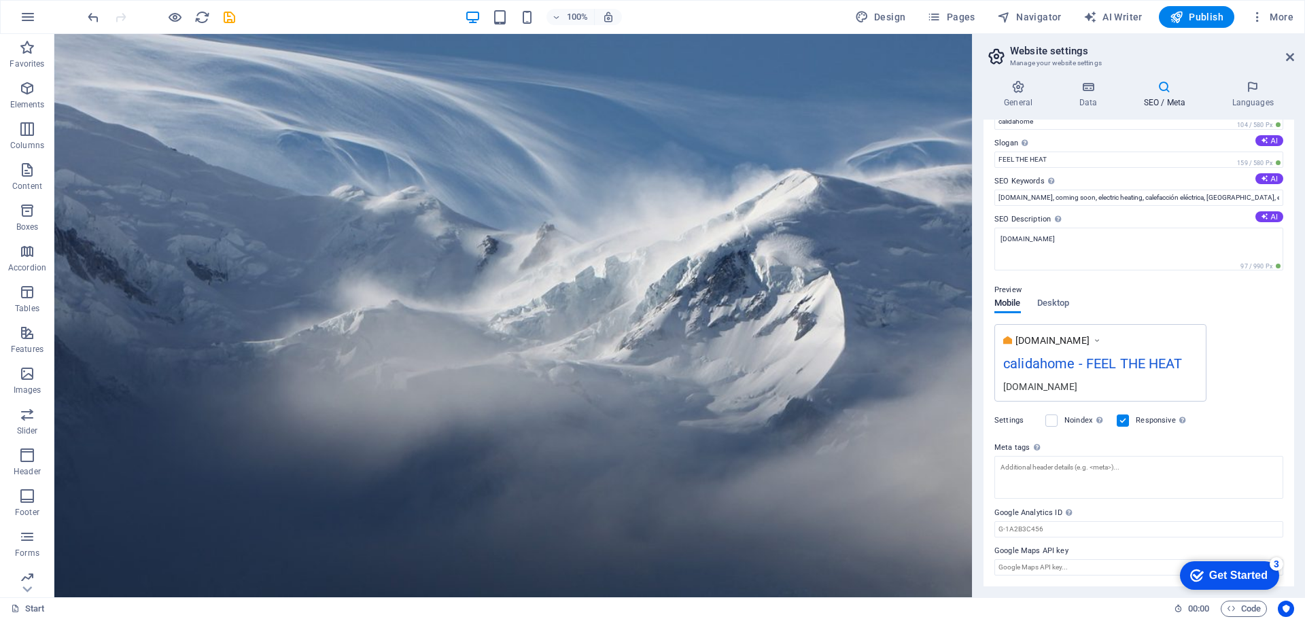
click at [1226, 572] on div "Get Started" at bounding box center [1238, 576] width 58 height 12
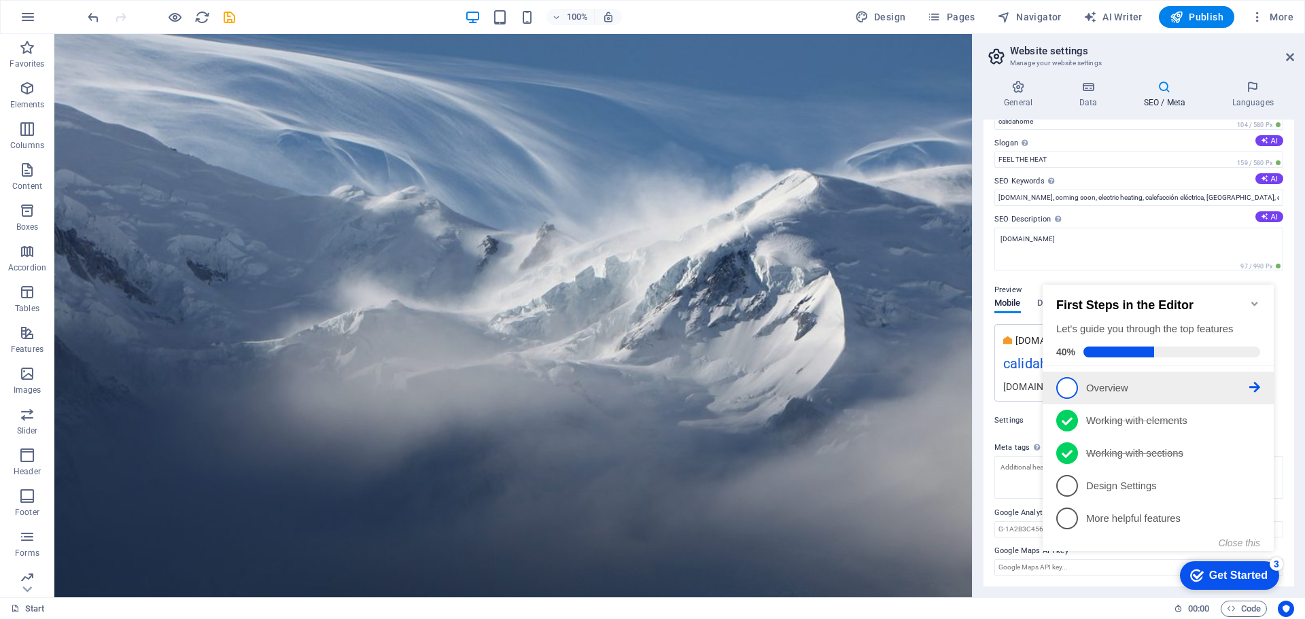
click at [1247, 381] on p "Overview - incomplete" at bounding box center [1167, 388] width 163 height 14
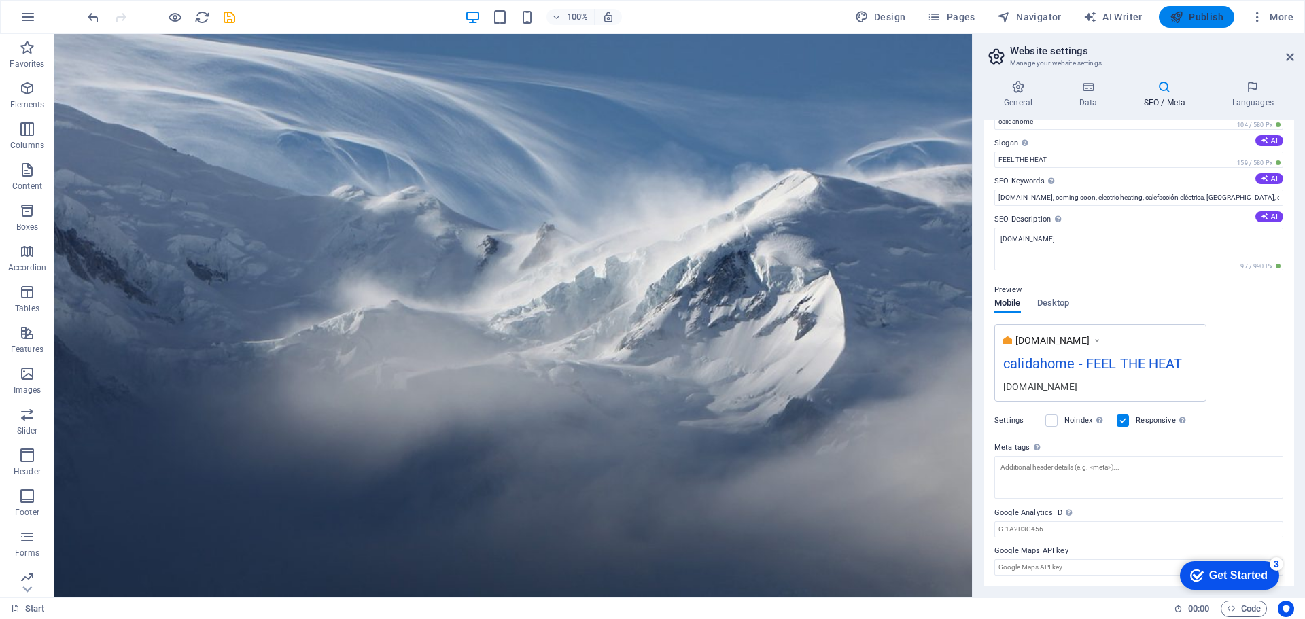
click at [1178, 22] on icon "button" at bounding box center [1177, 17] width 14 height 14
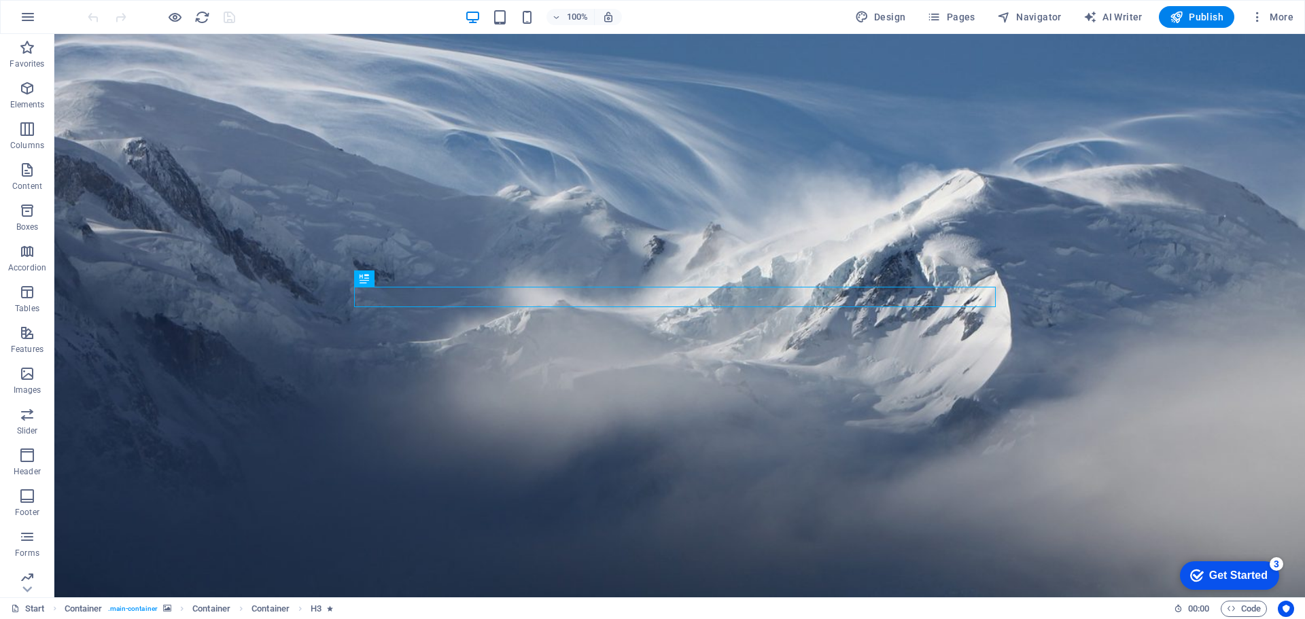
click at [92, 16] on div at bounding box center [161, 17] width 152 height 22
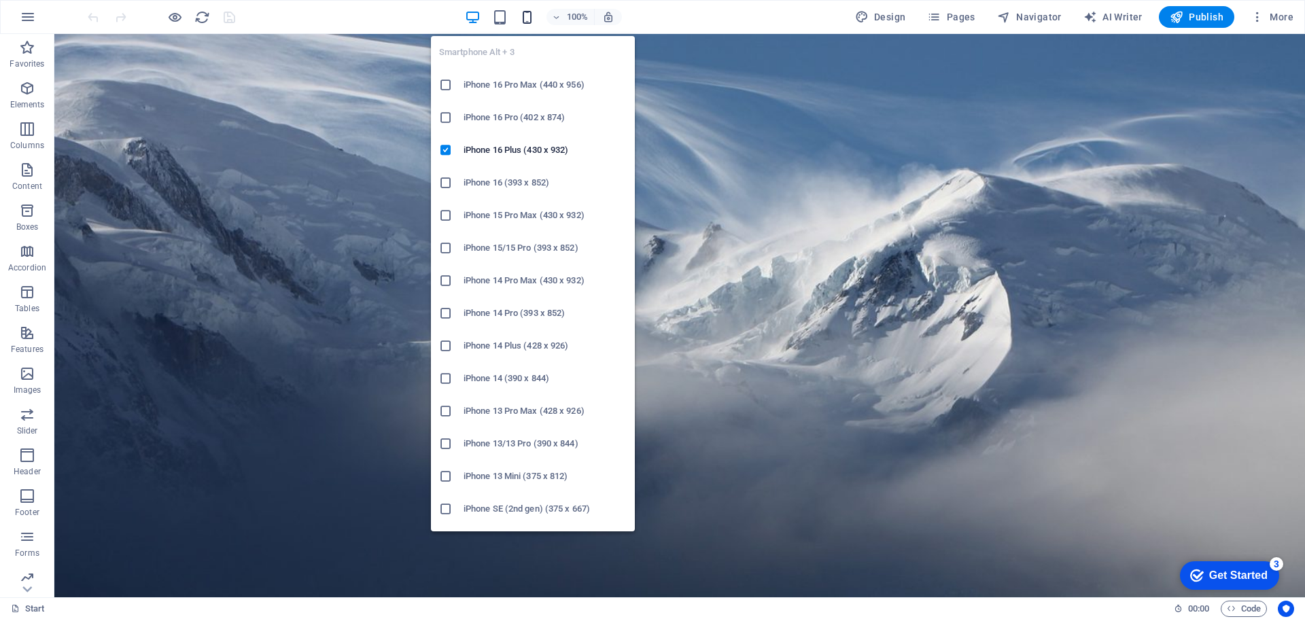
click at [524, 16] on icon "button" at bounding box center [527, 18] width 16 height 16
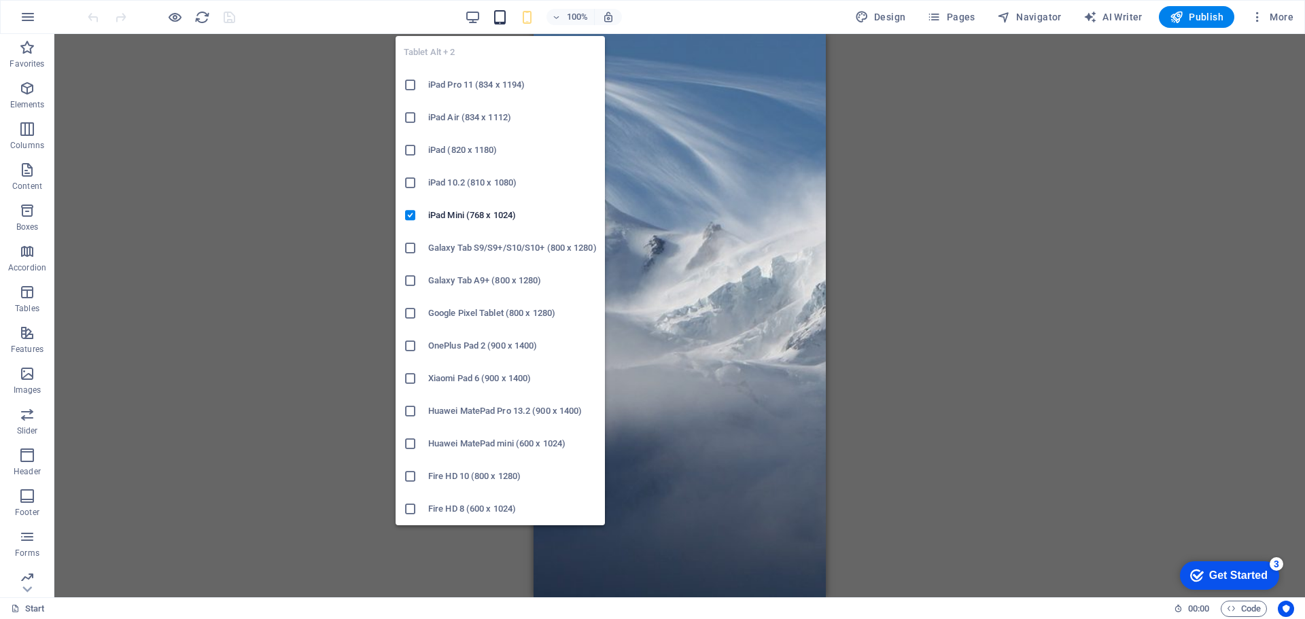
click at [497, 18] on icon "button" at bounding box center [500, 18] width 16 height 16
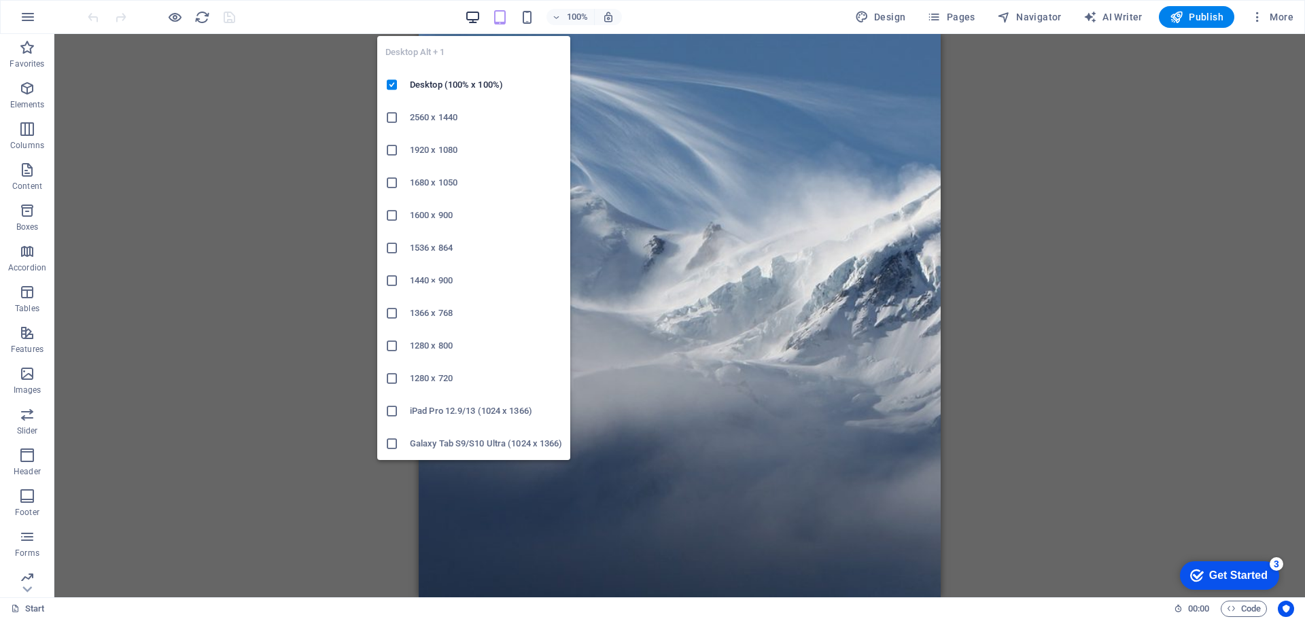
click at [476, 17] on icon "button" at bounding box center [473, 18] width 16 height 16
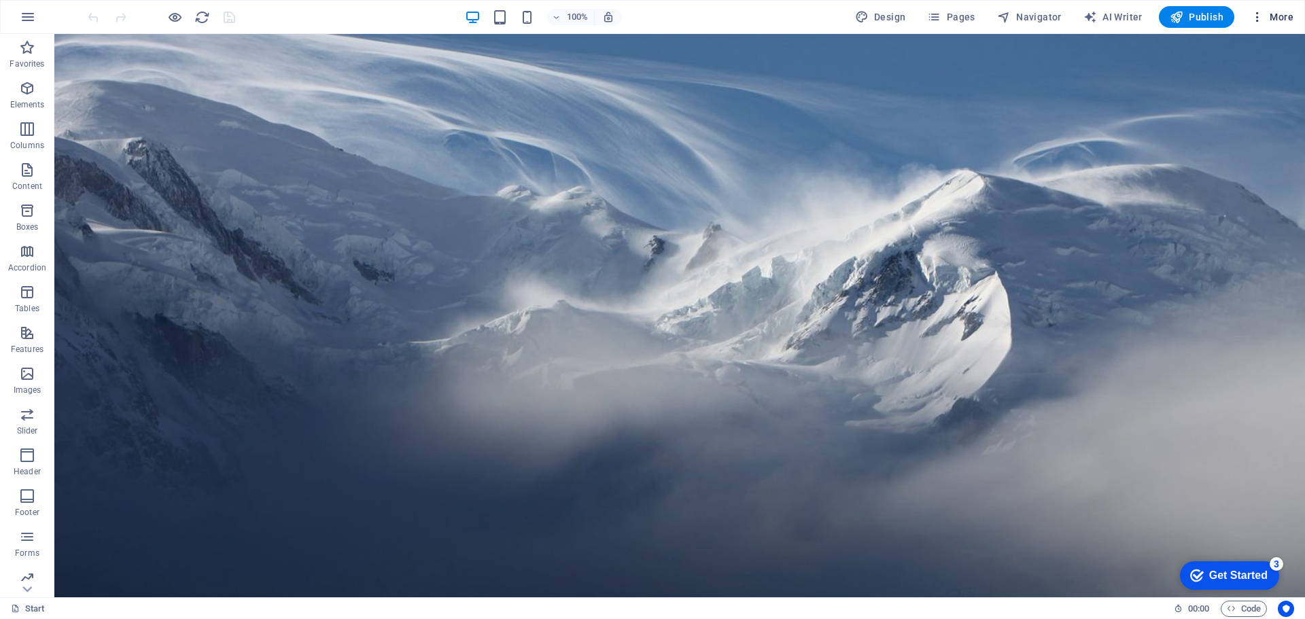
click at [1262, 14] on icon "button" at bounding box center [1258, 17] width 14 height 14
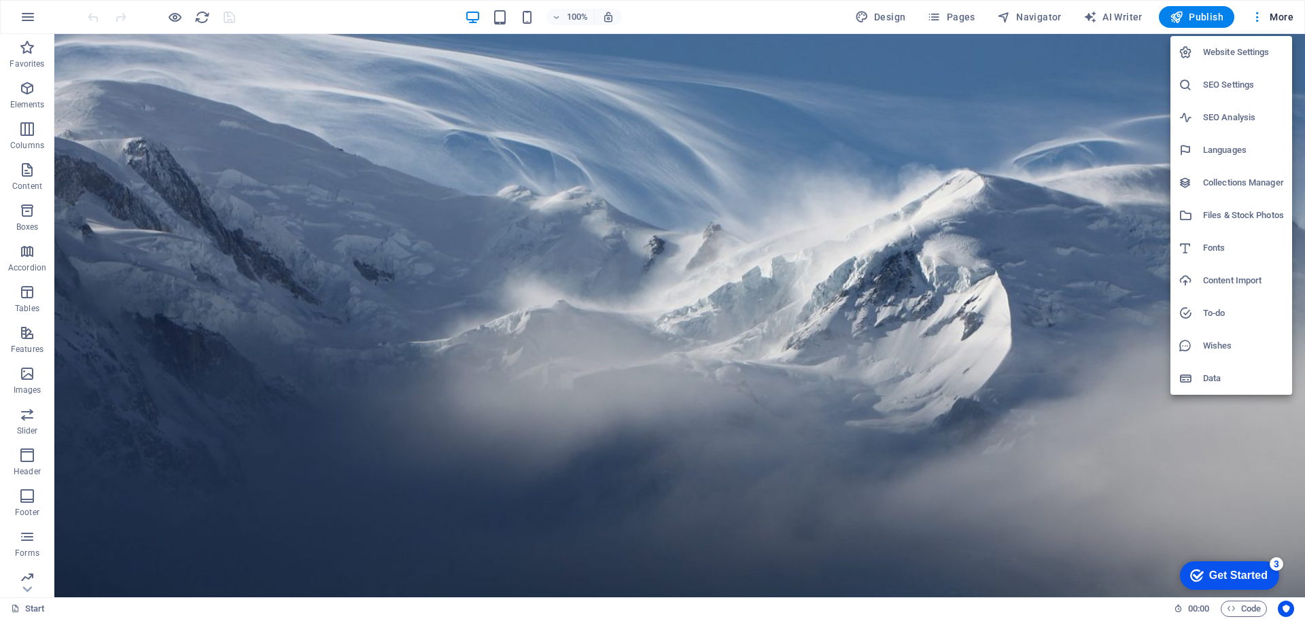
click at [1221, 87] on h6 "SEO Settings" at bounding box center [1243, 85] width 81 height 16
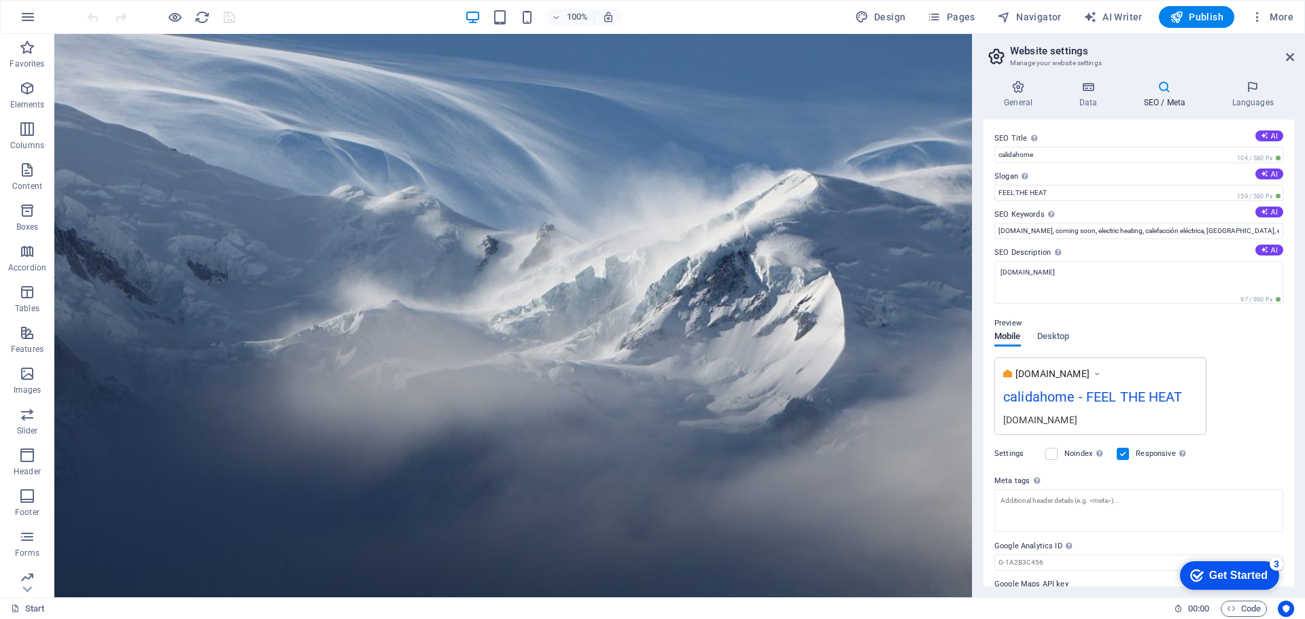
scroll to position [33, 0]
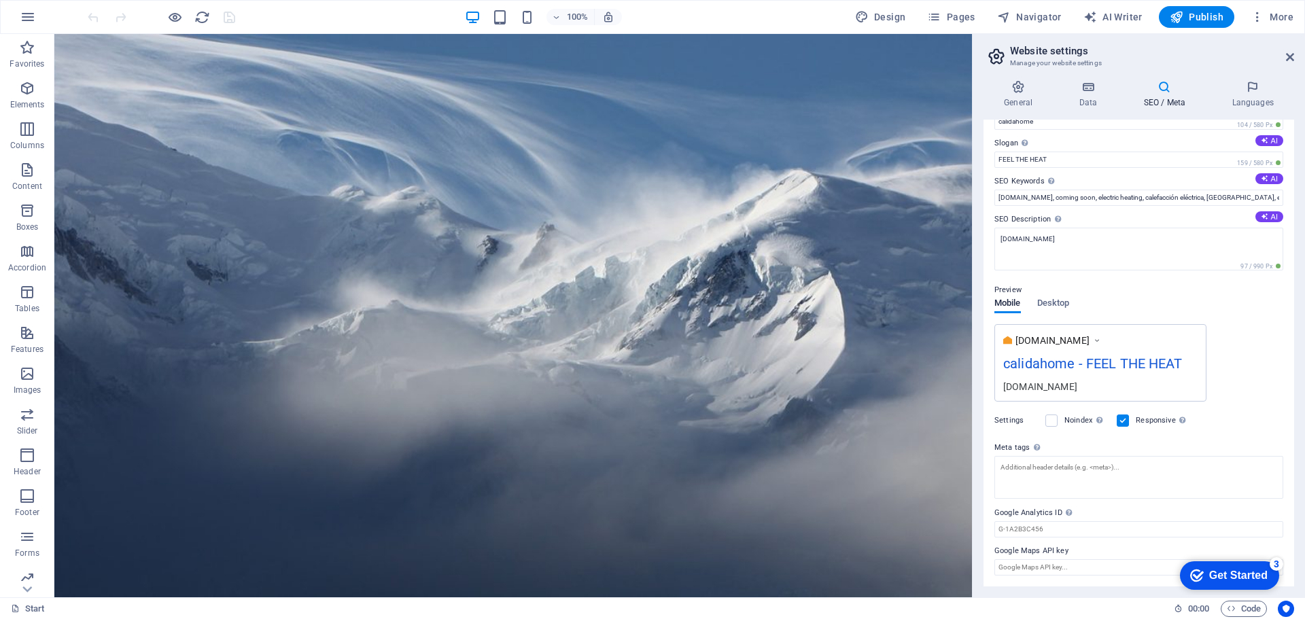
click at [1206, 574] on div "checkmark Get Started 3" at bounding box center [1229, 576] width 78 height 14
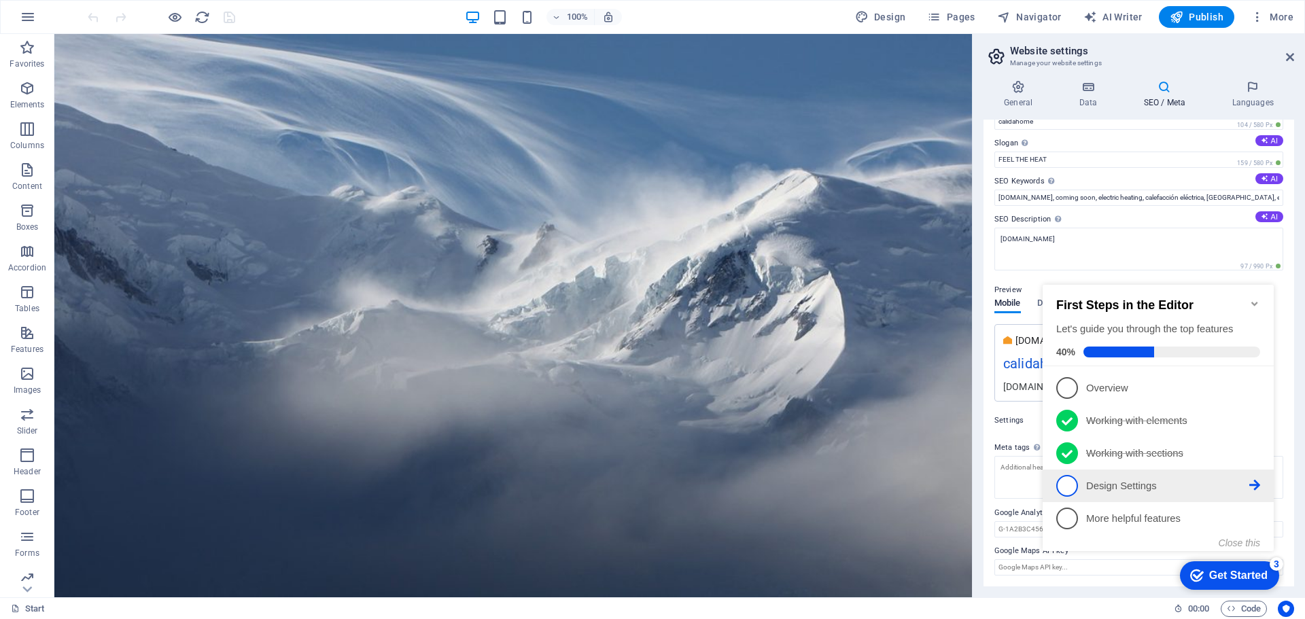
click at [1074, 486] on span "4" at bounding box center [1068, 486] width 22 height 22
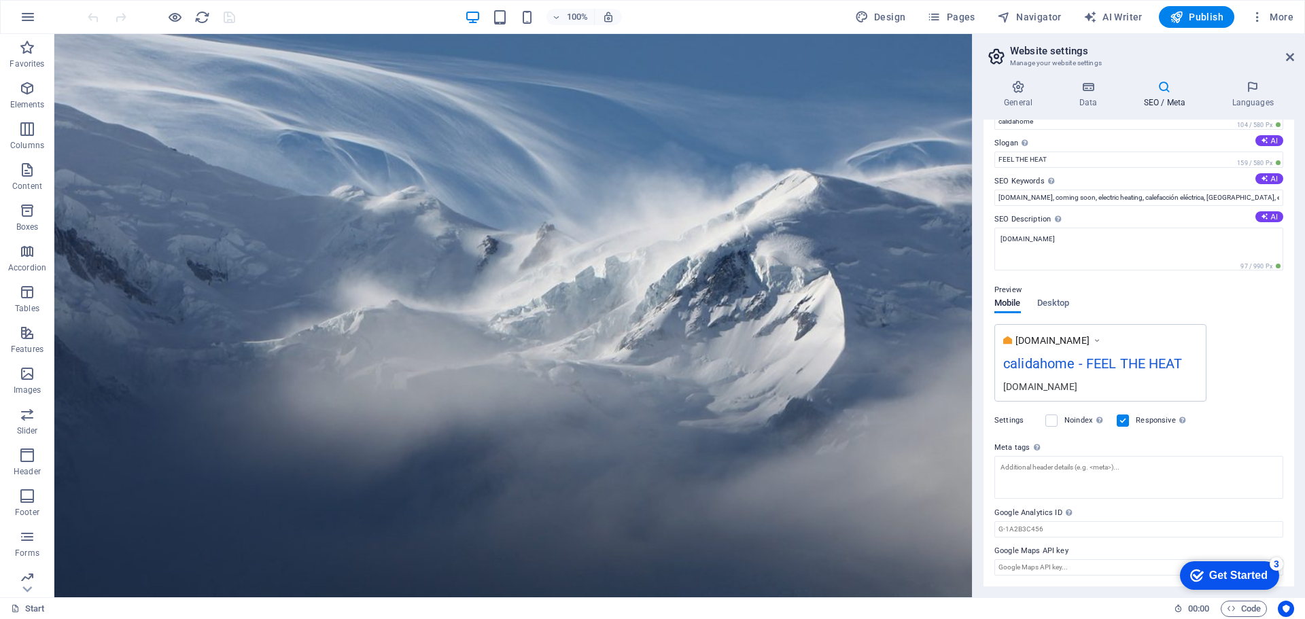
drag, startPoint x: 1219, startPoint y: 578, endPoint x: 1352, endPoint y: 868, distance: 318.8
click at [1221, 578] on div "Get Started" at bounding box center [1238, 576] width 58 height 12
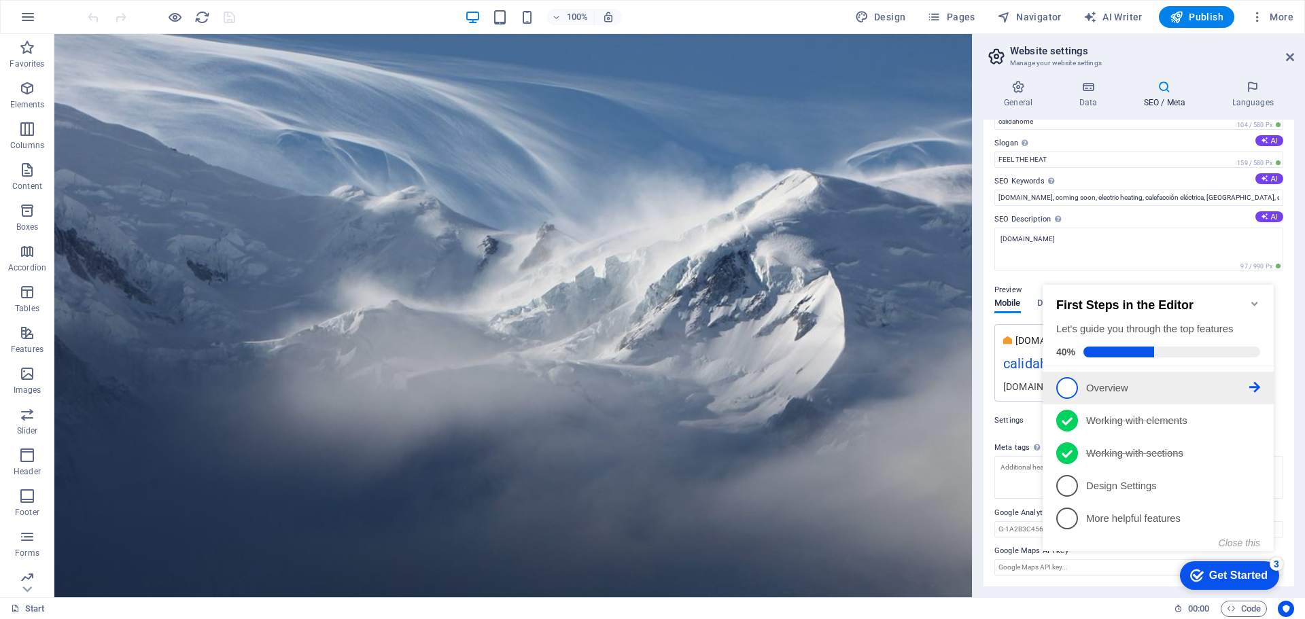
click at [1066, 379] on span "1" at bounding box center [1068, 388] width 22 height 22
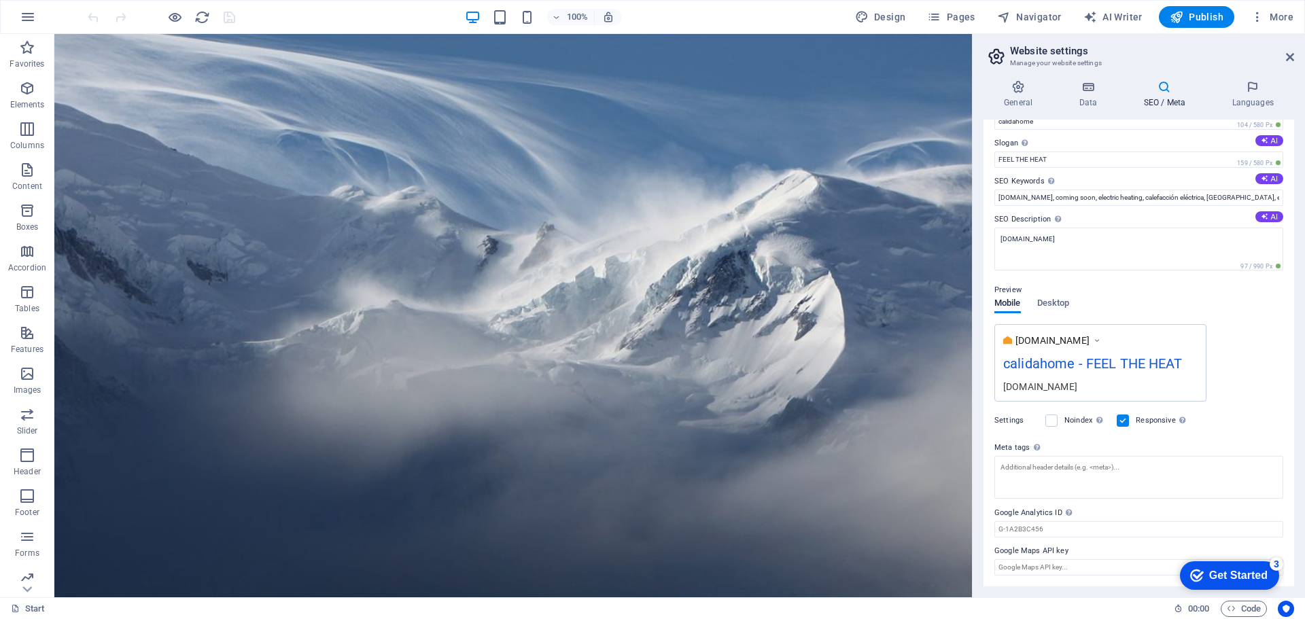
scroll to position [0, 0]
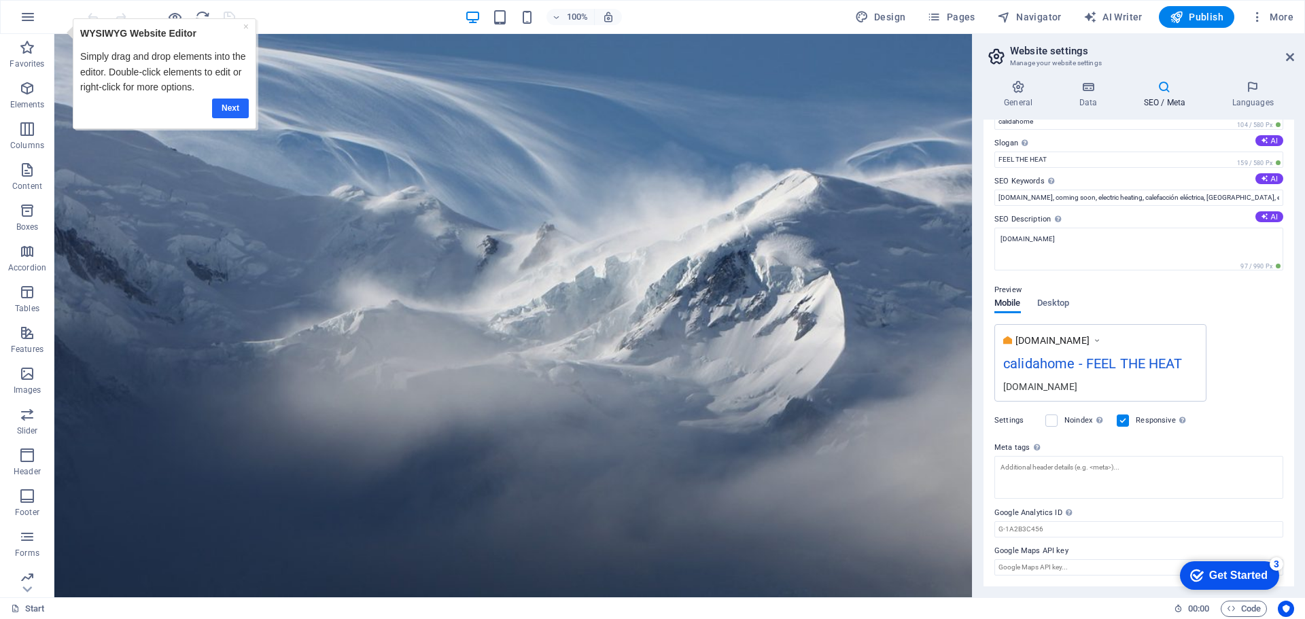
click at [229, 110] on link "Next" at bounding box center [230, 109] width 37 height 20
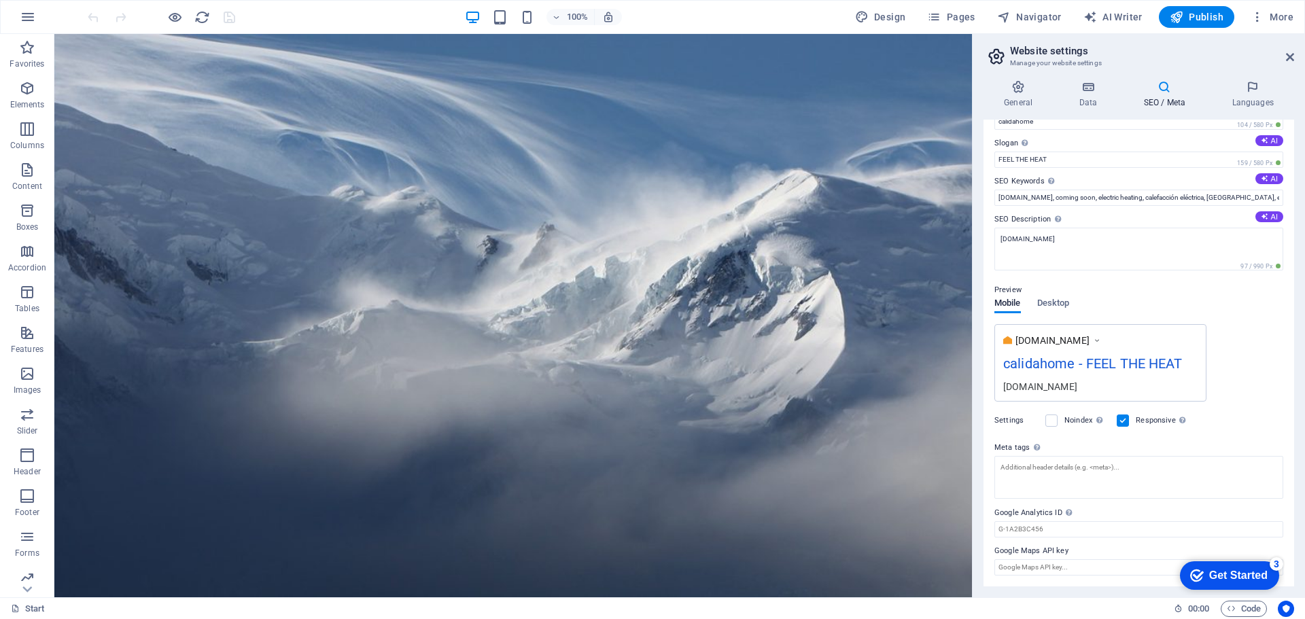
click at [1260, 578] on div "Get Started" at bounding box center [1238, 576] width 58 height 12
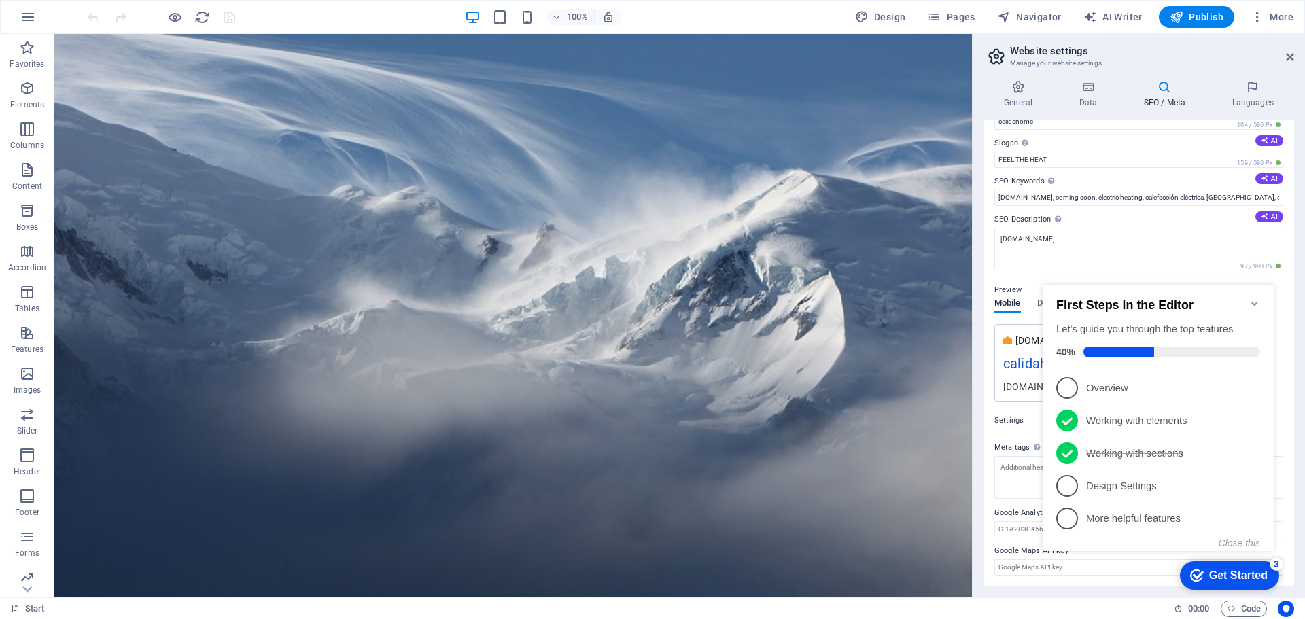
click at [1180, 347] on span at bounding box center [1172, 352] width 177 height 11
click at [1252, 298] on icon "Minimize checklist" at bounding box center [1255, 303] width 11 height 11
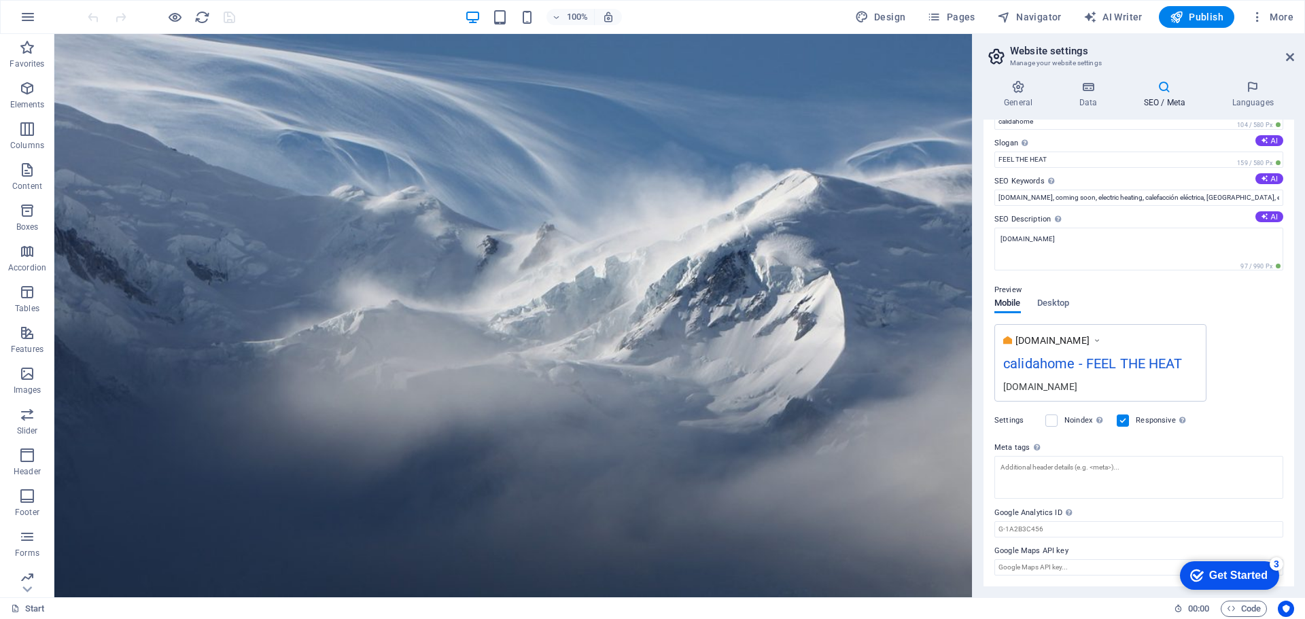
click at [1248, 572] on div "Get Started" at bounding box center [1238, 576] width 58 height 12
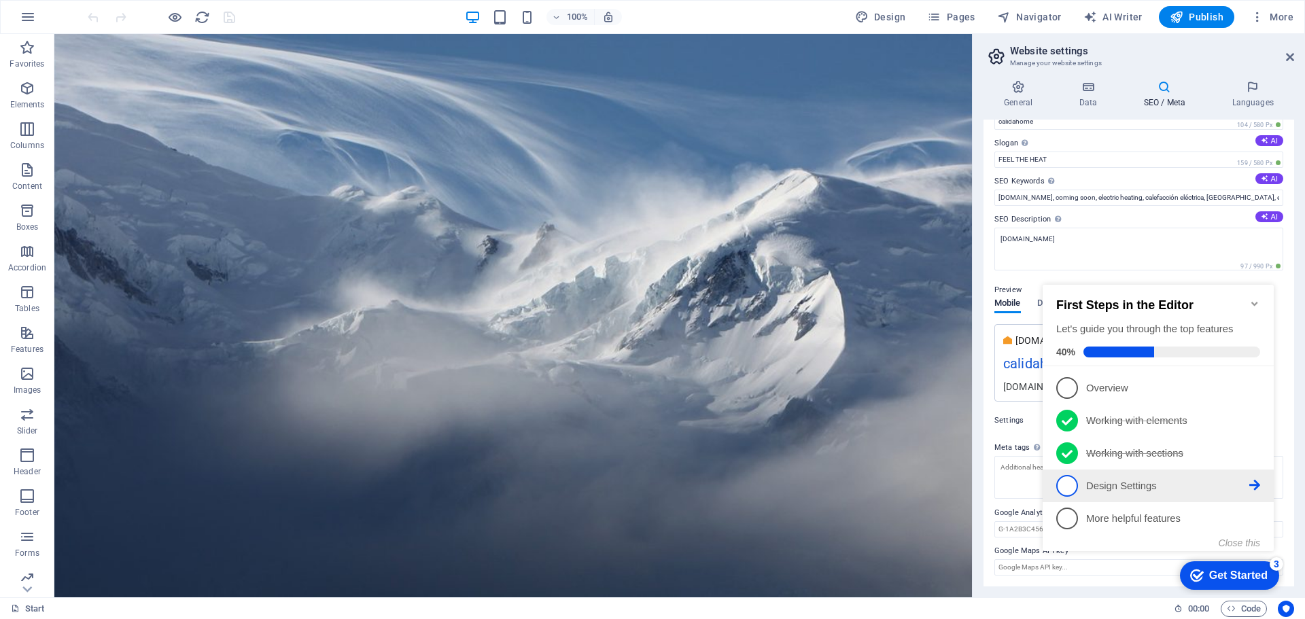
click at [1067, 479] on span "4" at bounding box center [1068, 486] width 22 height 22
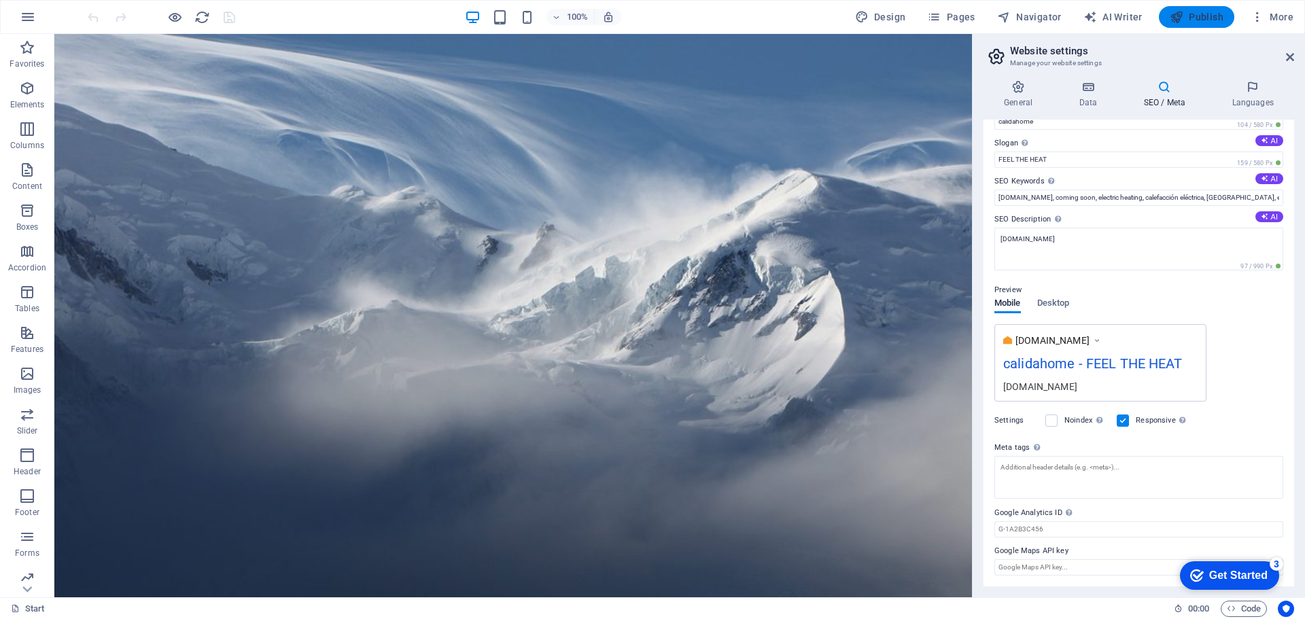
click at [1195, 14] on span "Publish" at bounding box center [1197, 17] width 54 height 14
